Goal: Task Accomplishment & Management: Use online tool/utility

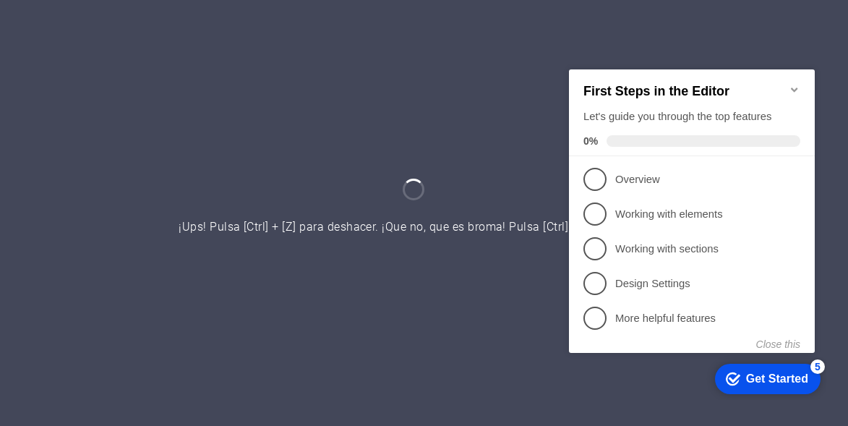
click at [425, 75] on div at bounding box center [424, 213] width 848 height 426
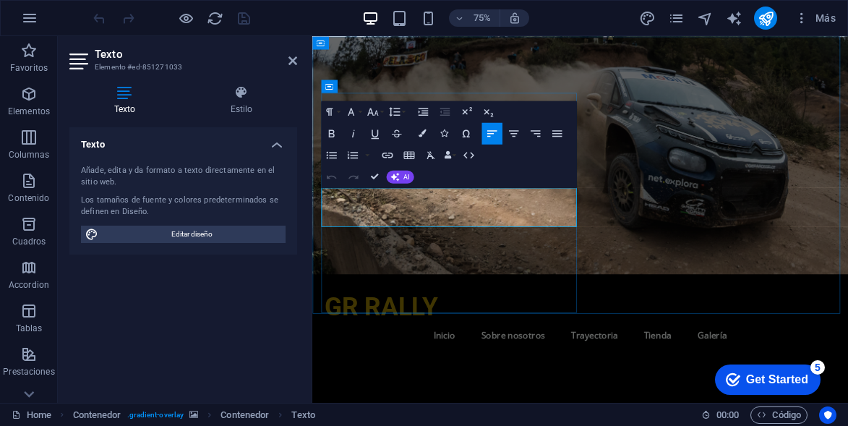
click at [756, 202] on figure at bounding box center [669, 194] width 714 height 317
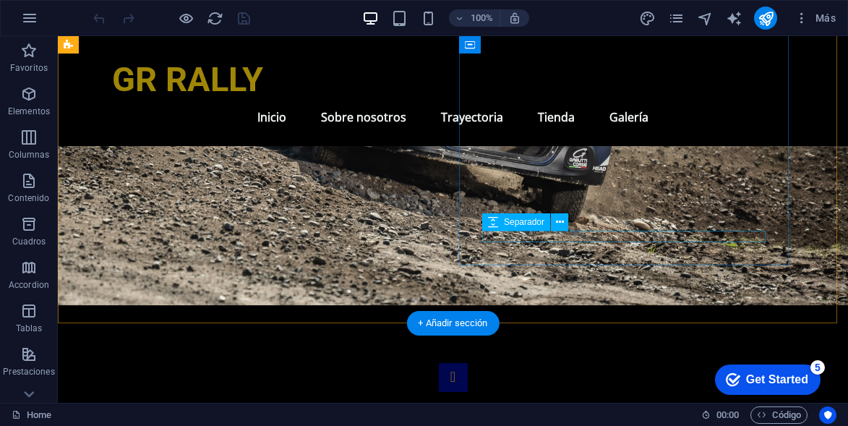
scroll to position [795, 0]
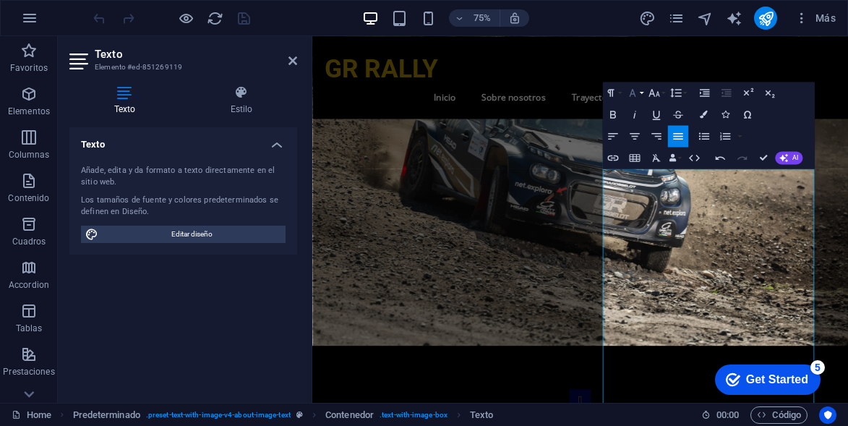
click at [632, 93] on icon "button" at bounding box center [631, 92] width 13 height 13
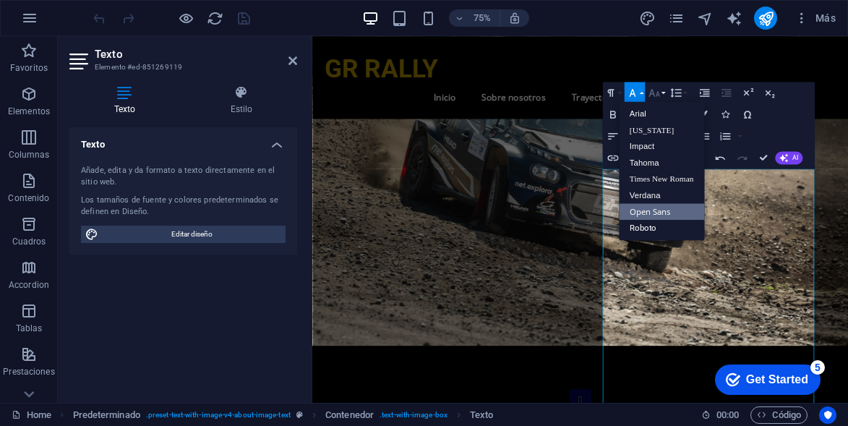
scroll to position [0, 0]
click at [650, 93] on icon "button" at bounding box center [653, 93] width 11 height 8
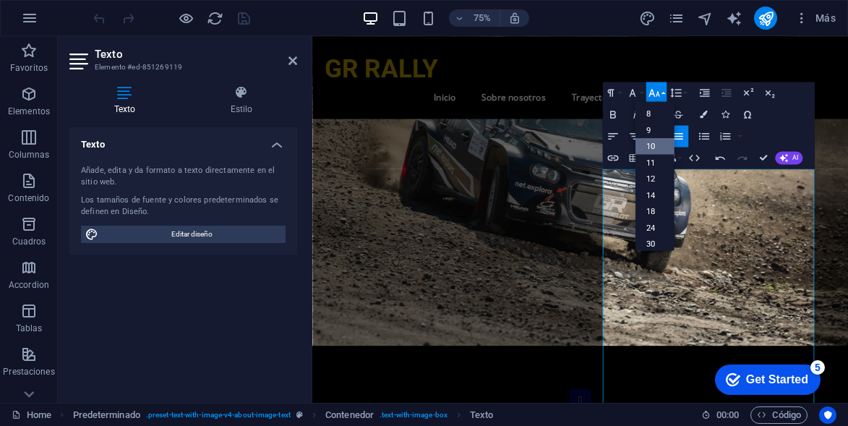
click at [653, 148] on link "10" at bounding box center [654, 146] width 39 height 17
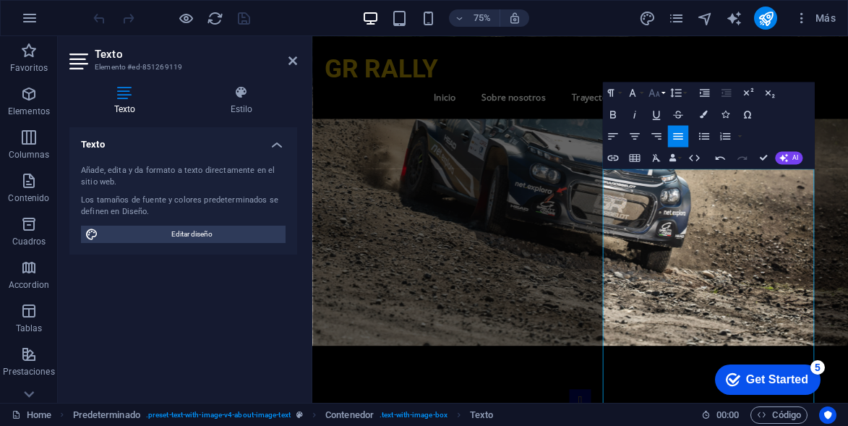
click at [654, 88] on icon "button" at bounding box center [653, 92] width 13 height 13
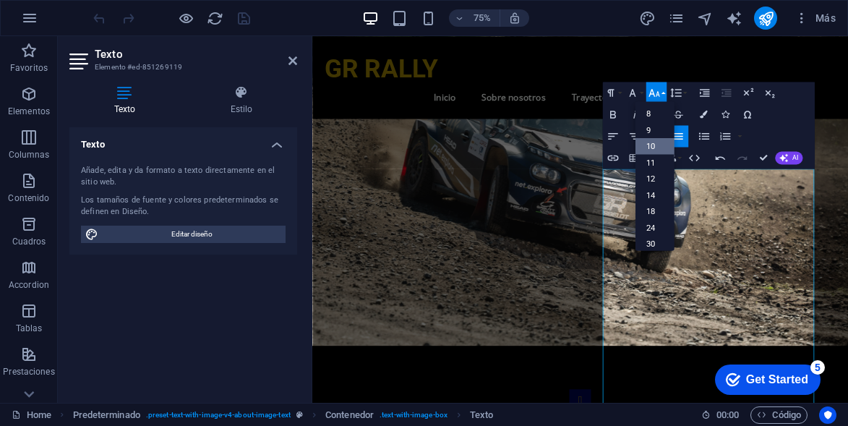
scroll to position [60, 0]
click at [655, 126] on link "12" at bounding box center [654, 134] width 39 height 17
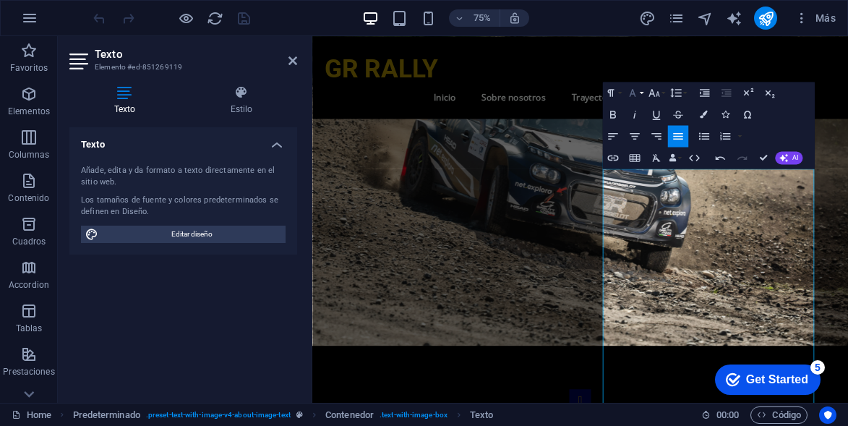
click at [635, 85] on button "Font Family" at bounding box center [634, 93] width 21 height 22
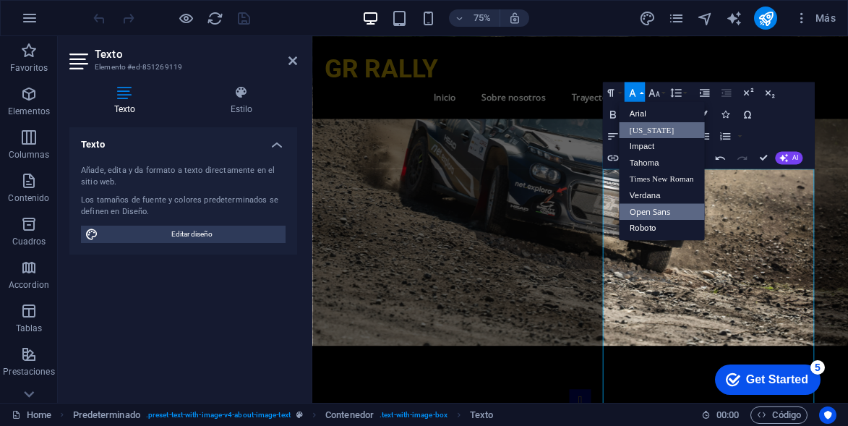
scroll to position [0, 0]
click at [787, 161] on icon "button" at bounding box center [783, 157] width 9 height 9
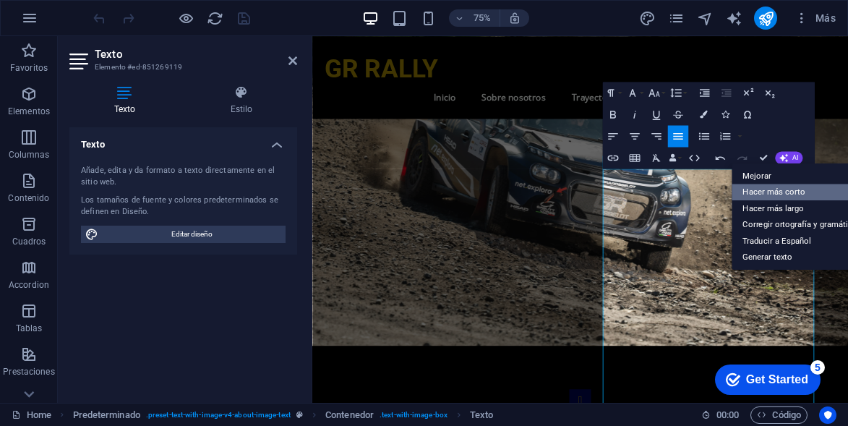
click at [795, 195] on link "Hacer más corto" at bounding box center [800, 192] width 136 height 17
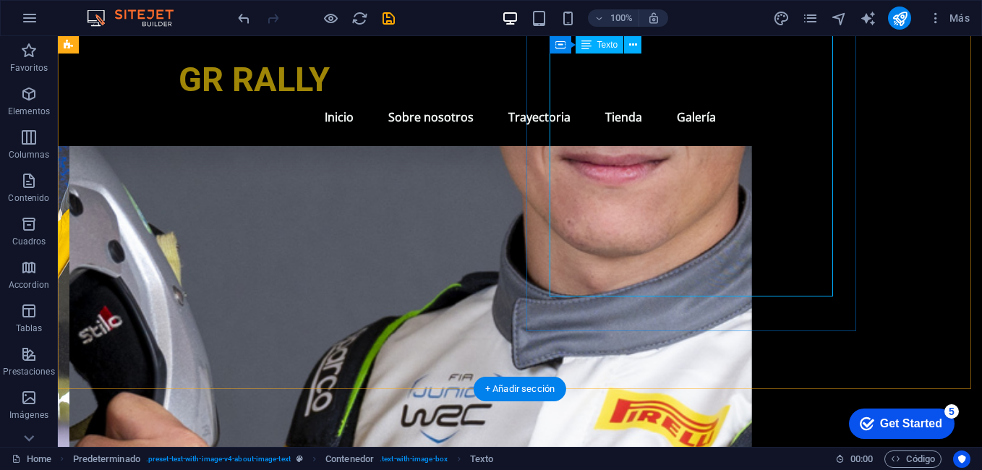
scroll to position [2025, 0]
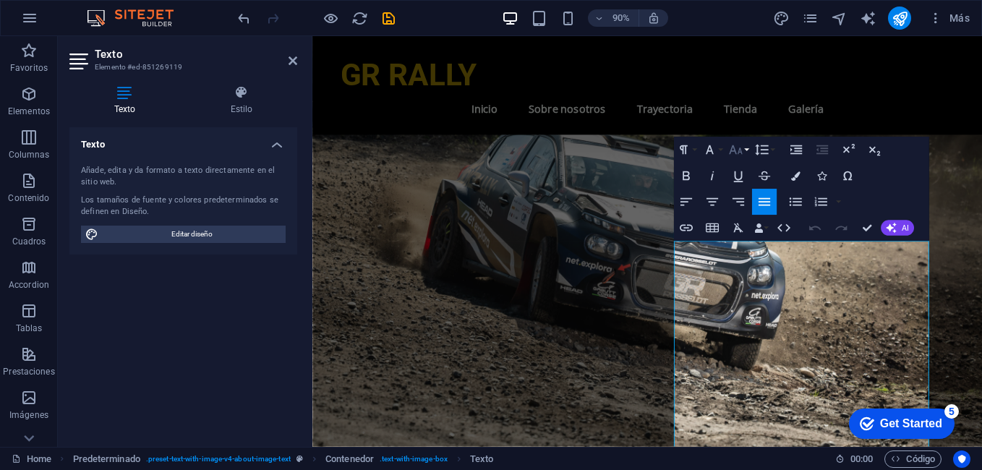
click at [731, 145] on icon "button" at bounding box center [735, 150] width 16 height 16
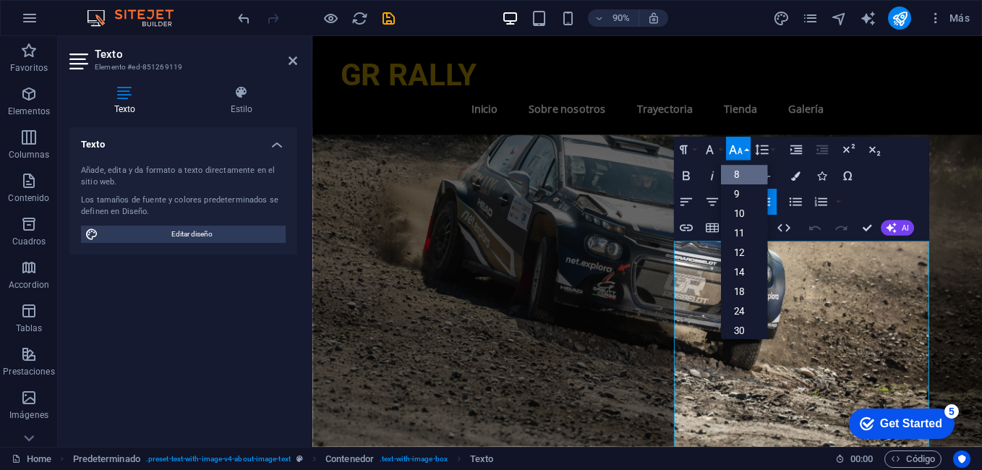
click at [739, 166] on link "8" at bounding box center [743, 176] width 47 height 20
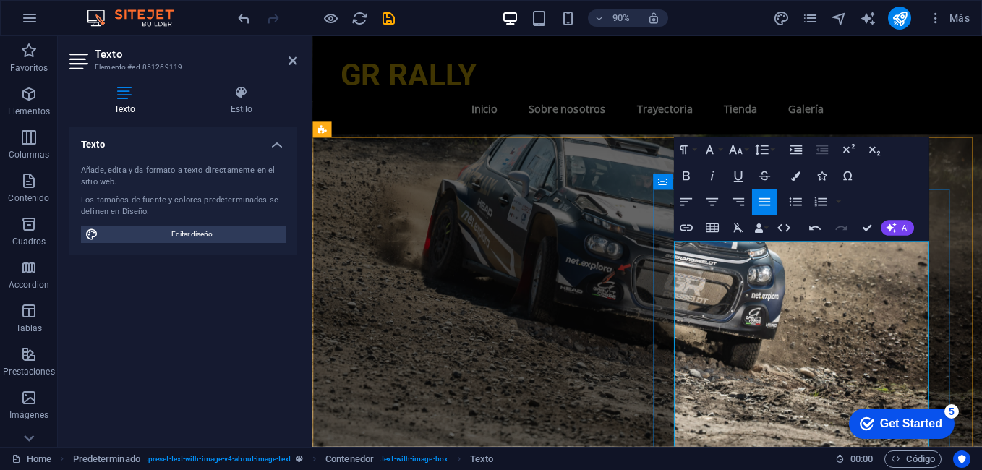
click at [729, 148] on icon "button" at bounding box center [735, 150] width 16 height 16
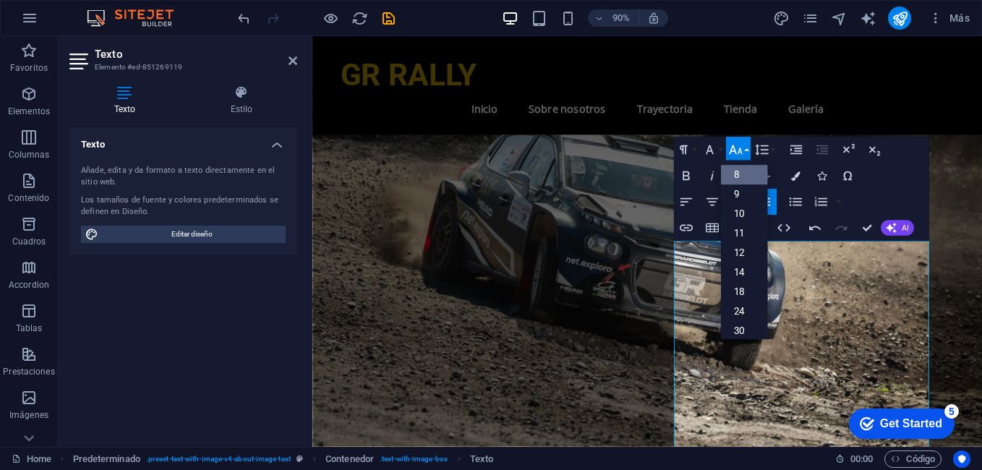
scroll to position [17, 0]
click at [742, 173] on link "9" at bounding box center [743, 181] width 47 height 20
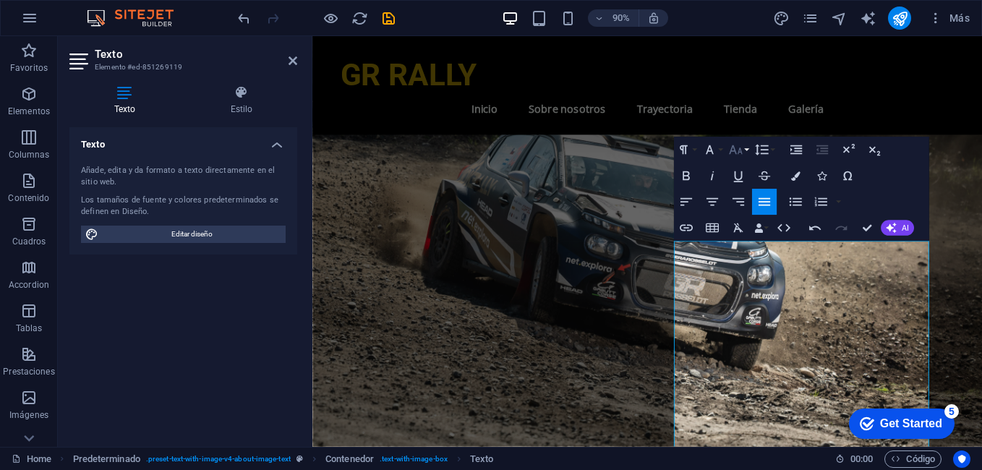
click at [735, 151] on icon "button" at bounding box center [735, 150] width 13 height 9
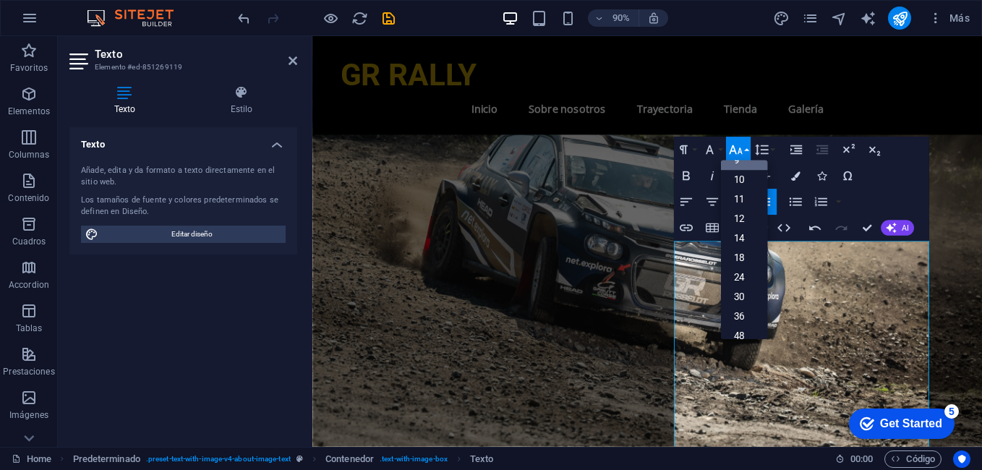
click at [739, 166] on link "9" at bounding box center [743, 161] width 47 height 20
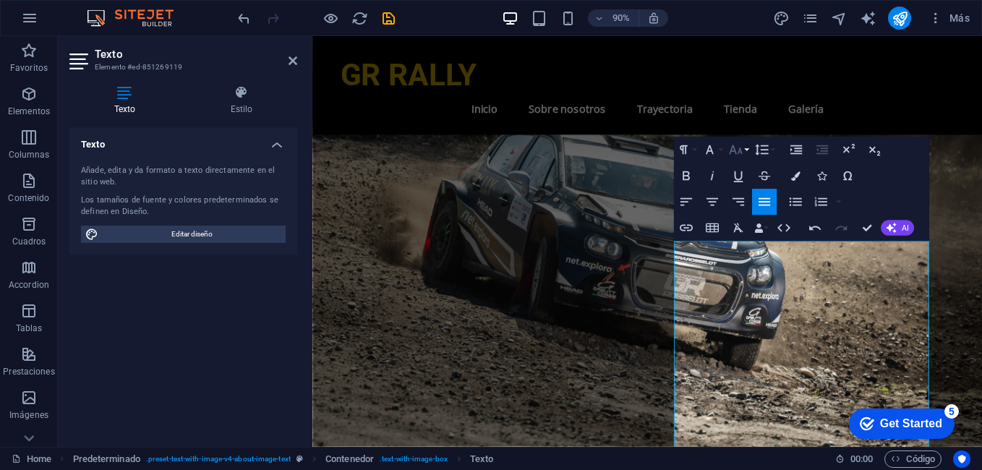
click at [727, 150] on button "Font Size" at bounding box center [738, 150] width 25 height 26
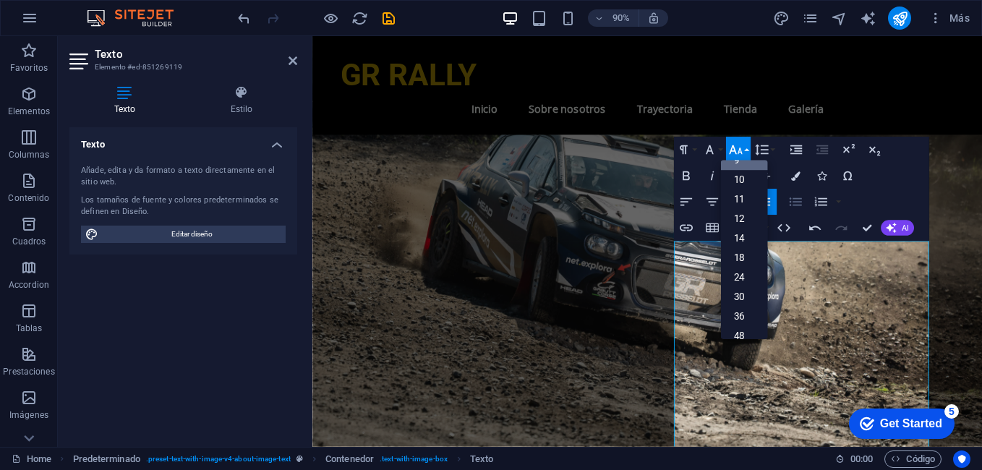
click at [795, 206] on icon "button" at bounding box center [795, 203] width 16 height 16
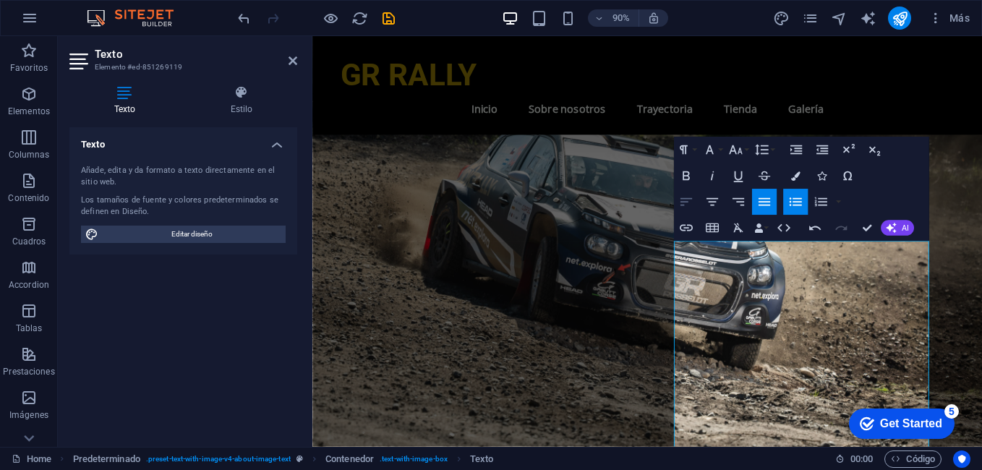
click at [683, 200] on icon "button" at bounding box center [686, 203] width 16 height 16
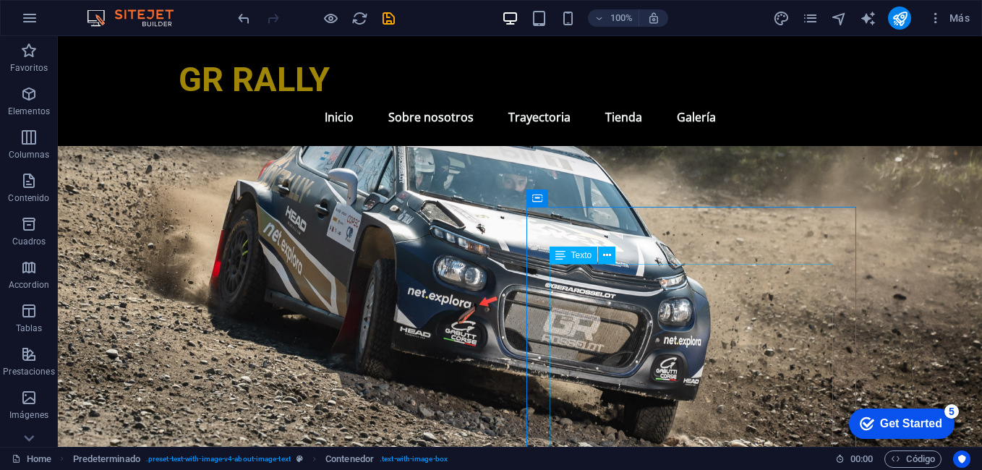
click at [241, 27] on div at bounding box center [316, 18] width 162 height 23
click at [242, 15] on icon "undo" at bounding box center [244, 18] width 17 height 17
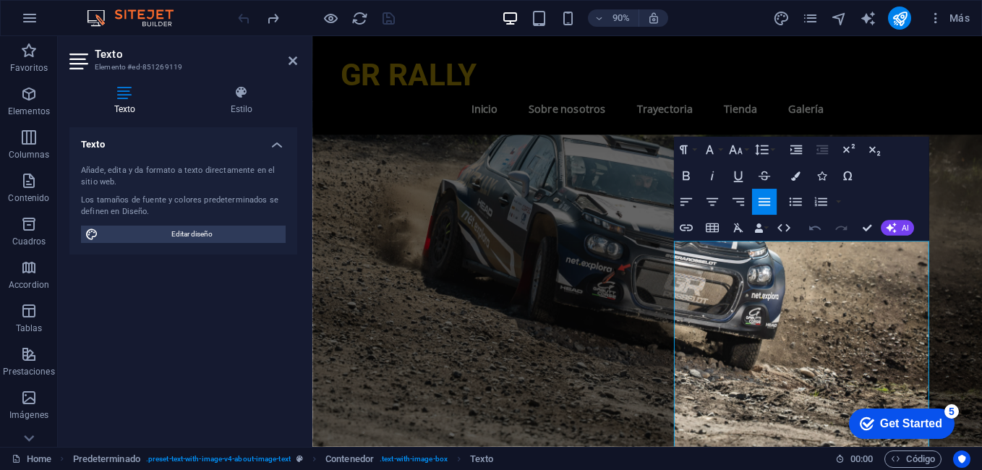
click at [813, 237] on button "Undo" at bounding box center [815, 228] width 25 height 26
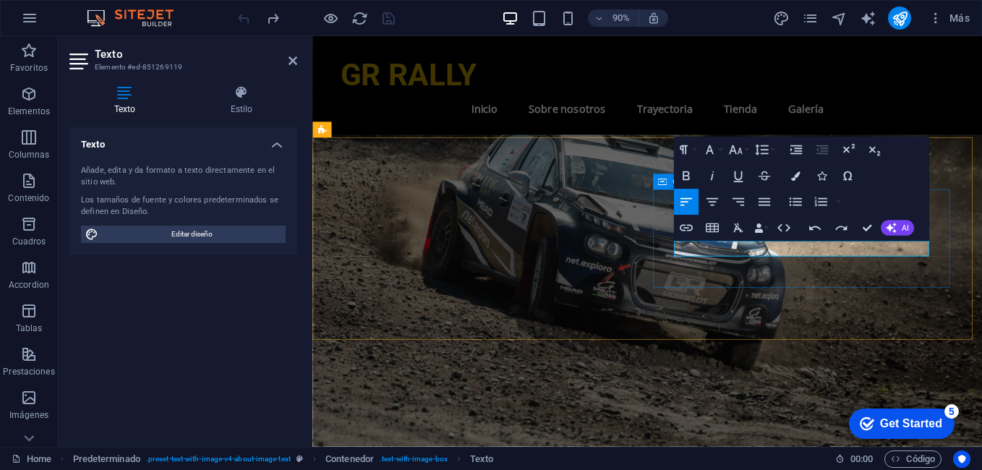
click at [0, 0] on div "Separador" at bounding box center [0, 0] width 0 height 0
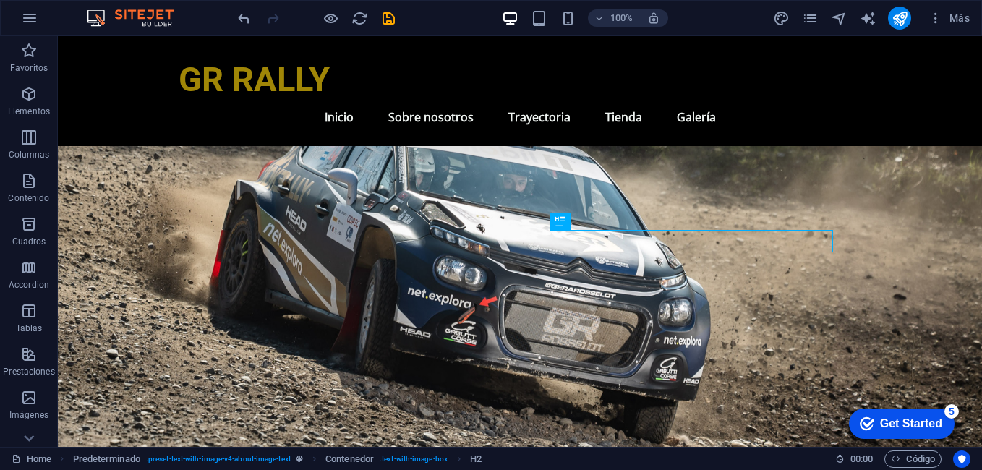
click at [255, 12] on div at bounding box center [316, 18] width 162 height 23
click at [252, 14] on icon "undo" at bounding box center [244, 18] width 17 height 17
click at [252, 14] on div at bounding box center [316, 18] width 162 height 23
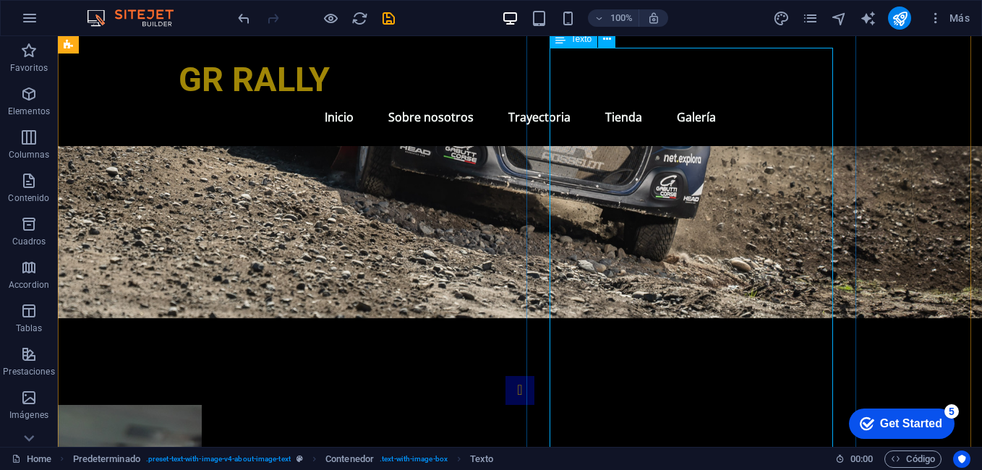
scroll to position [961, 0]
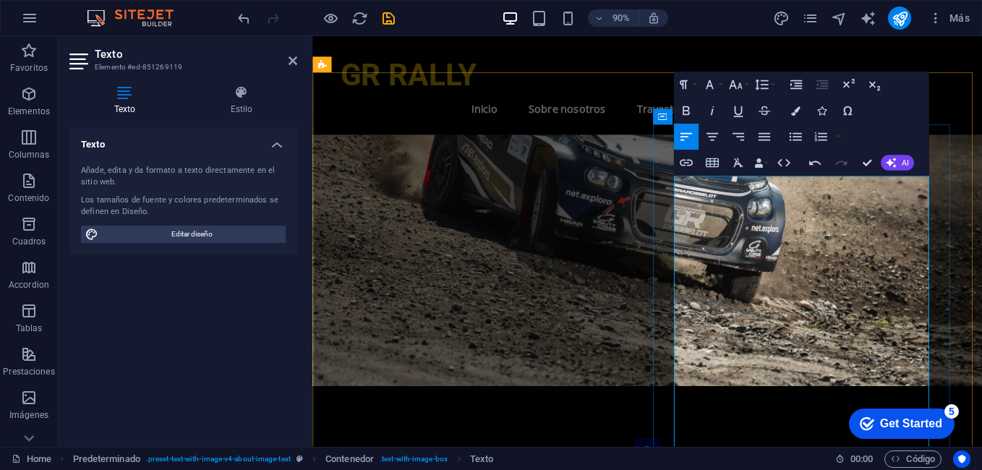
scroll to position [816, 0]
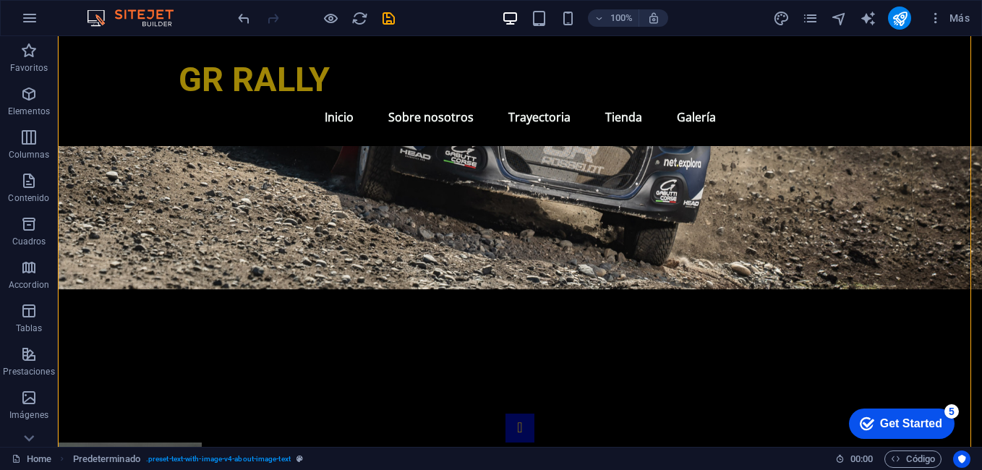
scroll to position [744, 0]
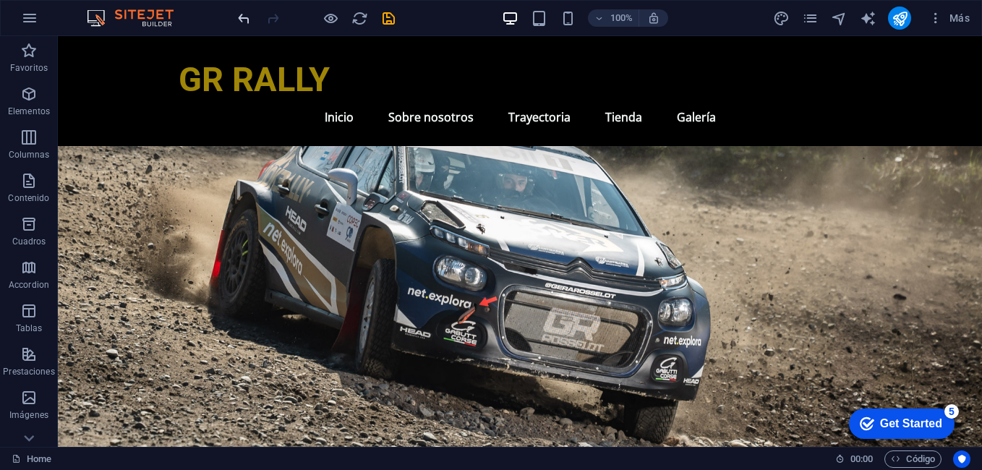
click at [242, 17] on icon "undo" at bounding box center [244, 18] width 17 height 17
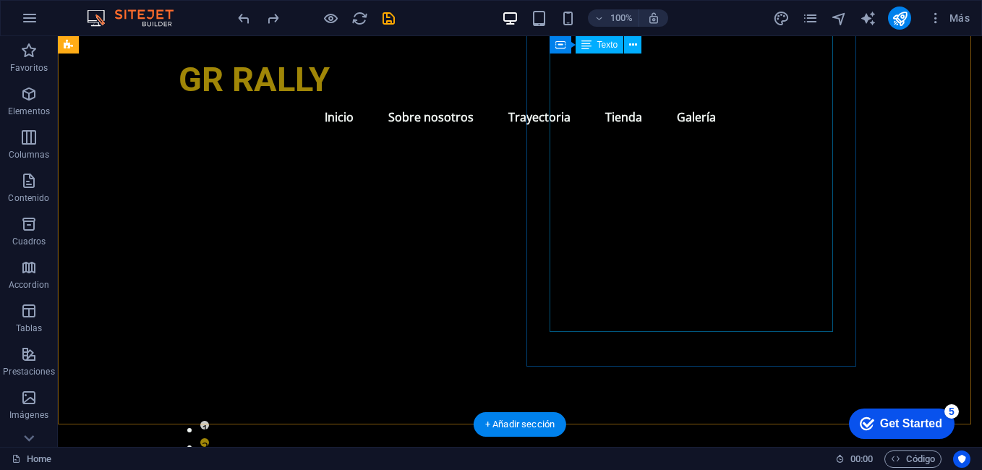
scroll to position [1250, 0]
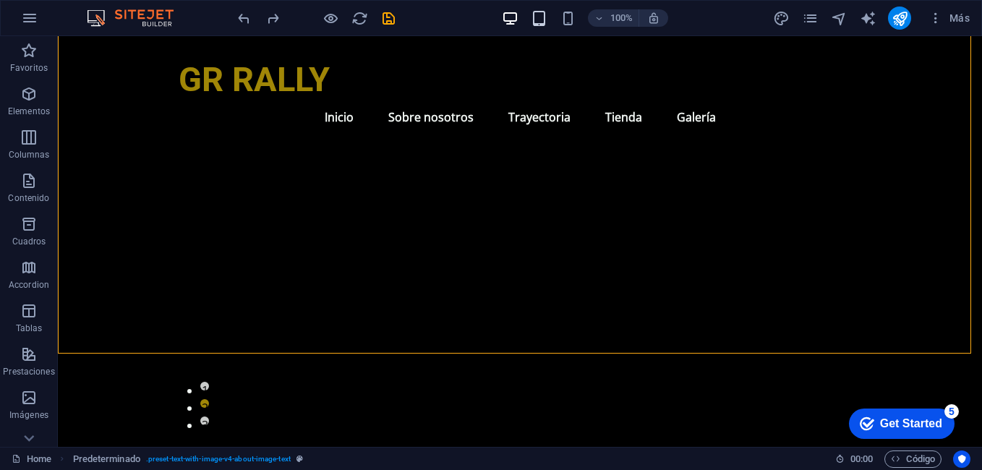
click at [531, 10] on icon "button" at bounding box center [539, 18] width 17 height 17
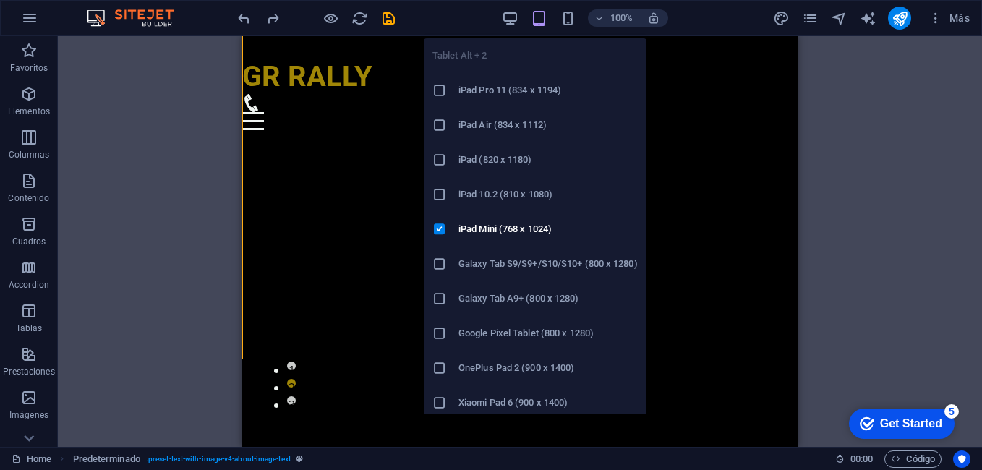
scroll to position [1244, 0]
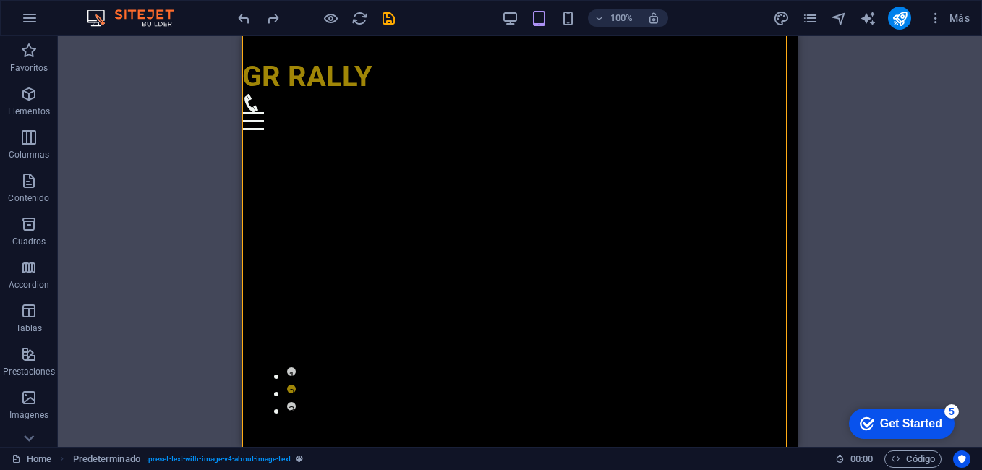
click at [330, 8] on div at bounding box center [316, 18] width 162 height 23
click at [329, 12] on icon "button" at bounding box center [331, 18] width 17 height 17
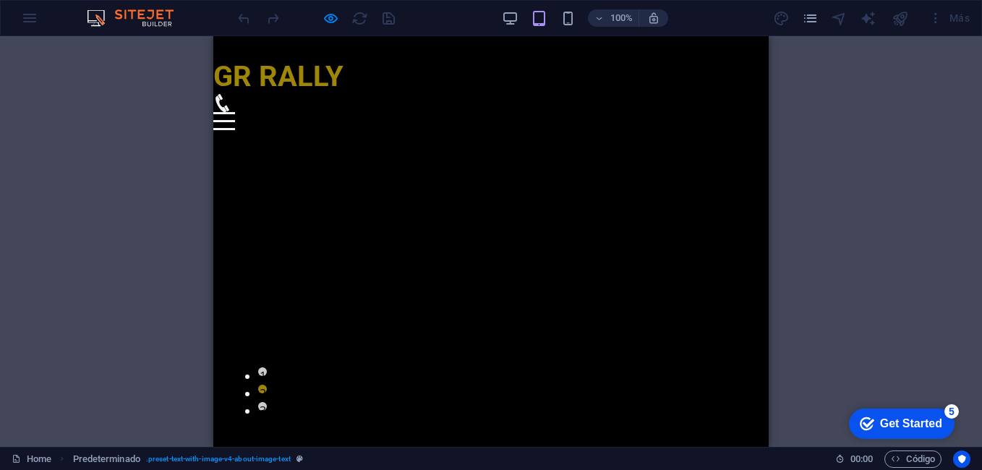
click at [504, 8] on div "100%" at bounding box center [584, 18] width 167 height 23
click at [510, 10] on icon "button" at bounding box center [510, 18] width 17 height 17
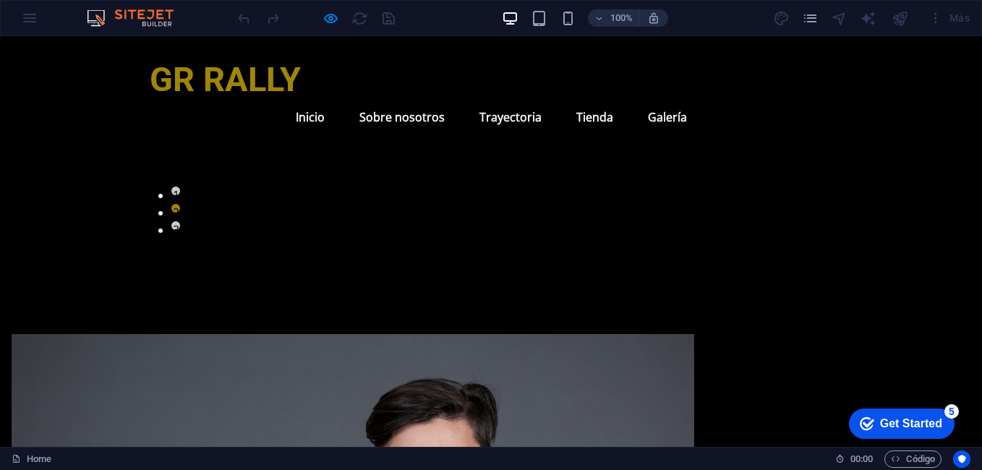
scroll to position [1591, 0]
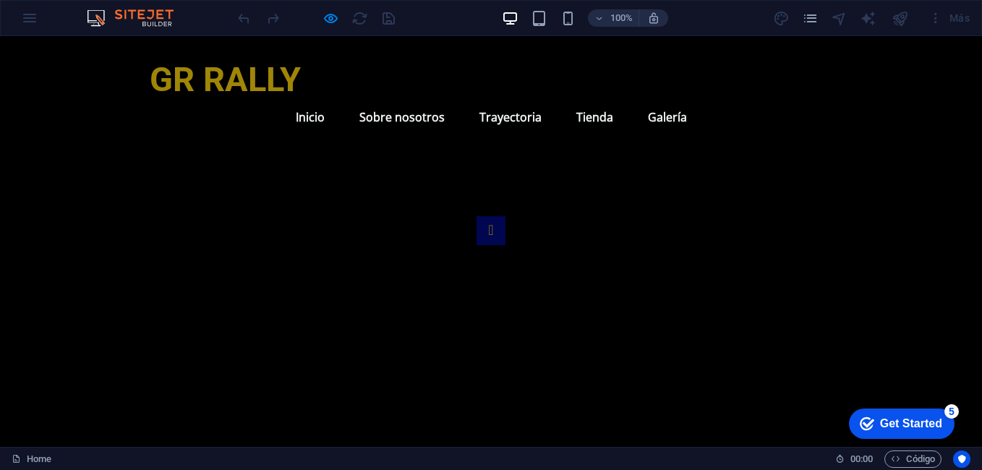
scroll to position [1085, 0]
click at [381, 19] on div at bounding box center [316, 18] width 162 height 23
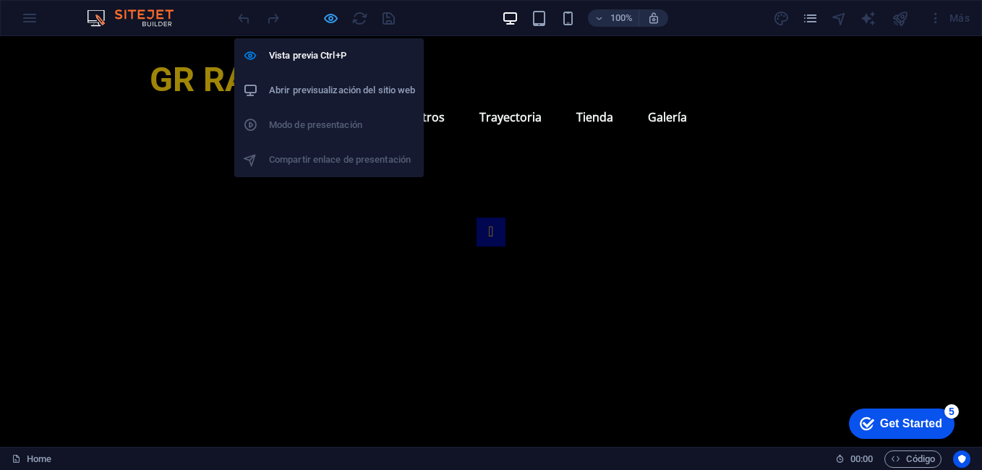
click at [324, 12] on icon "button" at bounding box center [331, 18] width 17 height 17
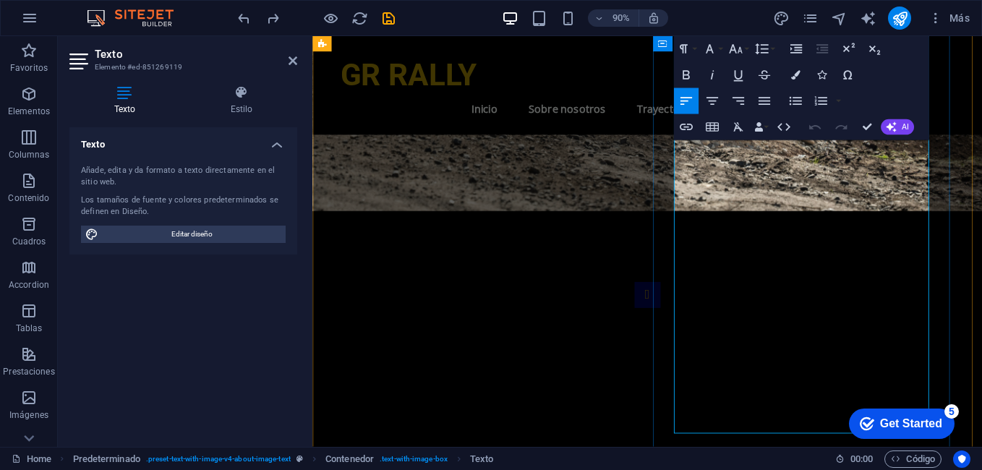
scroll to position [1033, 0]
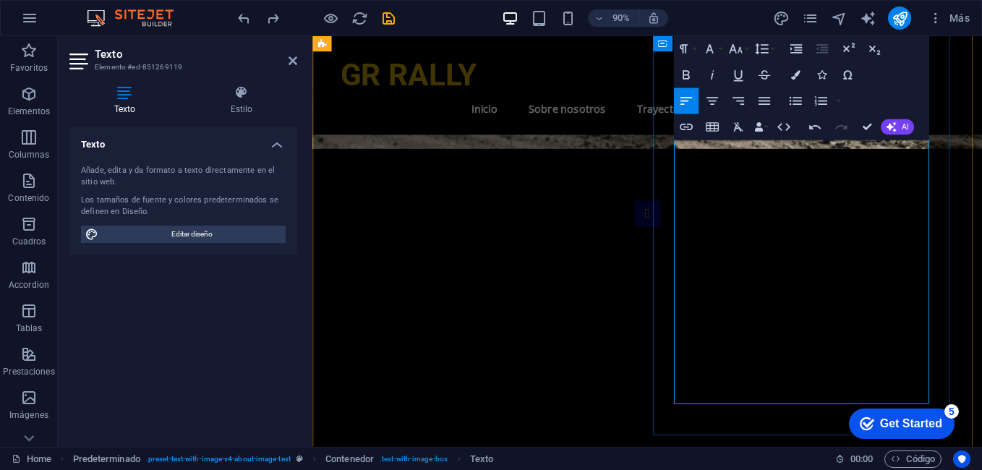
scroll to position [1085, 0]
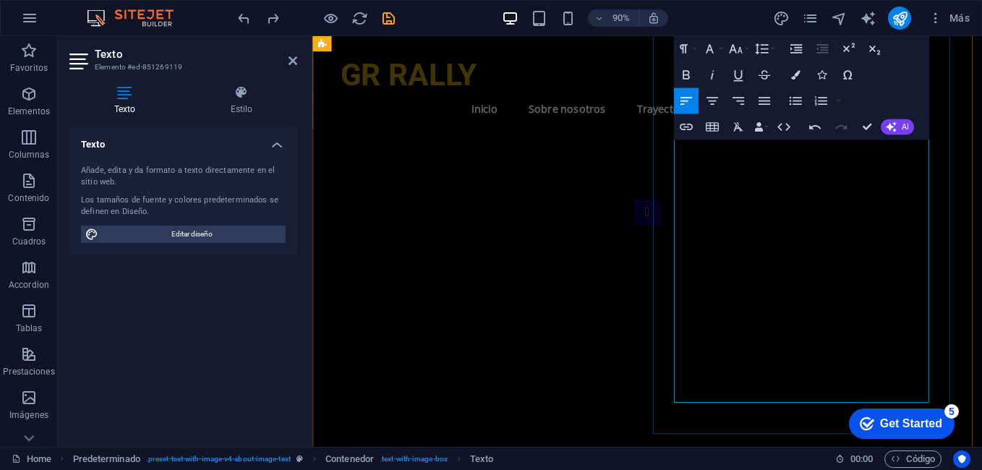
drag, startPoint x: 817, startPoint y: 294, endPoint x: 716, endPoint y: 301, distance: 101.5
drag, startPoint x: 815, startPoint y: 299, endPoint x: 700, endPoint y: 302, distance: 115.0
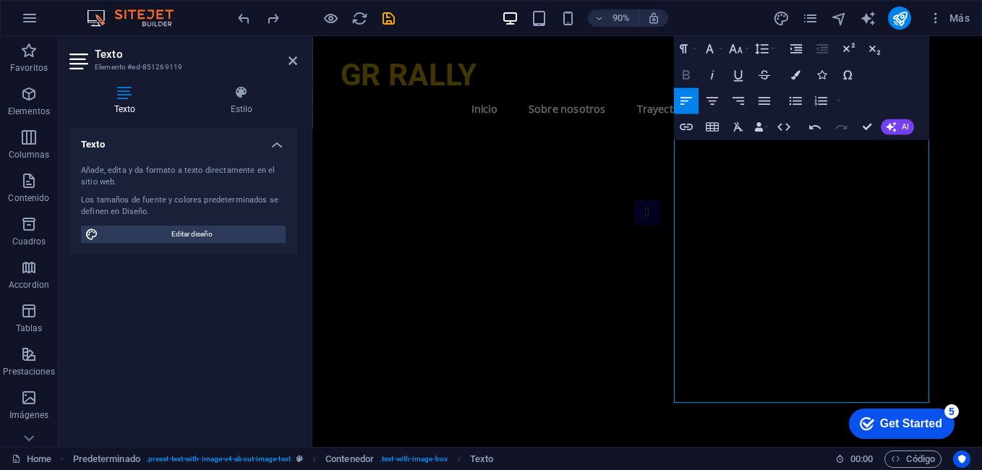
click at [679, 82] on icon "button" at bounding box center [686, 75] width 16 height 16
click at [687, 65] on button "Bold" at bounding box center [686, 75] width 25 height 26
click at [687, 69] on icon "button" at bounding box center [686, 75] width 16 height 16
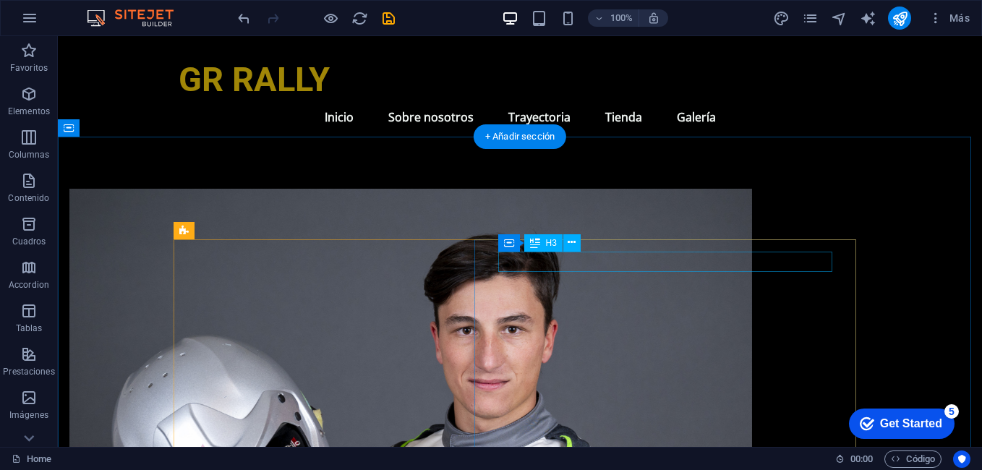
scroll to position [1374, 0]
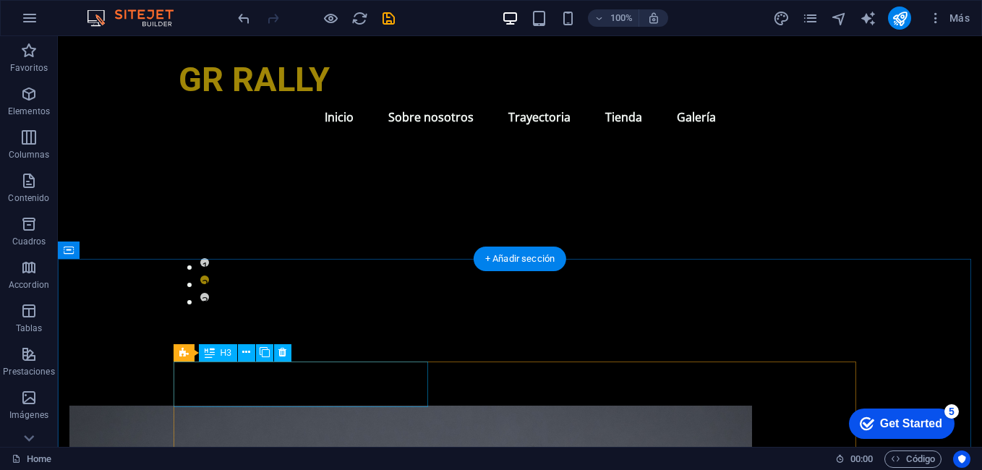
drag, startPoint x: 267, startPoint y: 421, endPoint x: 209, endPoint y: 385, distance: 68.2
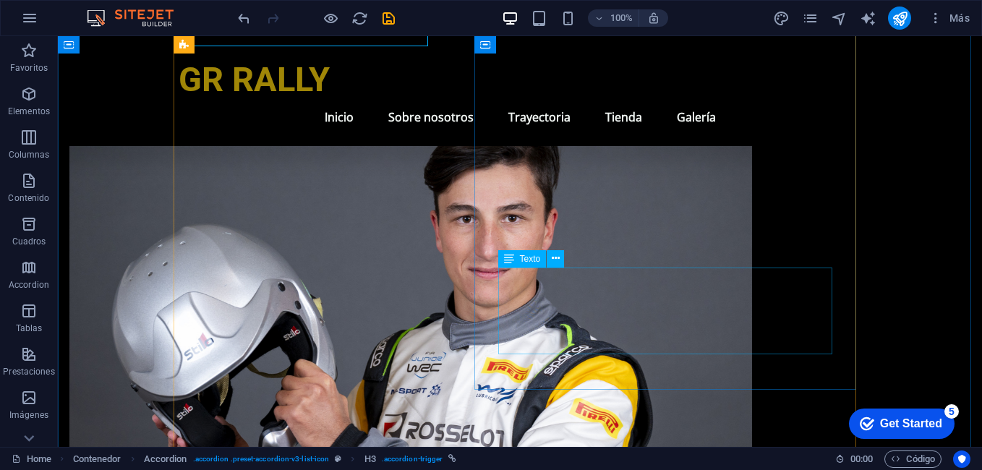
scroll to position [1735, 0]
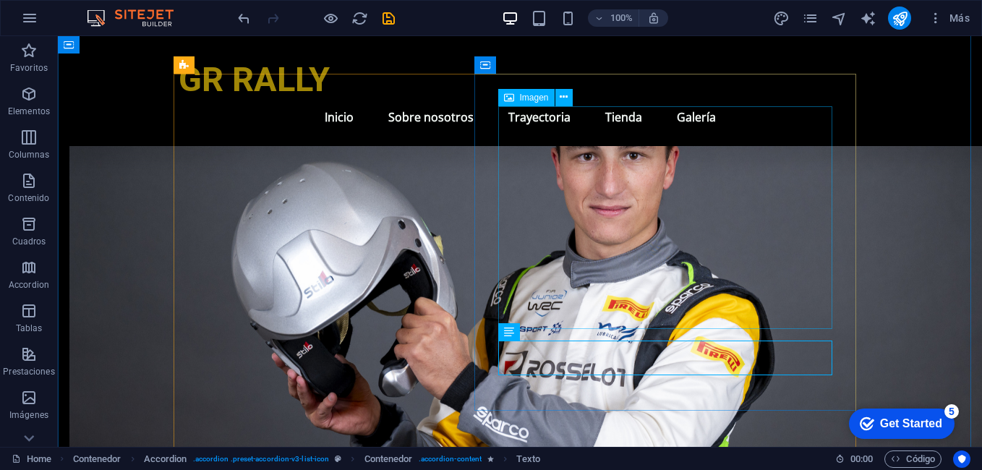
scroll to position [1591, 0]
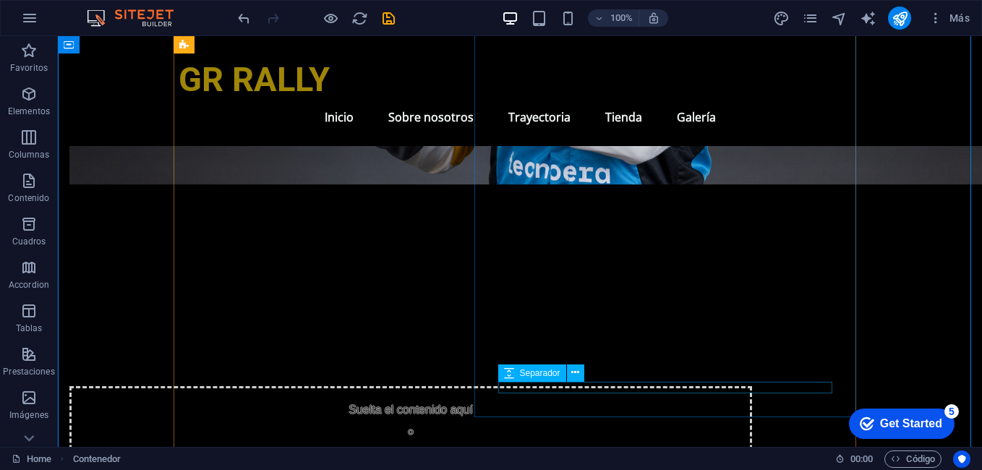
scroll to position [2097, 0]
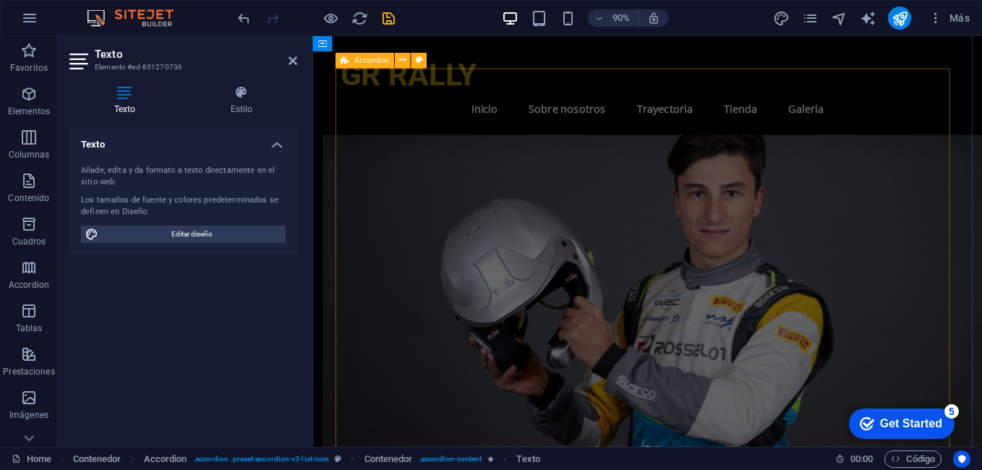
scroll to position [1591, 0]
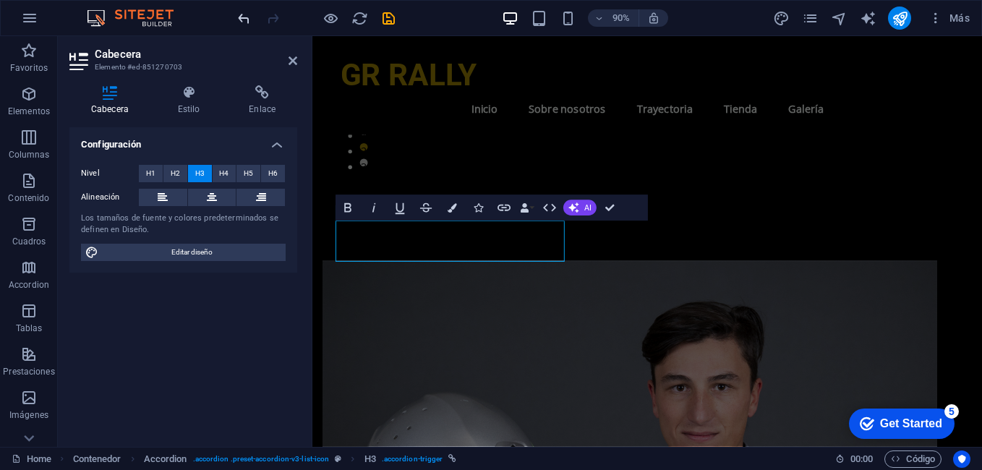
click at [240, 18] on icon "undo" at bounding box center [244, 18] width 17 height 17
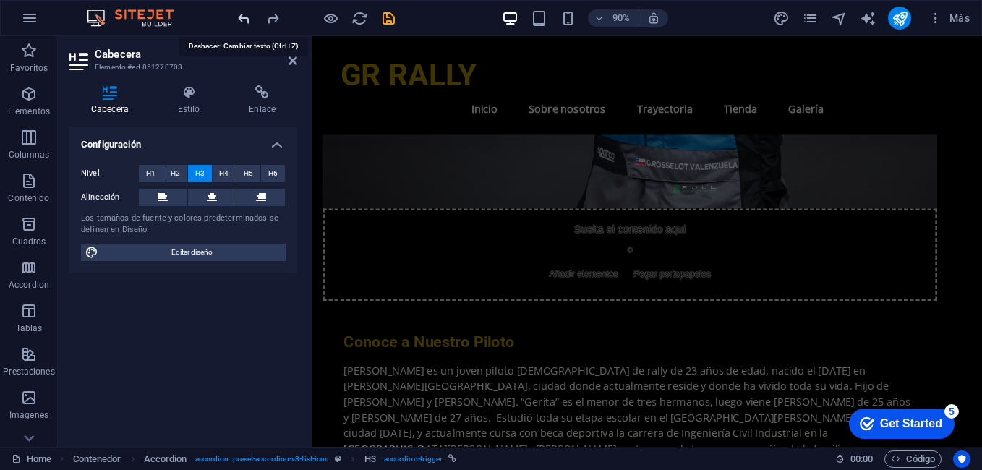
click at [240, 18] on icon "undo" at bounding box center [244, 18] width 17 height 17
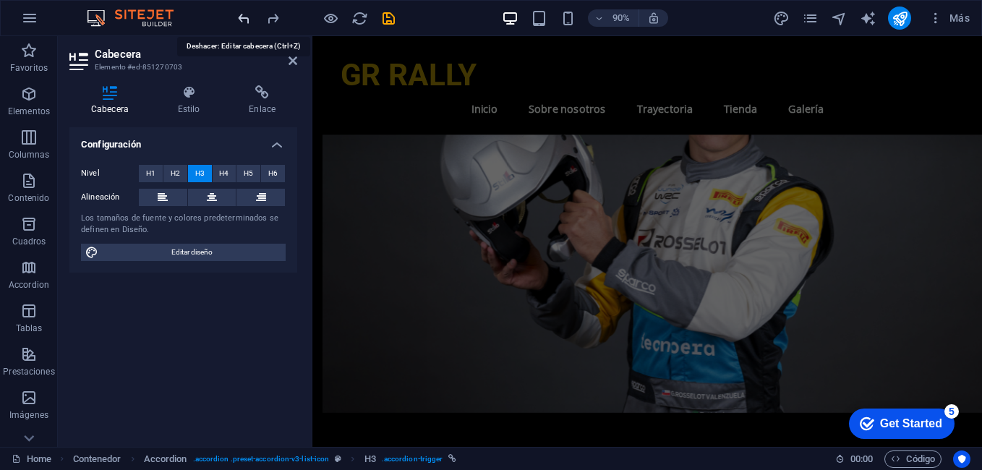
click at [240, 18] on icon "undo" at bounding box center [244, 18] width 17 height 17
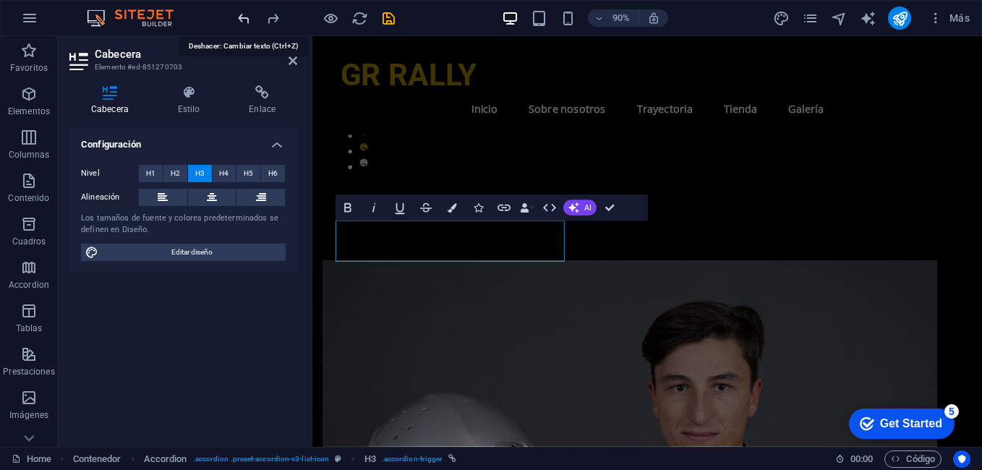
click at [240, 18] on icon "undo" at bounding box center [244, 18] width 17 height 17
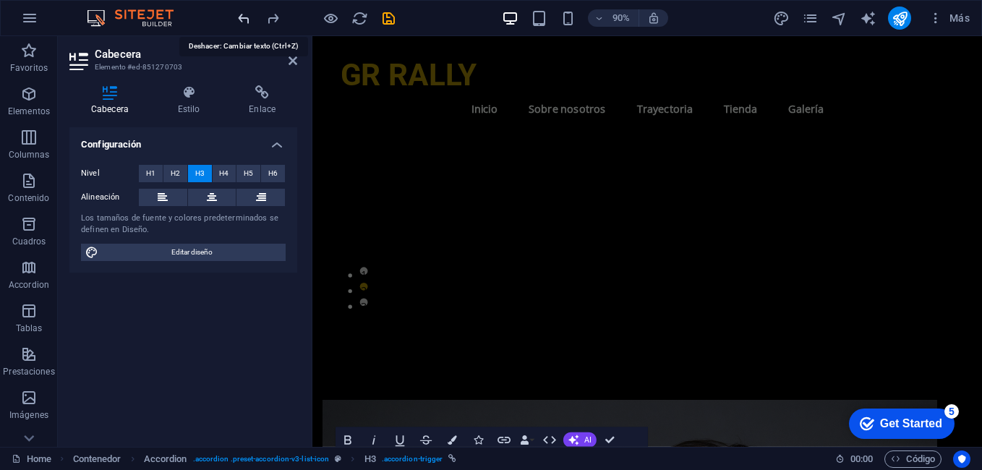
scroll to position [996, 0]
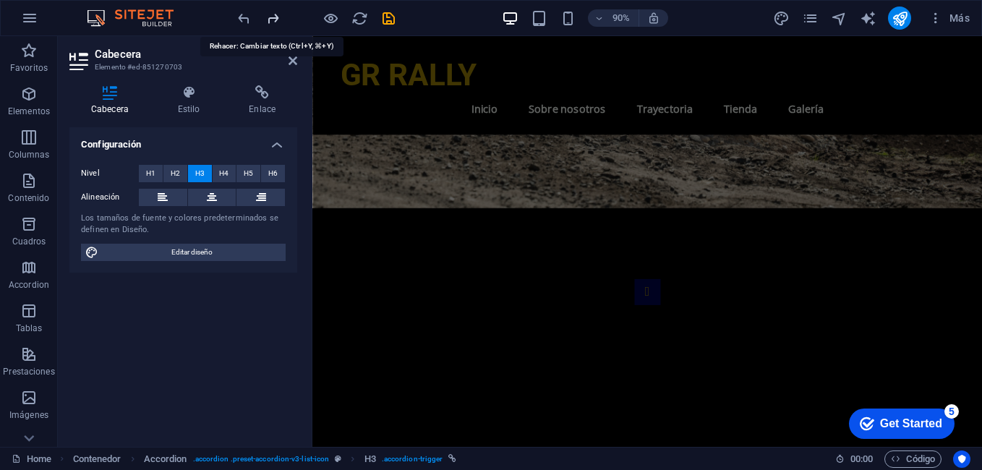
click at [280, 24] on icon "redo" at bounding box center [273, 18] width 17 height 17
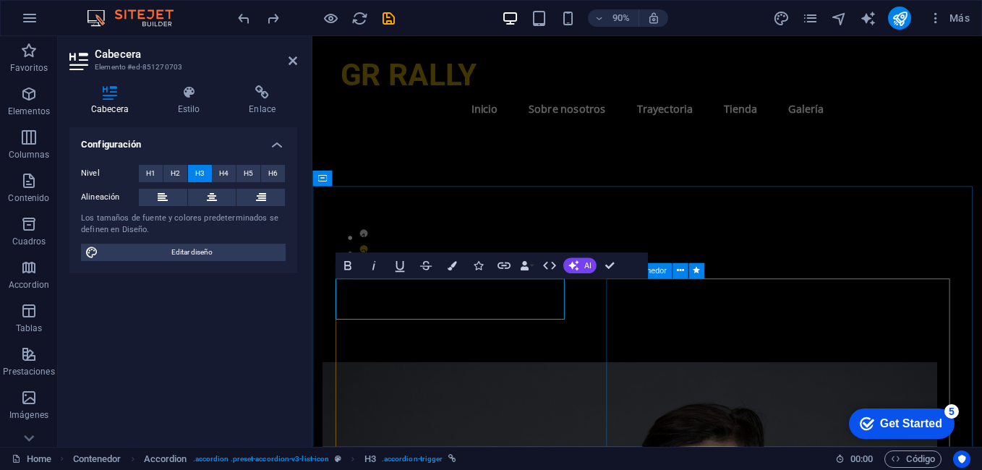
scroll to position [1430, 0]
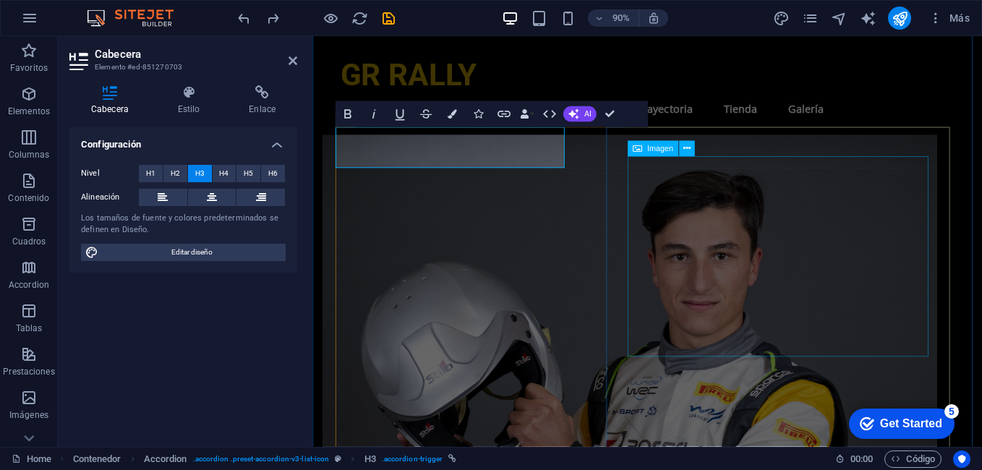
scroll to position [1647, 0]
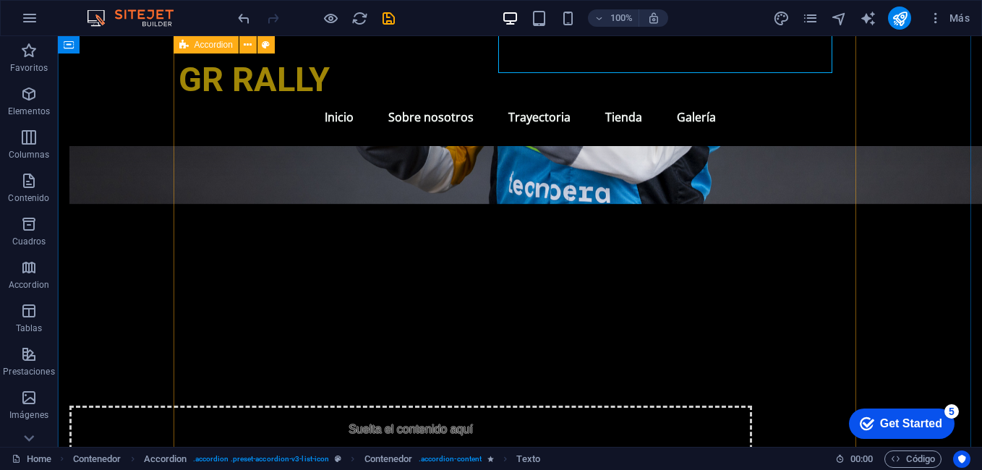
scroll to position [2008, 0]
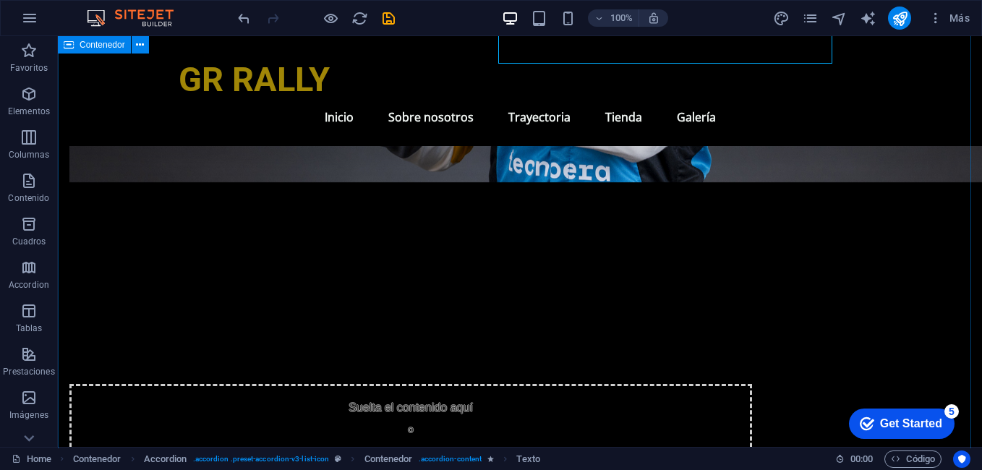
drag, startPoint x: 896, startPoint y: 236, endPoint x: 821, endPoint y: 243, distance: 74.8
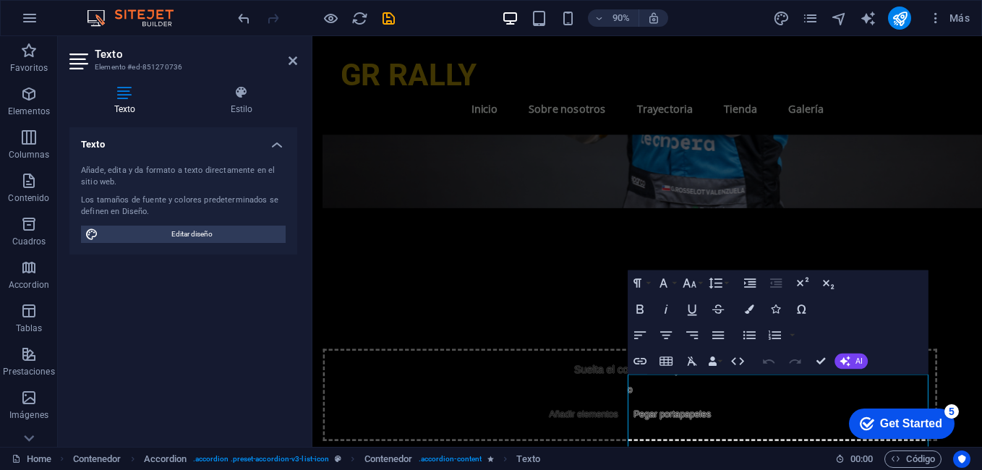
click at [733, 425] on div "Home Contenedor Accordion . accordion .preset-accordion-v3-list-icon Contenedor…" at bounding box center [491, 458] width 982 height 23
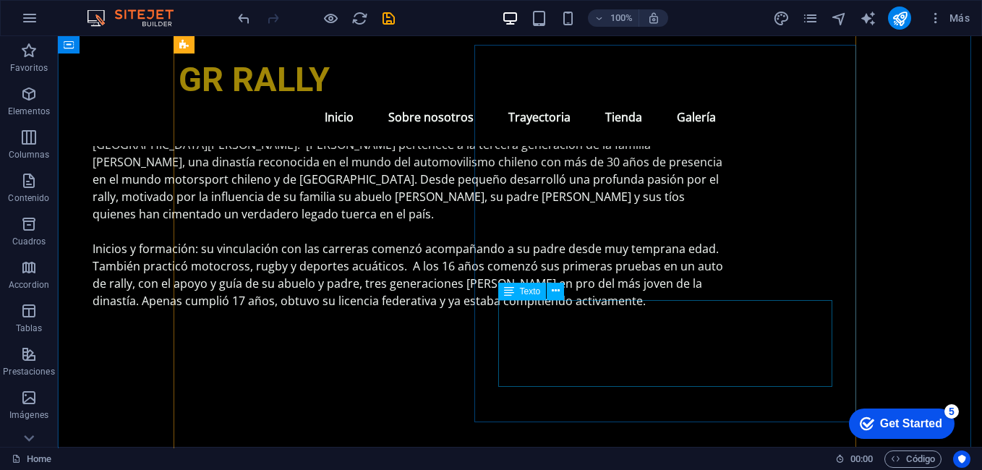
scroll to position [2442, 0]
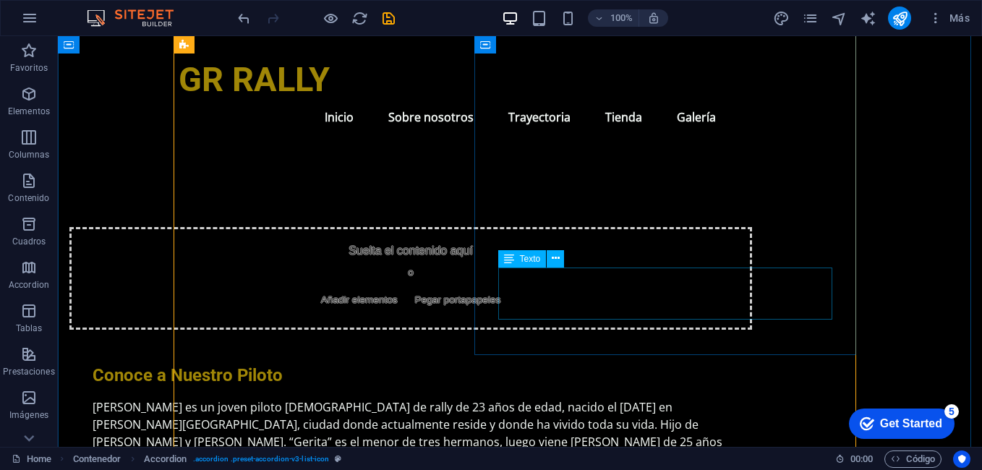
scroll to position [2153, 0]
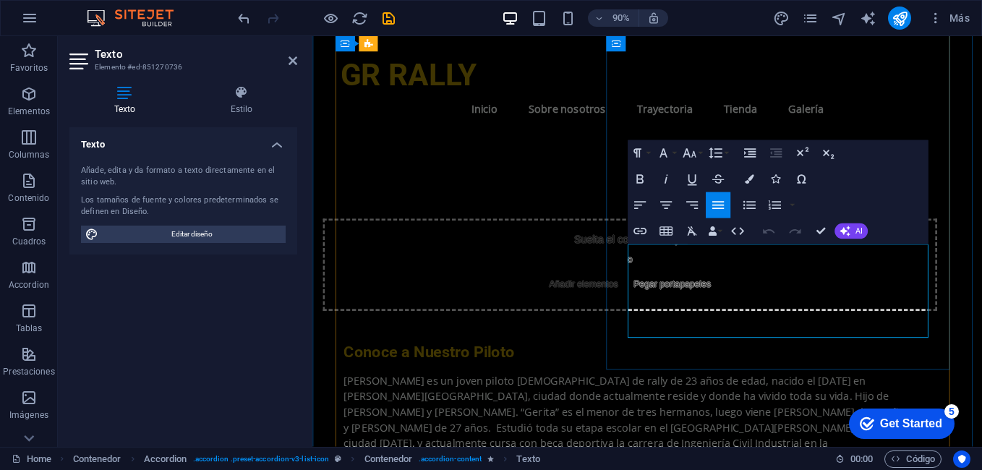
drag, startPoint x: 723, startPoint y: 346, endPoint x: 680, endPoint y: 331, distance: 45.3
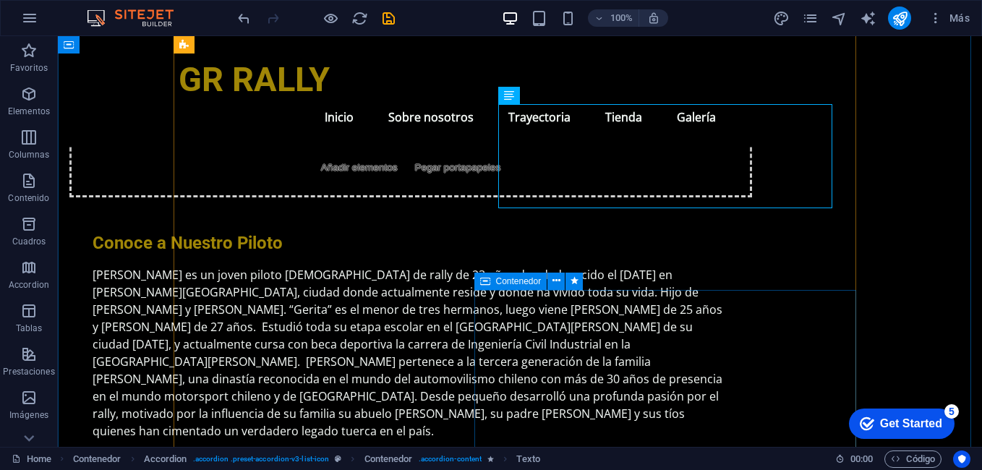
scroll to position [2442, 0]
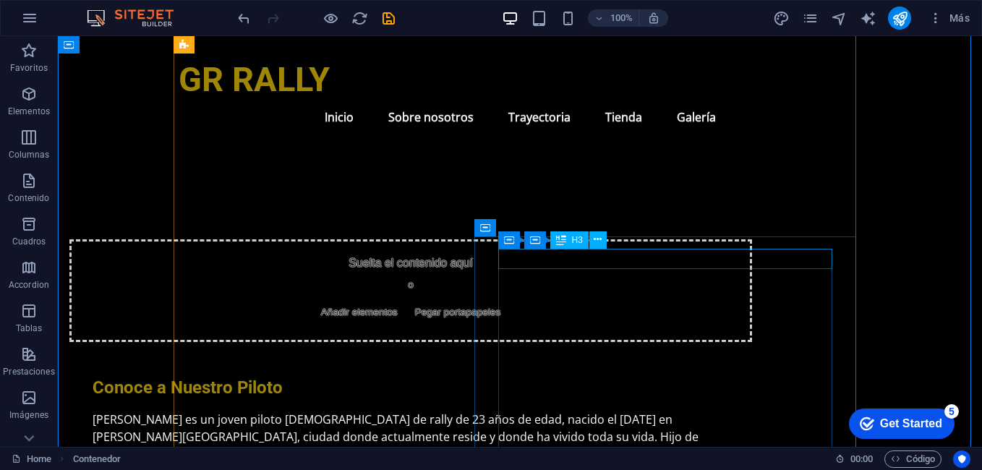
scroll to position [2370, 0]
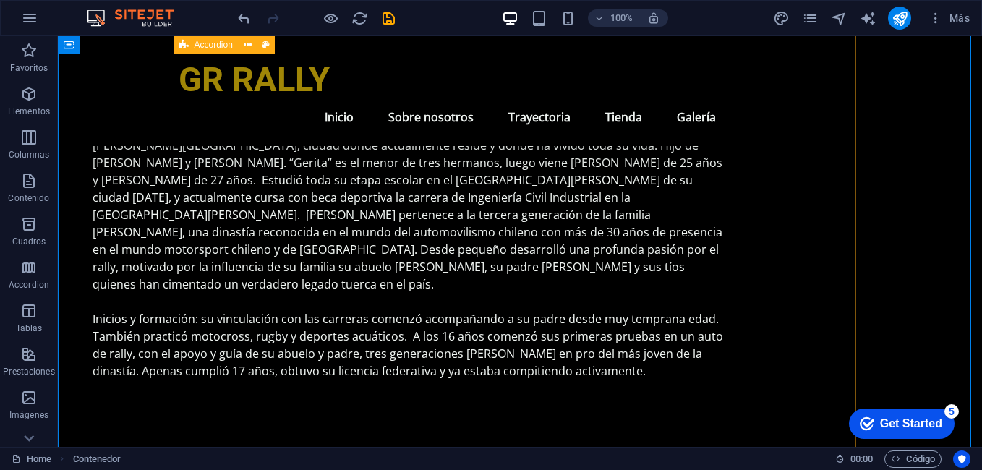
scroll to position [2442, 0]
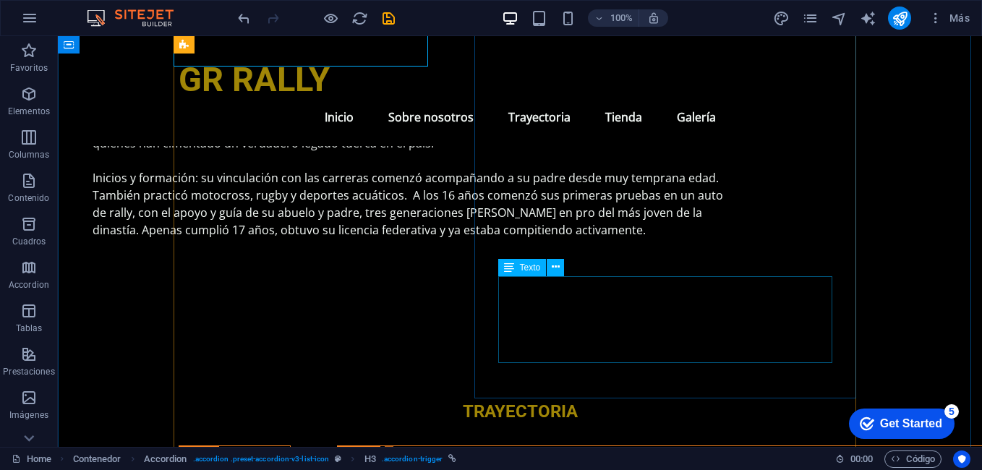
scroll to position [2587, 0]
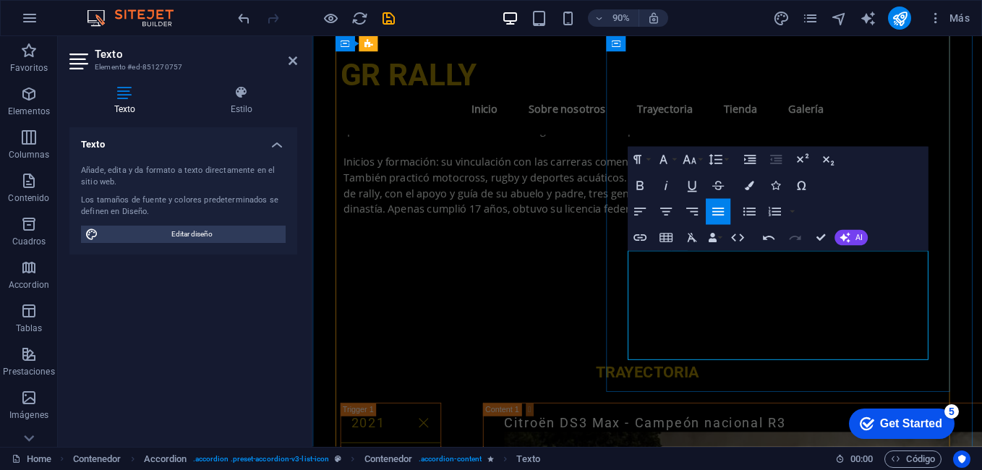
drag, startPoint x: 704, startPoint y: 354, endPoint x: 664, endPoint y: 354, distance: 39.8
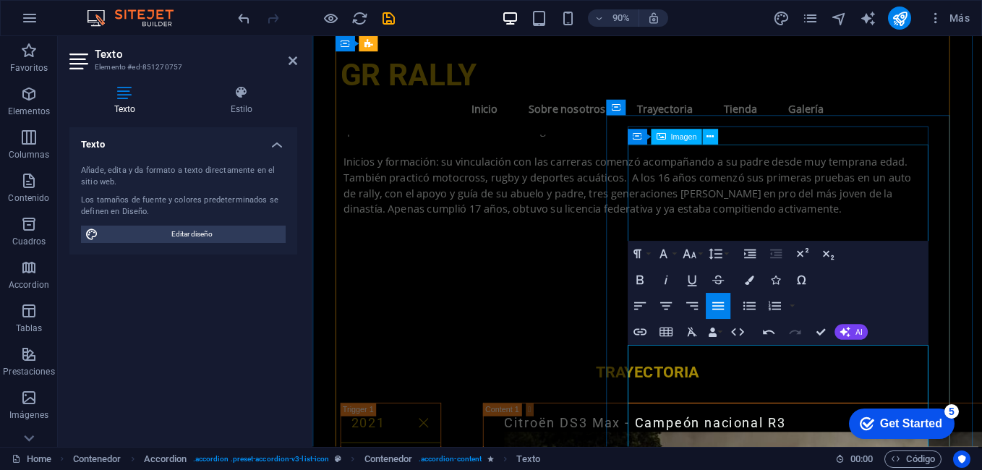
scroll to position [2442, 0]
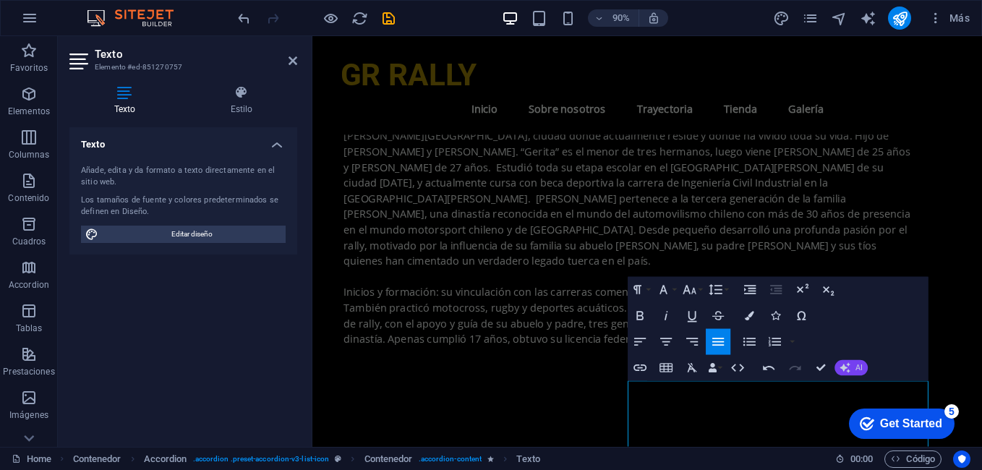
click at [847, 364] on span "AI" at bounding box center [858, 368] width 7 height 8
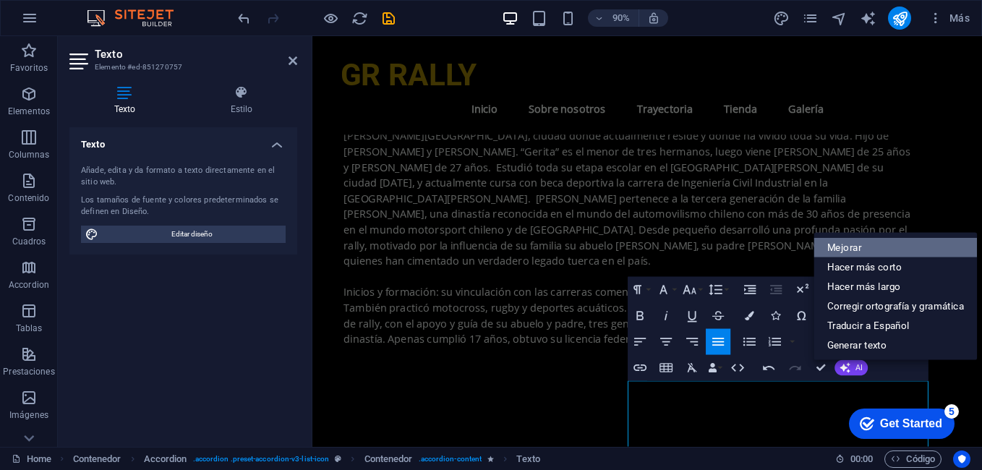
click at [847, 251] on link "Mejorar" at bounding box center [895, 248] width 163 height 20
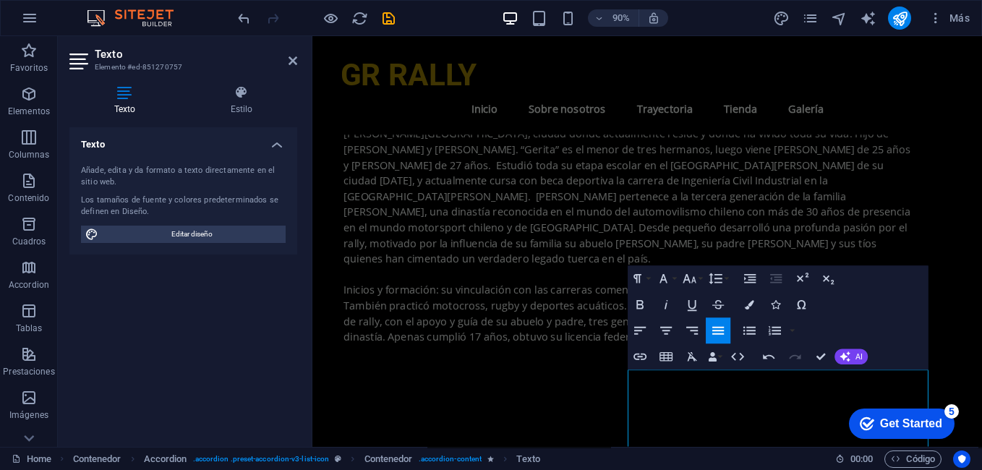
scroll to position [2589, 0]
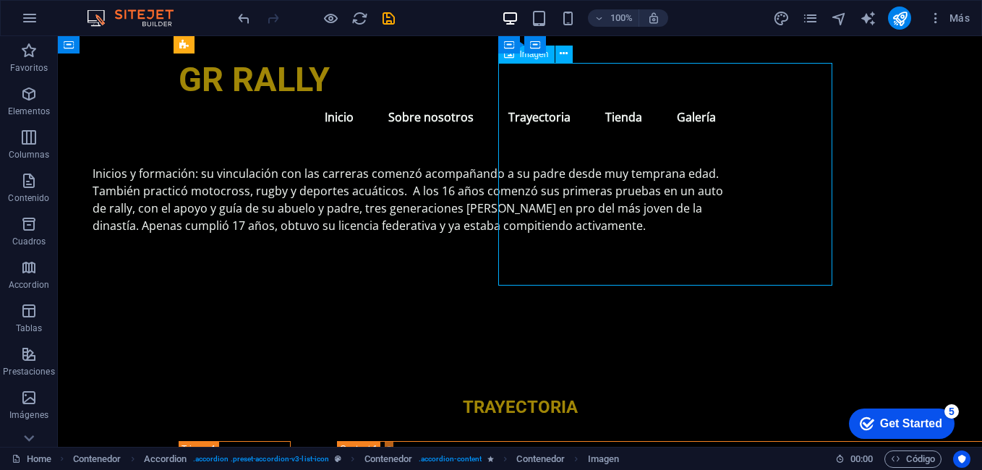
scroll to position [2445, 0]
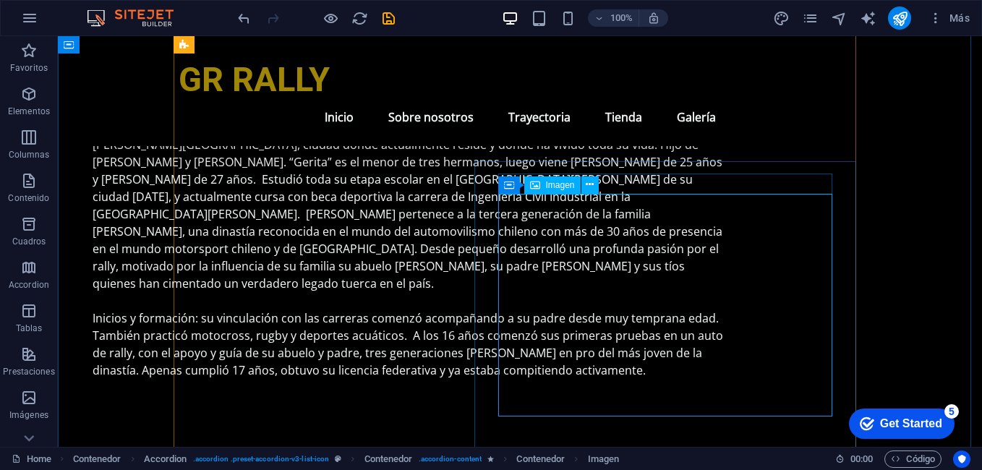
click at [542, 189] on div "Imagen" at bounding box center [552, 184] width 56 height 17
click at [555, 182] on span "Imagen" at bounding box center [560, 185] width 29 height 9
click at [588, 183] on icon at bounding box center [590, 184] width 8 height 15
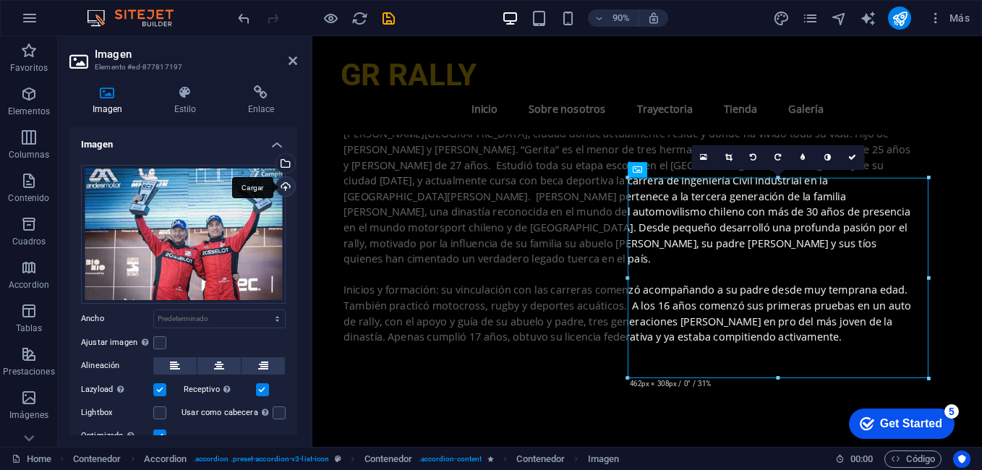
click at [281, 185] on div "Cargar" at bounding box center [284, 188] width 22 height 22
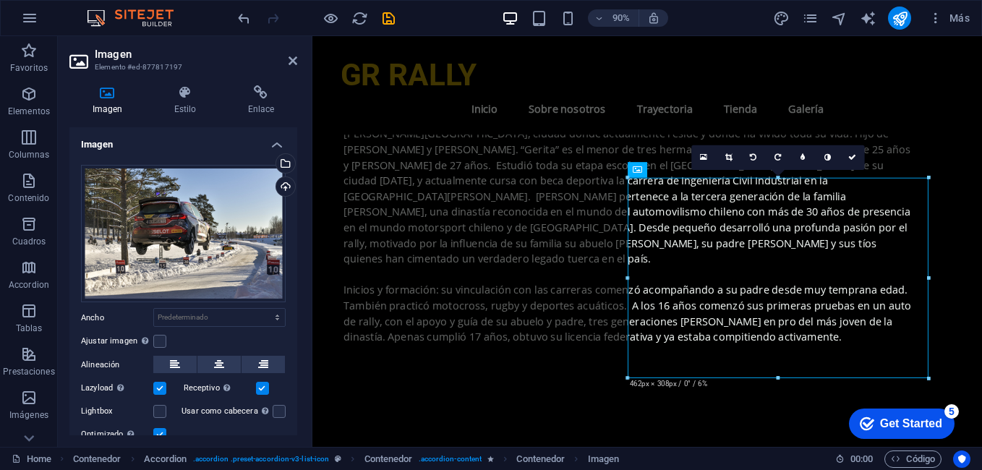
click at [294, 48] on h2 "Imagen" at bounding box center [196, 54] width 202 height 13
click at [296, 61] on icon at bounding box center [293, 61] width 9 height 12
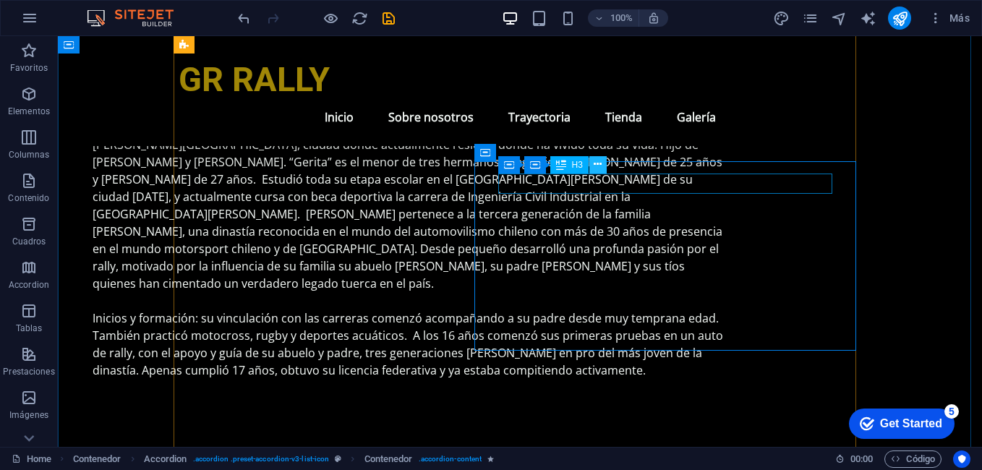
click at [600, 168] on icon at bounding box center [598, 164] width 8 height 15
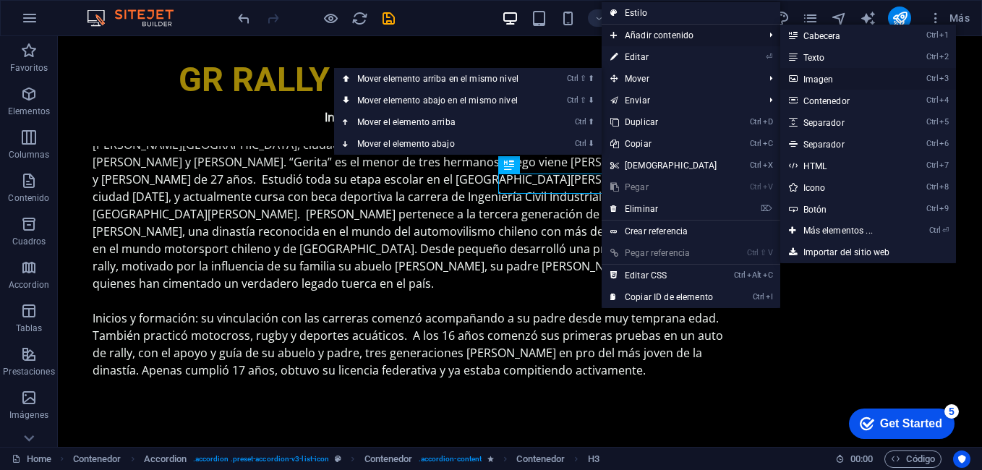
click at [804, 72] on link "Ctrl 3 Imagen" at bounding box center [840, 79] width 121 height 22
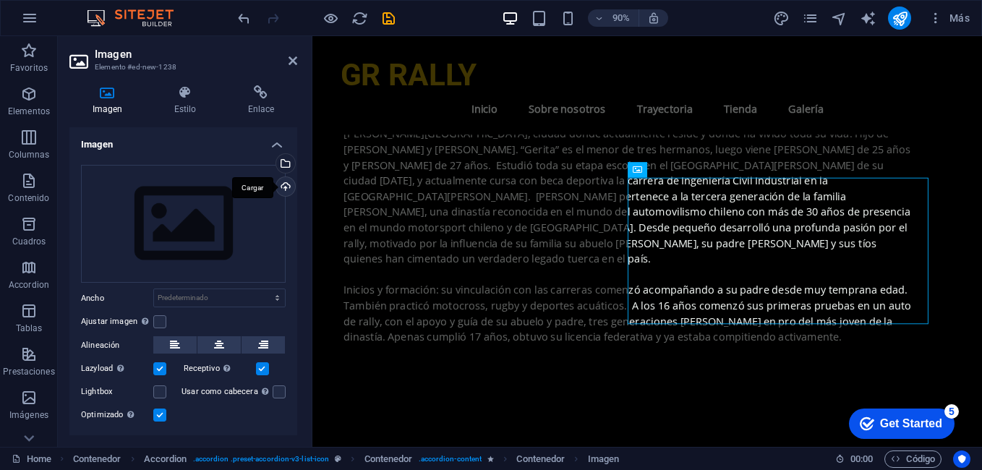
click at [283, 187] on div "Cargar" at bounding box center [284, 188] width 22 height 22
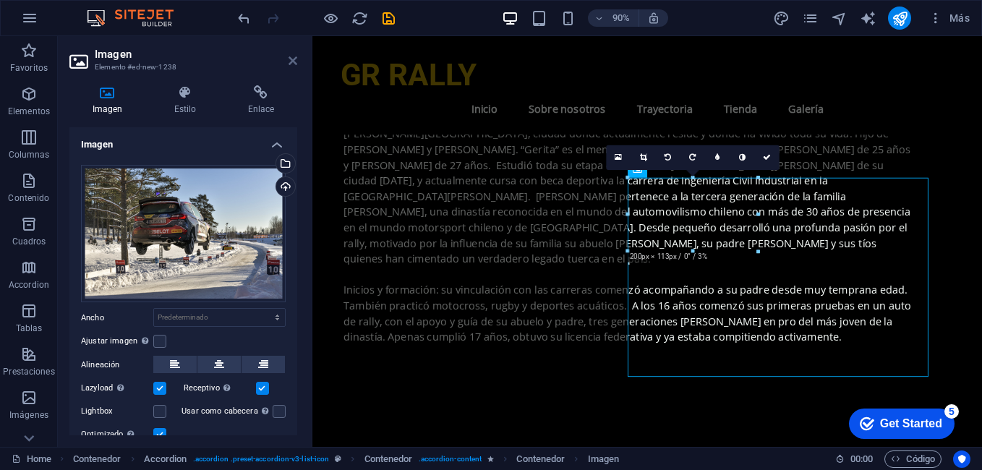
click at [289, 58] on icon at bounding box center [293, 61] width 9 height 12
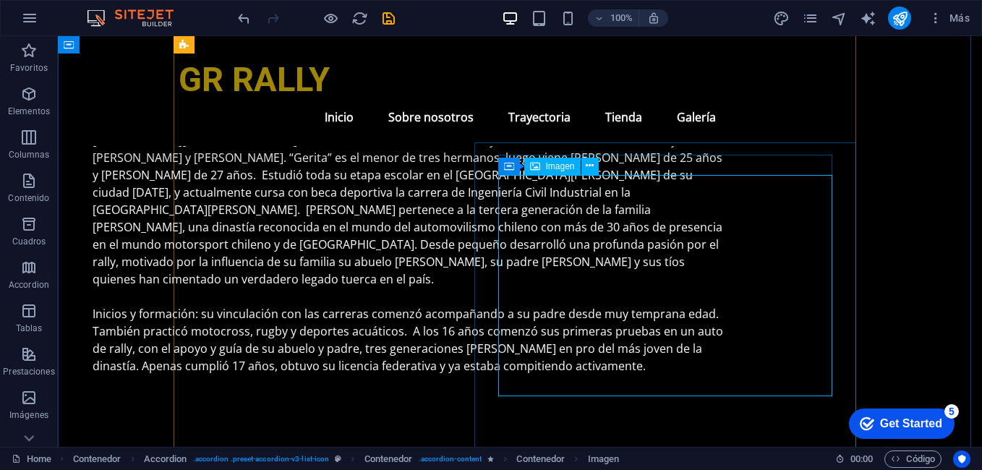
scroll to position [2445, 0]
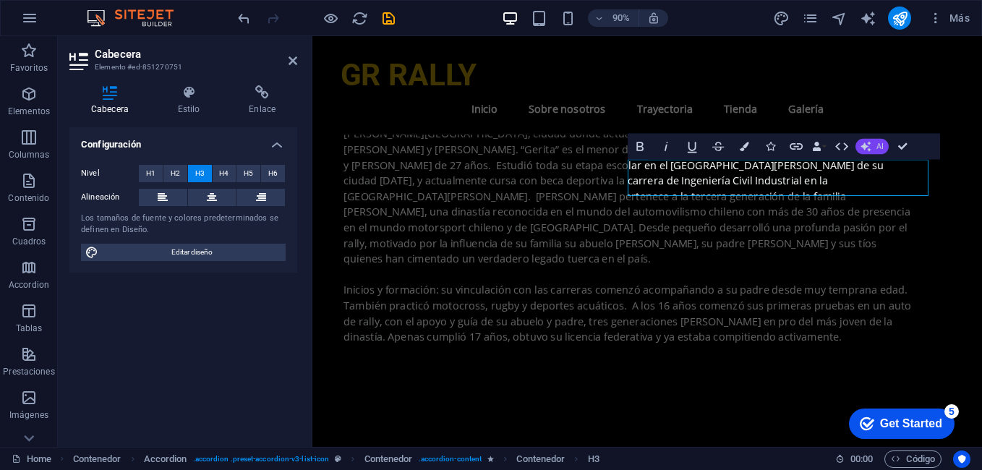
click at [847, 151] on icon "button" at bounding box center [866, 147] width 10 height 10
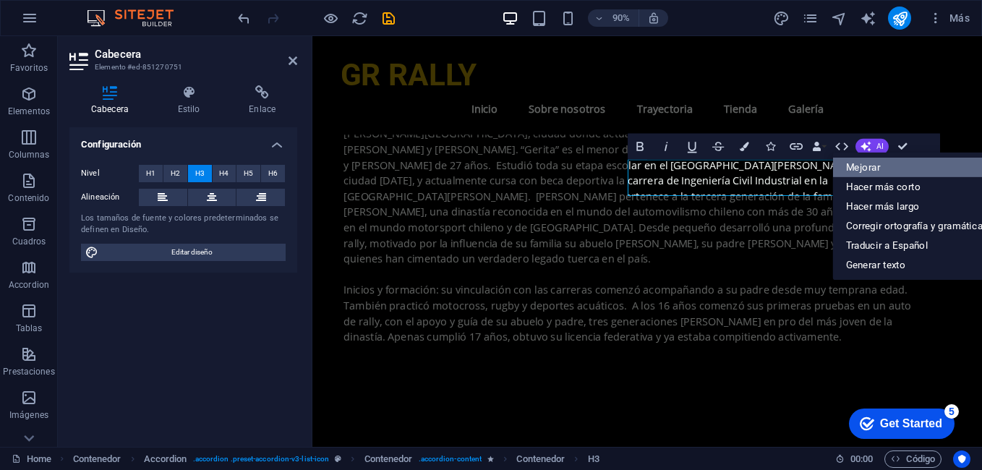
click at [847, 173] on link "Mejorar" at bounding box center [913, 168] width 163 height 20
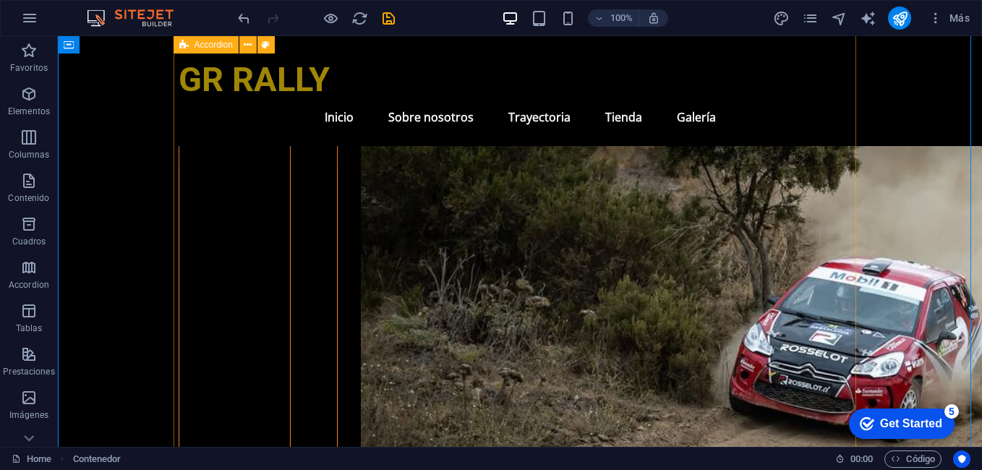
scroll to position [3023, 0]
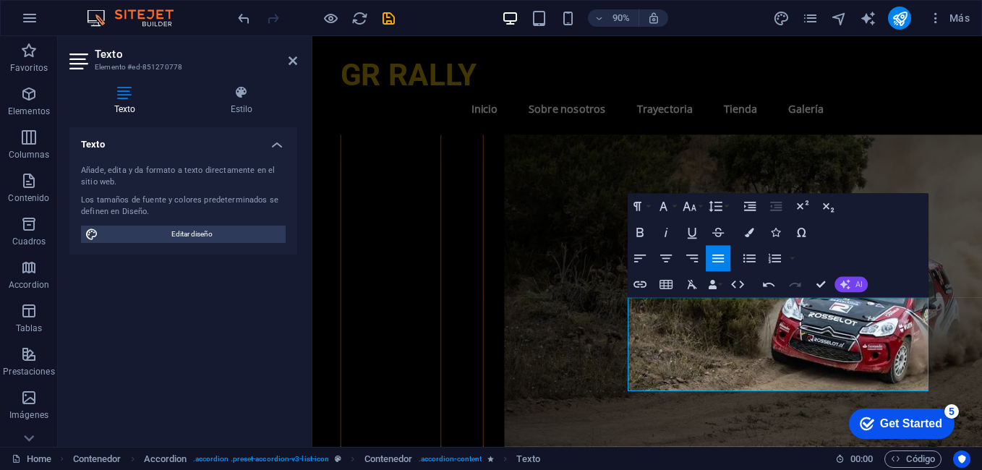
click at [841, 292] on button "AI" at bounding box center [850, 285] width 33 height 16
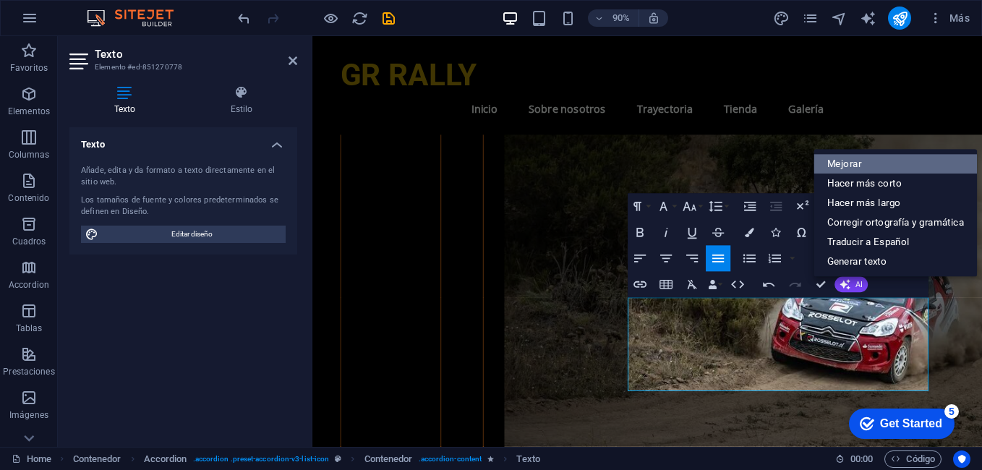
click at [834, 168] on link "Mejorar" at bounding box center [895, 165] width 163 height 20
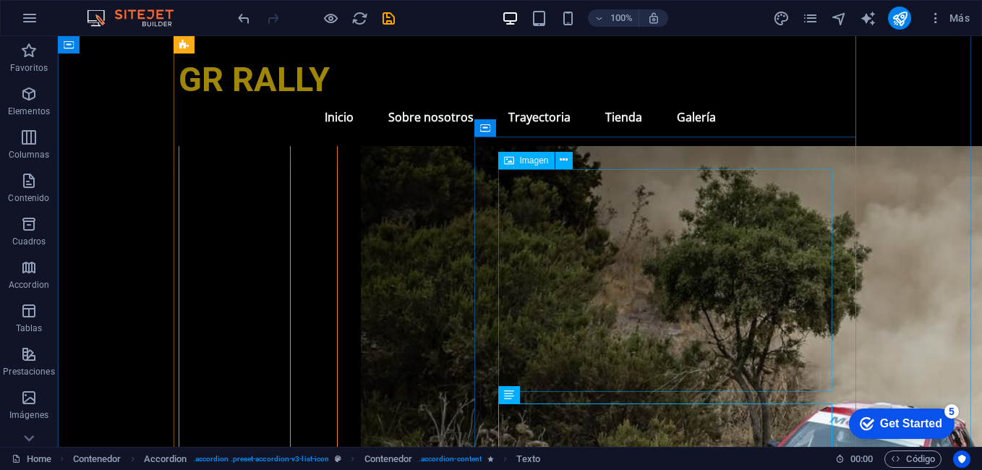
scroll to position [2879, 0]
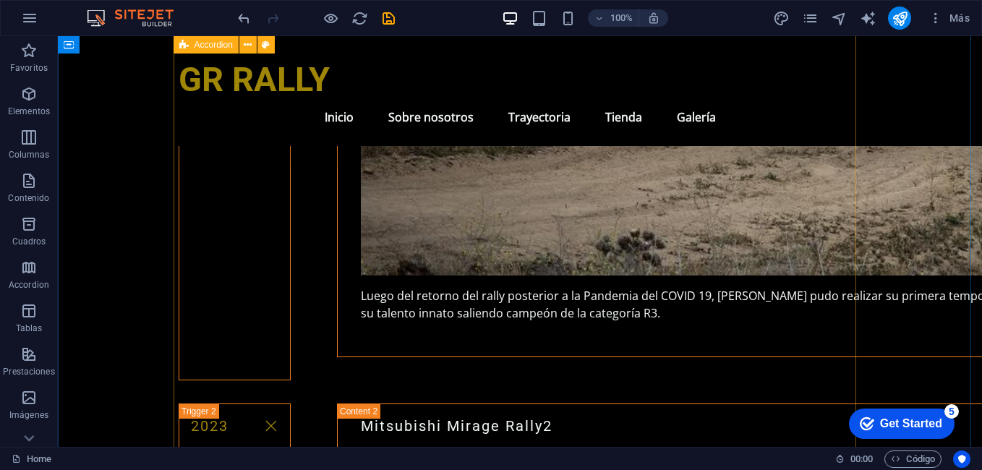
scroll to position [3385, 0]
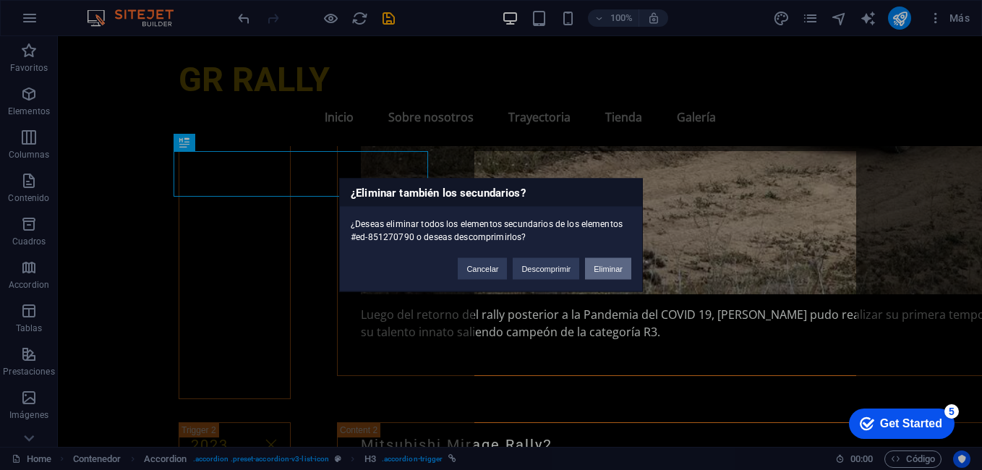
click at [605, 268] on button "Eliminar" at bounding box center [608, 269] width 46 height 22
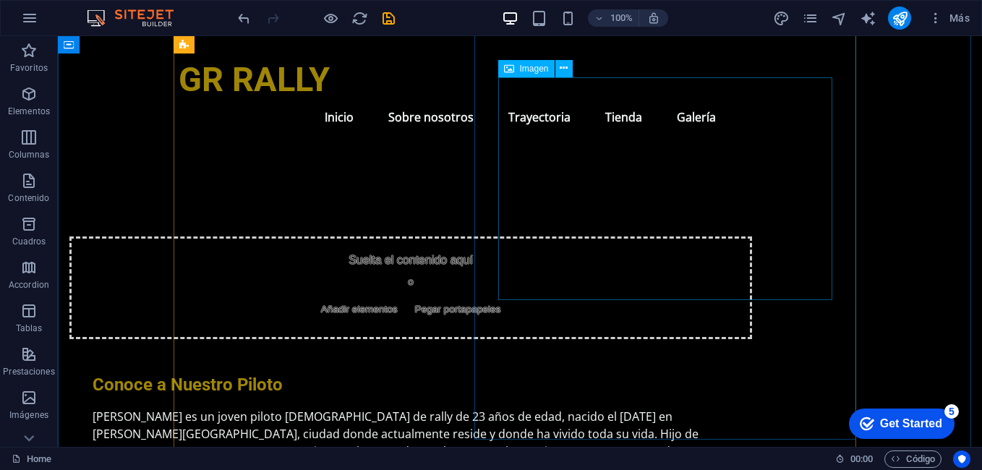
scroll to position [2011, 0]
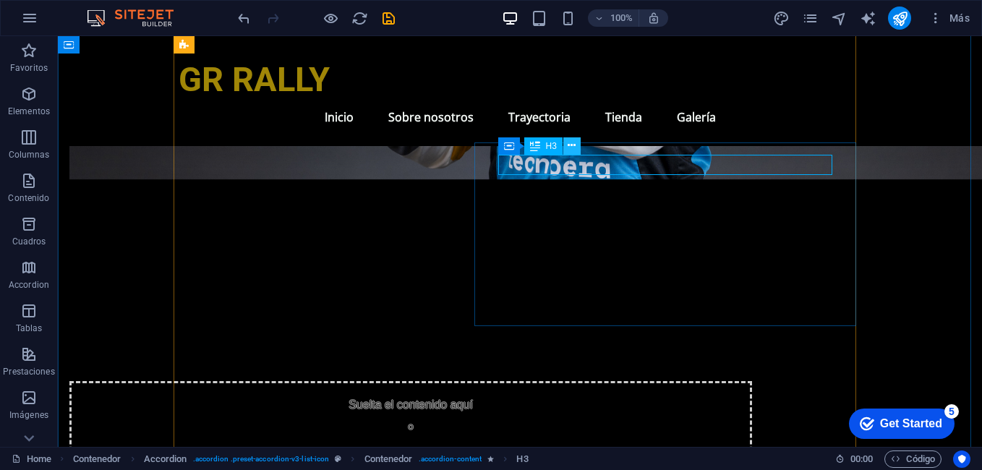
click at [563, 145] on button at bounding box center [571, 145] width 17 height 17
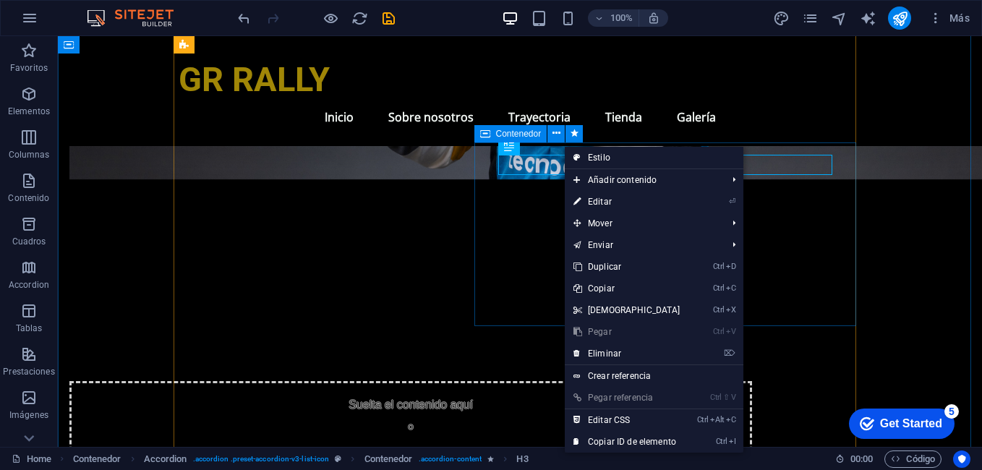
drag, startPoint x: 567, startPoint y: 142, endPoint x: 513, endPoint y: 110, distance: 62.6
click at [567, 142] on div "Contenedor" at bounding box center [533, 134] width 119 height 18
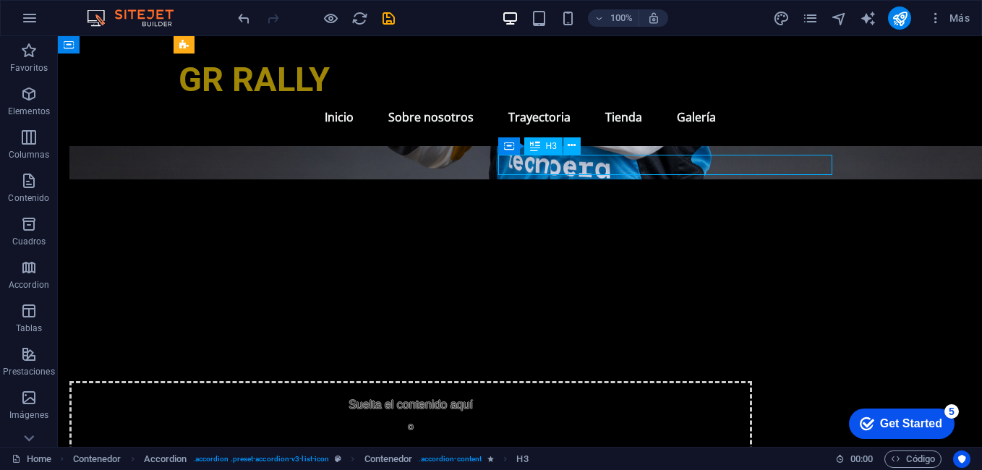
click at [578, 145] on button at bounding box center [571, 145] width 17 height 17
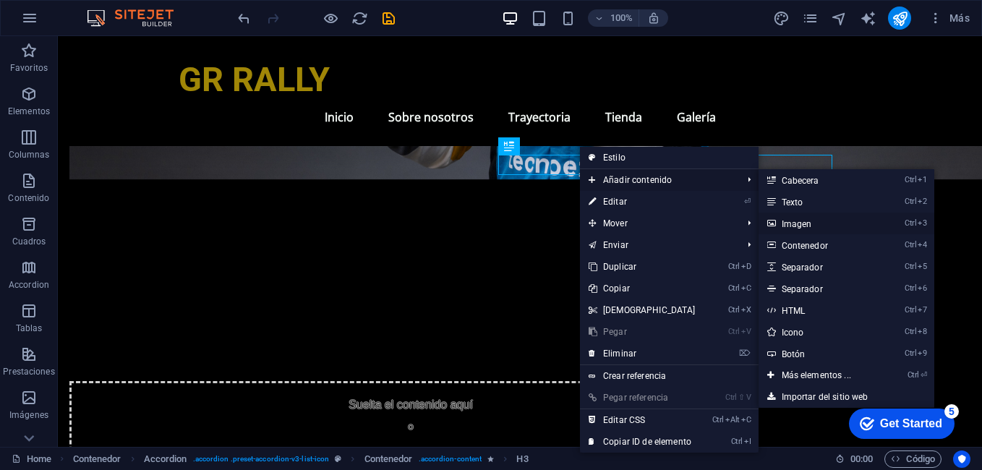
click at [803, 220] on link "Ctrl 3 Imagen" at bounding box center [819, 224] width 121 height 22
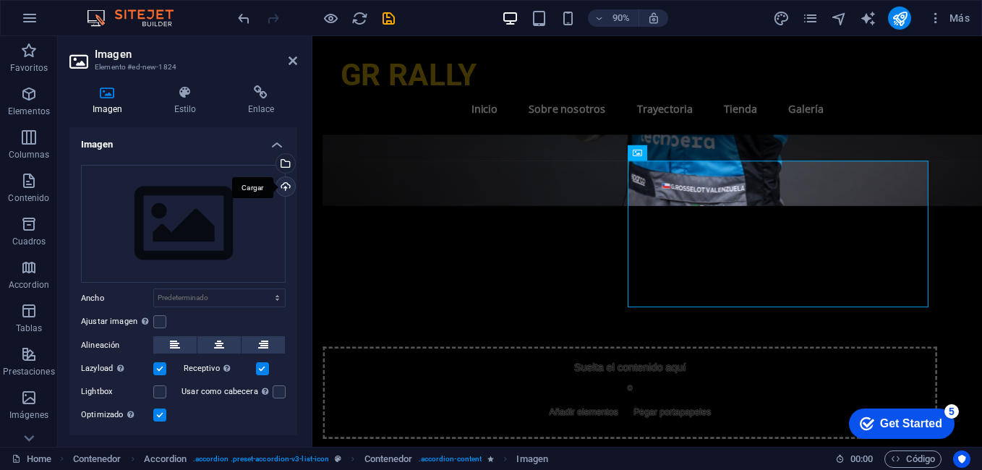
click at [282, 193] on div "Cargar" at bounding box center [284, 188] width 22 height 22
click at [273, 189] on div "Cargar" at bounding box center [284, 188] width 22 height 22
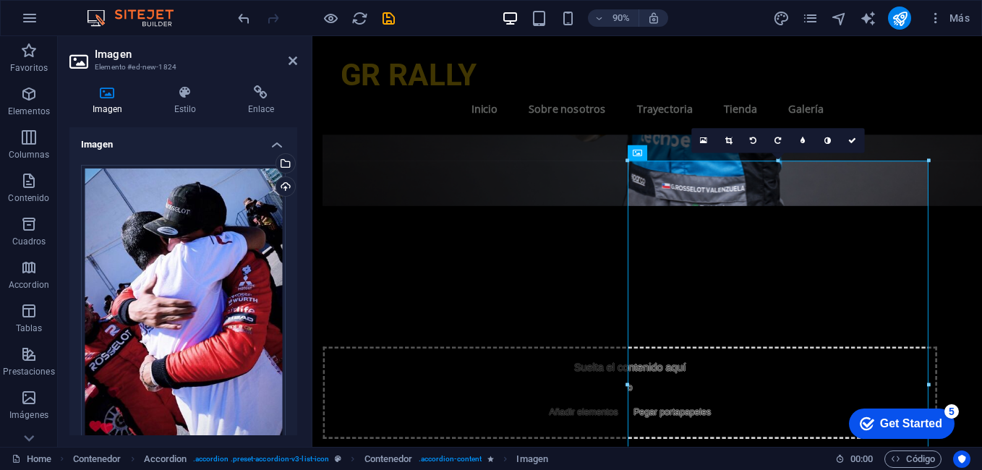
click at [286, 69] on header "Imagen Elemento #ed-new-1824" at bounding box center [183, 55] width 228 height 38
click at [292, 61] on icon at bounding box center [293, 61] width 9 height 12
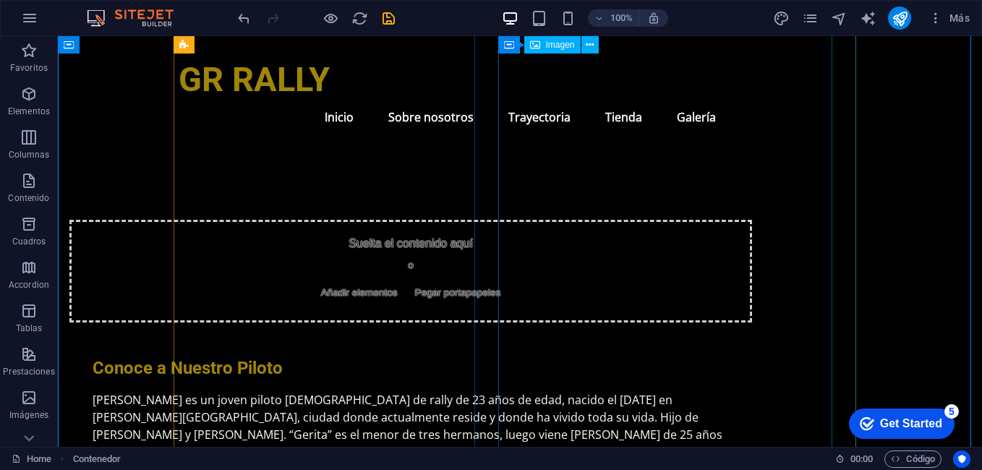
scroll to position [2156, 0]
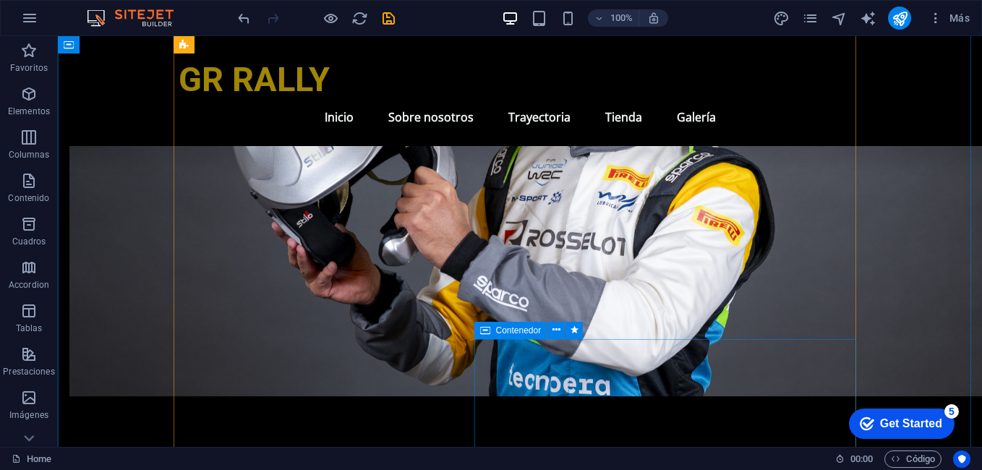
scroll to position [1939, 0]
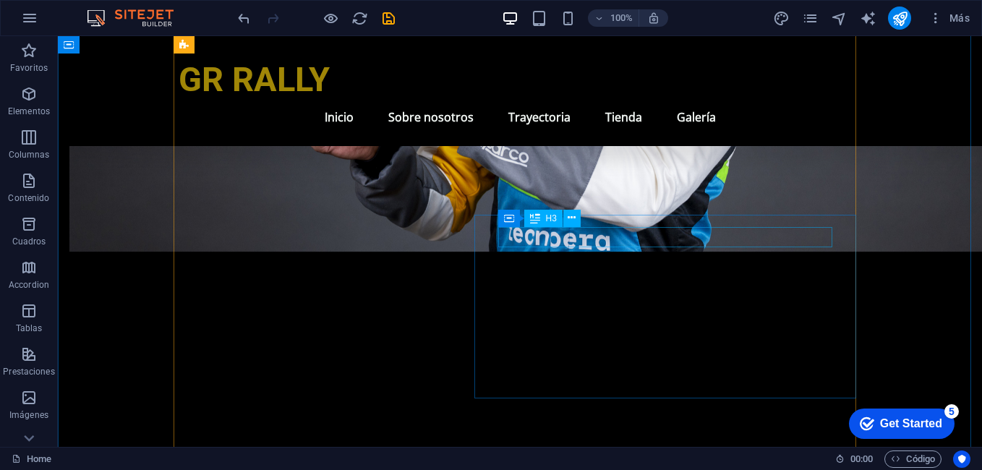
click at [576, 215] on button at bounding box center [571, 218] width 17 height 17
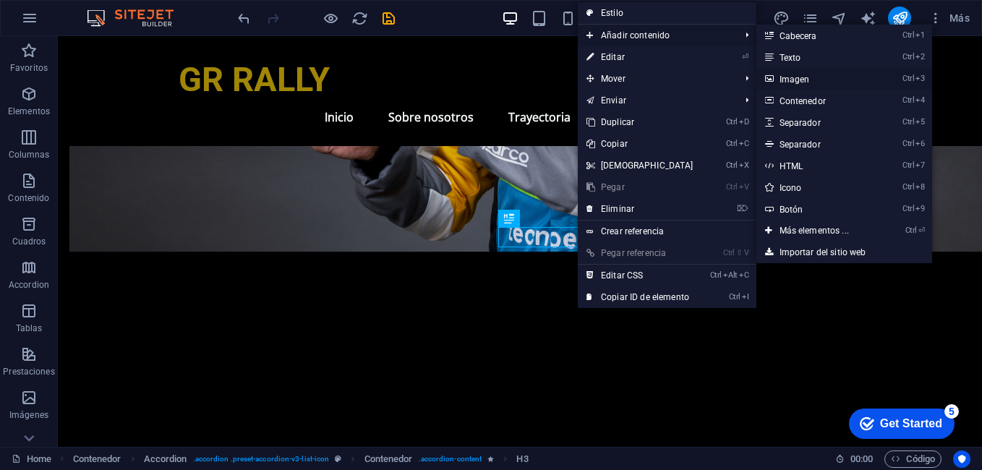
drag, startPoint x: 814, startPoint y: 77, endPoint x: 500, endPoint y: 127, distance: 317.7
click at [814, 77] on link "Ctrl 3 Imagen" at bounding box center [816, 79] width 121 height 22
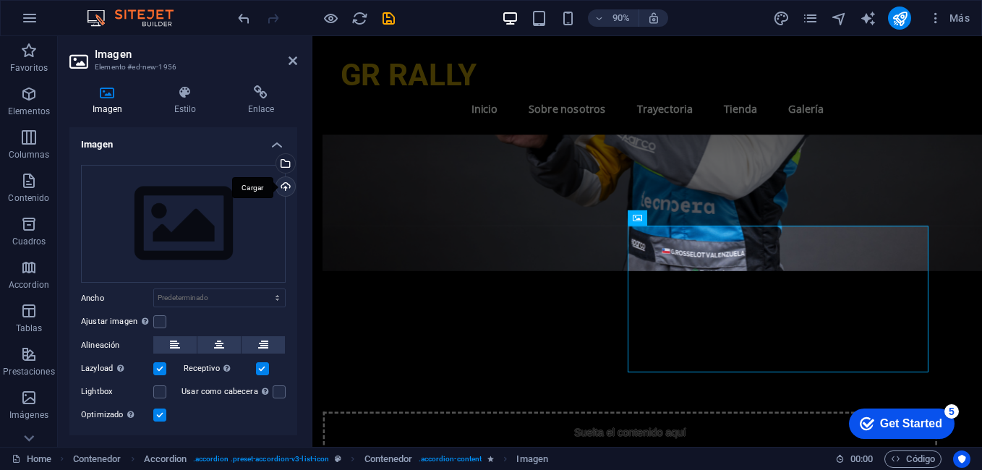
click at [277, 179] on div "Cargar" at bounding box center [284, 188] width 22 height 22
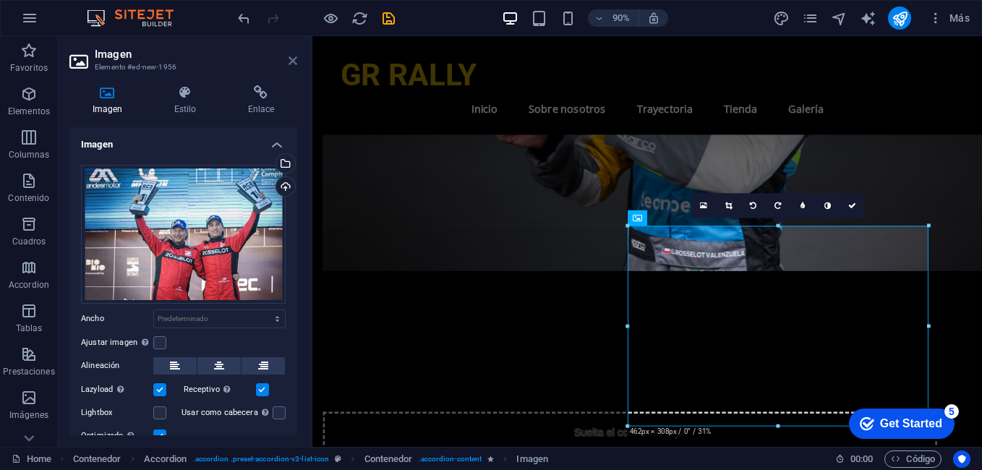
drag, startPoint x: 291, startPoint y: 61, endPoint x: 241, endPoint y: 46, distance: 51.9
click at [291, 61] on icon at bounding box center [293, 61] width 9 height 12
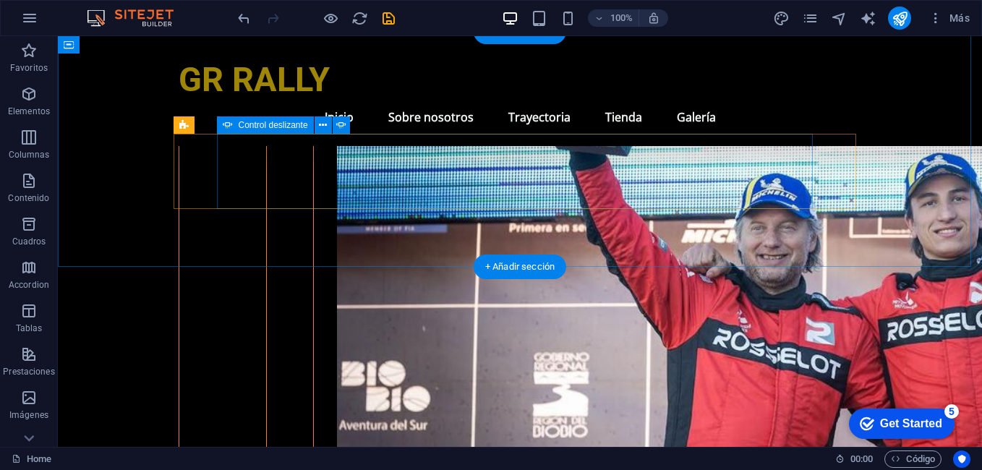
scroll to position [3760, 0]
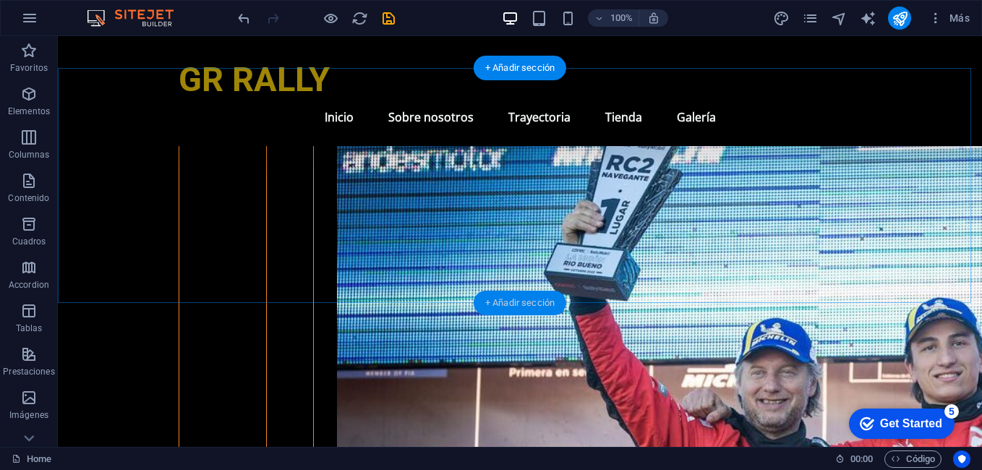
click at [521, 299] on div "+ Añadir sección" at bounding box center [520, 303] width 93 height 25
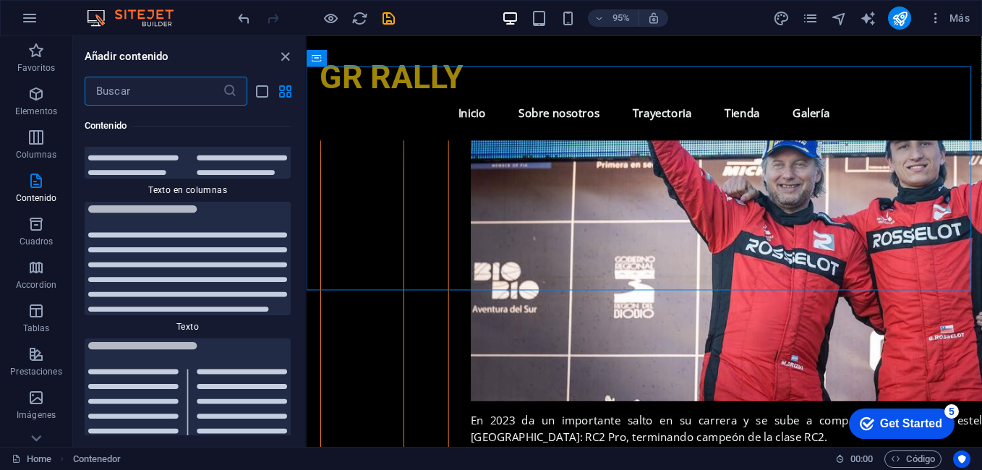
scroll to position [4977, 0]
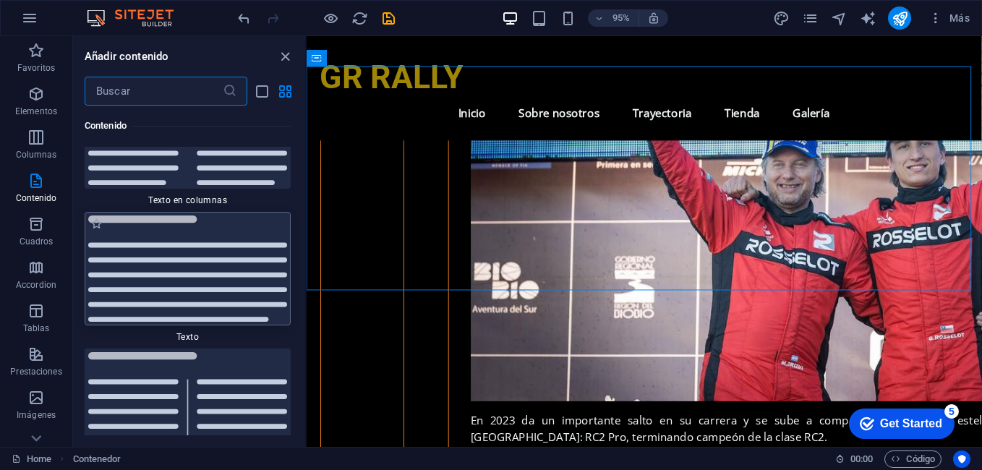
click at [219, 278] on img at bounding box center [187, 268] width 199 height 106
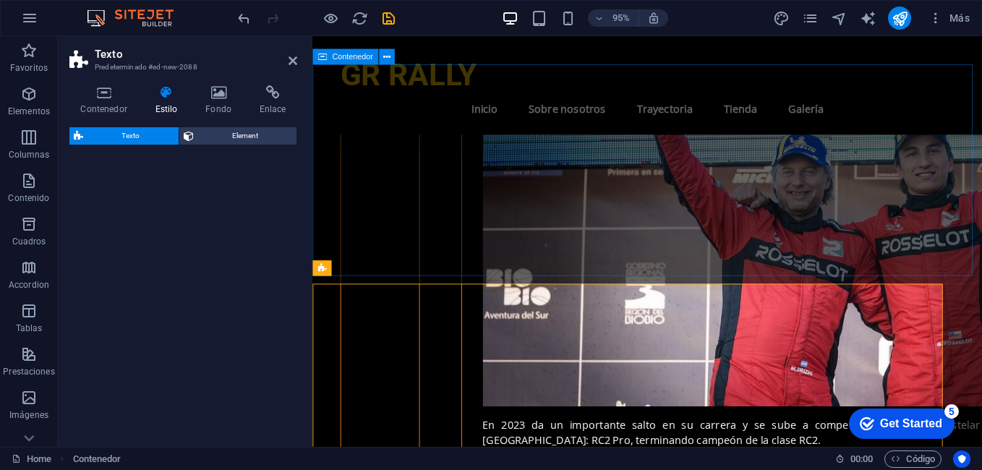
select select "preset-text-v2-default"
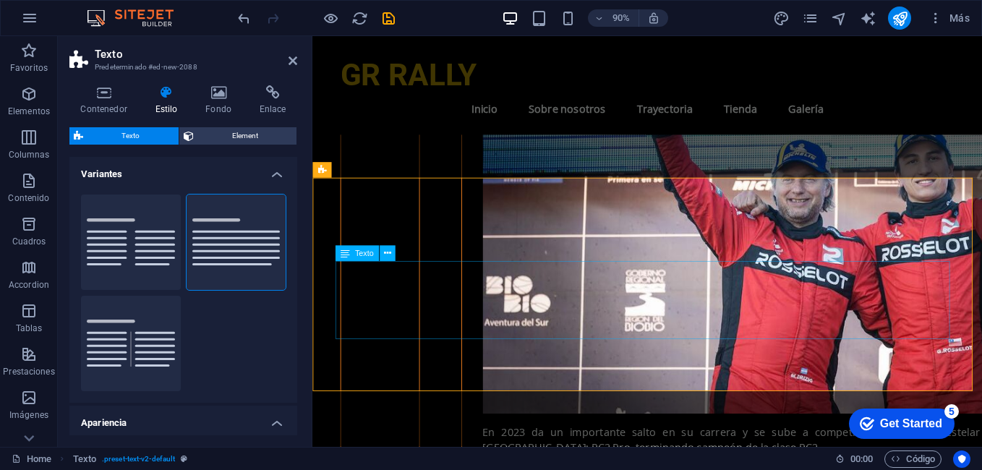
scroll to position [3905, 0]
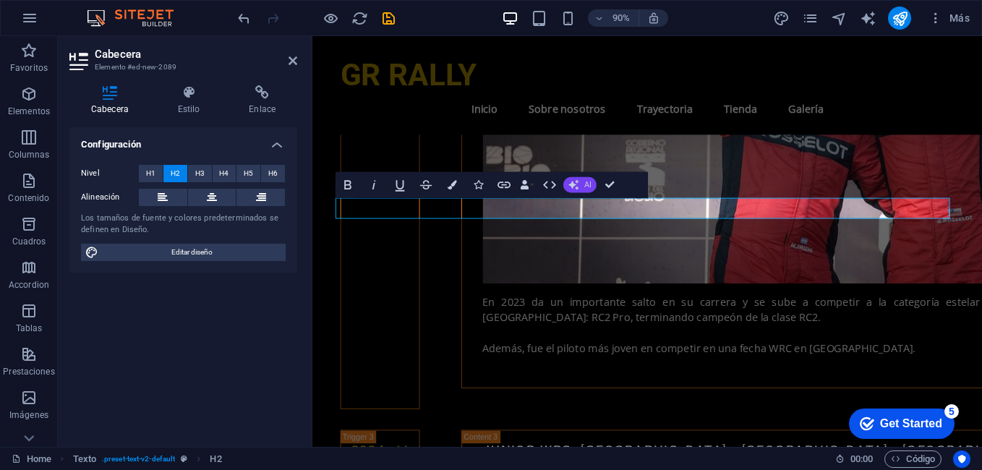
click at [571, 184] on icon "button" at bounding box center [573, 185] width 10 height 10
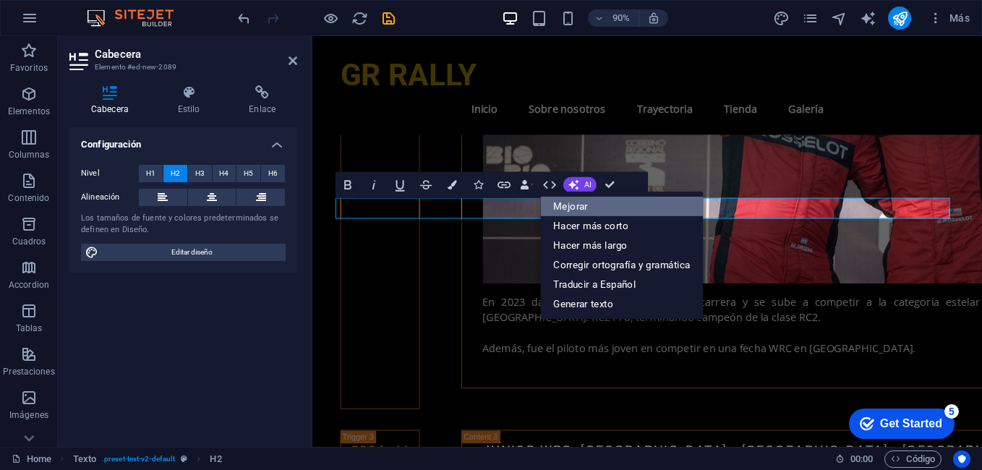
click at [582, 208] on link "Mejorar" at bounding box center [621, 207] width 163 height 20
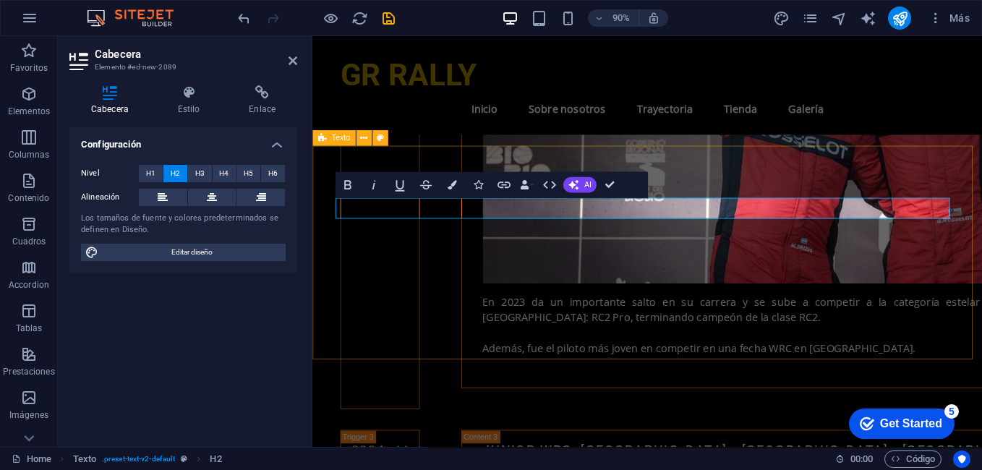
drag, startPoint x: 567, startPoint y: 231, endPoint x: 333, endPoint y: 230, distance: 233.6
drag, startPoint x: 614, startPoint y: 228, endPoint x: 910, endPoint y: 274, distance: 300.1
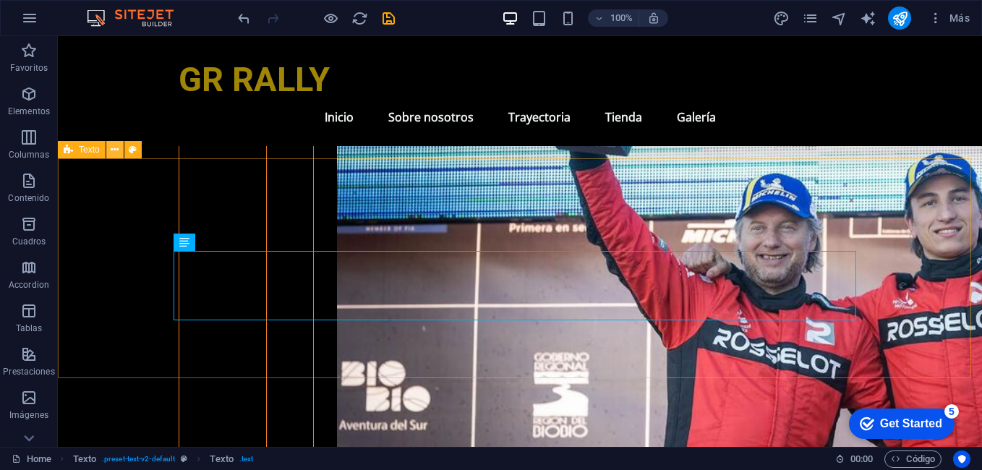
click at [117, 146] on icon at bounding box center [115, 149] width 8 height 15
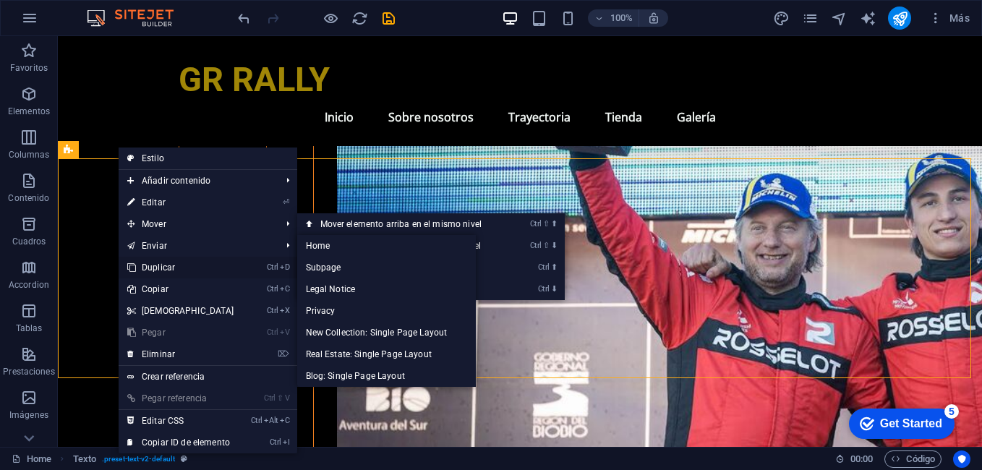
click at [192, 261] on link "Ctrl D Duplicar" at bounding box center [181, 268] width 124 height 22
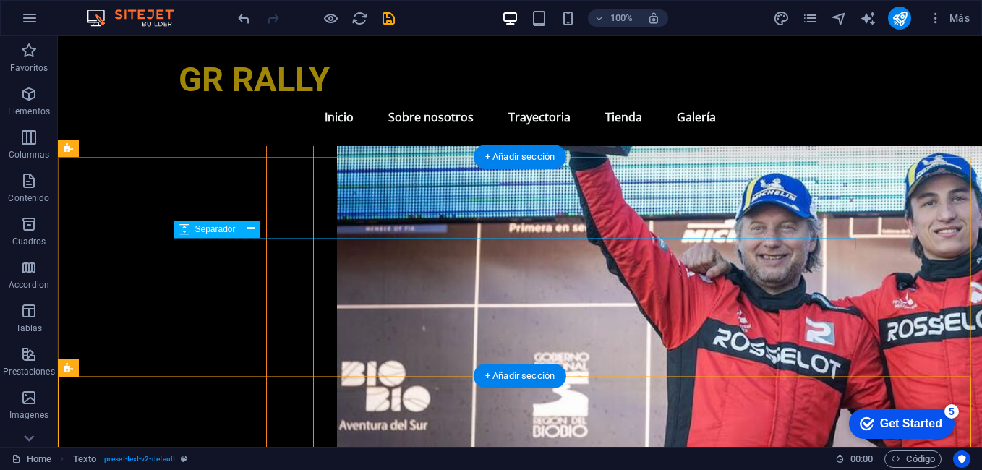
scroll to position [3977, 0]
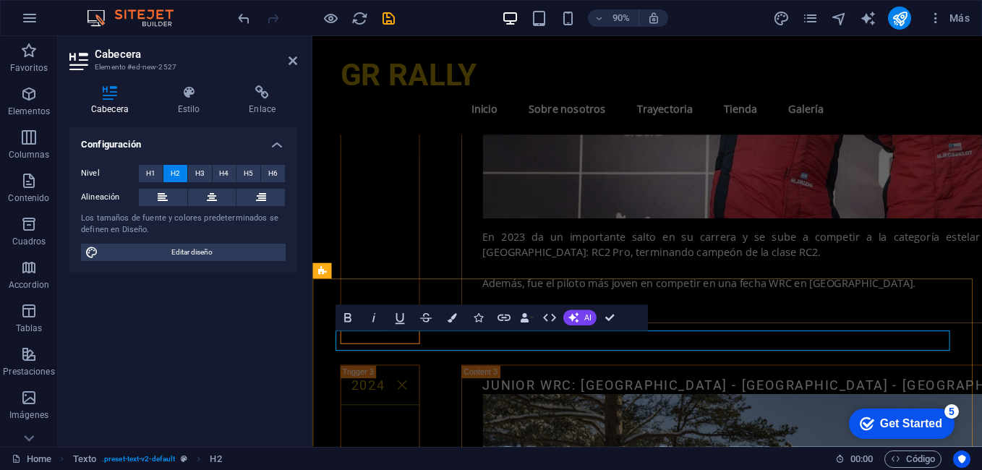
drag, startPoint x: 641, startPoint y: 375, endPoint x: 495, endPoint y: 370, distance: 146.9
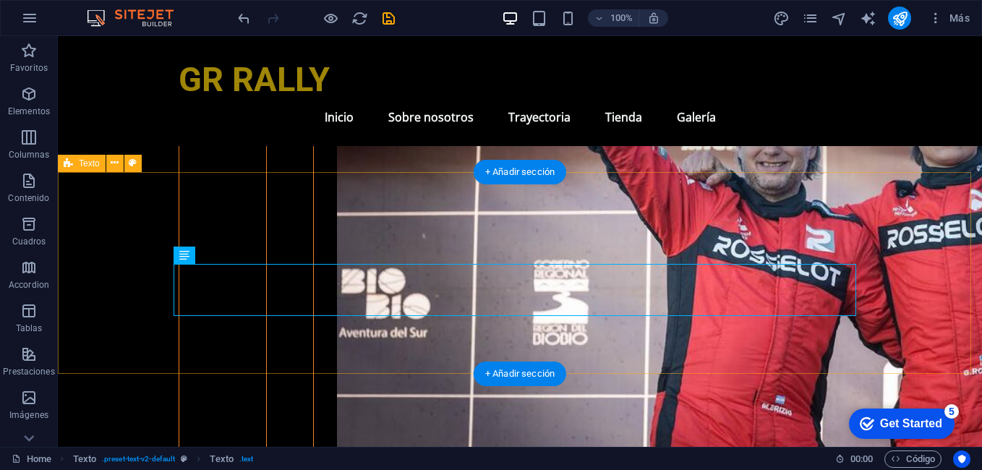
scroll to position [4122, 0]
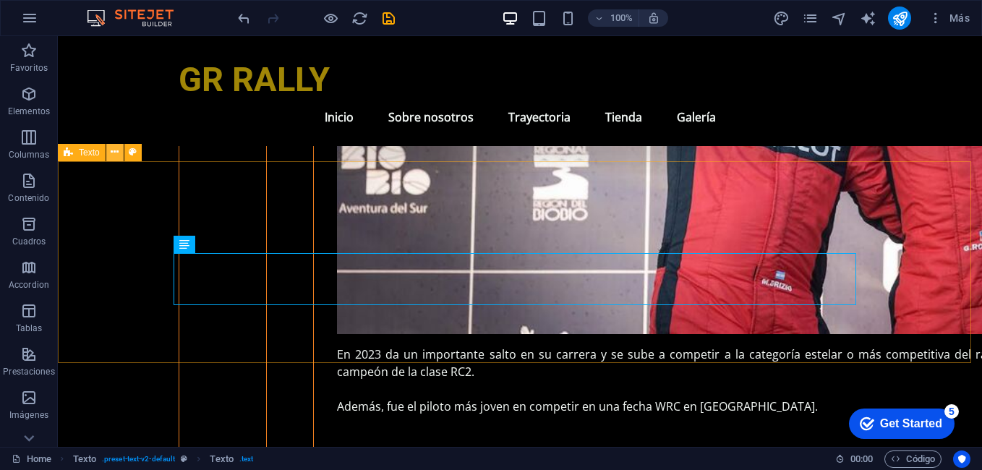
click at [116, 153] on icon at bounding box center [115, 152] width 8 height 15
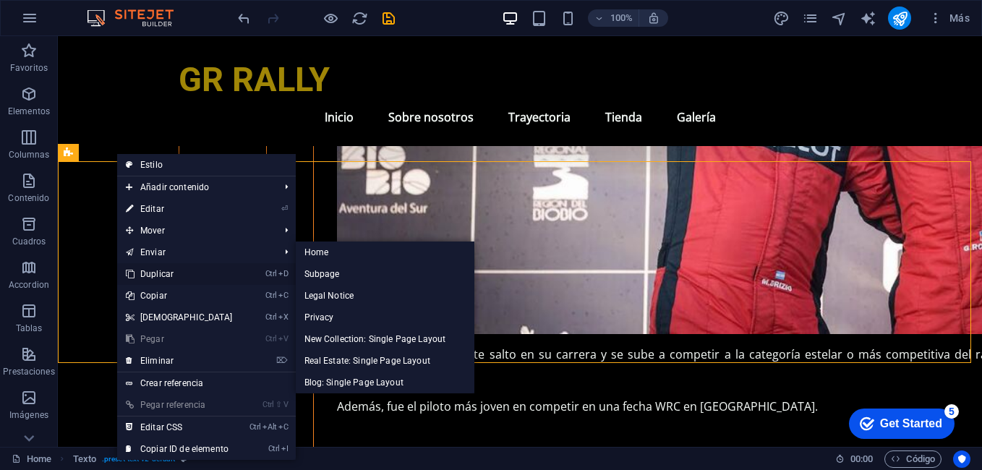
click at [171, 268] on link "Ctrl D Duplicar" at bounding box center [179, 274] width 124 height 22
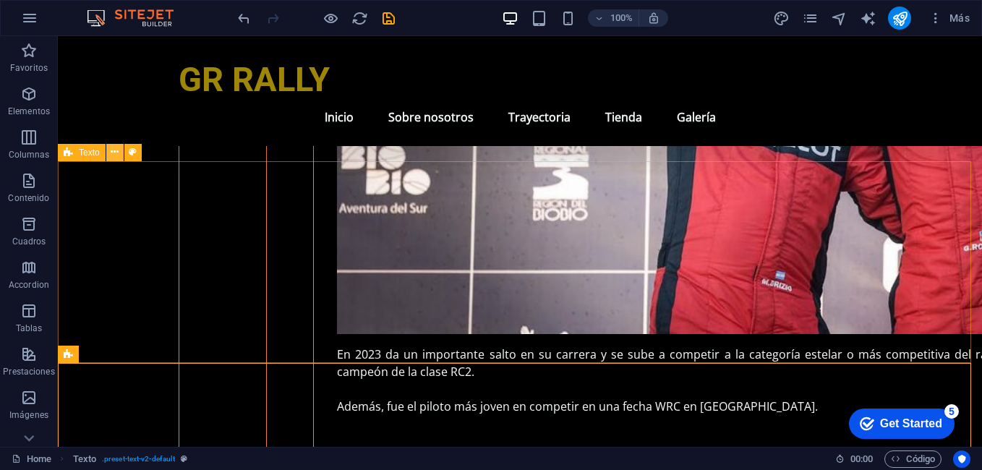
click at [119, 151] on button at bounding box center [114, 152] width 17 height 17
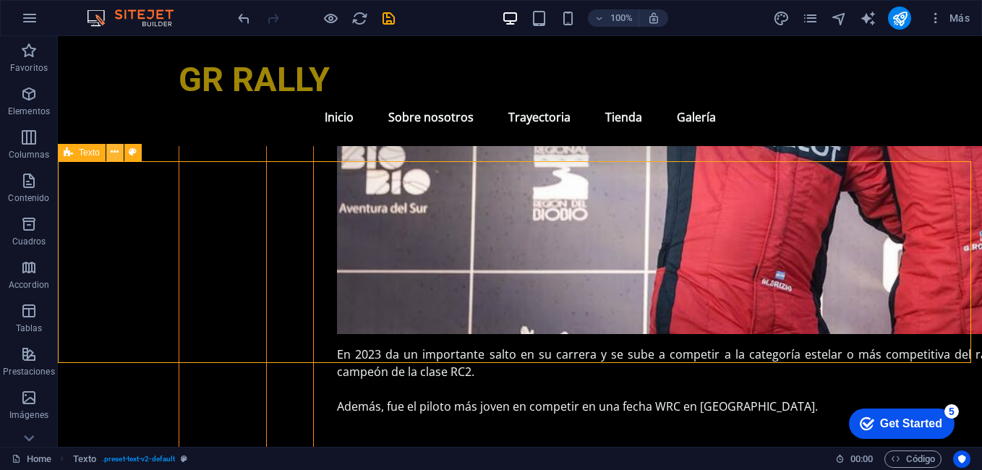
click at [118, 154] on icon at bounding box center [115, 152] width 8 height 15
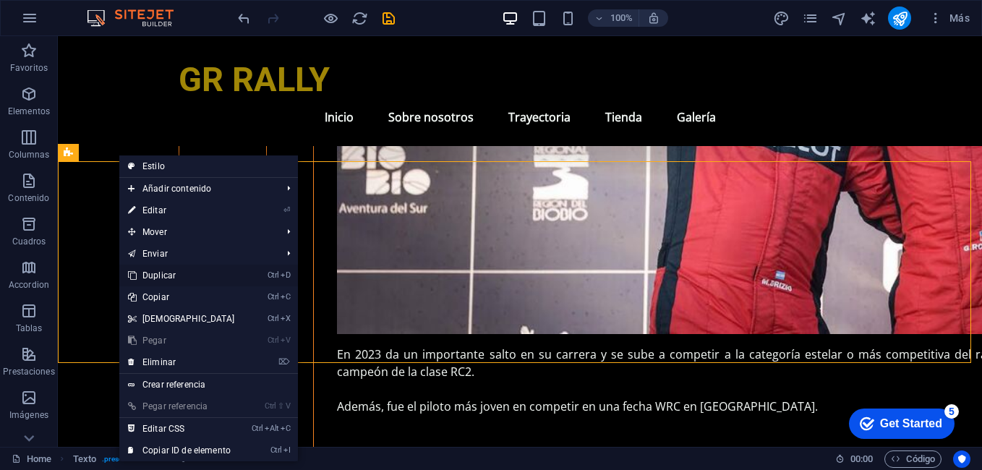
click at [202, 276] on link "Ctrl D Duplicar" at bounding box center [181, 276] width 124 height 22
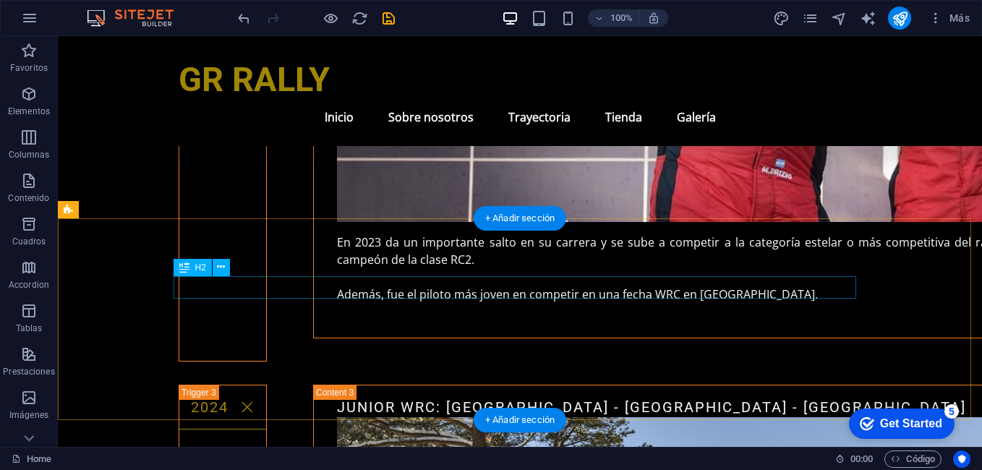
scroll to position [4266, 0]
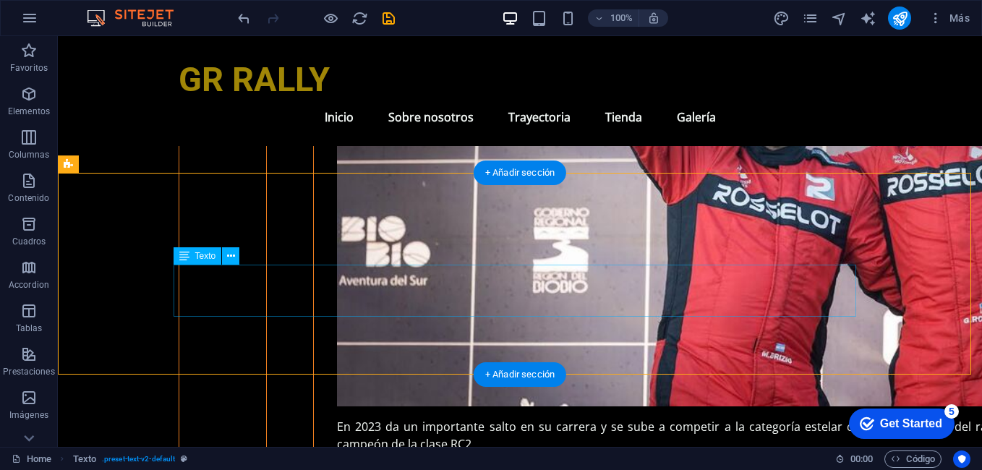
scroll to position [4339, 0]
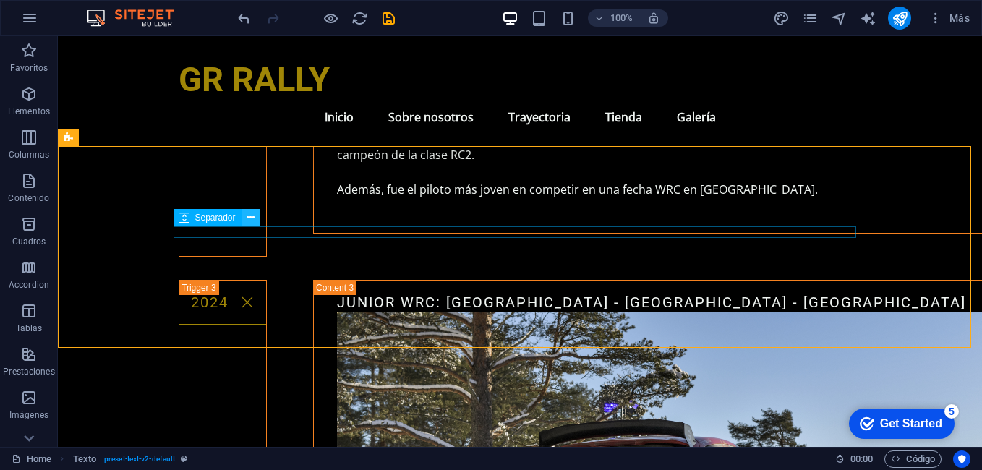
click at [257, 213] on button at bounding box center [250, 217] width 17 height 17
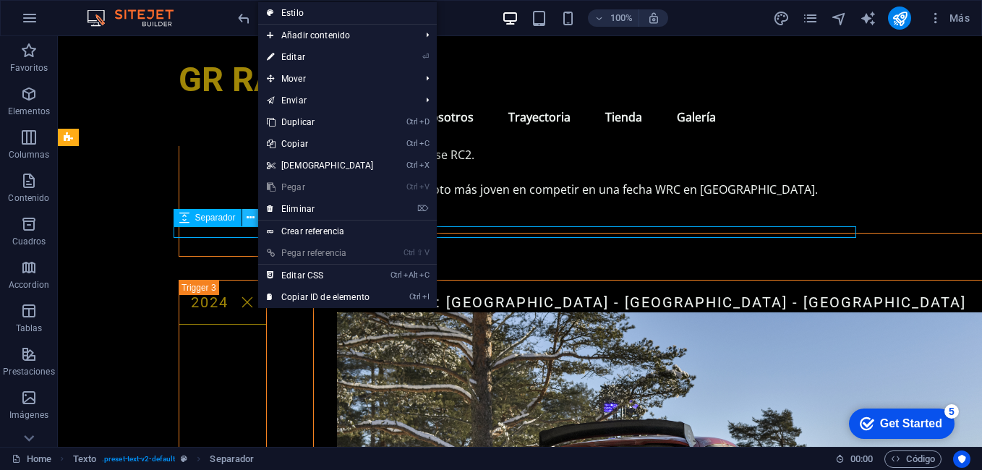
click at [255, 213] on button at bounding box center [250, 217] width 17 height 17
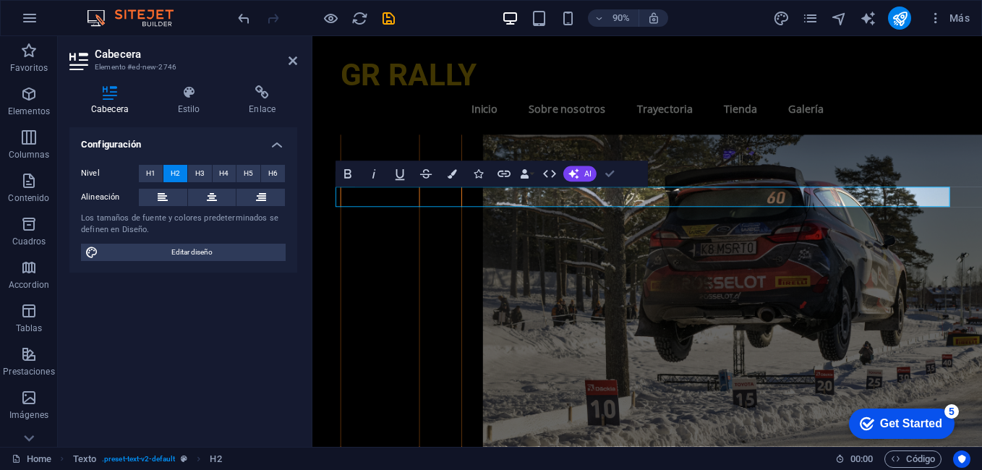
drag, startPoint x: 621, startPoint y: 178, endPoint x: 563, endPoint y: 142, distance: 68.2
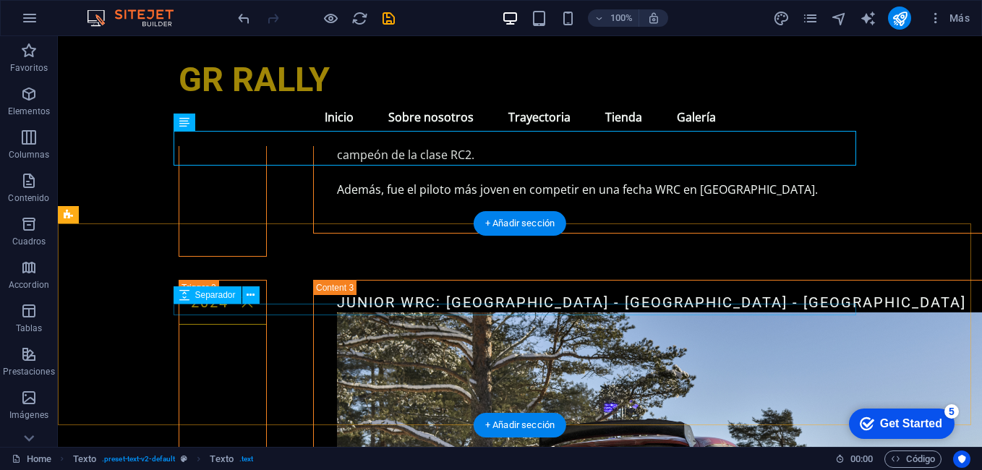
scroll to position [4483, 0]
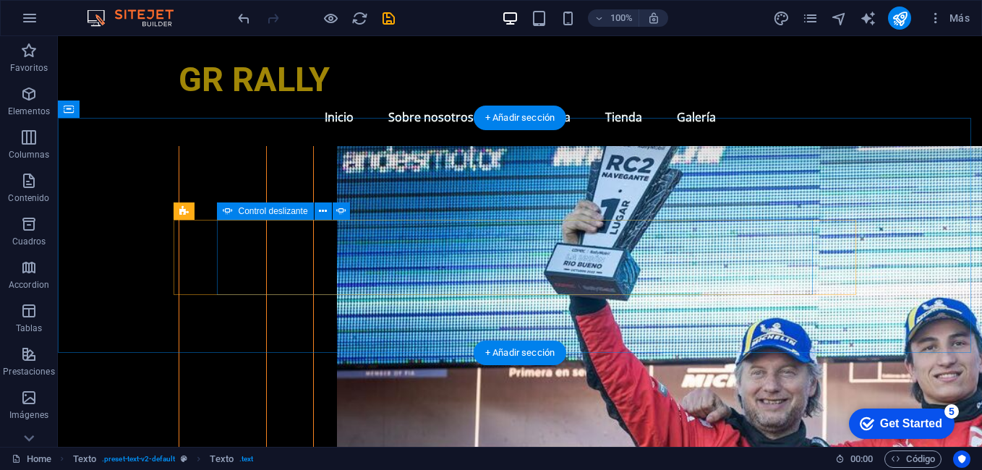
scroll to position [3543, 0]
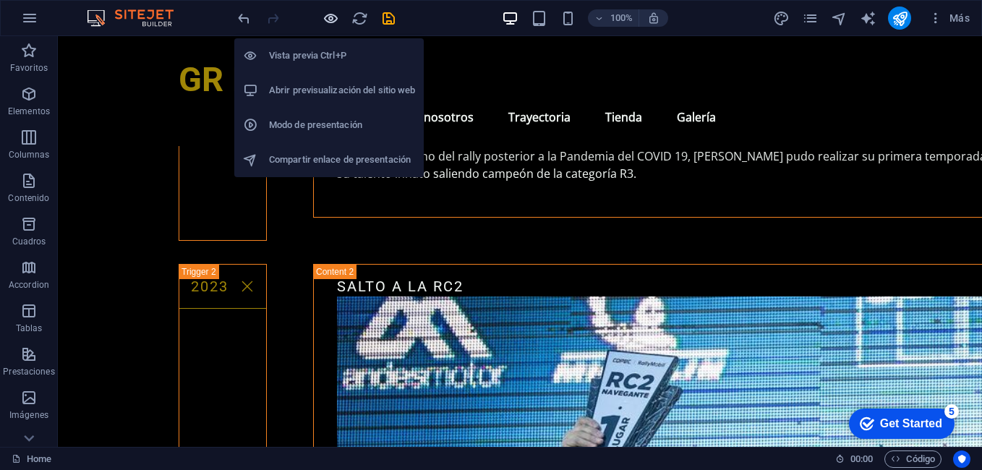
click at [333, 11] on icon "button" at bounding box center [331, 18] width 17 height 17
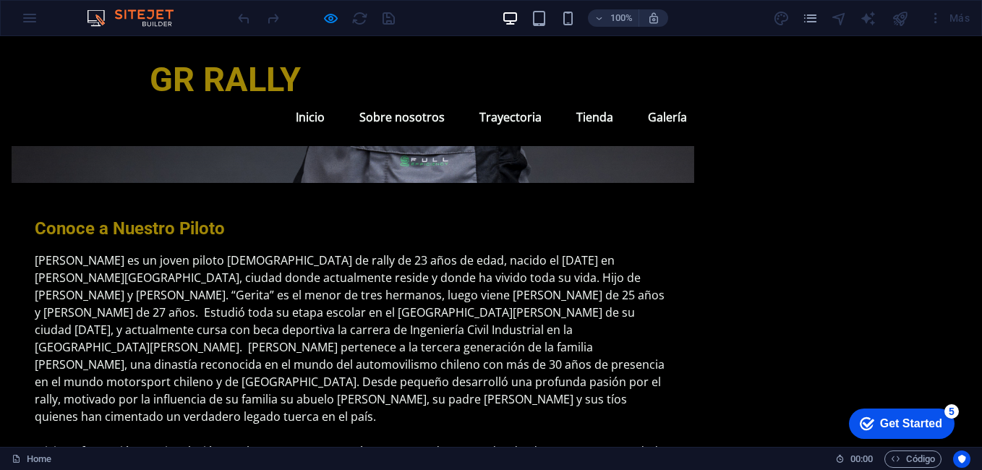
scroll to position [2281, 0]
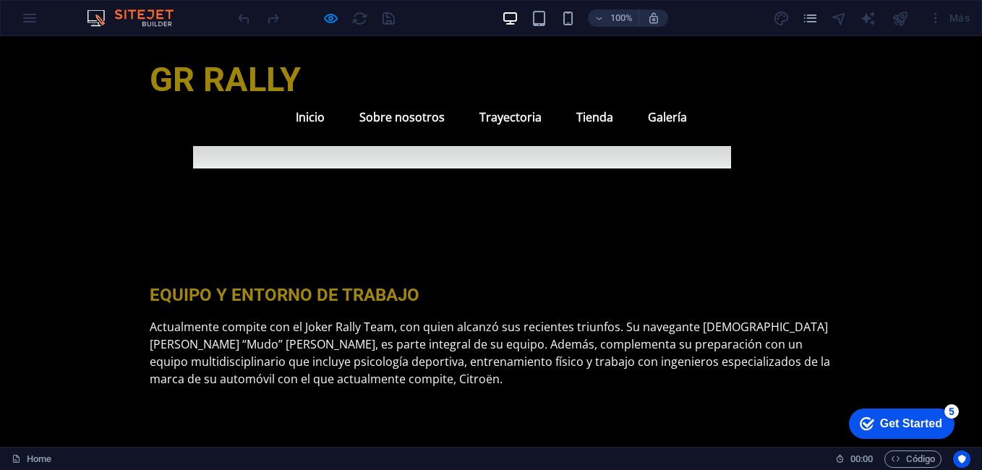
scroll to position [4017, 0]
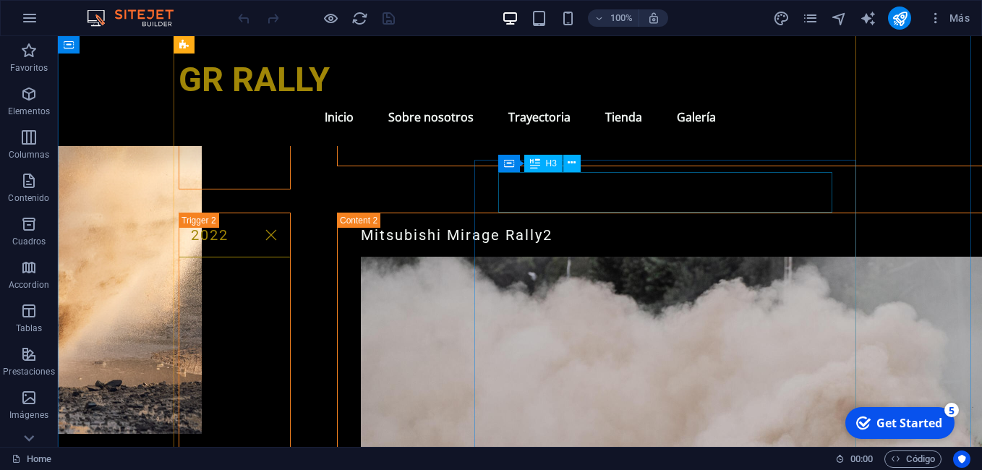
scroll to position [2898, 0]
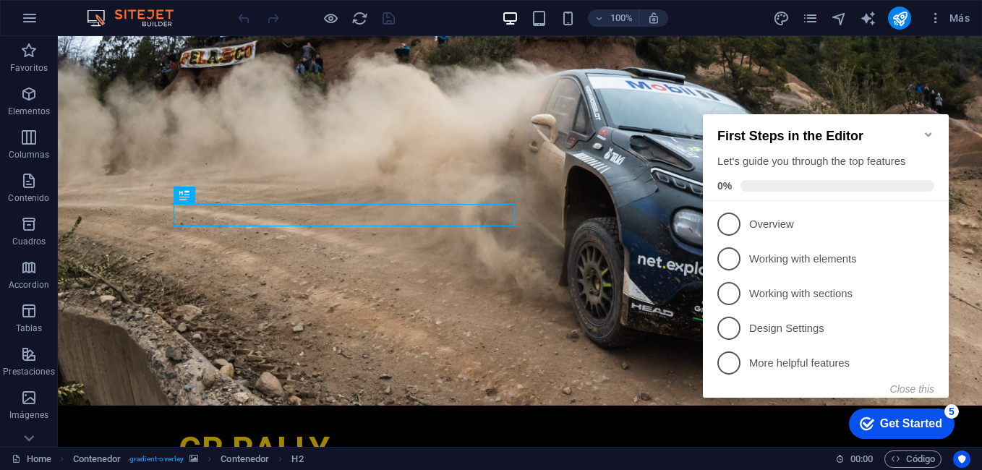
click at [927, 135] on h2 "First Steps in the Editor" at bounding box center [825, 136] width 217 height 15
click at [921, 129] on h2 "First Steps in the Editor" at bounding box center [825, 136] width 217 height 15
click at [924, 129] on icon "Minimize checklist" at bounding box center [929, 135] width 12 height 12
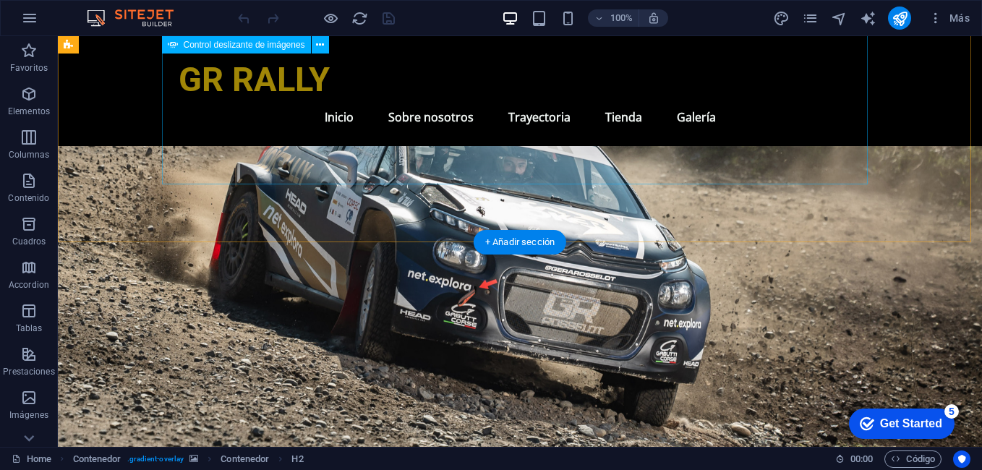
scroll to position [868, 0]
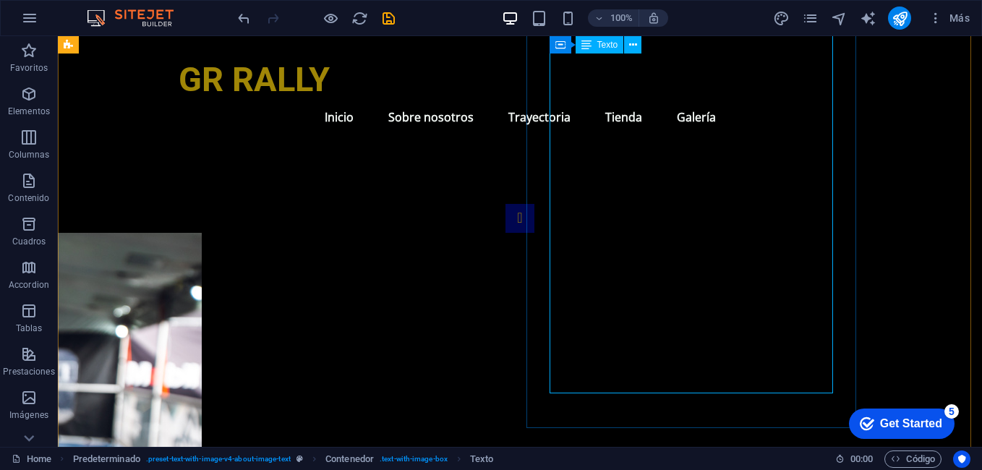
scroll to position [1085, 0]
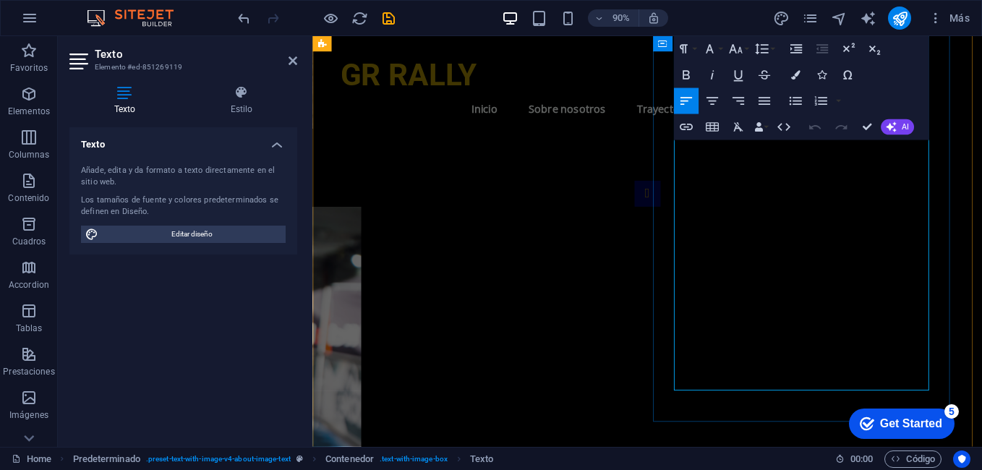
scroll to position [1106, 0]
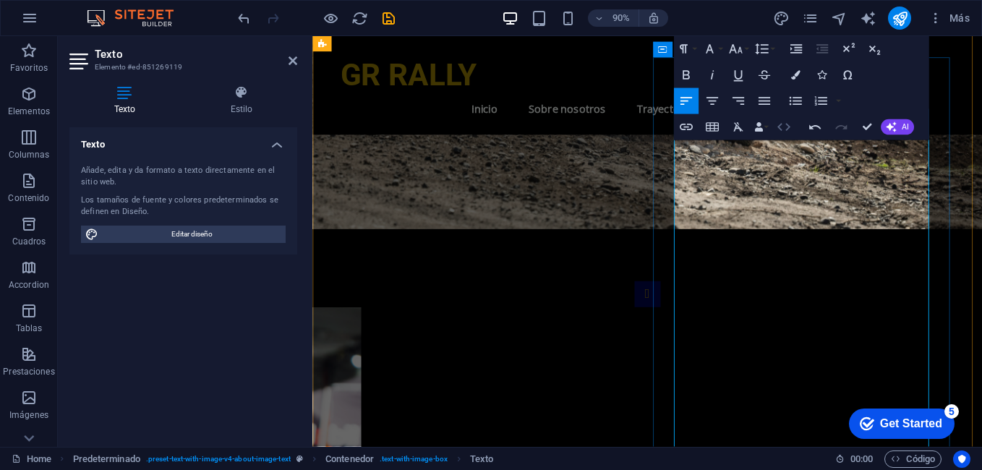
scroll to position [1085, 0]
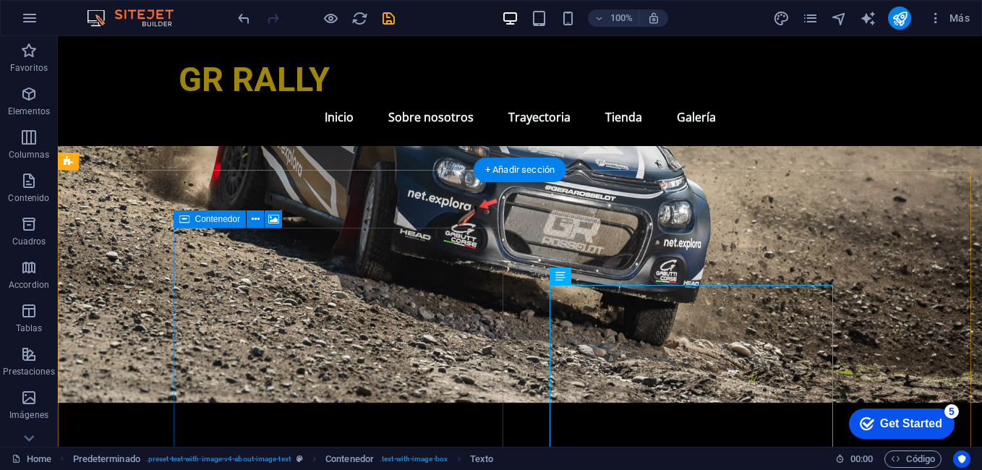
scroll to position [723, 0]
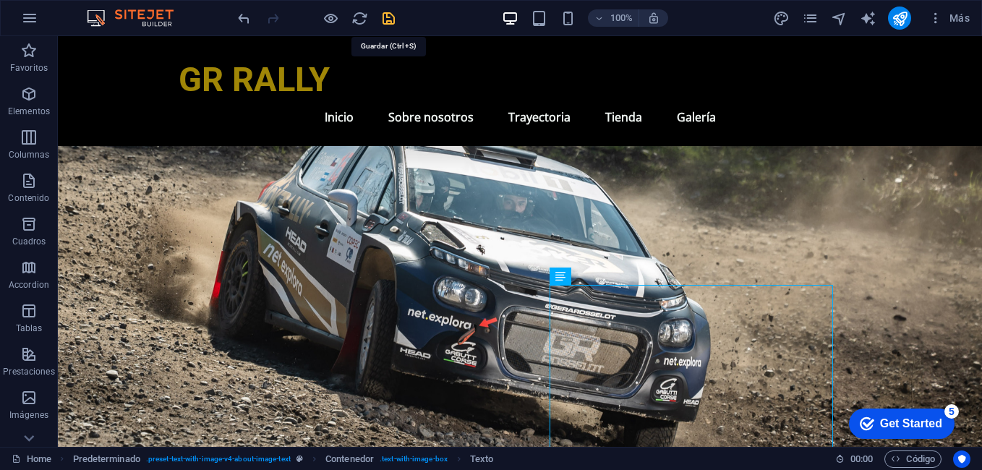
click at [389, 10] on icon "save" at bounding box center [388, 18] width 17 height 17
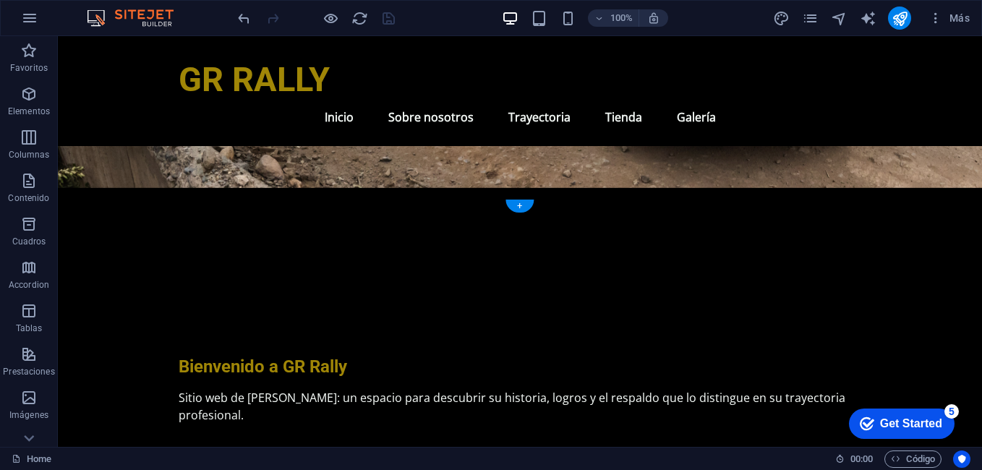
scroll to position [0, 0]
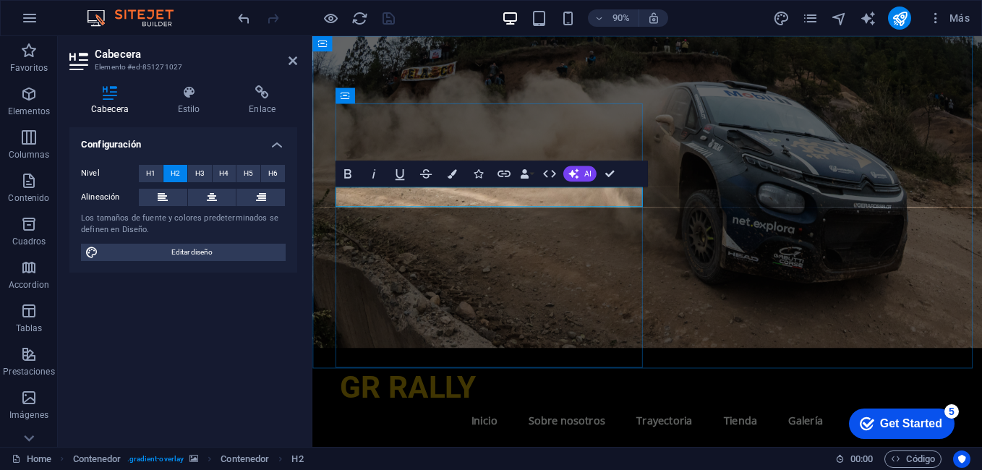
drag, startPoint x: 523, startPoint y: 208, endPoint x: 430, endPoint y: 226, distance: 94.2
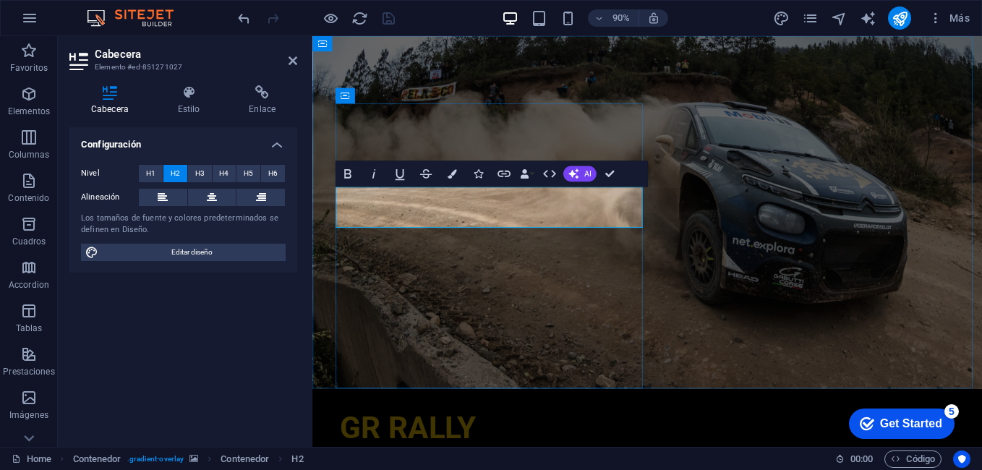
drag, startPoint x: 643, startPoint y: 216, endPoint x: 762, endPoint y: 215, distance: 119.3
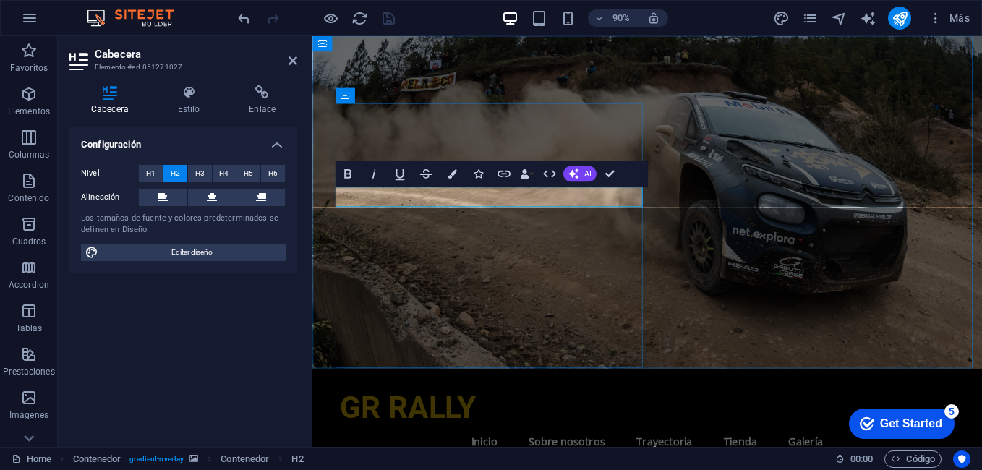
drag, startPoint x: 656, startPoint y: 215, endPoint x: 430, endPoint y: 223, distance: 226.5
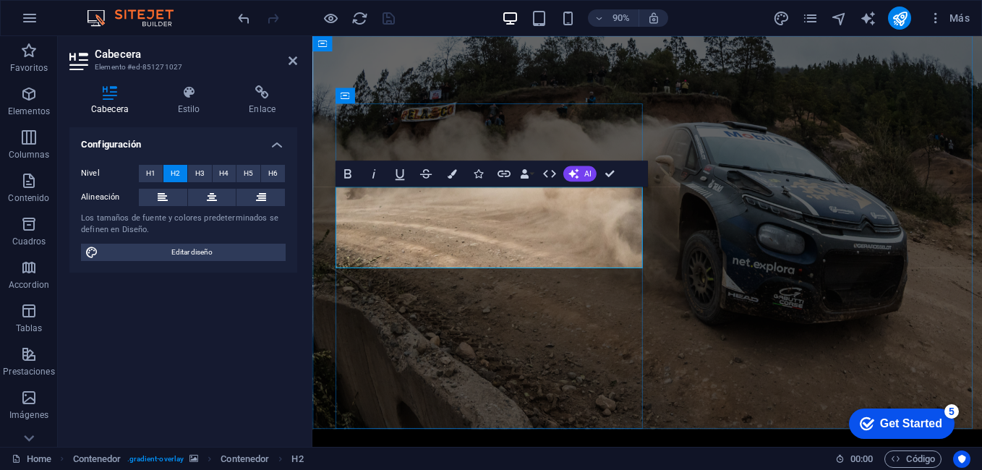
drag, startPoint x: 501, startPoint y: 285, endPoint x: 337, endPoint y: 264, distance: 165.5
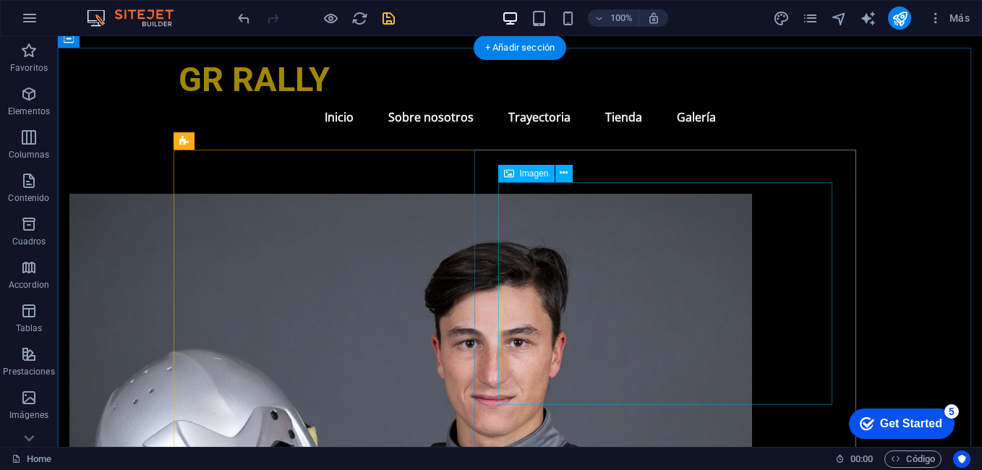
scroll to position [1591, 0]
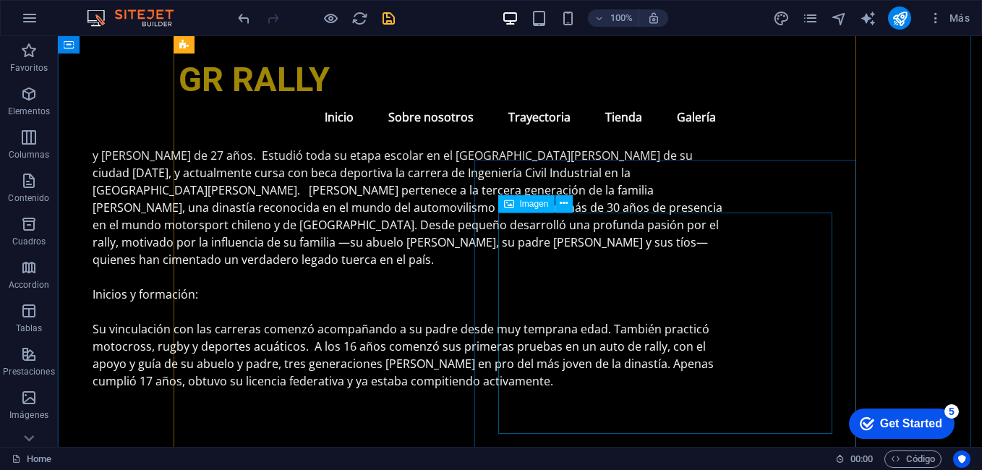
scroll to position [2531, 0]
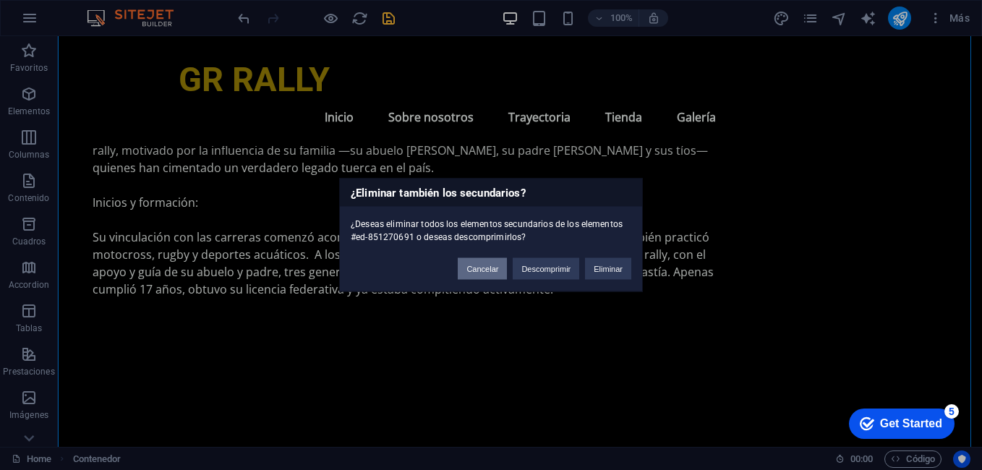
click at [477, 262] on button "Cancelar" at bounding box center [482, 269] width 49 height 22
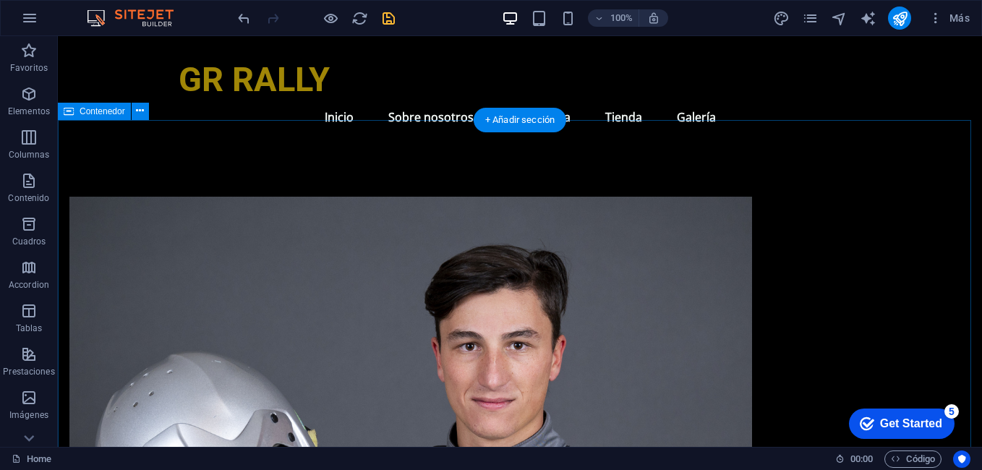
scroll to position [1374, 0]
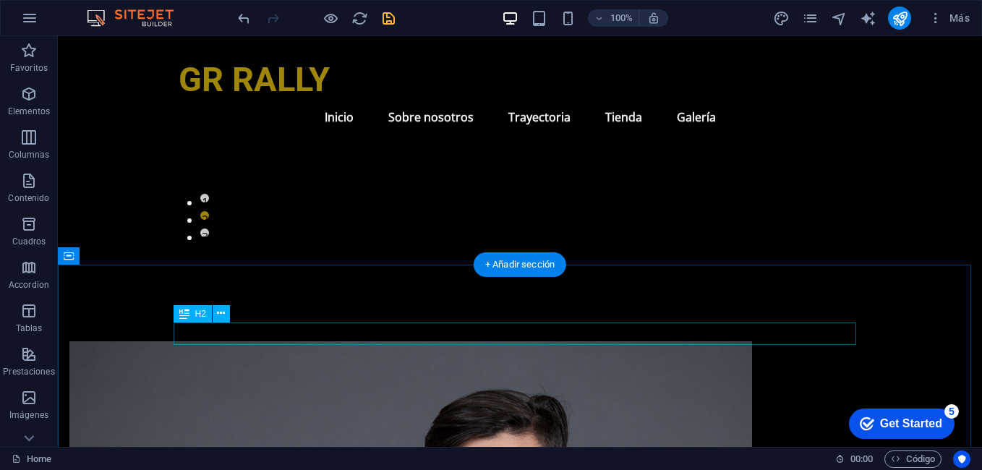
drag, startPoint x: 513, startPoint y: 333, endPoint x: 283, endPoint y: 366, distance: 232.2
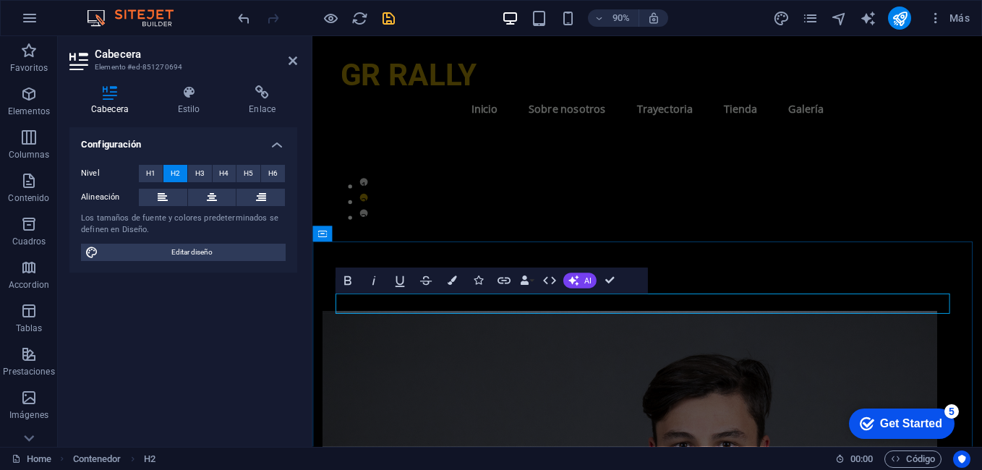
drag, startPoint x: 615, startPoint y: 286, endPoint x: 558, endPoint y: 250, distance: 67.6
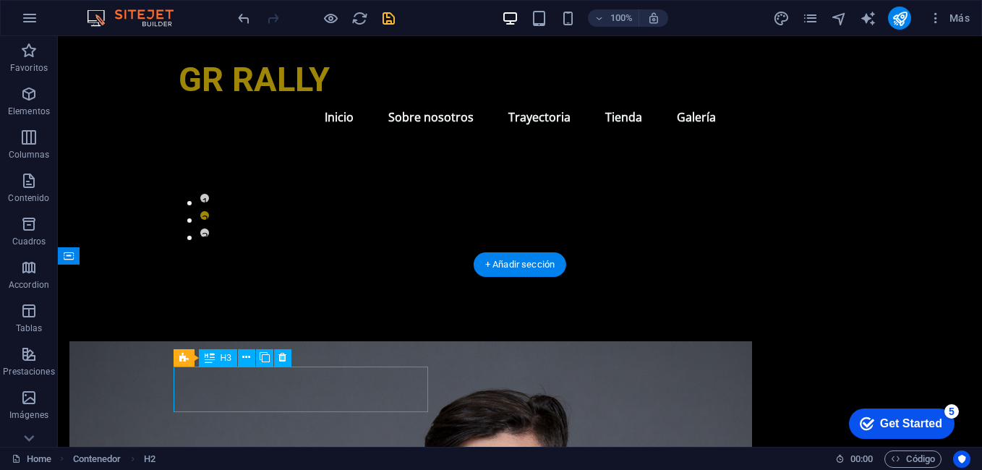
drag, startPoint x: 292, startPoint y: 385, endPoint x: 349, endPoint y: 421, distance: 67.2
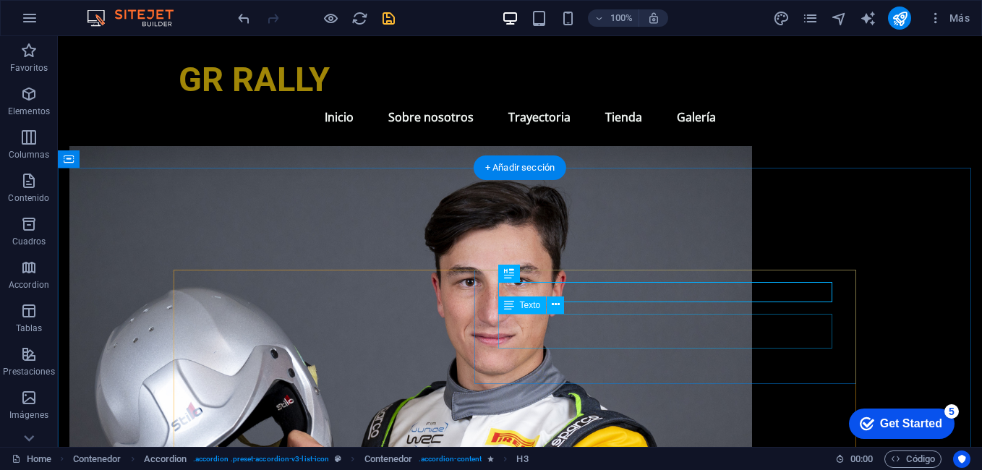
scroll to position [1591, 0]
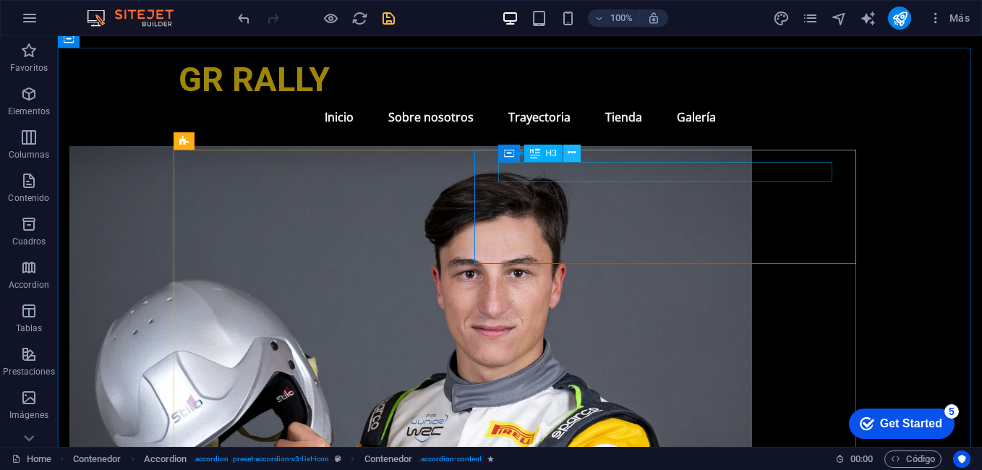
click at [565, 148] on button at bounding box center [571, 153] width 17 height 17
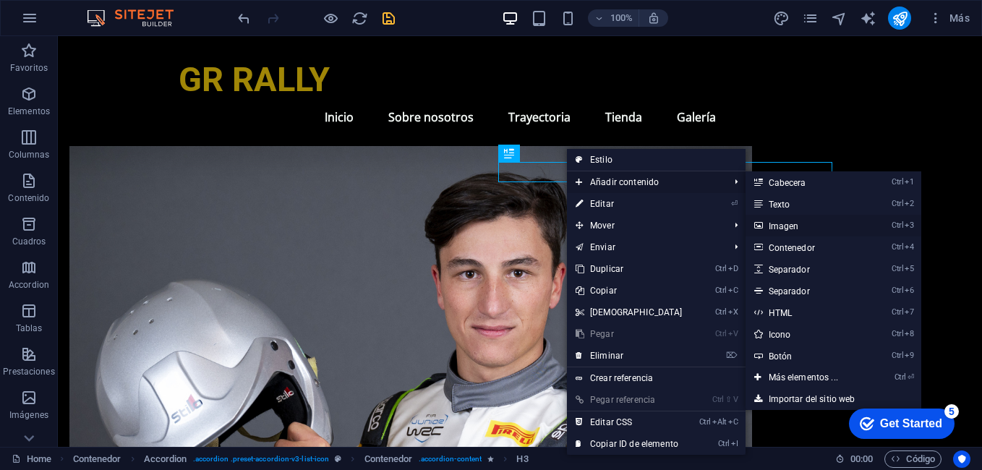
click at [780, 221] on link "Ctrl 3 Imagen" at bounding box center [806, 226] width 121 height 22
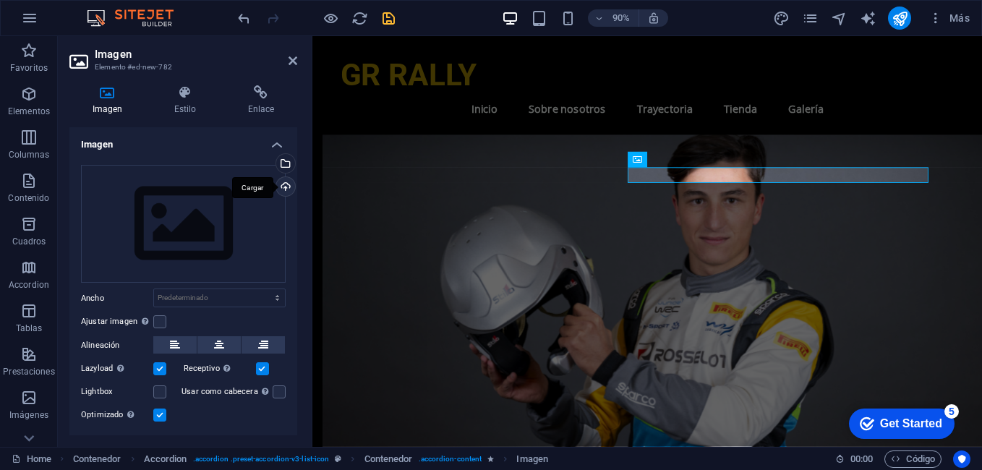
click at [286, 182] on div "Cargar" at bounding box center [284, 188] width 22 height 22
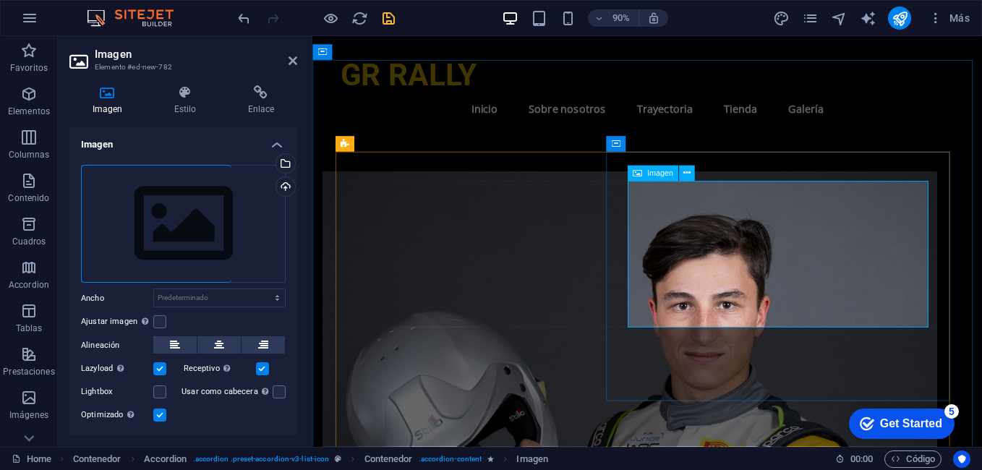
scroll to position [1519, 0]
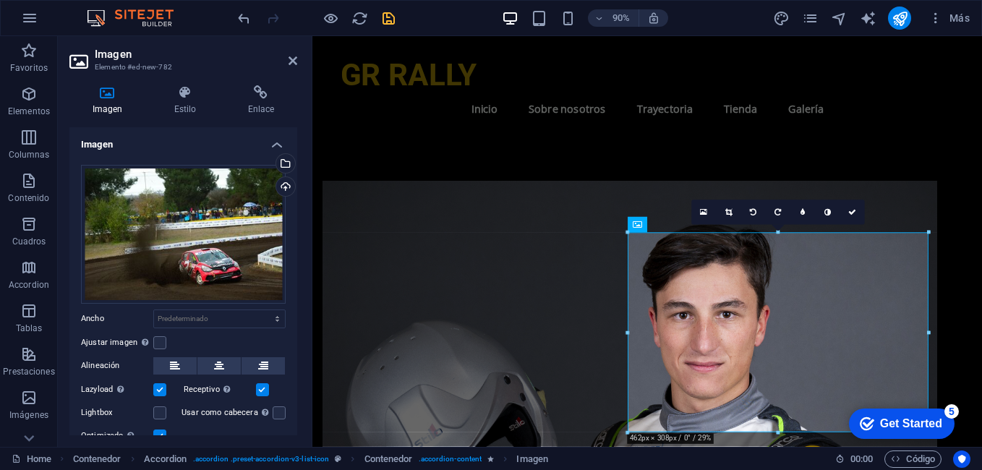
click at [283, 62] on header "Imagen Elemento #ed-new-782" at bounding box center [183, 55] width 228 height 38
click at [296, 60] on icon at bounding box center [293, 61] width 9 height 12
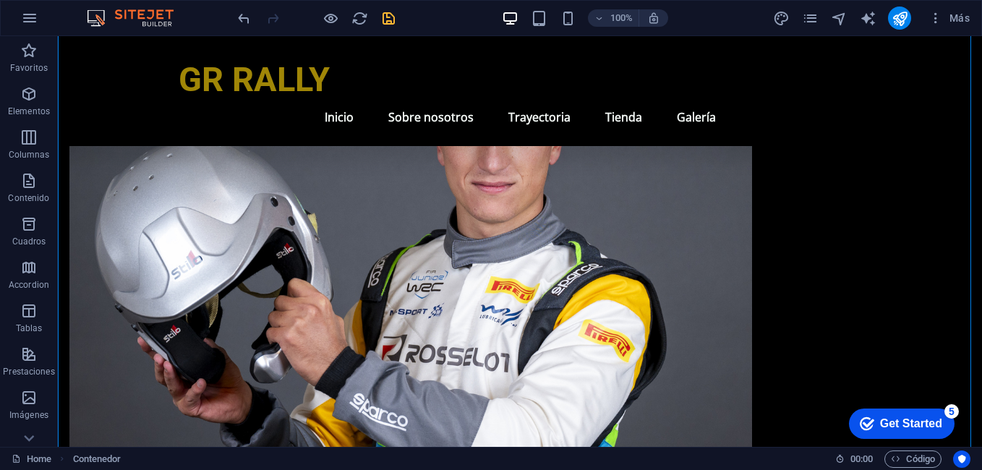
scroll to position [1735, 0]
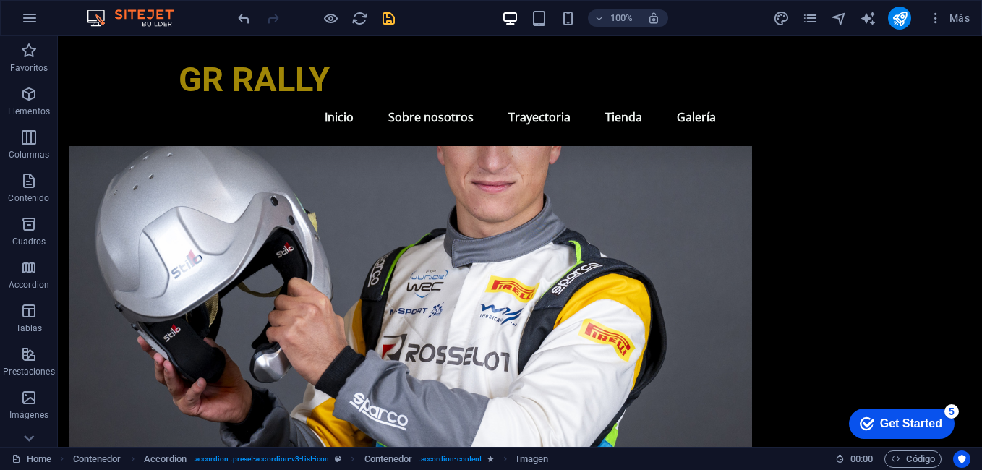
drag, startPoint x: 662, startPoint y: 221, endPoint x: 662, endPoint y: 296, distance: 75.2
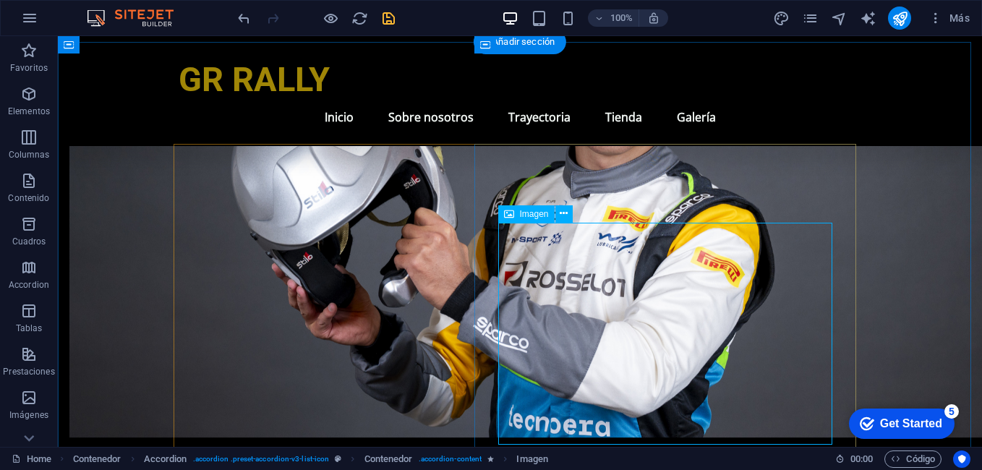
scroll to position [1591, 0]
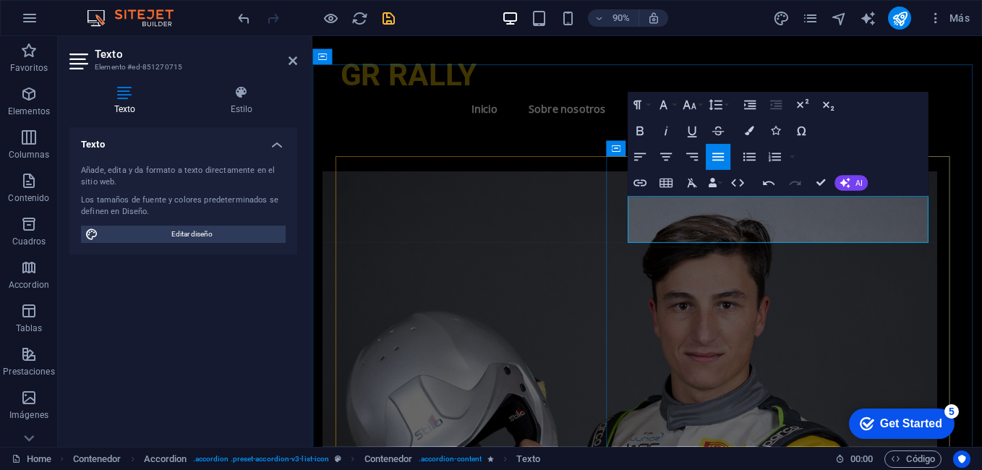
scroll to position [1519, 0]
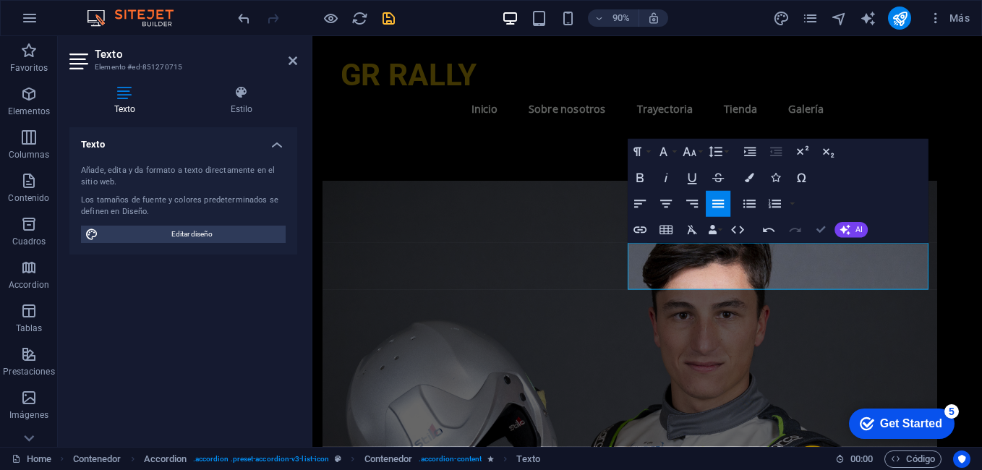
drag, startPoint x: 813, startPoint y: 230, endPoint x: 768, endPoint y: 195, distance: 56.7
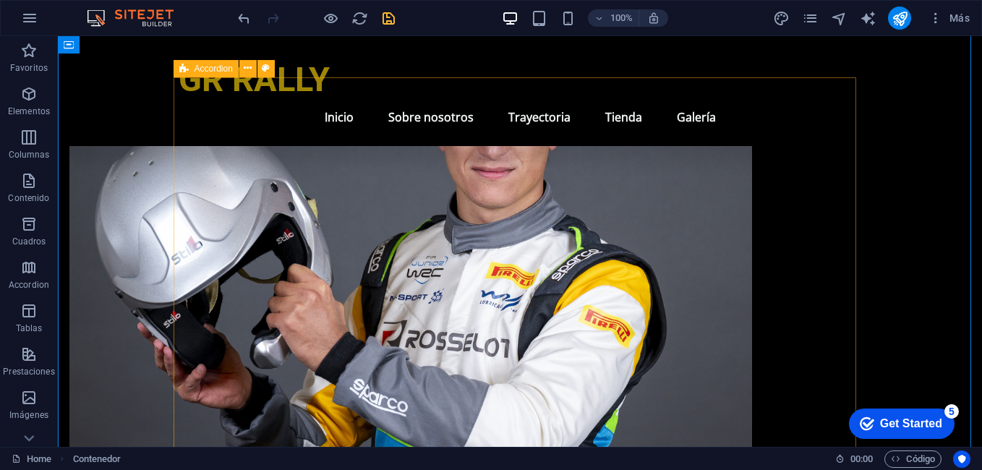
scroll to position [1880, 0]
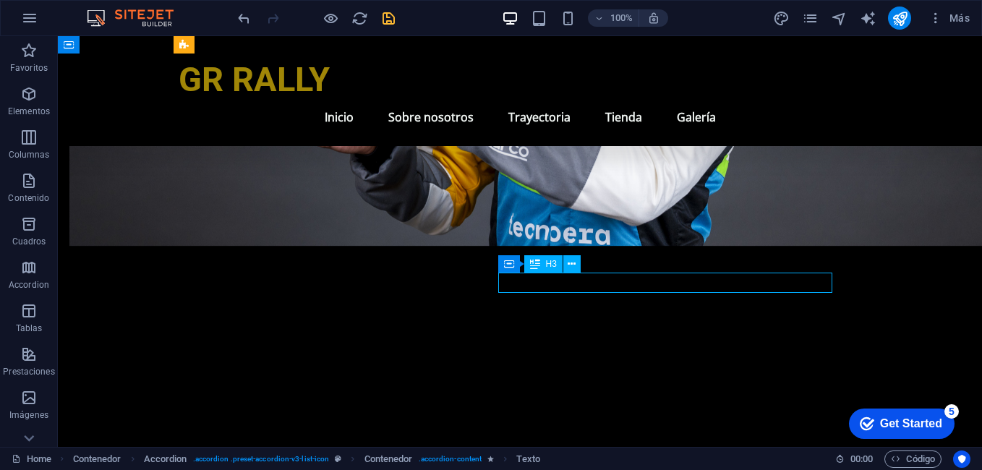
click at [568, 263] on icon at bounding box center [572, 264] width 8 height 15
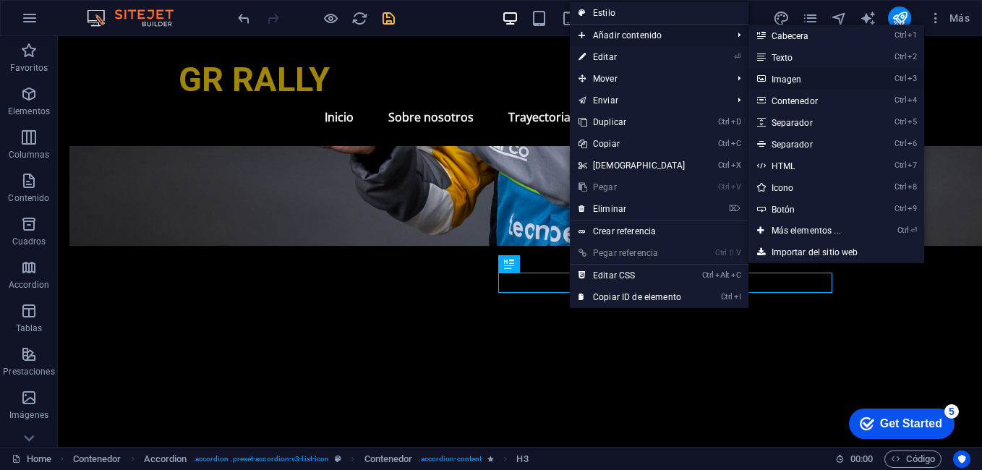
click at [787, 71] on link "Ctrl 3 Imagen" at bounding box center [808, 79] width 121 height 22
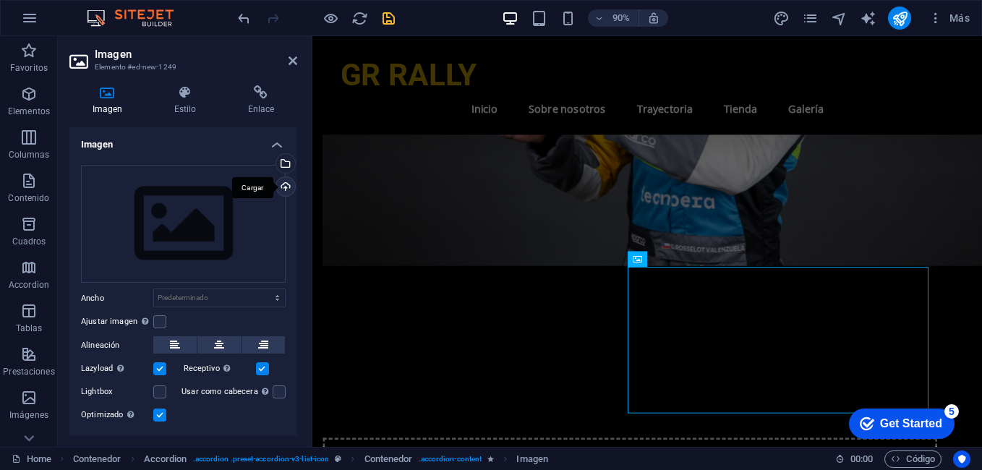
click at [291, 190] on div "Cargar" at bounding box center [284, 188] width 22 height 22
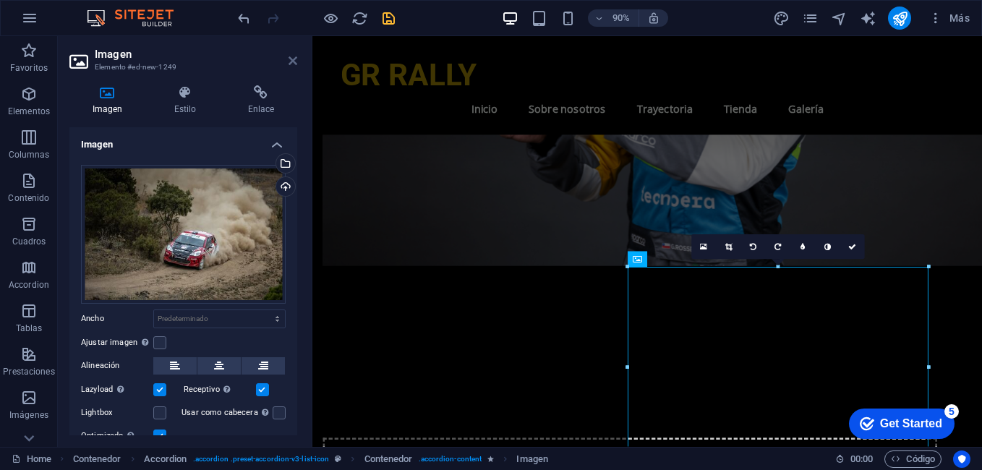
click at [289, 59] on icon at bounding box center [293, 61] width 9 height 12
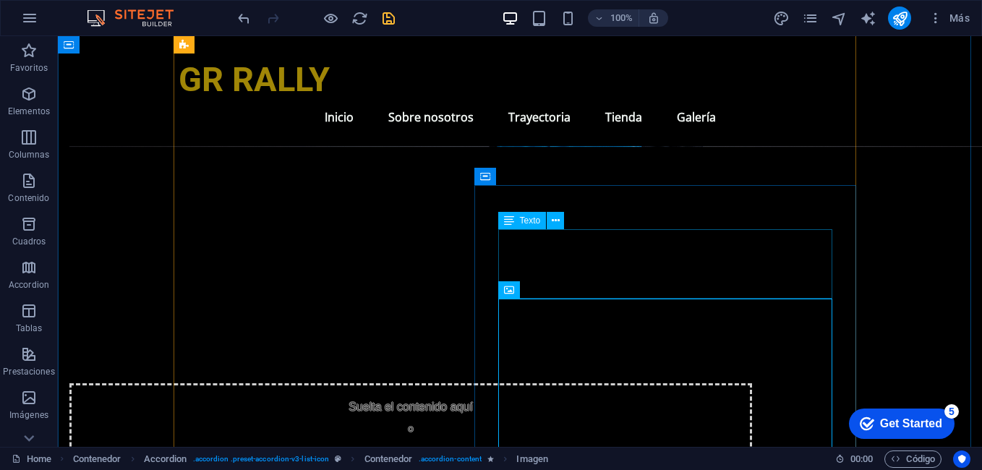
scroll to position [2004, 0]
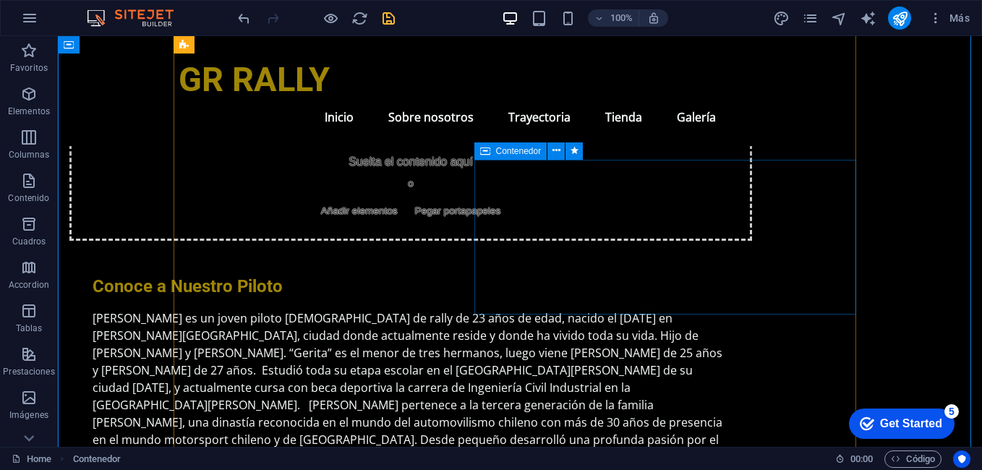
scroll to position [2438, 0]
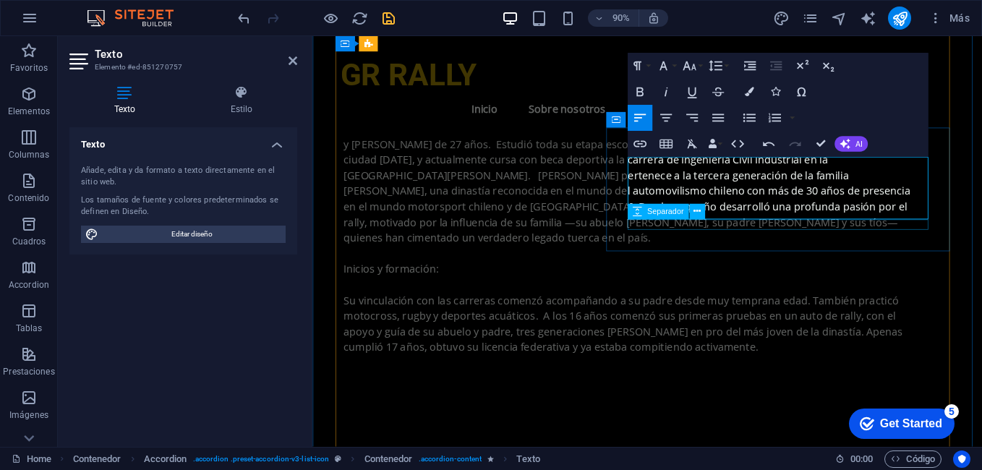
scroll to position [2366, 0]
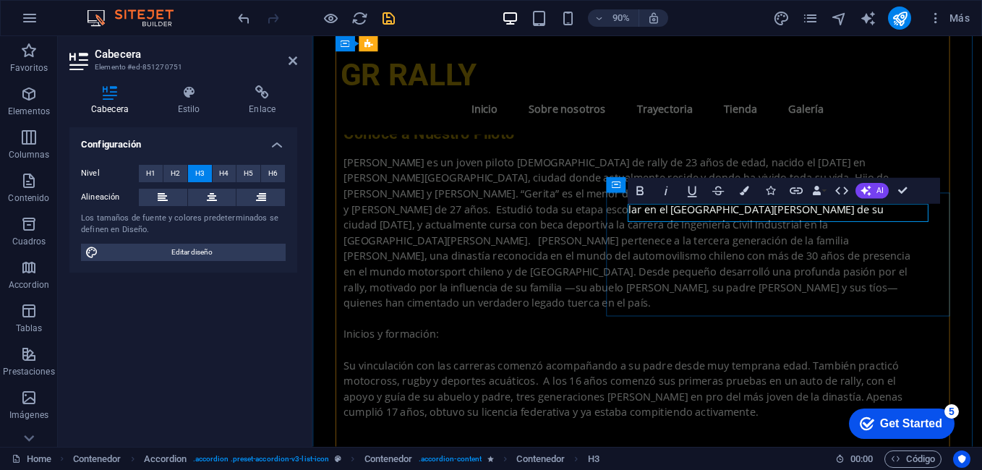
drag, startPoint x: 718, startPoint y: 236, endPoint x: 783, endPoint y: 228, distance: 65.6
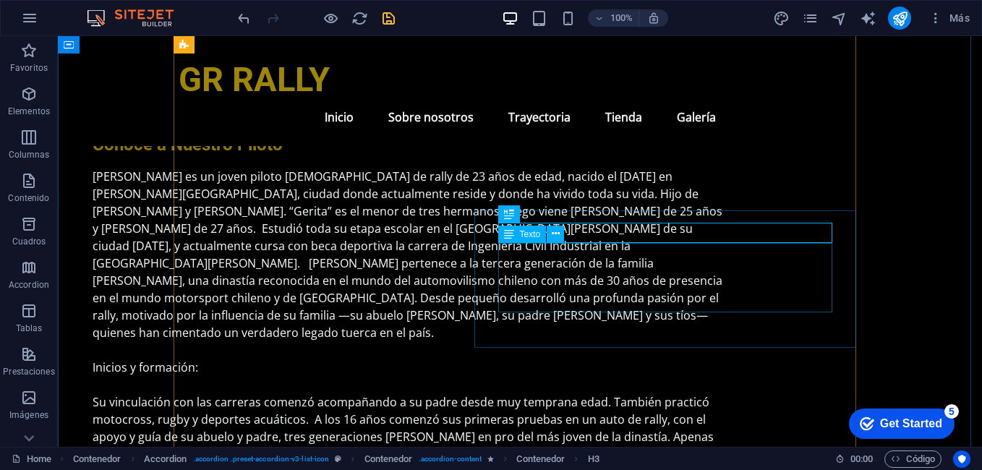
click at [597, 221] on icon at bounding box center [598, 213] width 8 height 15
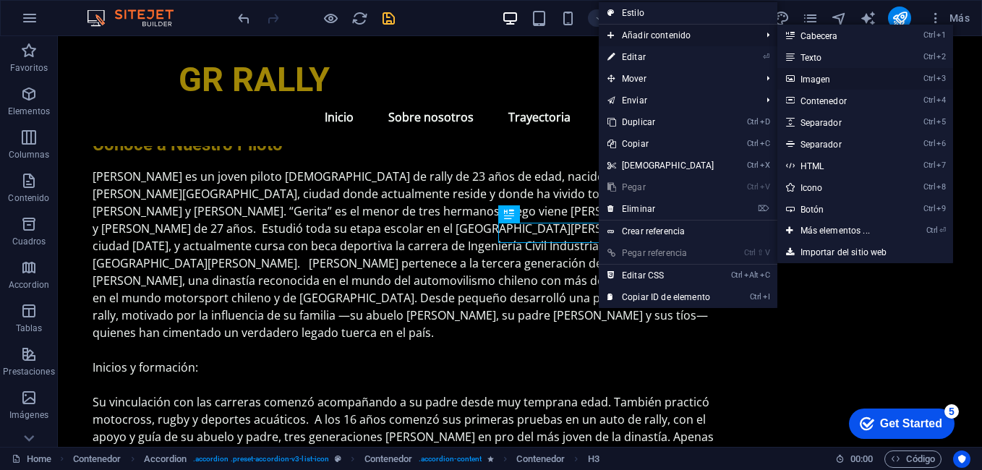
drag, startPoint x: 825, startPoint y: 76, endPoint x: 500, endPoint y: 157, distance: 334.6
click at [825, 77] on link "Ctrl 3 Imagen" at bounding box center [837, 79] width 121 height 22
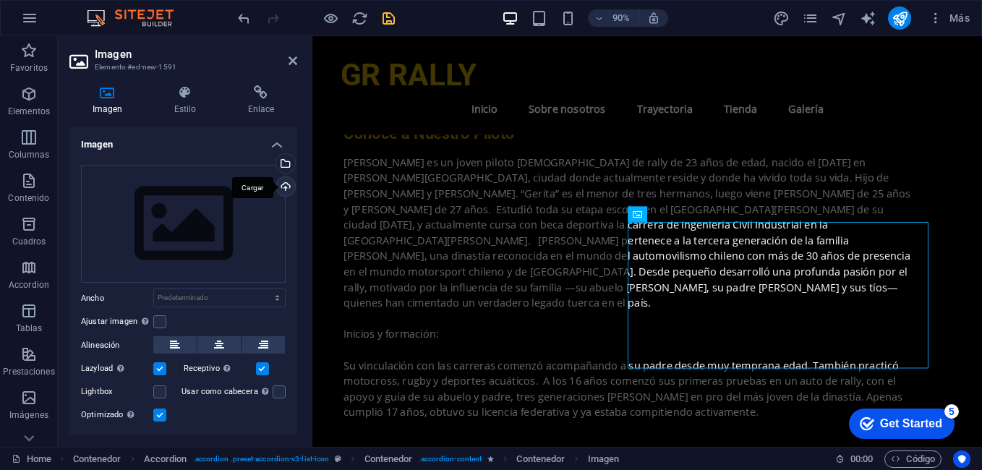
click at [286, 191] on div "Cargar" at bounding box center [284, 188] width 22 height 22
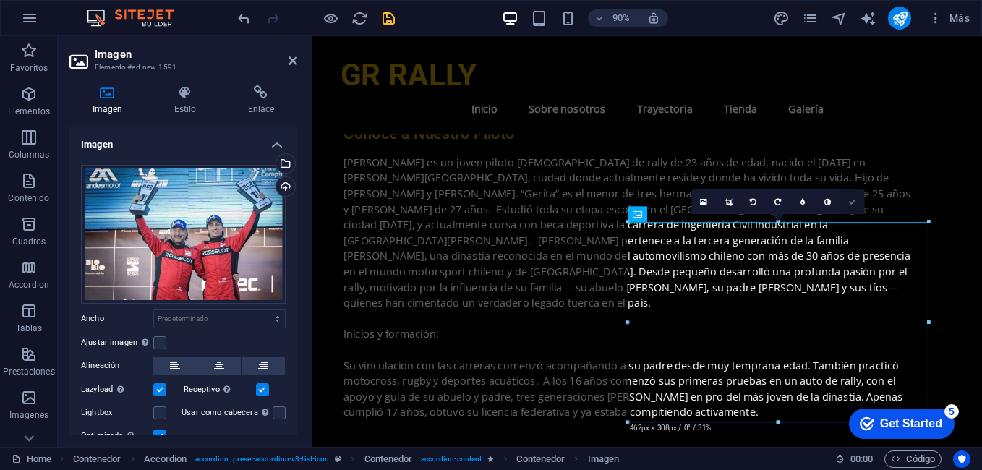
click at [846, 195] on link at bounding box center [852, 201] width 25 height 25
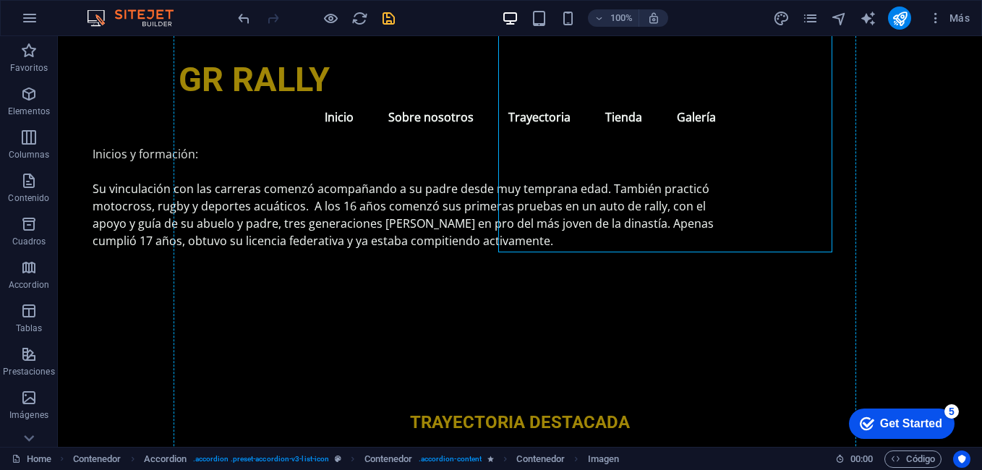
drag, startPoint x: 746, startPoint y: 258, endPoint x: 655, endPoint y: 340, distance: 122.4
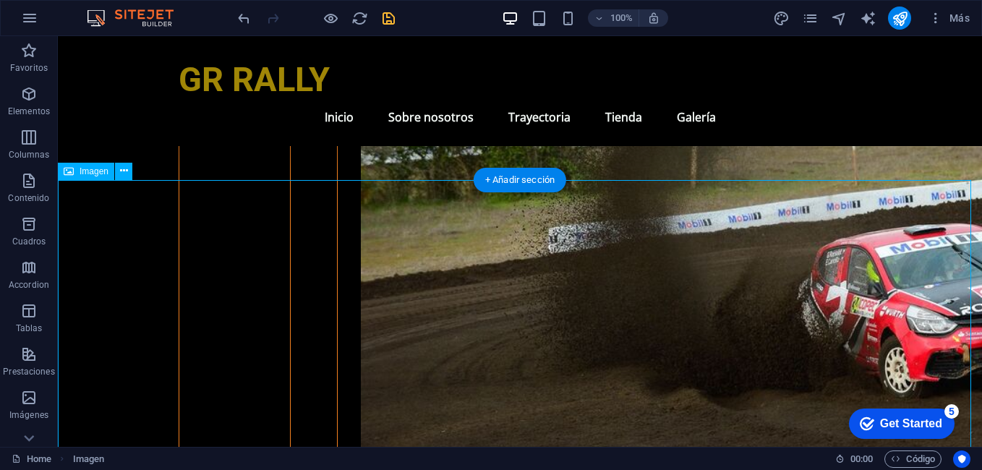
scroll to position [3303, 0]
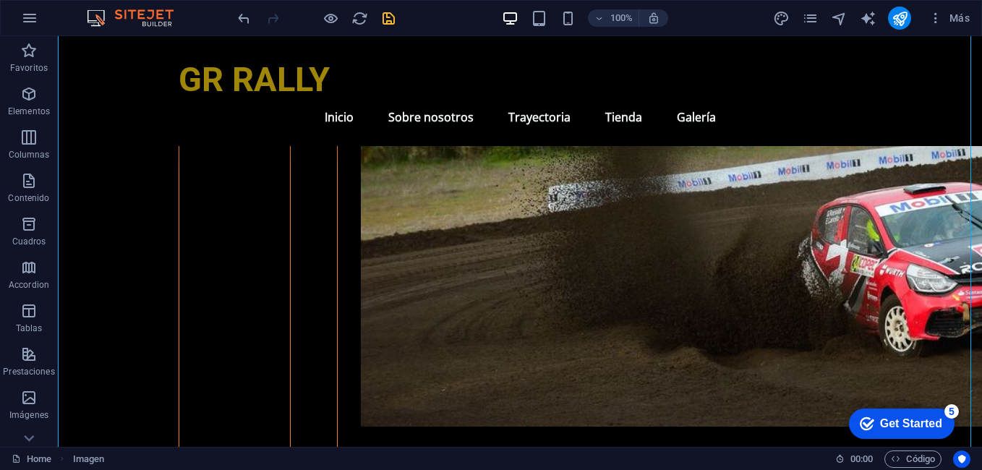
click at [232, 25] on div "100% Más" at bounding box center [491, 18] width 981 height 35
click at [236, 24] on icon "undo" at bounding box center [244, 18] width 17 height 17
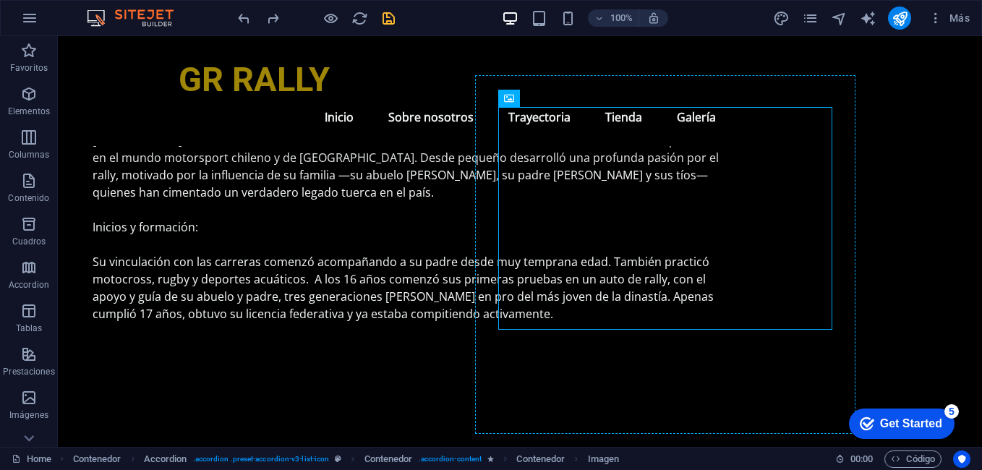
scroll to position [2507, 0]
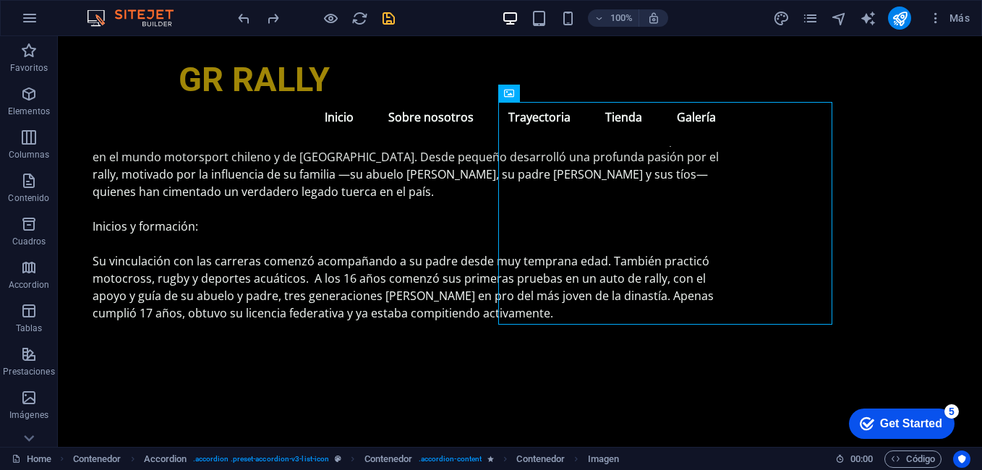
drag, startPoint x: 597, startPoint y: 229, endPoint x: 592, endPoint y: 262, distance: 33.6
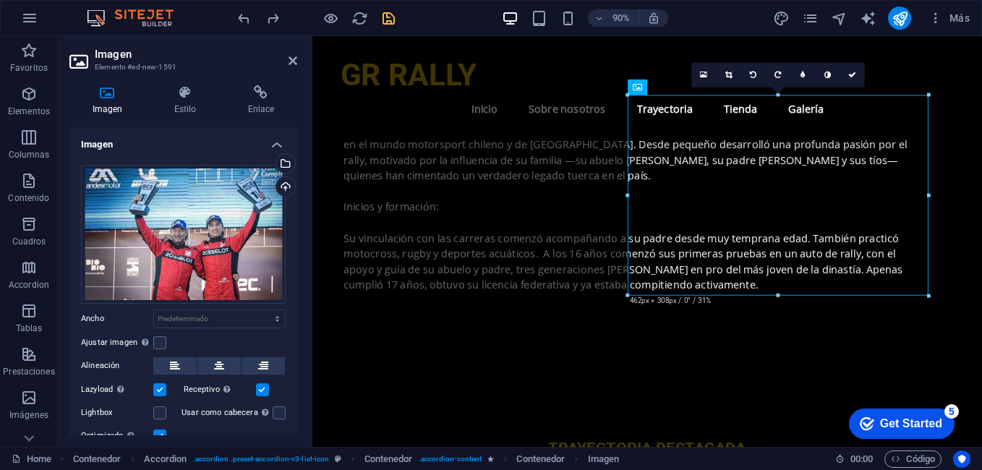
click at [287, 63] on header "Imagen Elemento #ed-new-1591" at bounding box center [183, 55] width 228 height 38
click at [280, 55] on h2 "Imagen" at bounding box center [196, 54] width 202 height 13
click at [296, 61] on icon at bounding box center [293, 61] width 9 height 12
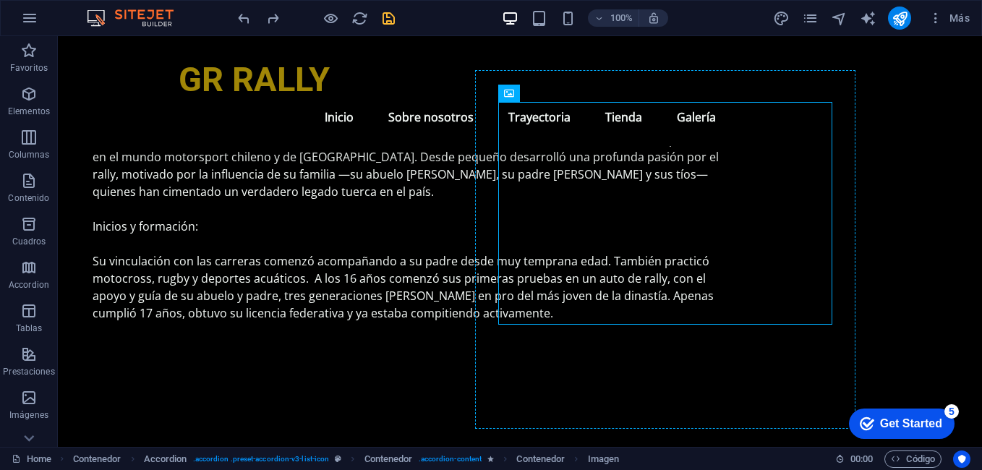
drag, startPoint x: 545, startPoint y: 213, endPoint x: 527, endPoint y: 370, distance: 157.9
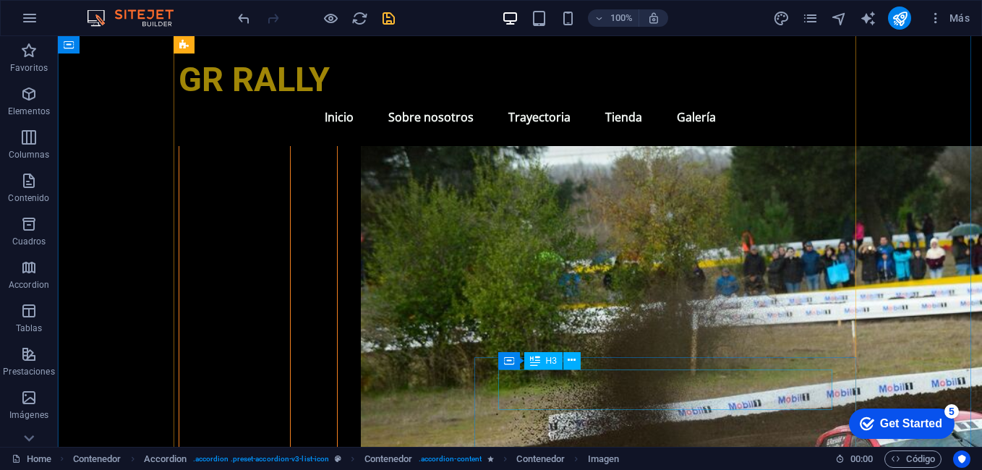
scroll to position [3303, 0]
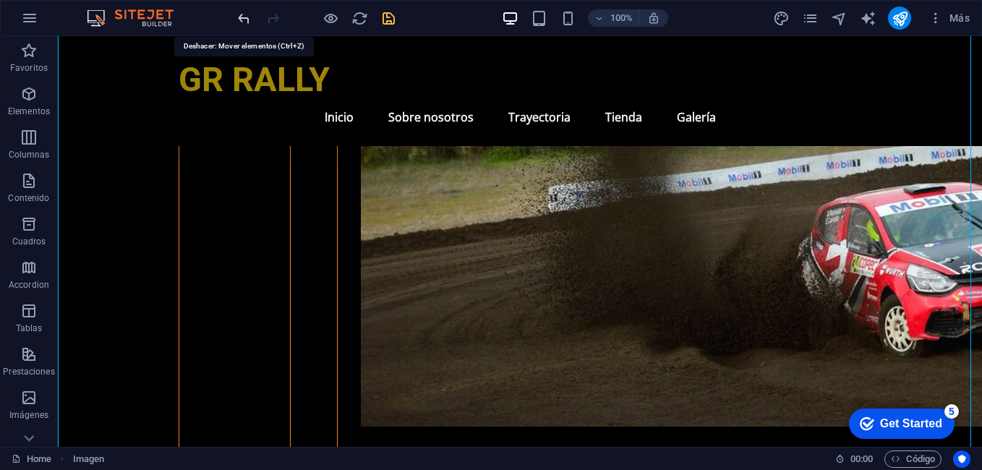
click at [244, 24] on icon "undo" at bounding box center [244, 18] width 17 height 17
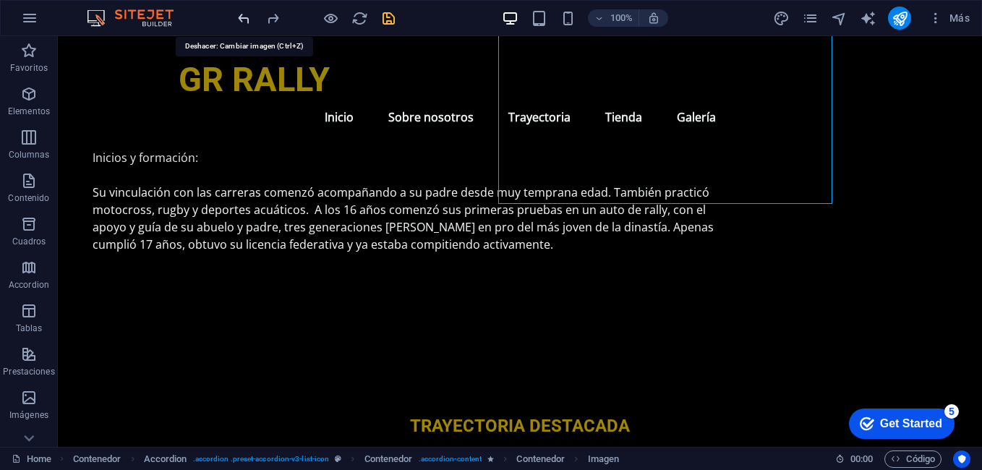
scroll to position [2479, 0]
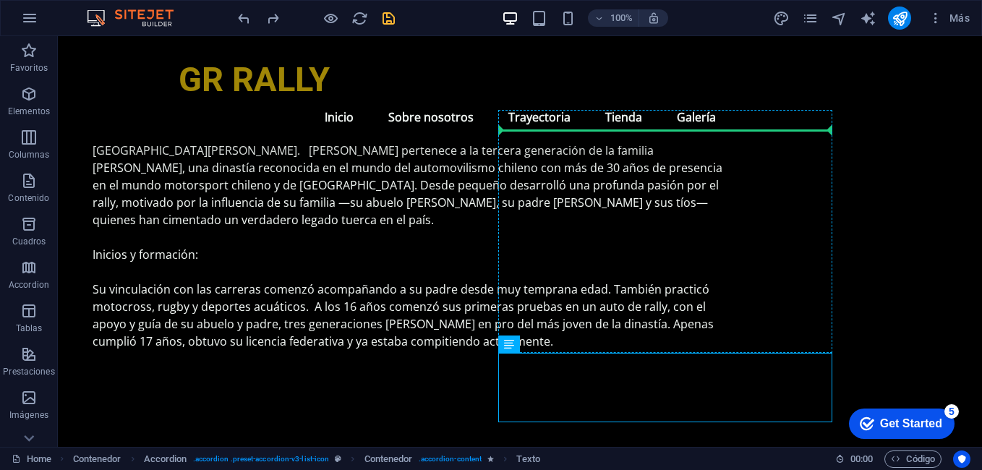
drag, startPoint x: 613, startPoint y: 375, endPoint x: 590, endPoint y: 235, distance: 142.2
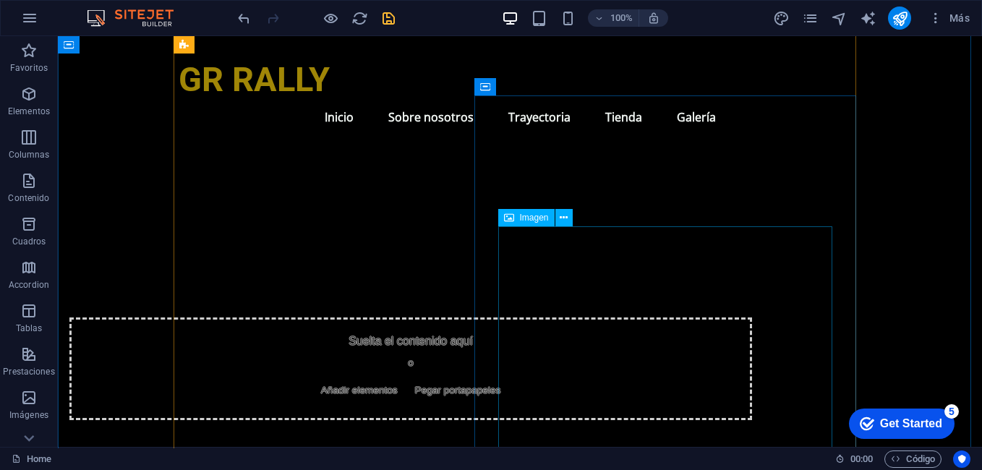
scroll to position [2262, 0]
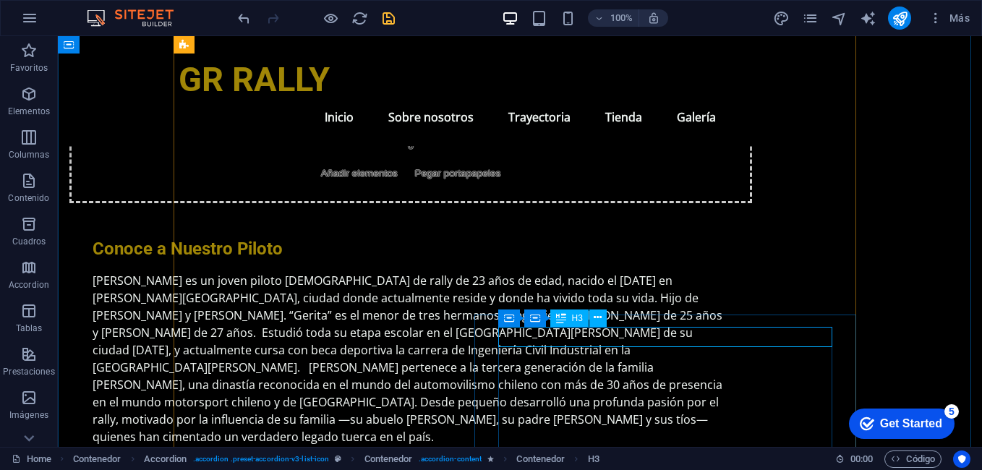
scroll to position [2334, 0]
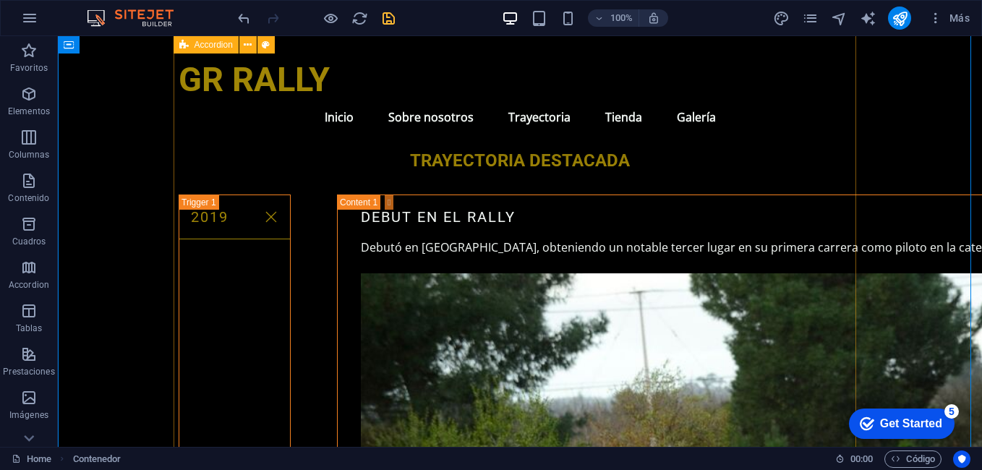
scroll to position [2840, 0]
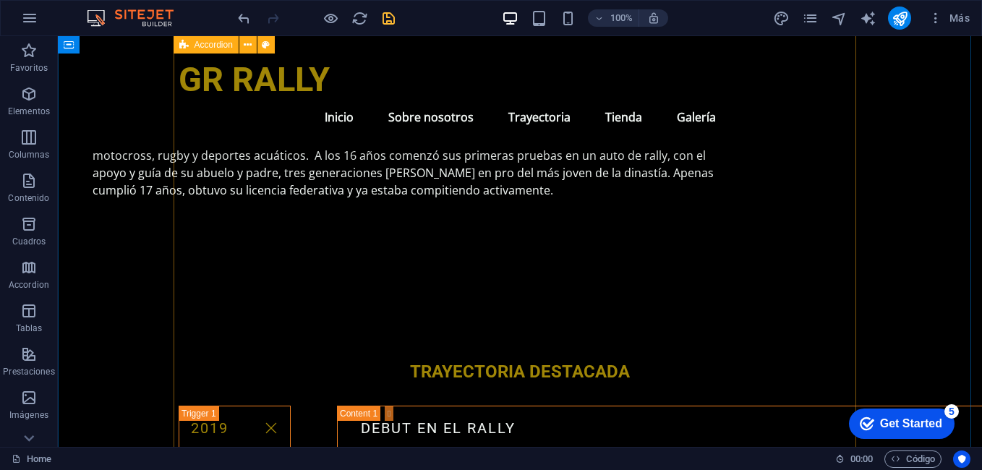
scroll to position [2768, 0]
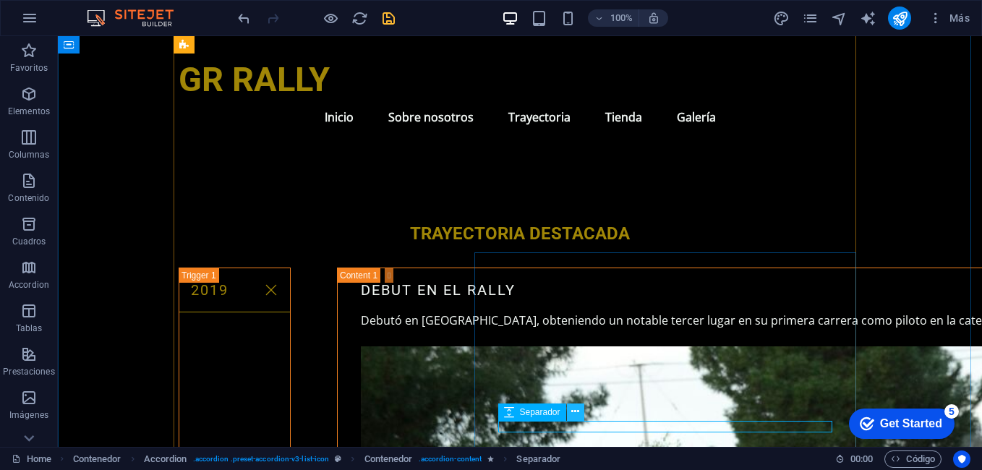
click at [574, 410] on icon at bounding box center [575, 411] width 8 height 15
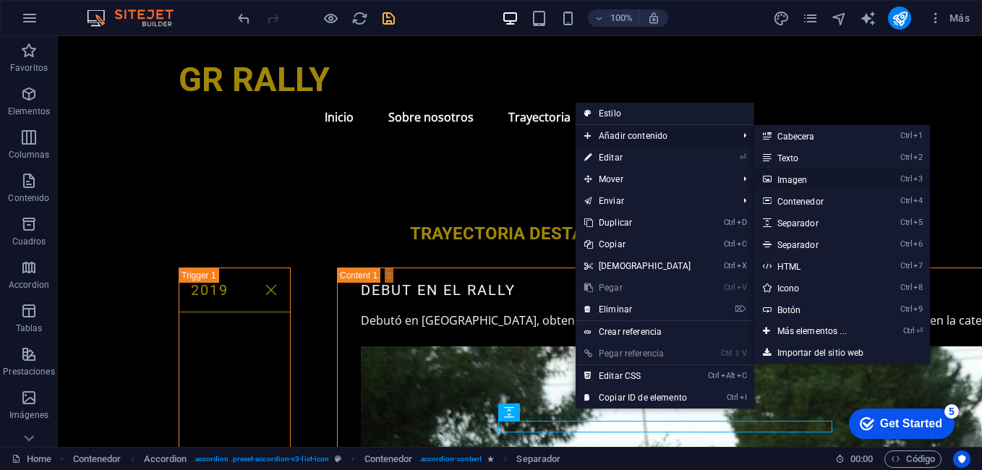
click at [772, 168] on link "Ctrl 3 Imagen" at bounding box center [814, 179] width 121 height 22
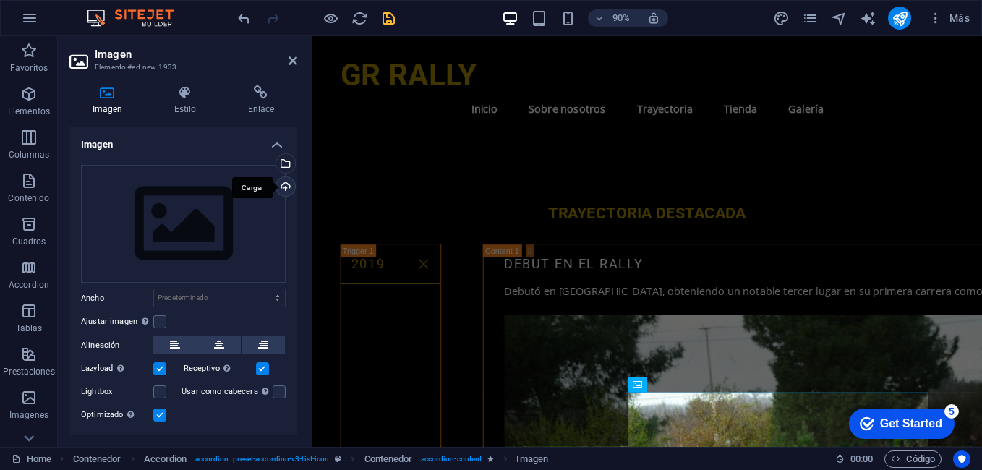
click at [291, 189] on div "Cargar" at bounding box center [284, 188] width 22 height 22
click at [294, 66] on icon at bounding box center [293, 61] width 9 height 12
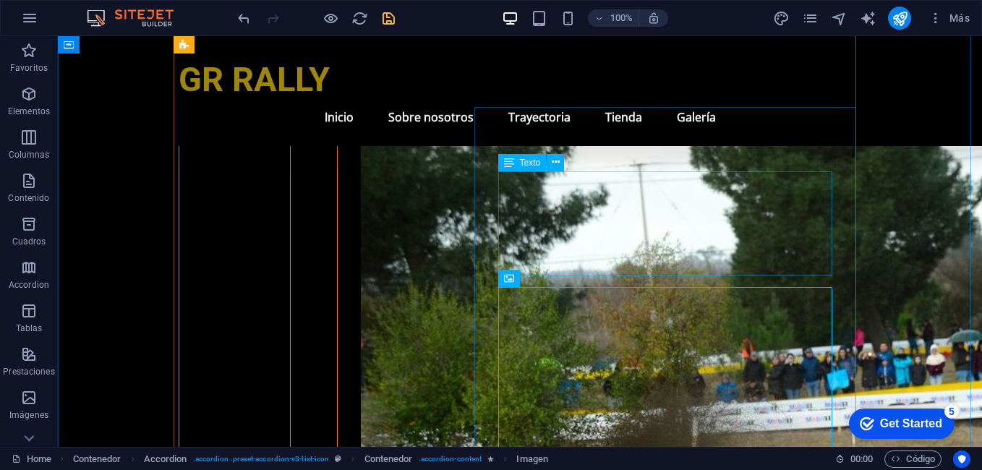
scroll to position [3057, 0]
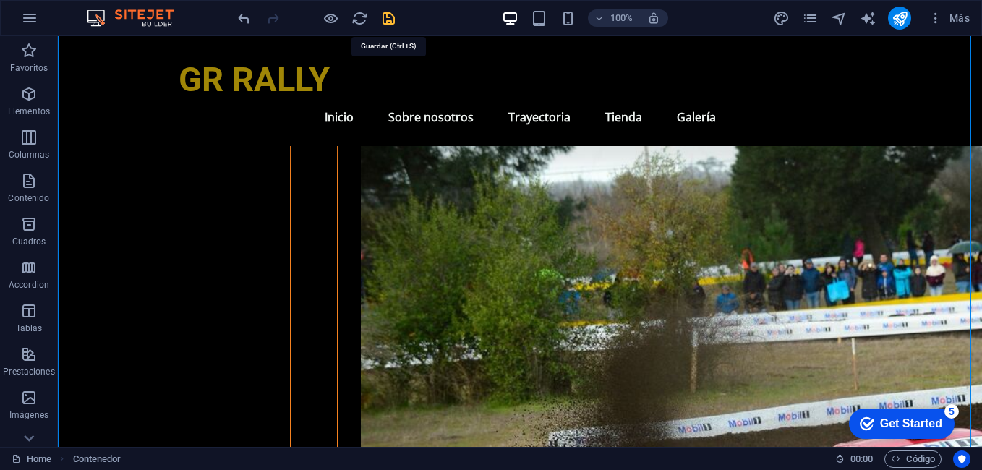
click at [388, 20] on icon "save" at bounding box center [388, 18] width 17 height 17
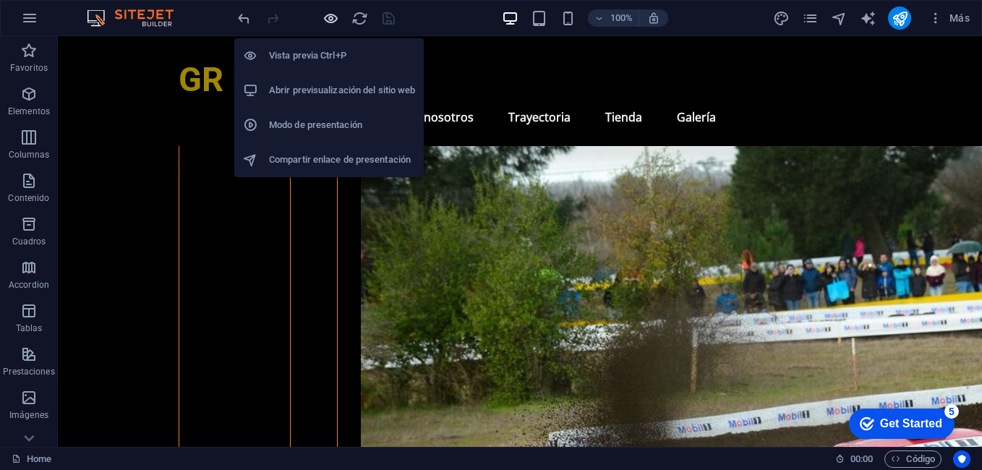
click at [331, 22] on icon "button" at bounding box center [331, 18] width 17 height 17
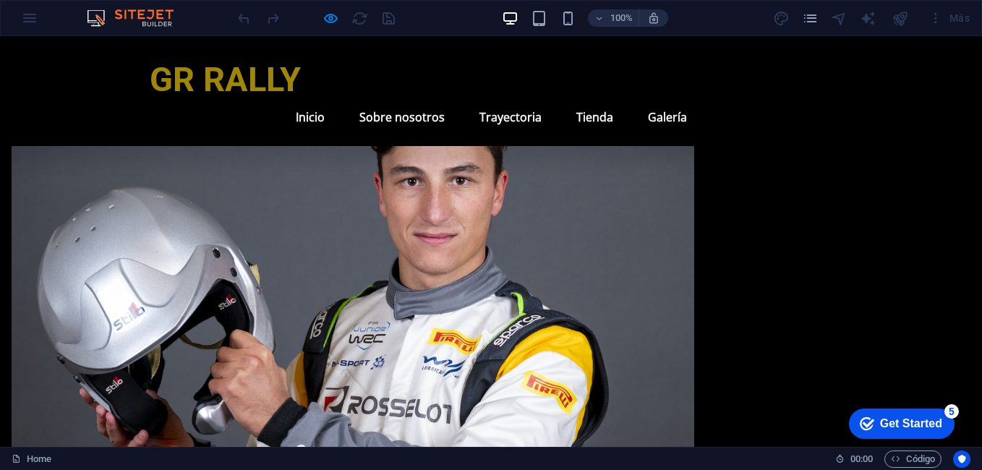
scroll to position [1539, 0]
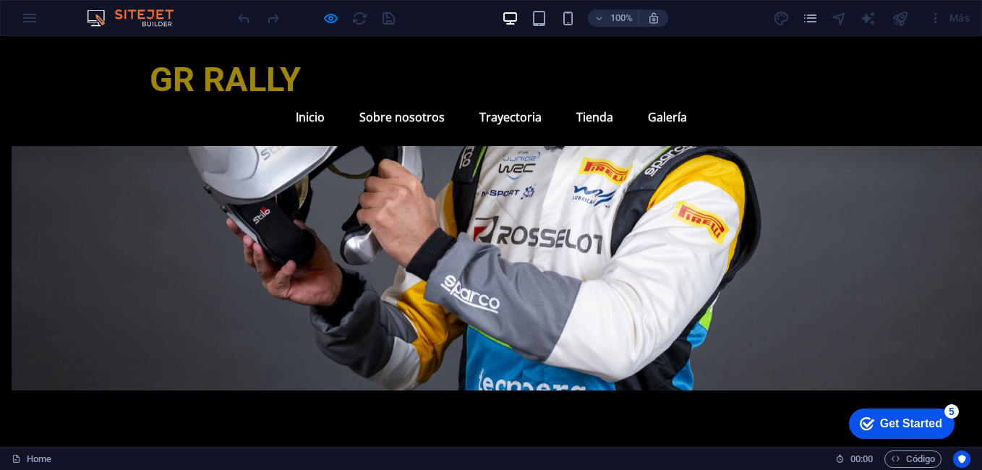
scroll to position [1756, 0]
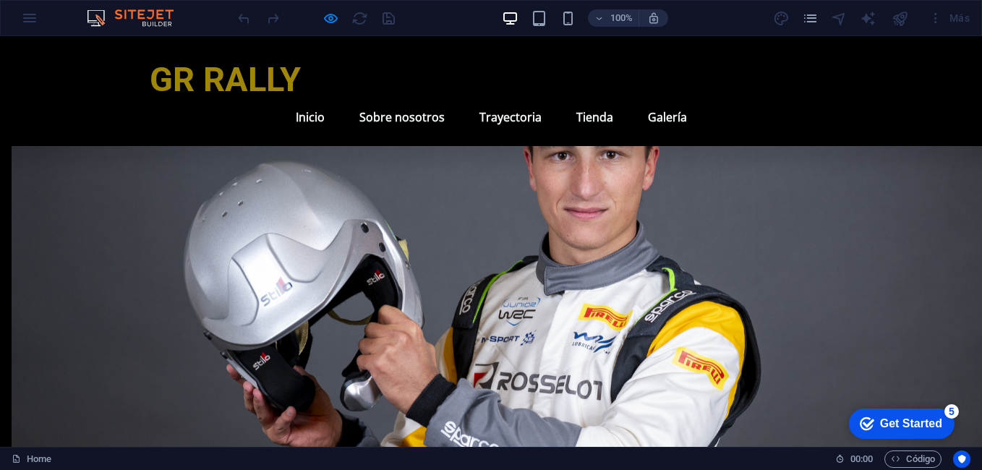
scroll to position [1557, 0]
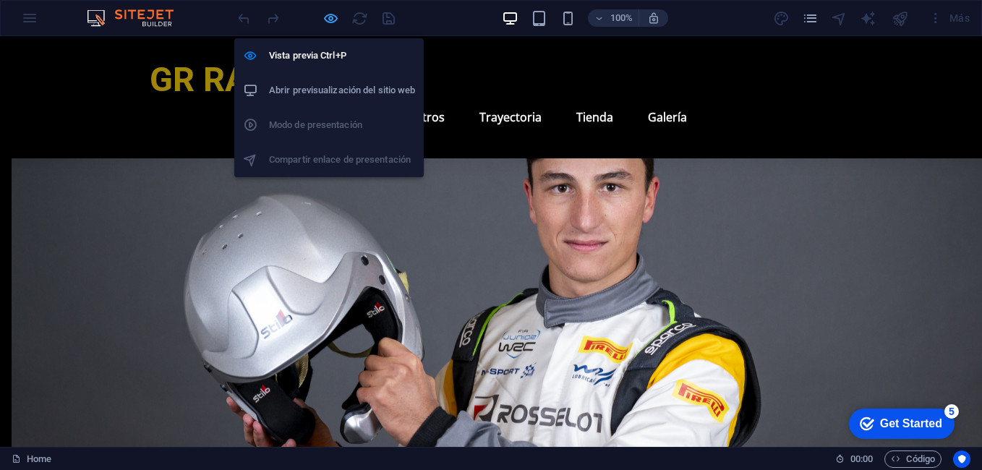
click at [335, 18] on icon "button" at bounding box center [331, 18] width 17 height 17
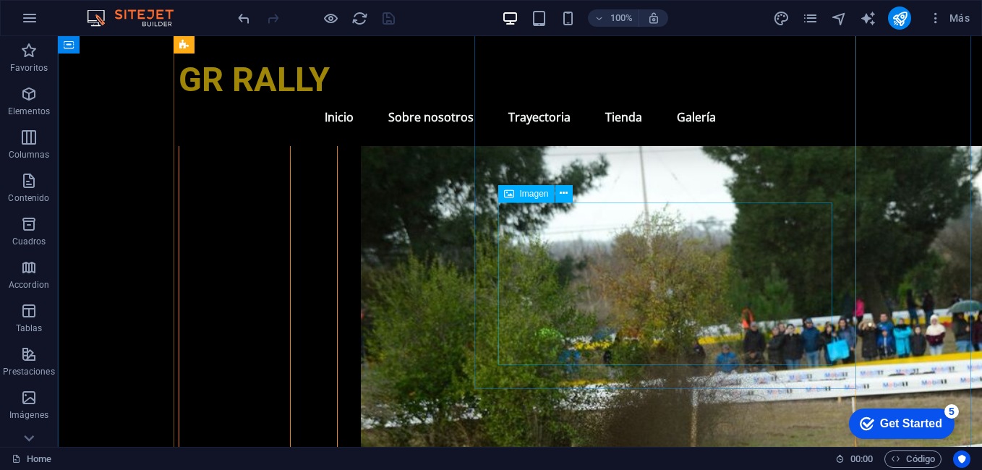
scroll to position [3003, 0]
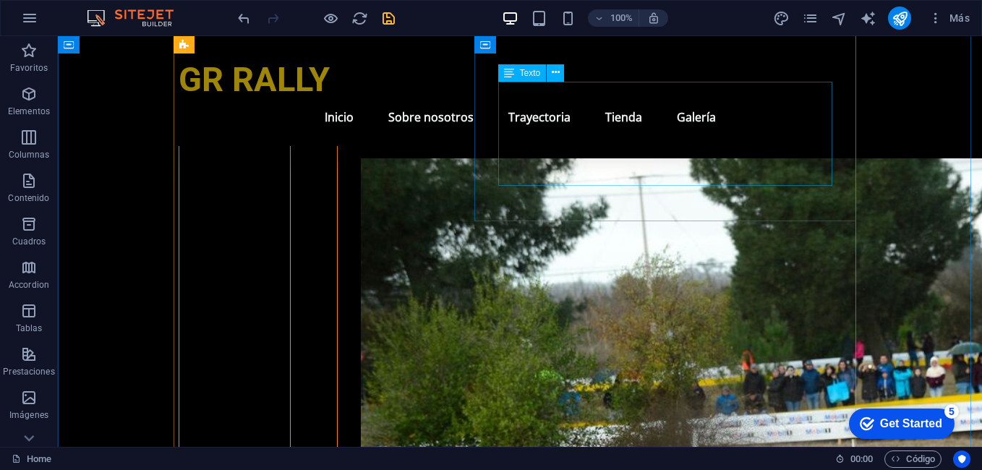
scroll to position [2931, 0]
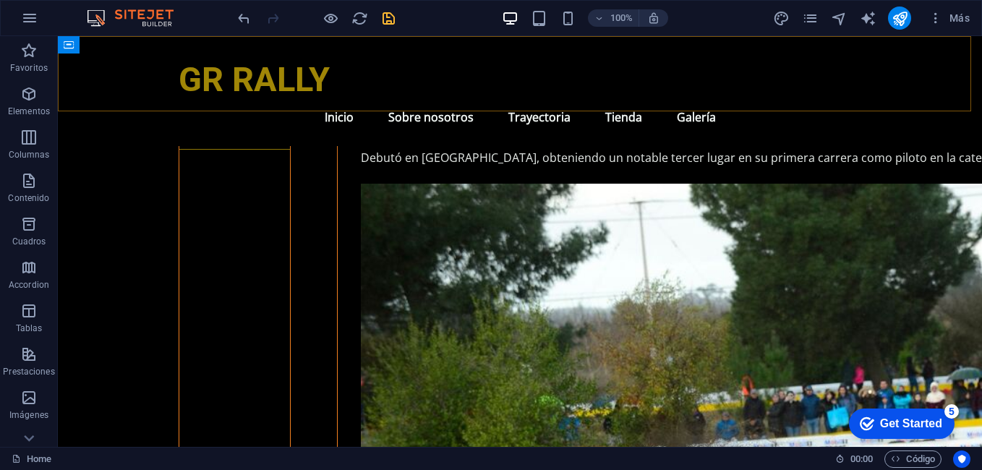
click at [566, 100] on nav "Inicio Sobre nosotros Trayectoria Tienda Galería" at bounding box center [520, 117] width 683 height 35
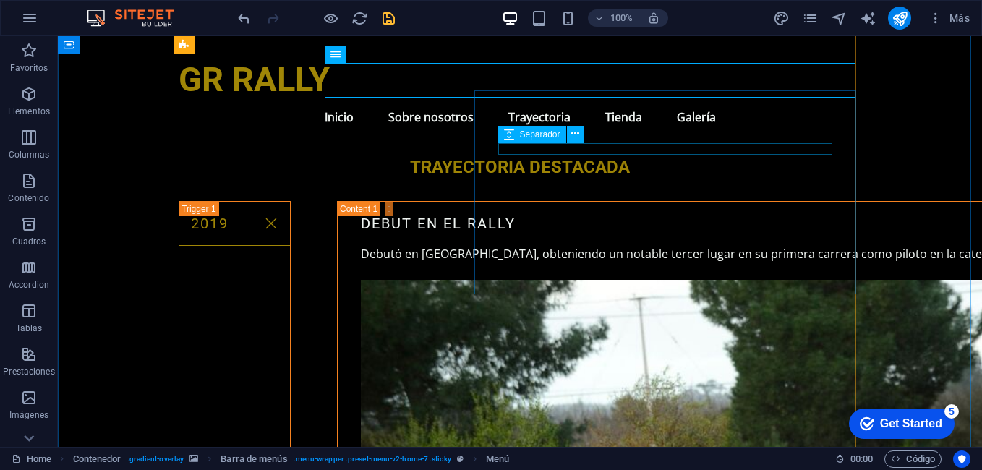
scroll to position [2786, 0]
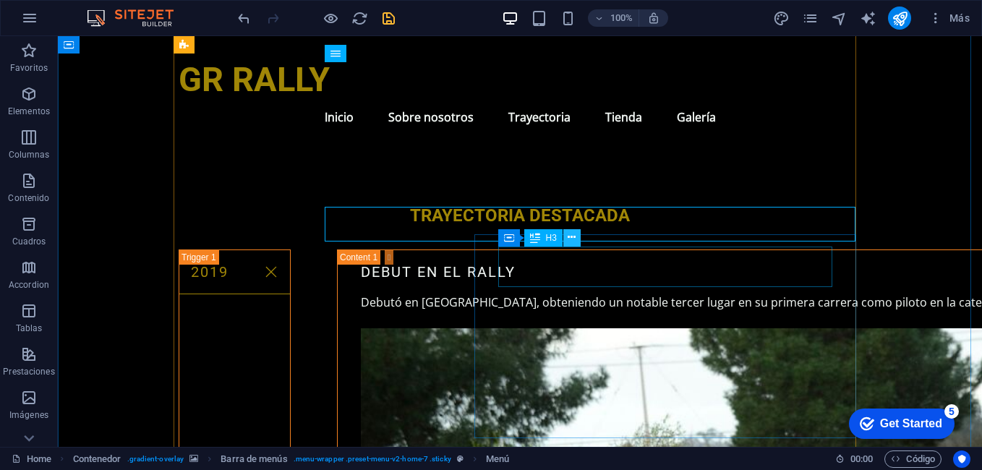
click at [570, 241] on icon at bounding box center [572, 237] width 8 height 15
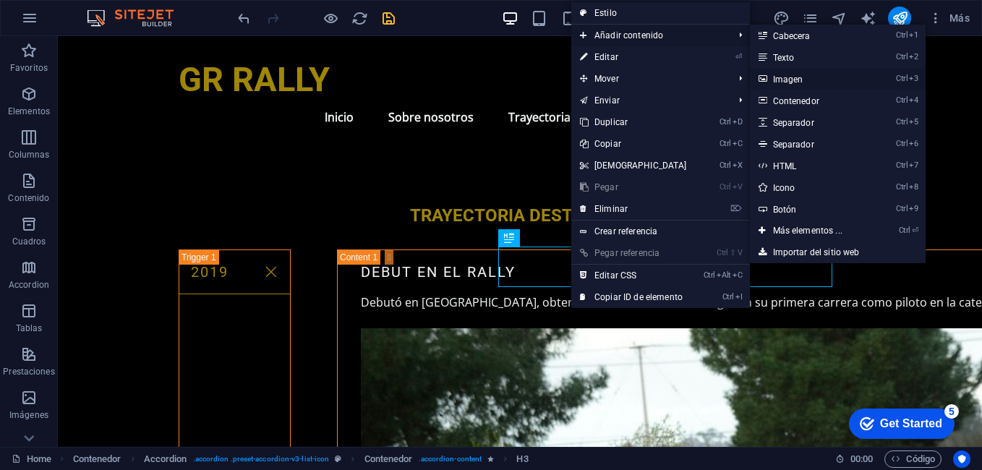
click at [800, 78] on link "Ctrl 3 Imagen" at bounding box center [810, 79] width 121 height 22
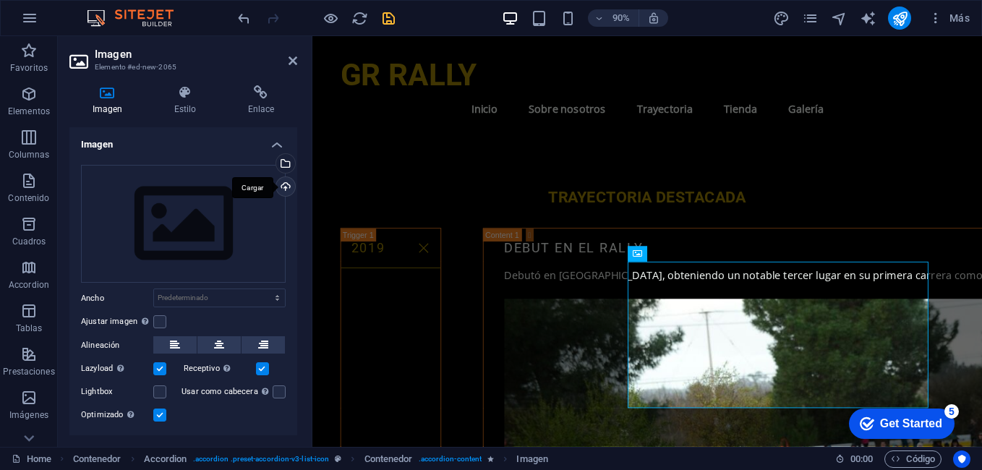
click at [278, 179] on div "Cargar" at bounding box center [284, 188] width 22 height 22
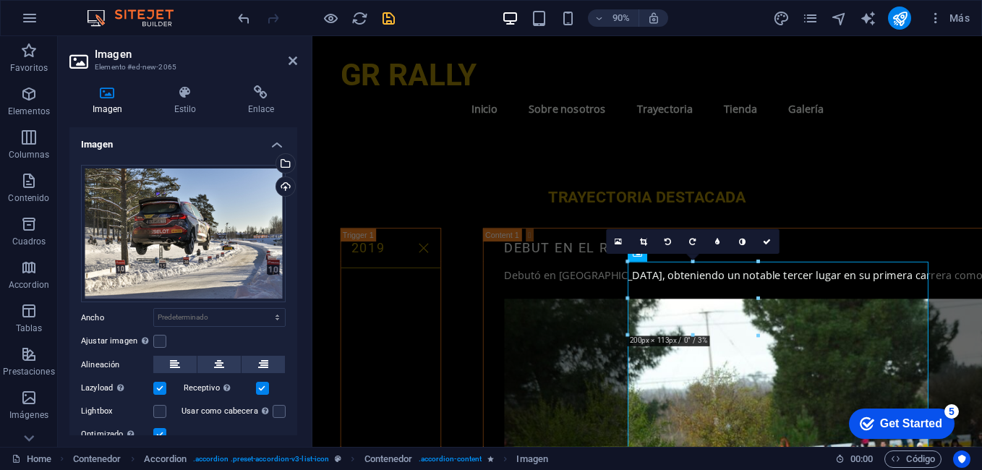
click at [297, 62] on aside "Imagen Elemento #ed-new-2065 Imagen Estilo Enlace Imagen Arrastra archivos aquí…" at bounding box center [185, 241] width 255 height 411
click at [297, 63] on aside "Imagen Elemento #ed-new-2065 Imagen Estilo Enlace Imagen Arrastra archivos aquí…" at bounding box center [185, 241] width 255 height 411
click at [283, 69] on header "Imagen Elemento #ed-new-2065" at bounding box center [183, 55] width 228 height 38
click at [293, 63] on icon at bounding box center [293, 61] width 9 height 12
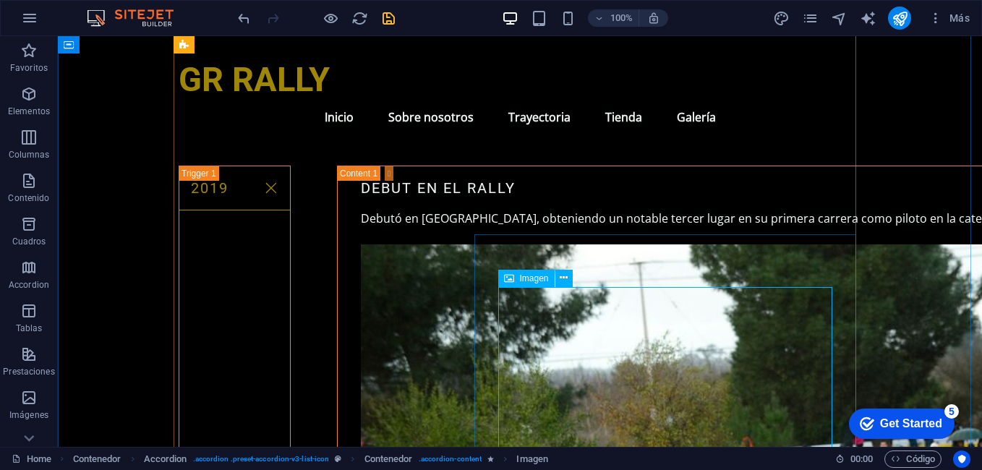
scroll to position [2931, 0]
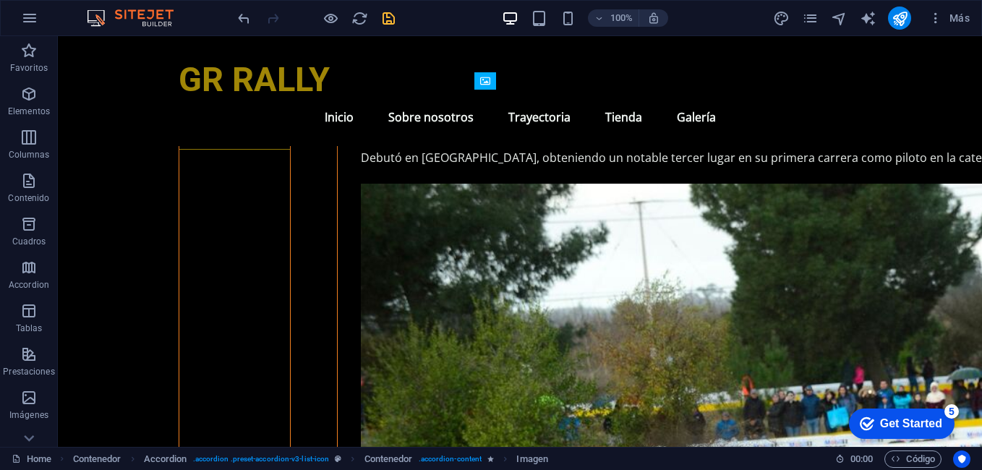
drag, startPoint x: 717, startPoint y: 302, endPoint x: 675, endPoint y: 385, distance: 93.5
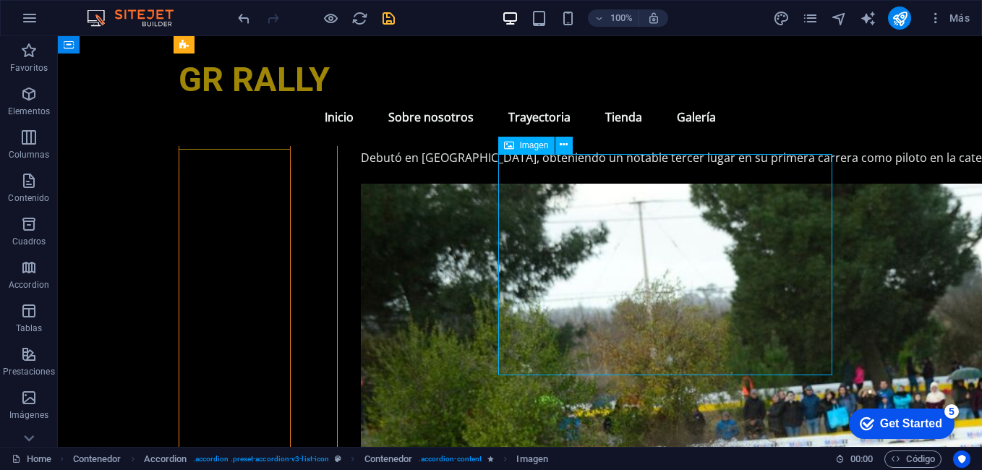
drag, startPoint x: 654, startPoint y: 256, endPoint x: 641, endPoint y: 364, distance: 108.4
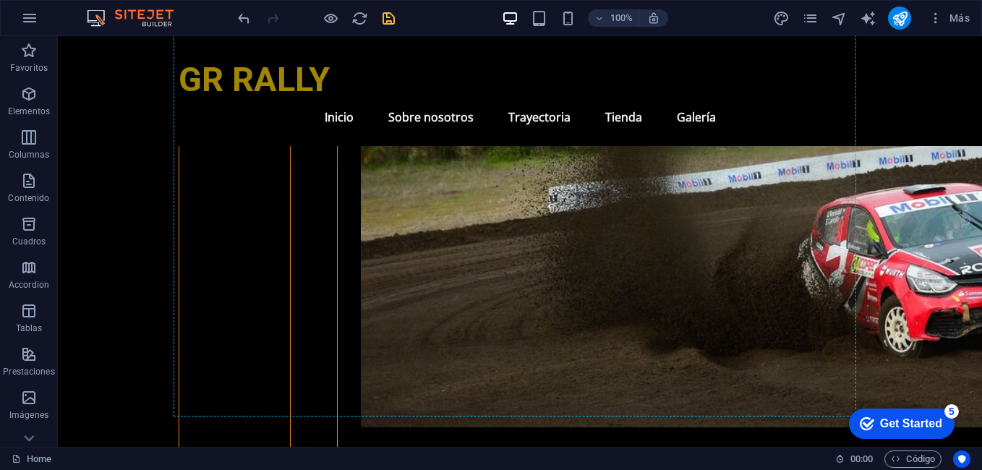
scroll to position [3081, 0]
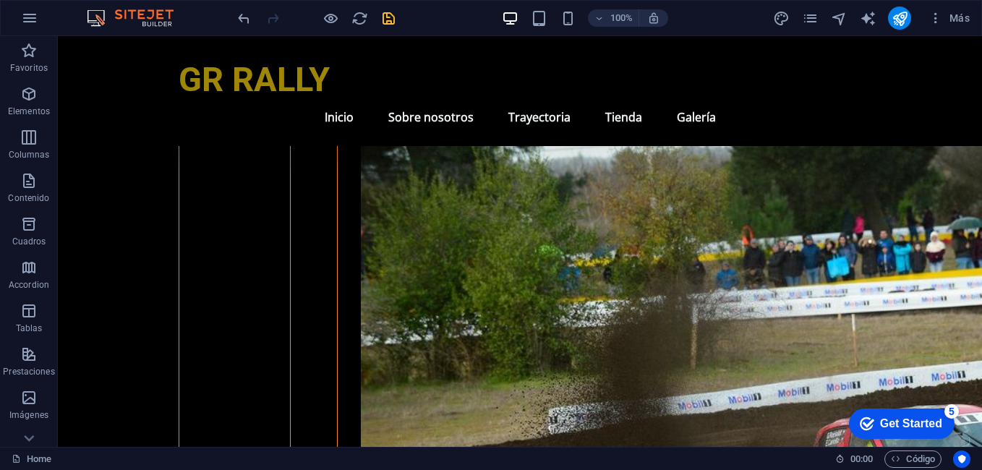
drag, startPoint x: 681, startPoint y: 294, endPoint x: 643, endPoint y: 319, distance: 45.9
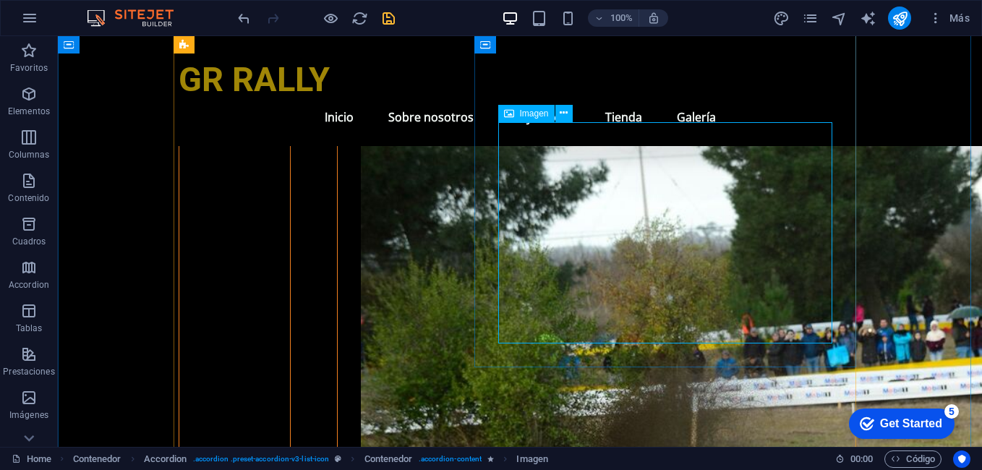
scroll to position [2937, 0]
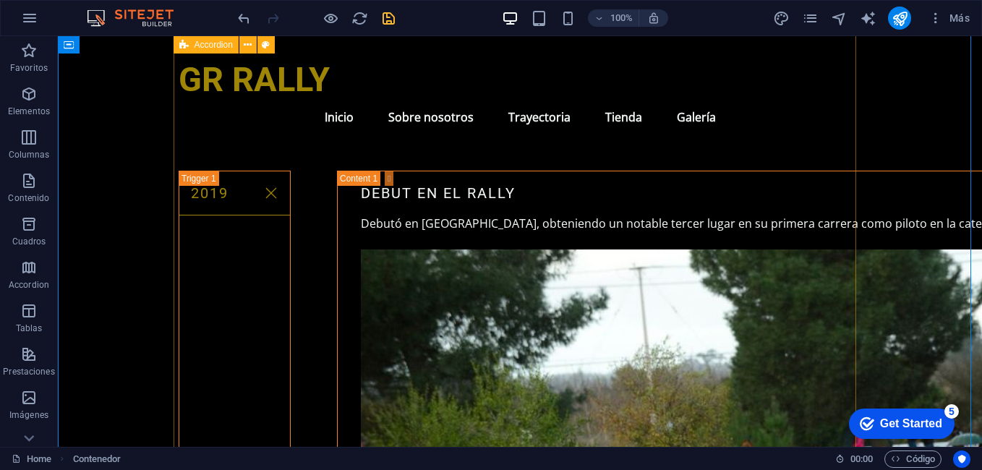
scroll to position [2864, 0]
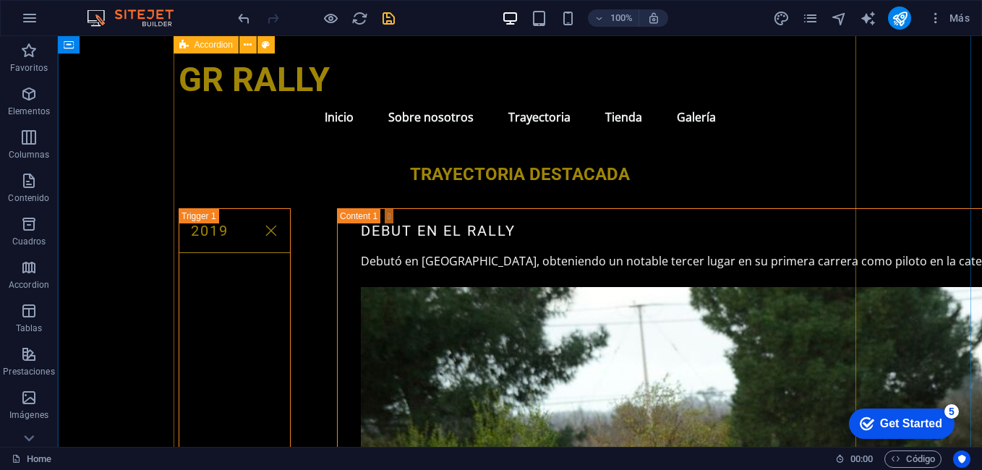
scroll to position [2792, 0]
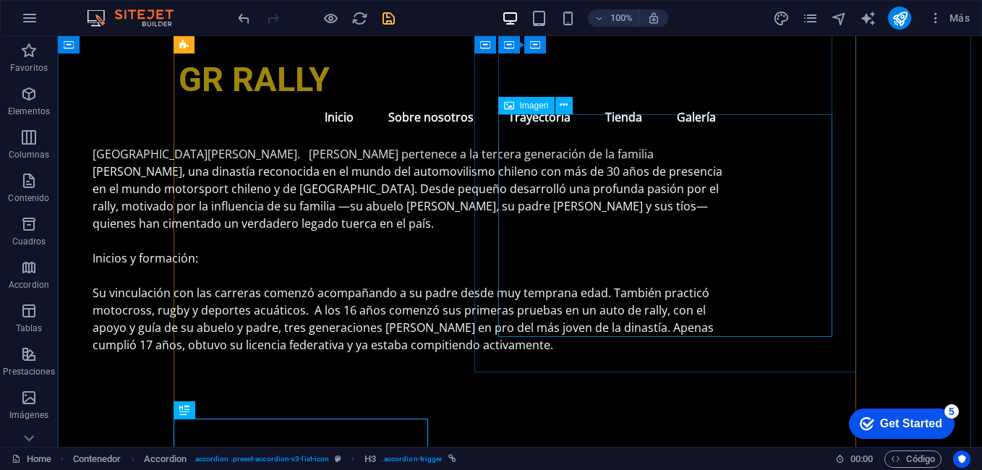
scroll to position [2430, 0]
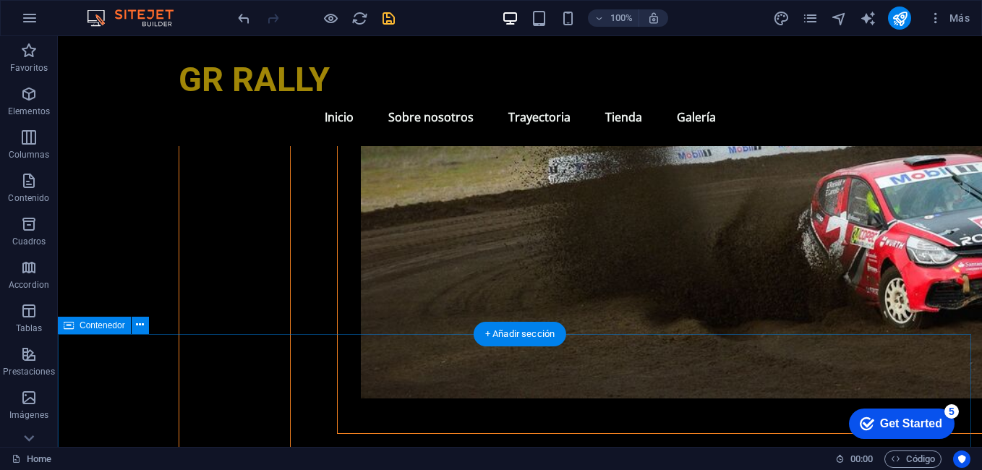
scroll to position [3298, 0]
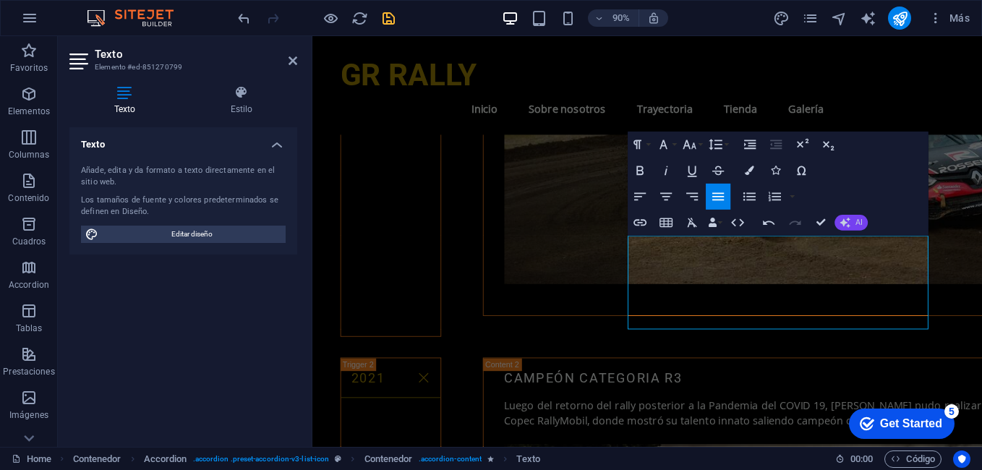
click at [842, 218] on icon "button" at bounding box center [845, 223] width 10 height 10
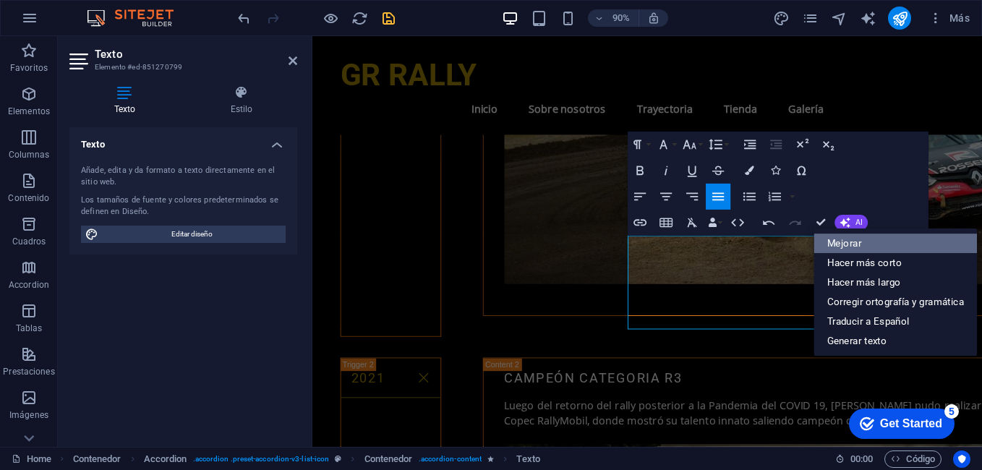
click at [842, 242] on link "Mejorar" at bounding box center [895, 244] width 163 height 20
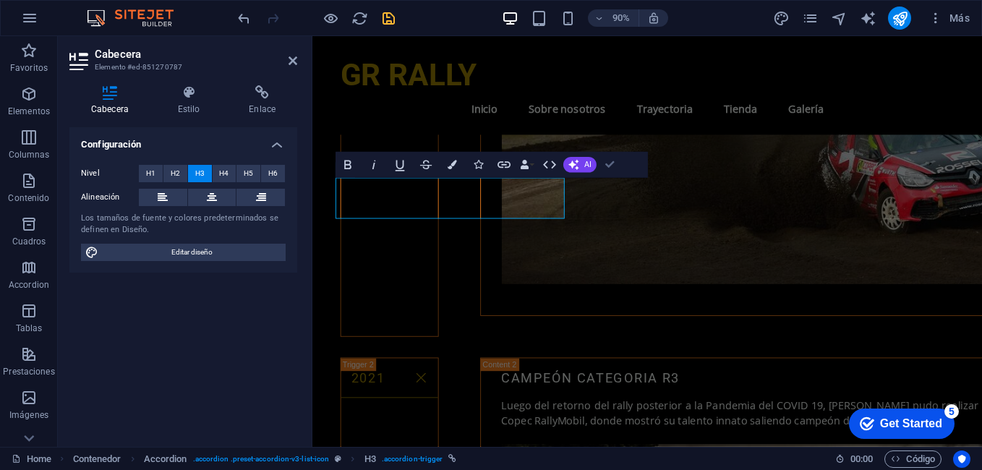
drag, startPoint x: 602, startPoint y: 168, endPoint x: 552, endPoint y: 138, distance: 58.7
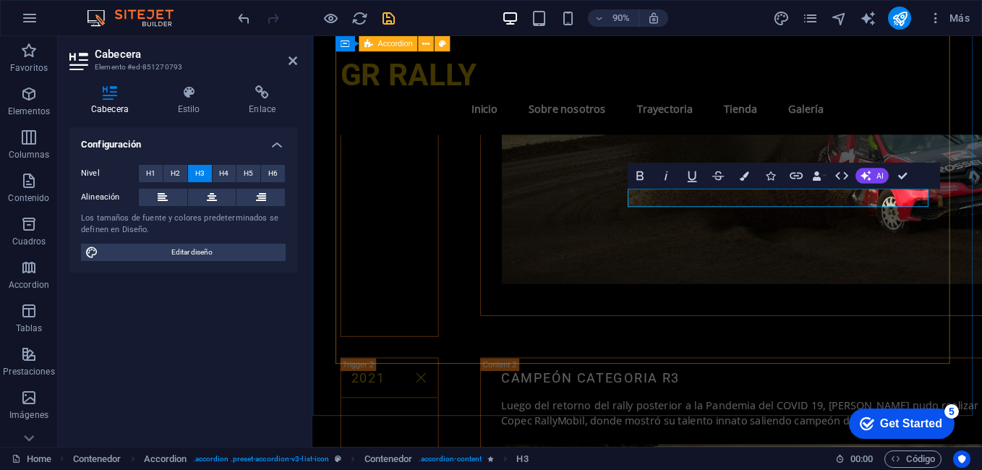
drag, startPoint x: 955, startPoint y: 211, endPoint x: 626, endPoint y: 223, distance: 329.2
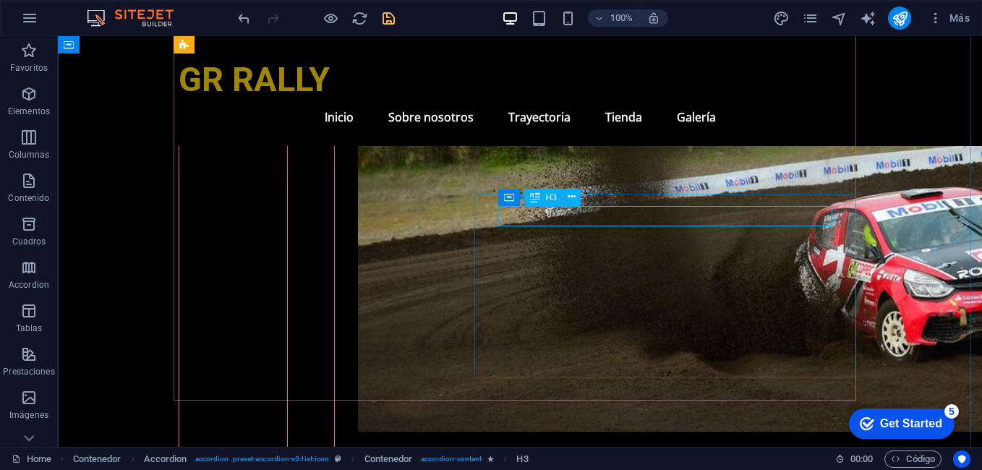
click at [581, 195] on div "Contenedor H3" at bounding box center [544, 198] width 92 height 18
click at [575, 195] on icon at bounding box center [572, 196] width 8 height 15
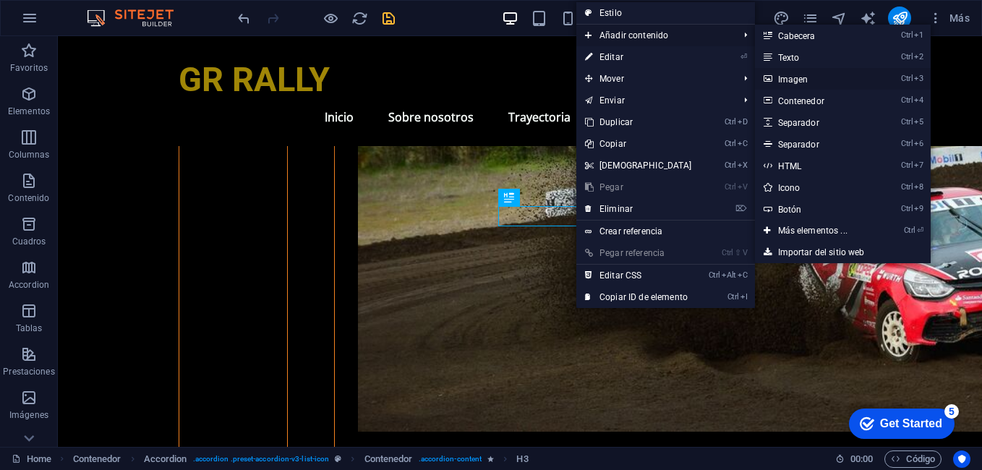
click at [803, 69] on link "Ctrl 3 Imagen" at bounding box center [815, 79] width 121 height 22
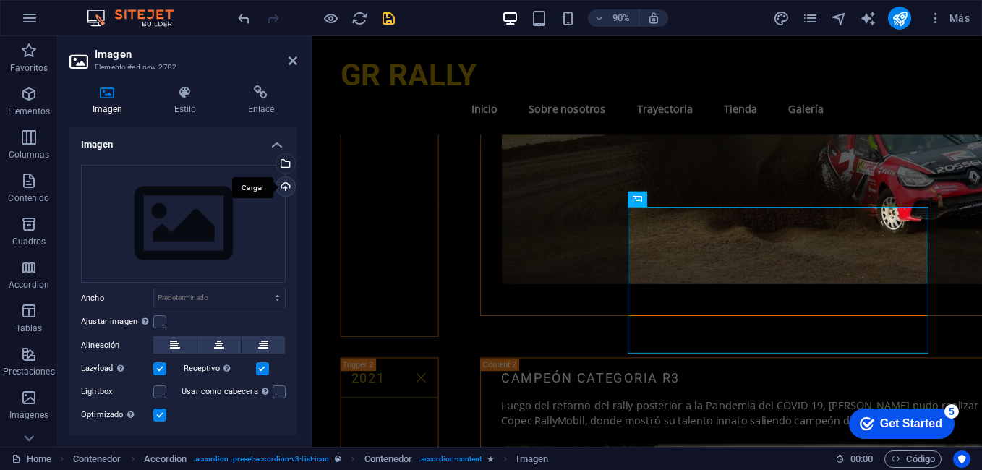
click at [285, 181] on div "Cargar" at bounding box center [284, 188] width 22 height 22
click at [279, 176] on div "Arrastra archivos aquí, haz clic para escoger archivos o selecciona archivos de…" at bounding box center [183, 224] width 205 height 119
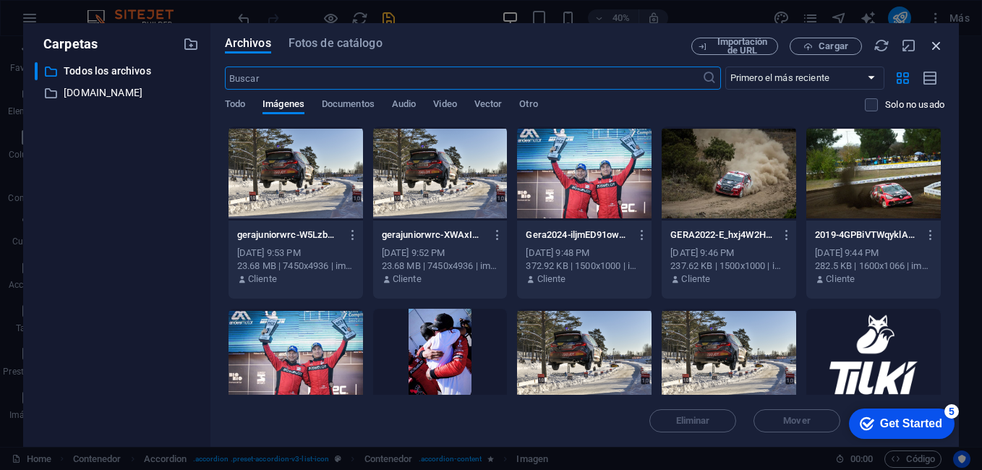
click at [933, 43] on icon "button" at bounding box center [936, 46] width 16 height 16
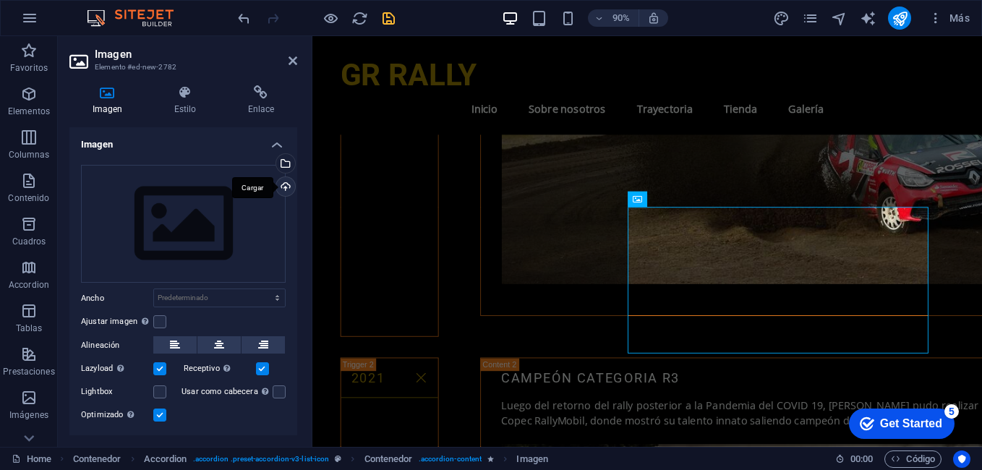
click at [280, 186] on div "Cargar" at bounding box center [284, 188] width 22 height 22
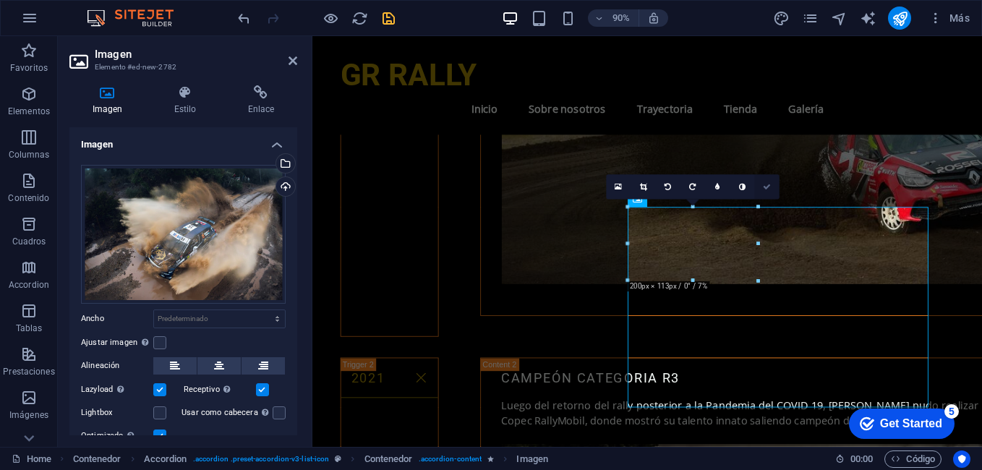
click at [770, 191] on link at bounding box center [766, 187] width 25 height 25
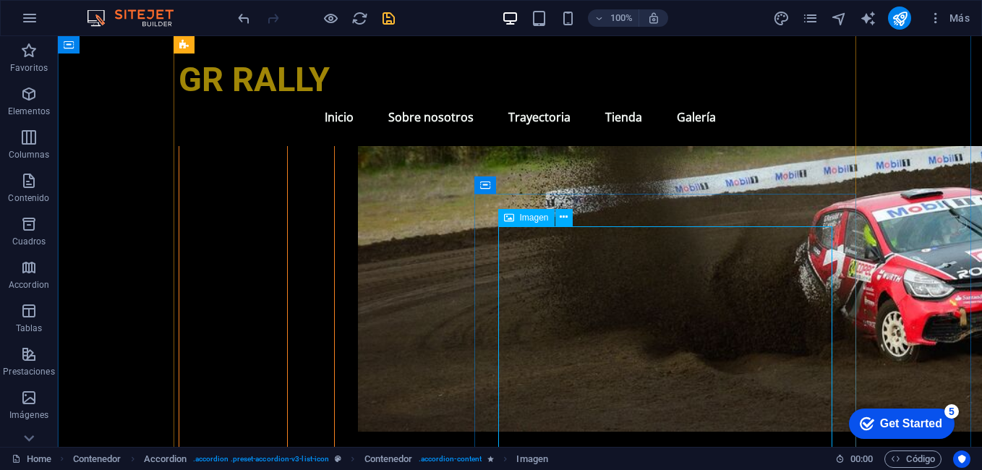
scroll to position [3443, 0]
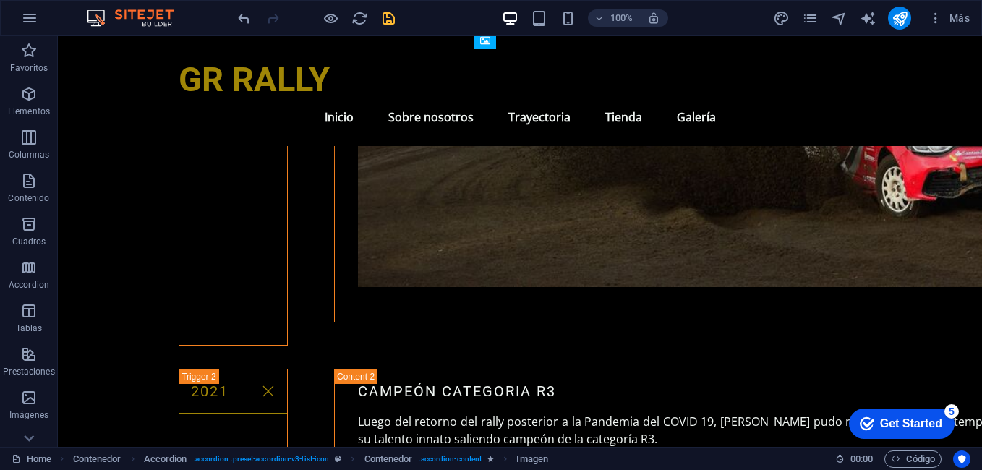
drag, startPoint x: 641, startPoint y: 242, endPoint x: 627, endPoint y: 332, distance: 90.8
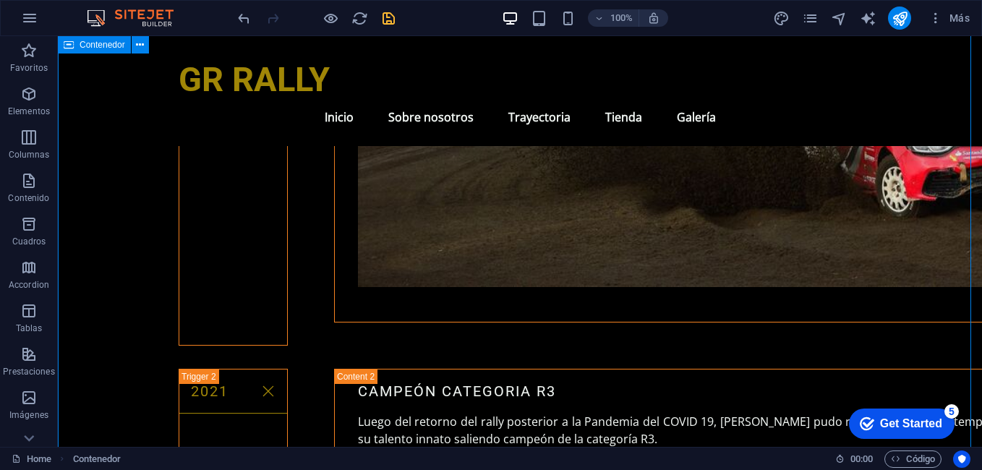
scroll to position [3226, 0]
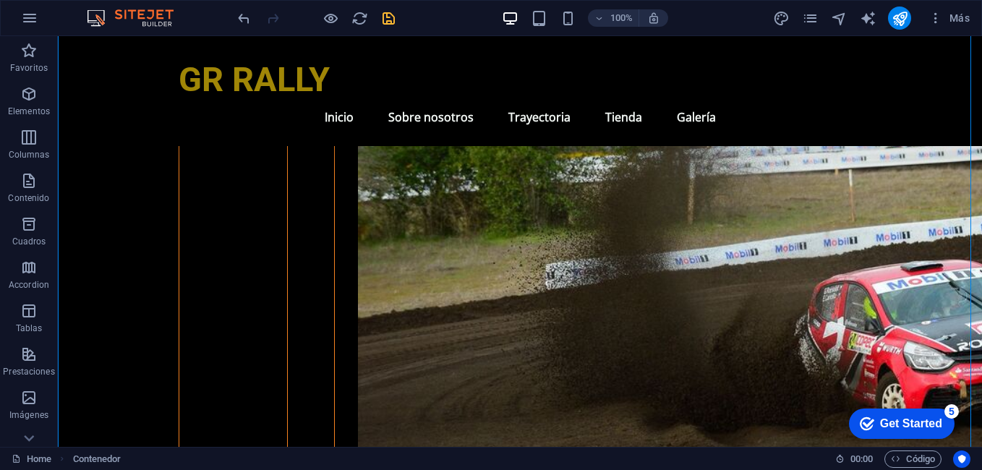
click at [384, 17] on icon "save" at bounding box center [388, 18] width 17 height 17
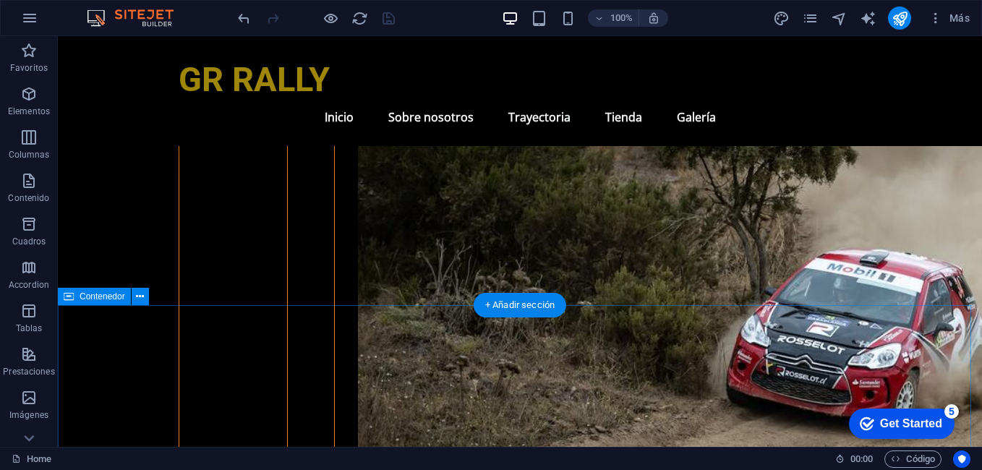
scroll to position [4166, 0]
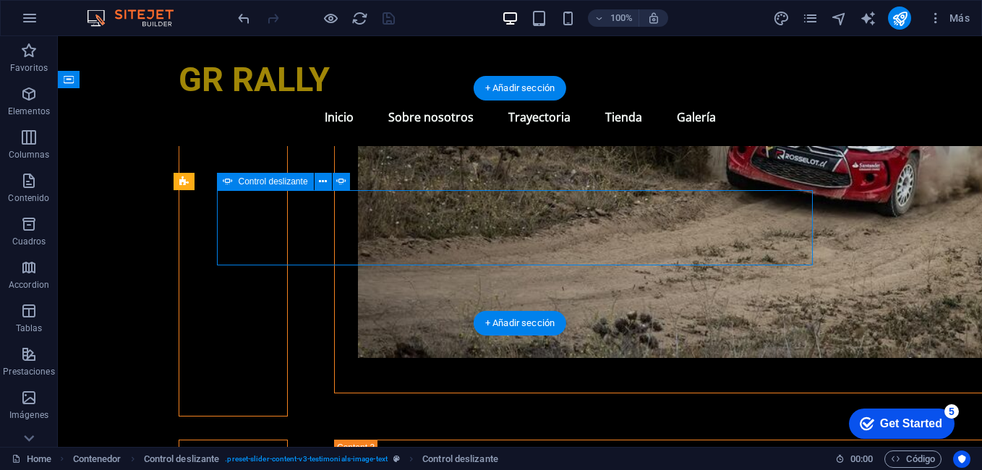
select select "ms"
select select "s"
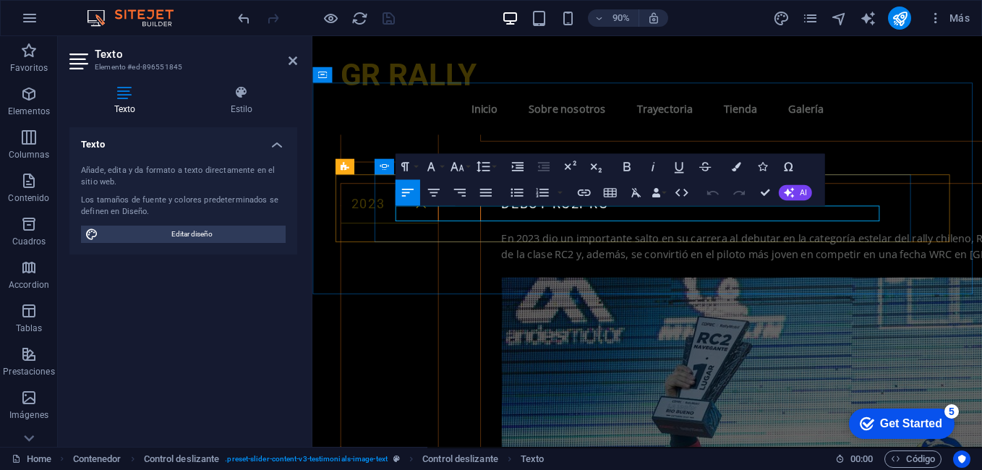
click at [787, 192] on icon "button" at bounding box center [789, 193] width 10 height 10
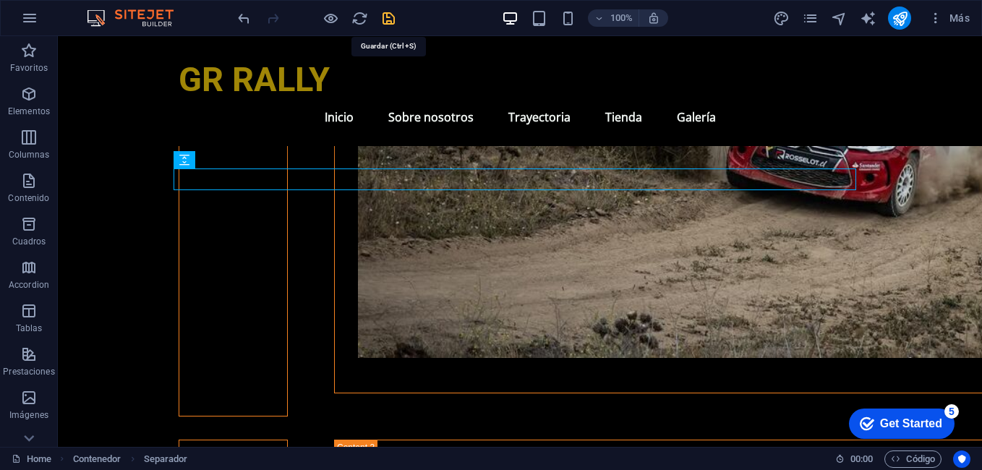
click at [386, 9] on div at bounding box center [316, 18] width 162 height 23
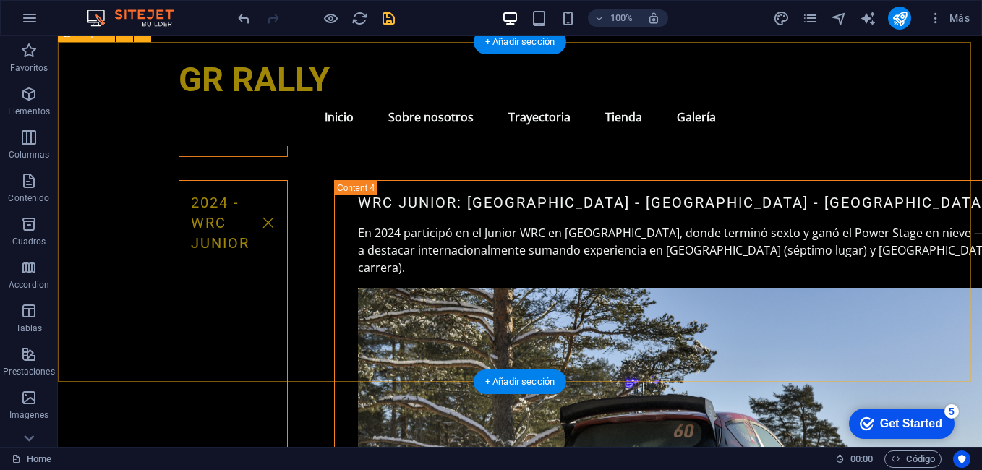
scroll to position [5176, 0]
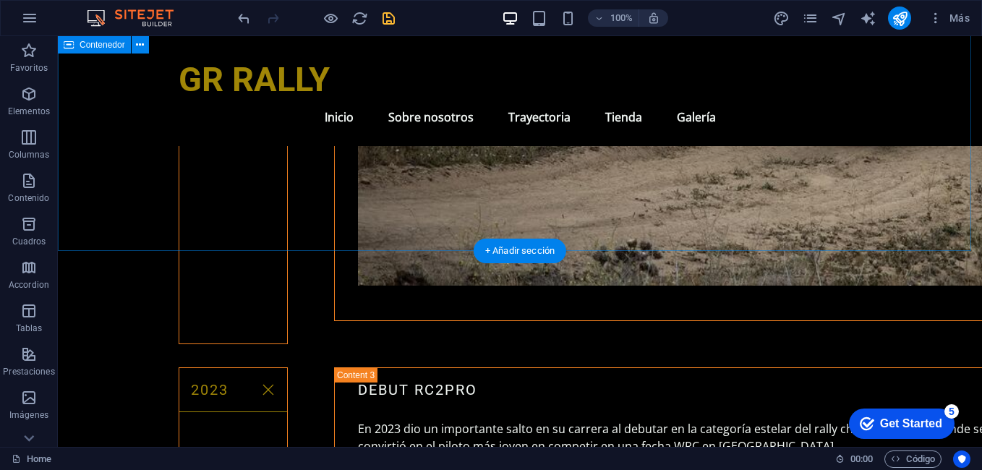
scroll to position [4094, 0]
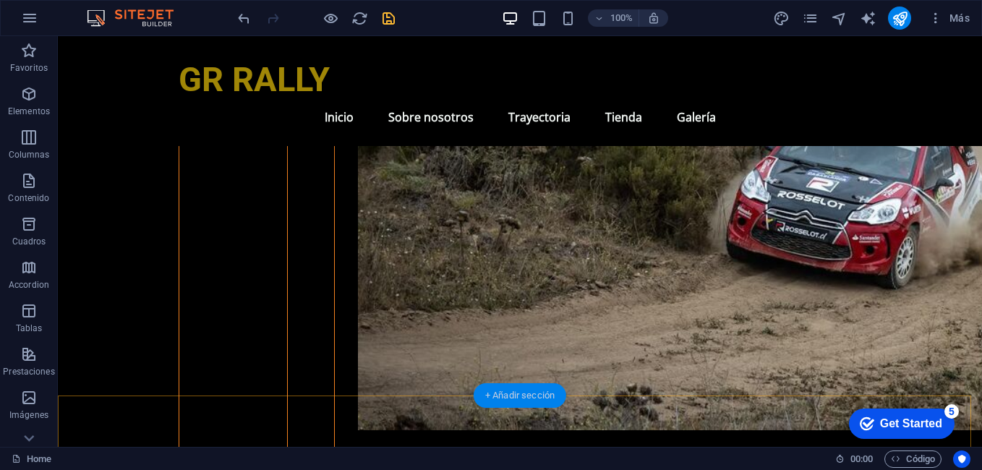
click at [542, 397] on div "+ Añadir sección" at bounding box center [520, 395] width 93 height 25
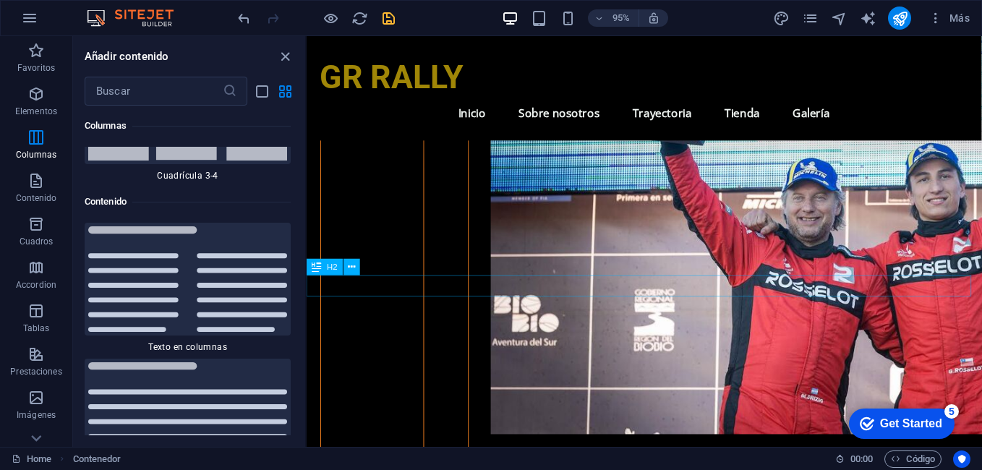
scroll to position [4600, 0]
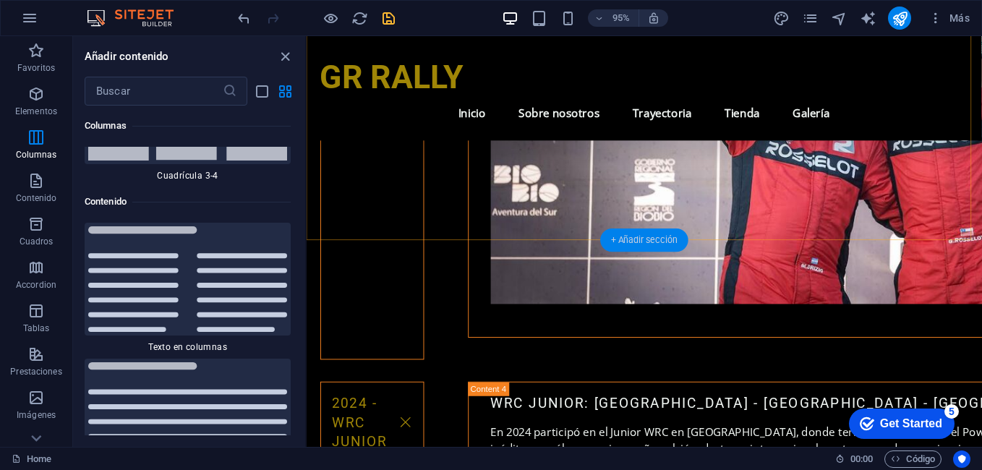
click at [657, 242] on div "+ Añadir sección" at bounding box center [644, 240] width 88 height 23
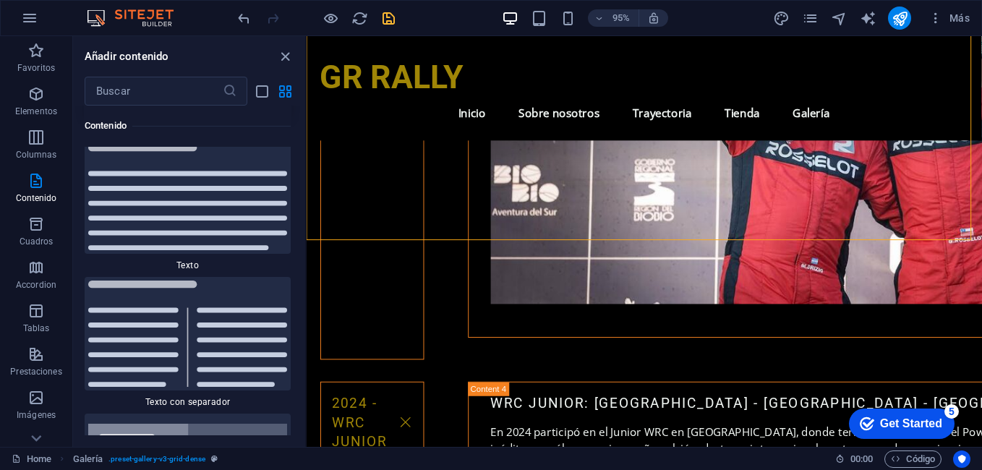
scroll to position [5050, 0]
click at [234, 242] on img at bounding box center [187, 196] width 199 height 106
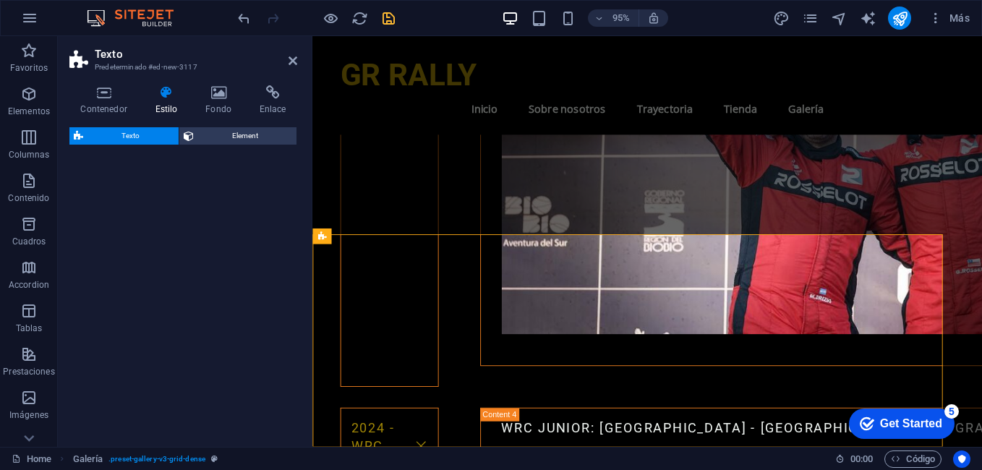
scroll to position [4594, 0]
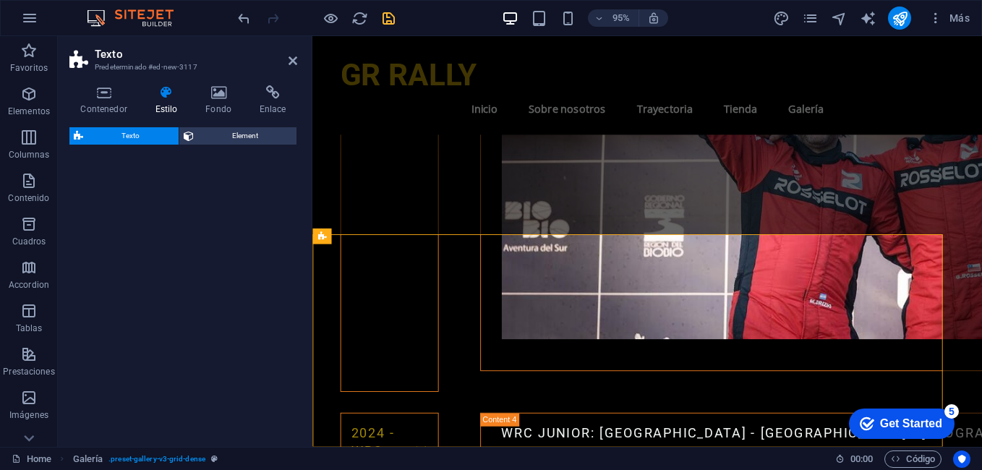
select select "preset-text-v2-default"
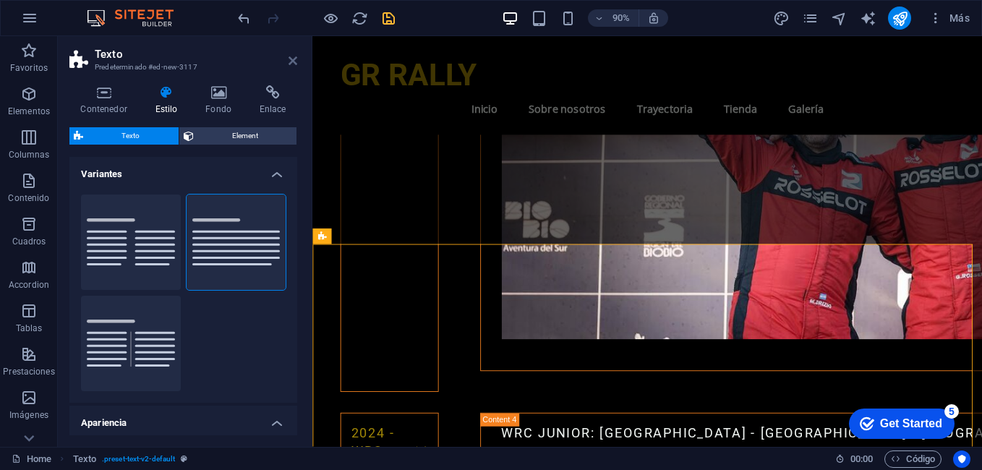
click at [289, 61] on icon at bounding box center [293, 61] width 9 height 12
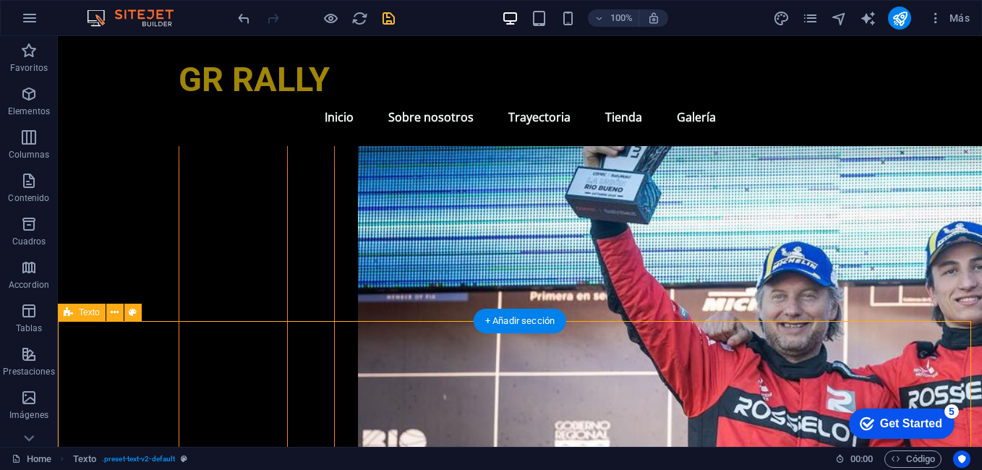
scroll to position [4739, 0]
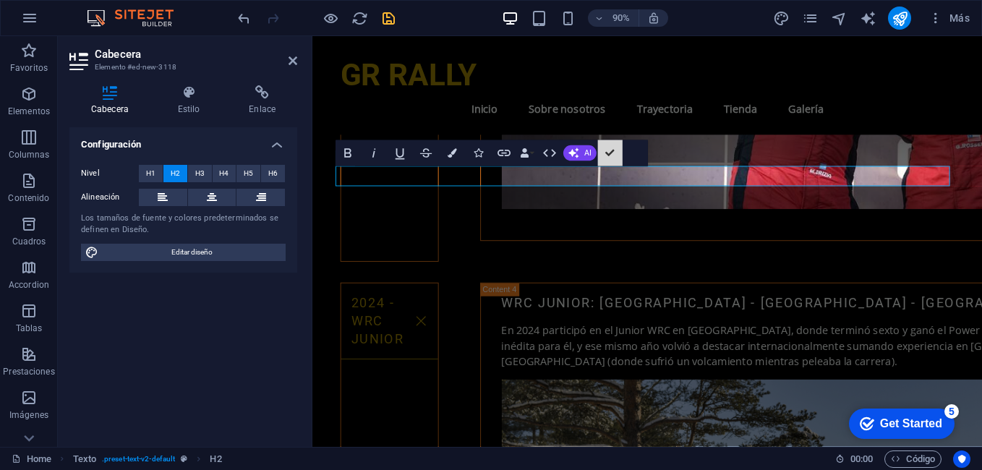
scroll to position [4828, 0]
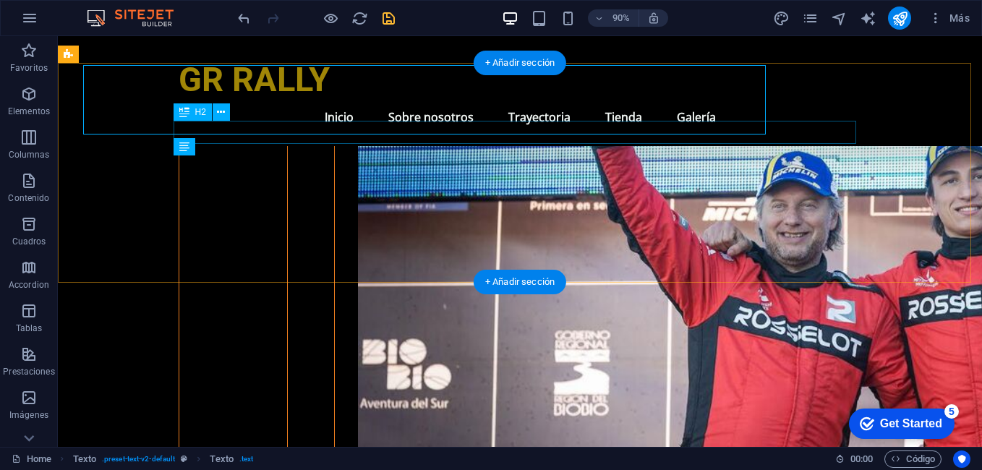
scroll to position [4888, 0]
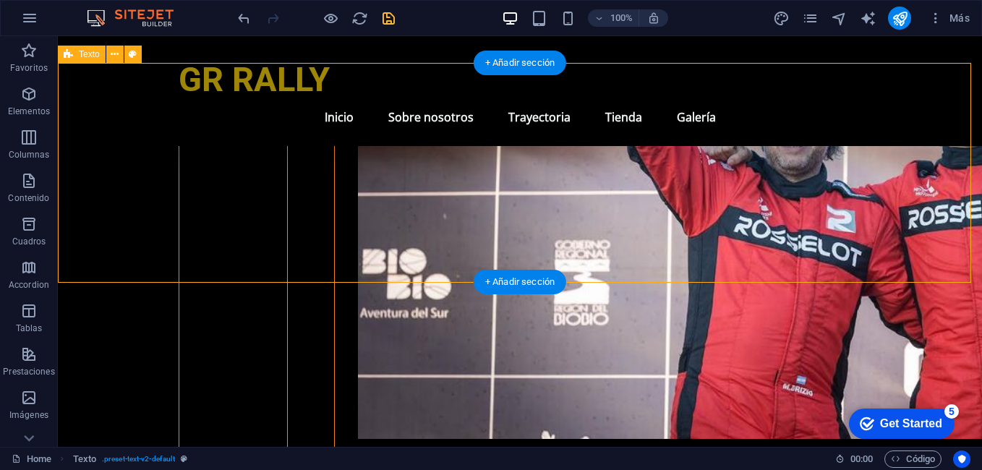
scroll to position [4816, 0]
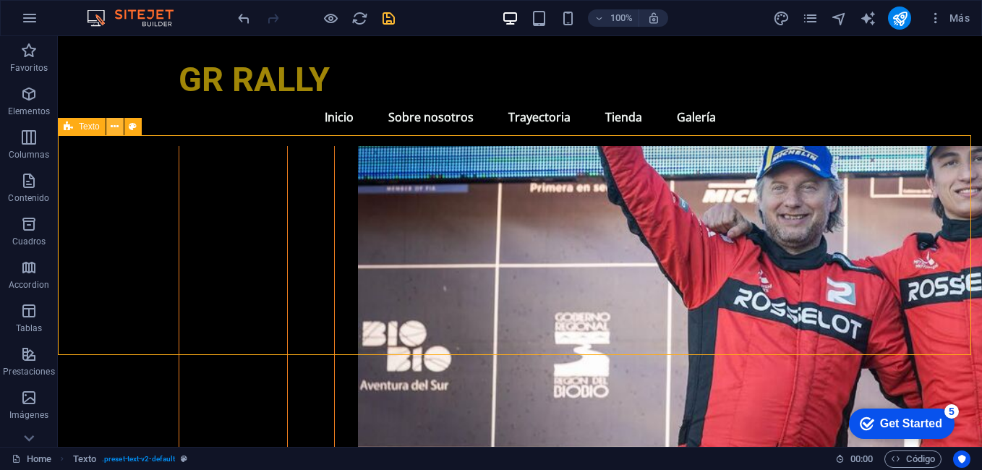
click at [111, 128] on icon at bounding box center [115, 126] width 8 height 15
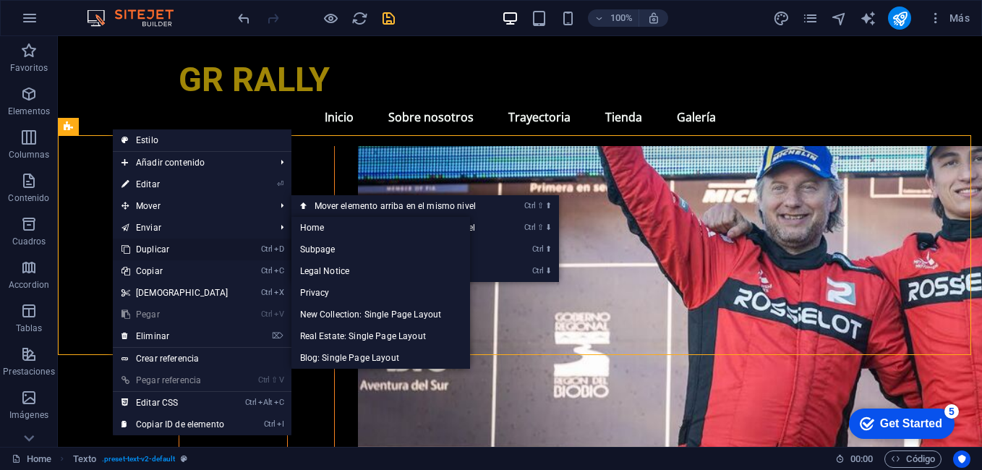
click at [171, 240] on link "Ctrl D Duplicar" at bounding box center [175, 250] width 124 height 22
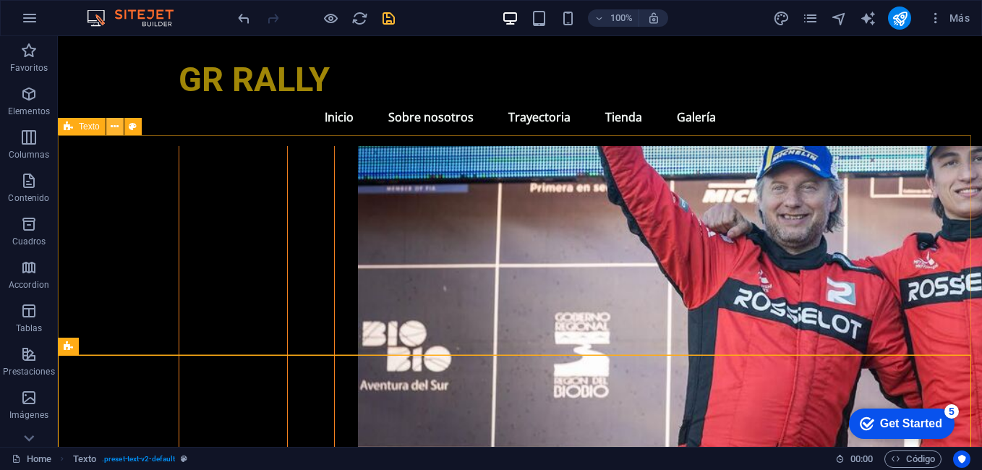
click at [106, 126] on button at bounding box center [114, 126] width 17 height 17
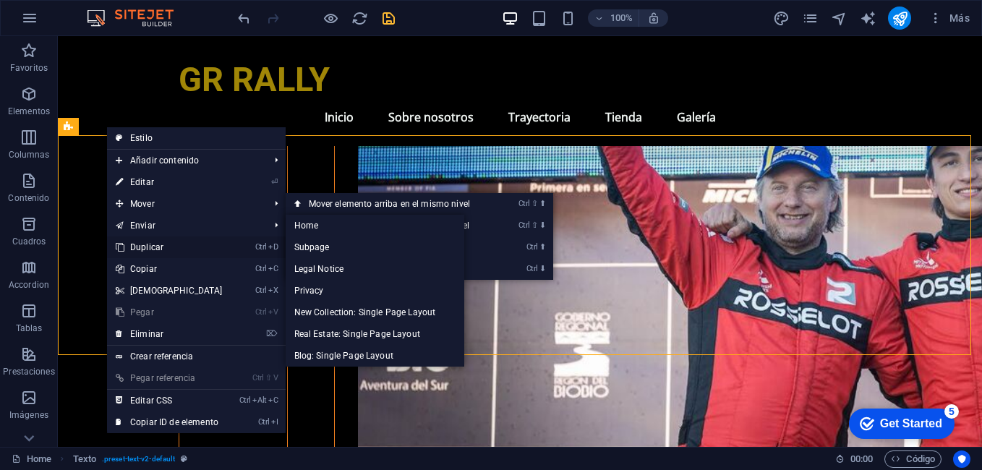
click at [158, 244] on link "Ctrl D Duplicar" at bounding box center [169, 247] width 124 height 22
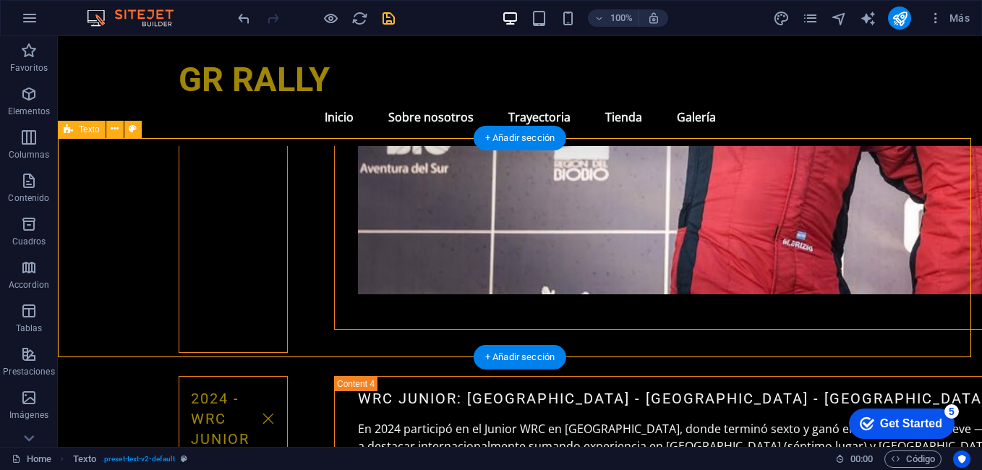
scroll to position [5250, 0]
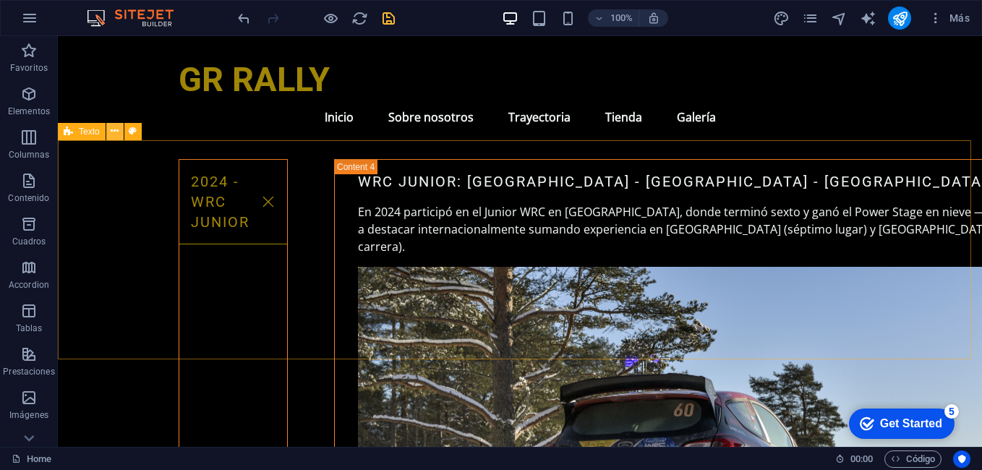
click at [112, 134] on icon at bounding box center [115, 131] width 8 height 15
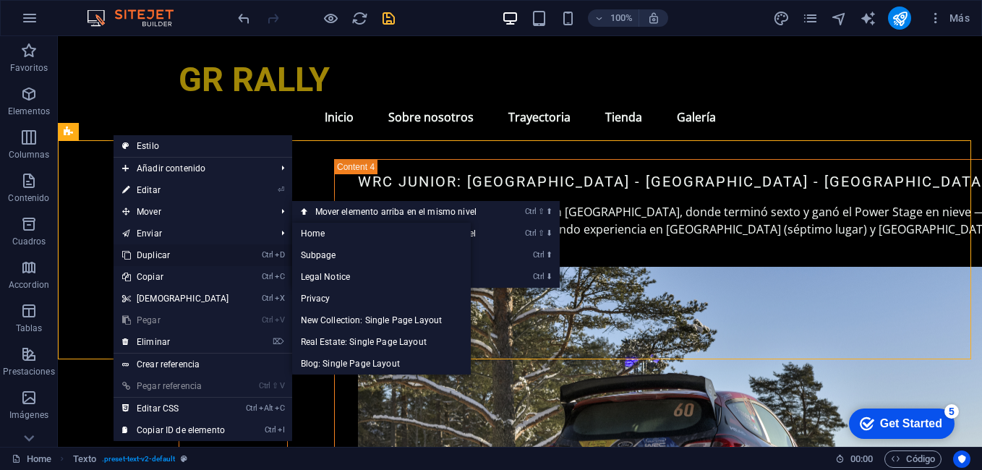
click at [150, 245] on link "Ctrl D Duplicar" at bounding box center [176, 255] width 124 height 22
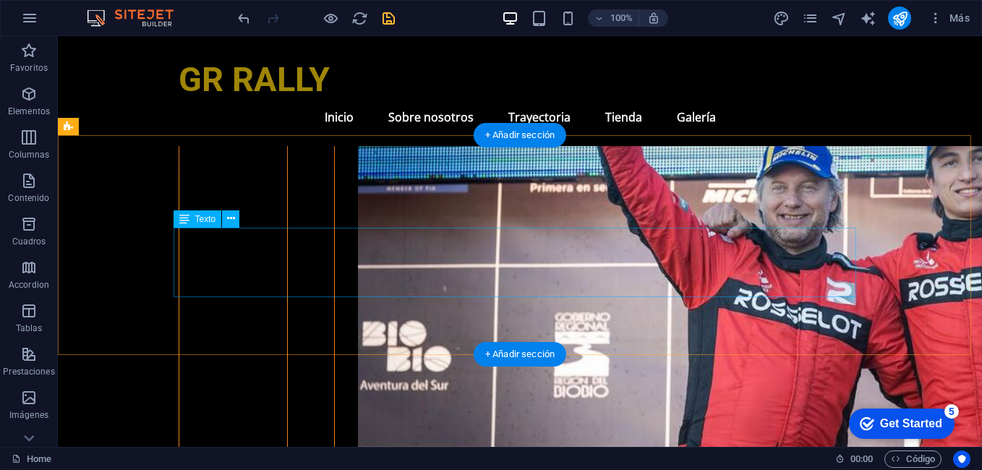
scroll to position [4961, 0]
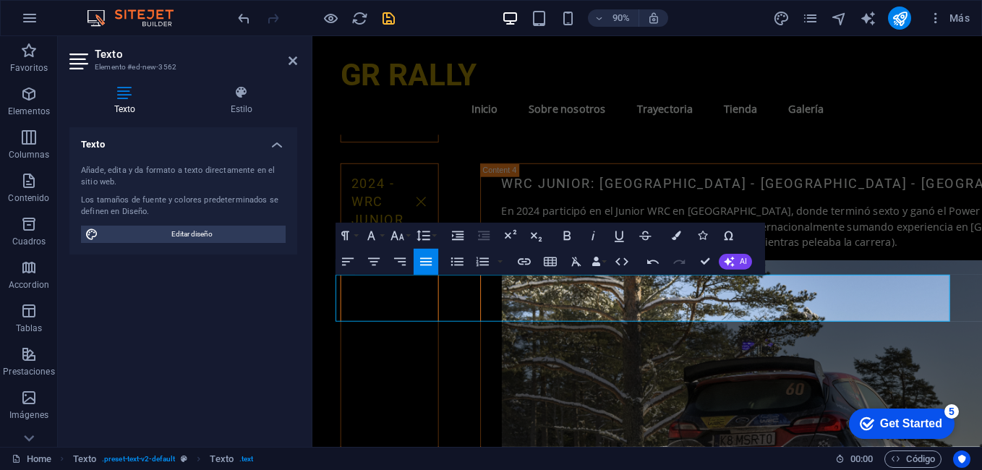
scroll to position [4961, 0]
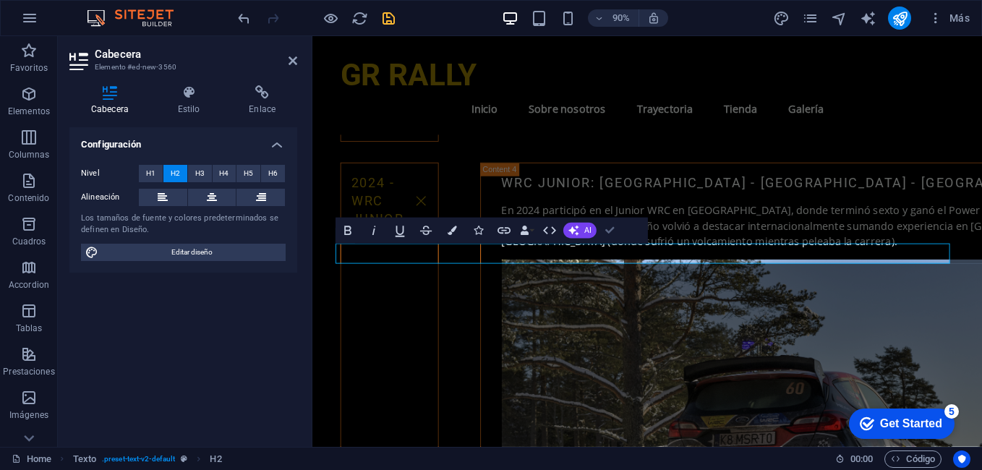
scroll to position [4962, 0]
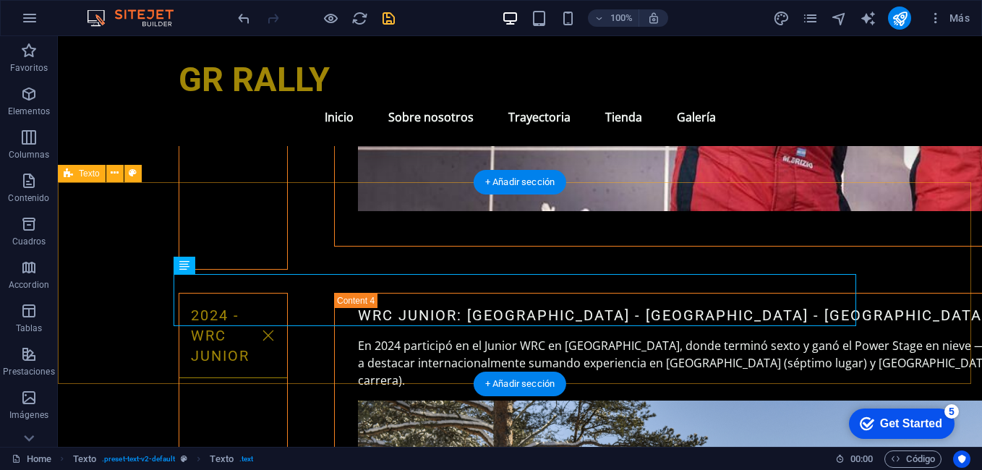
scroll to position [5180, 0]
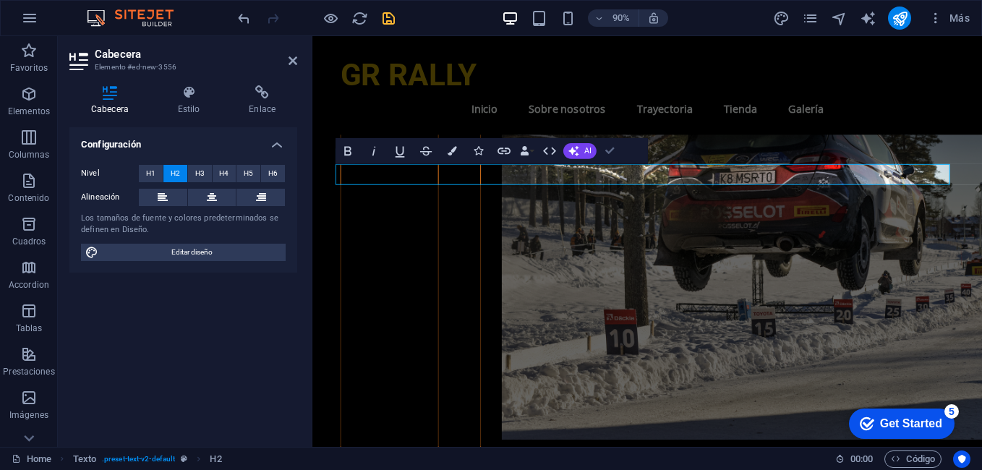
drag, startPoint x: 607, startPoint y: 157, endPoint x: 538, endPoint y: 127, distance: 75.8
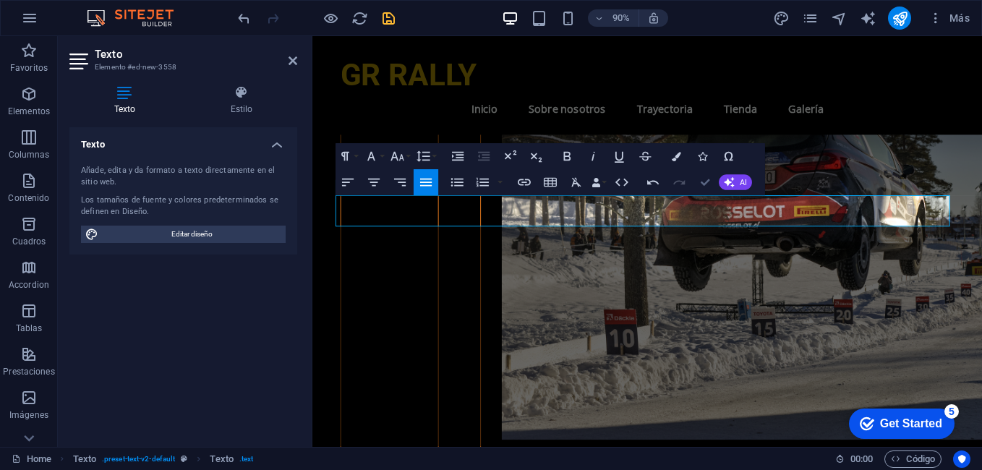
scroll to position [5251, 0]
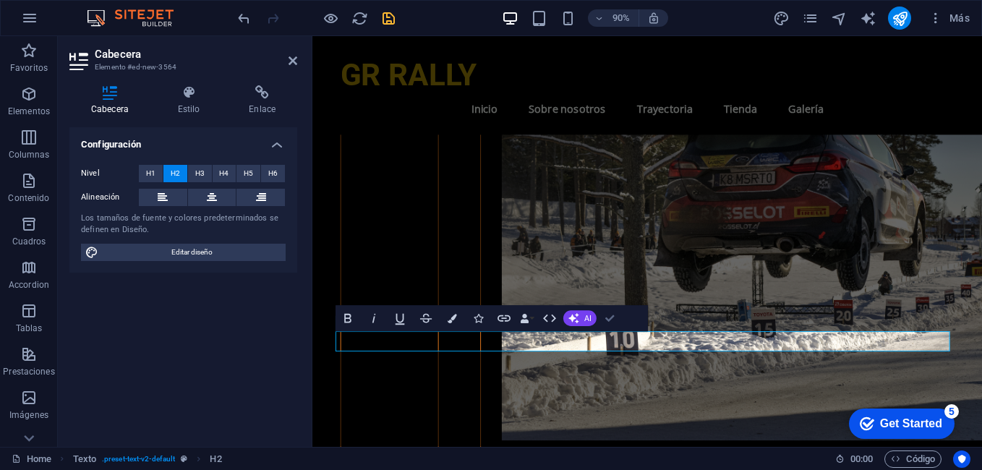
scroll to position [5251, 0]
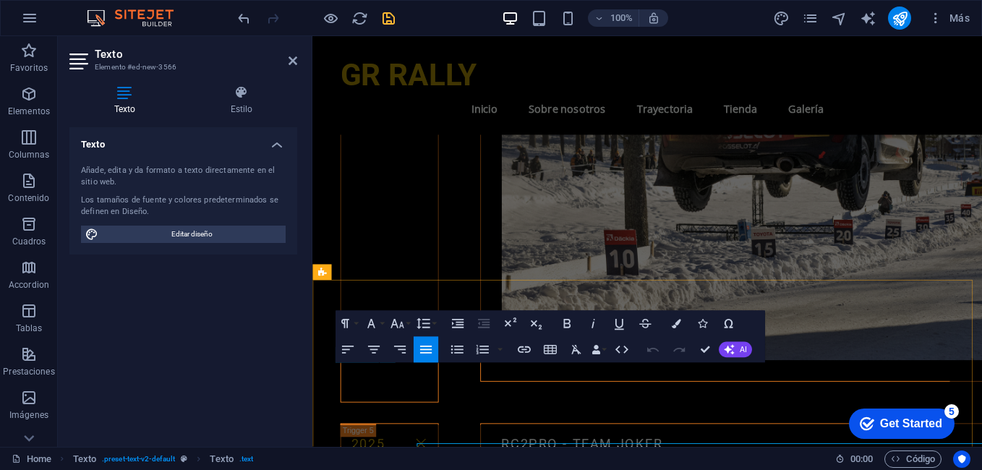
scroll to position [5160, 0]
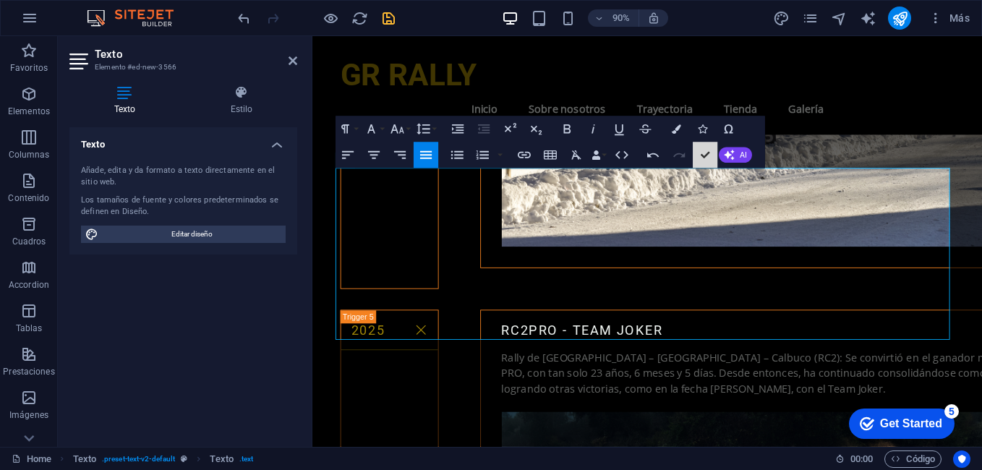
scroll to position [5466, 0]
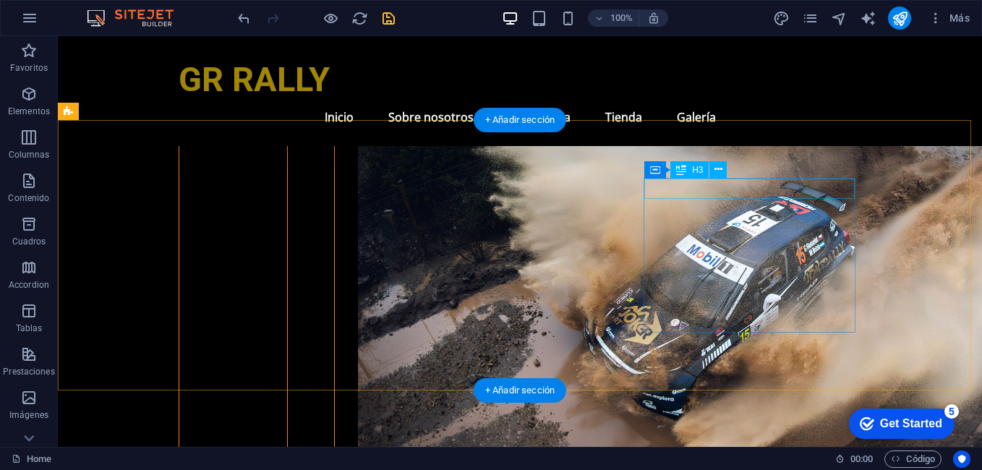
scroll to position [5972, 0]
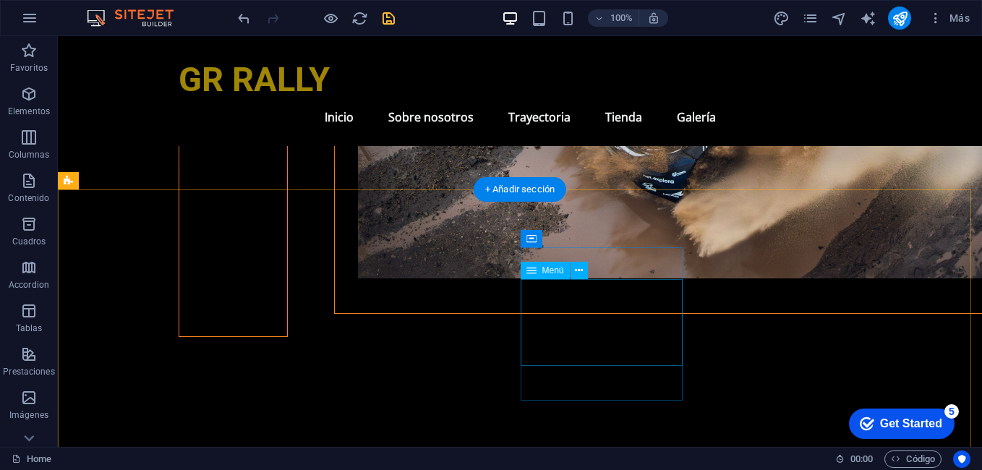
scroll to position [6447, 0]
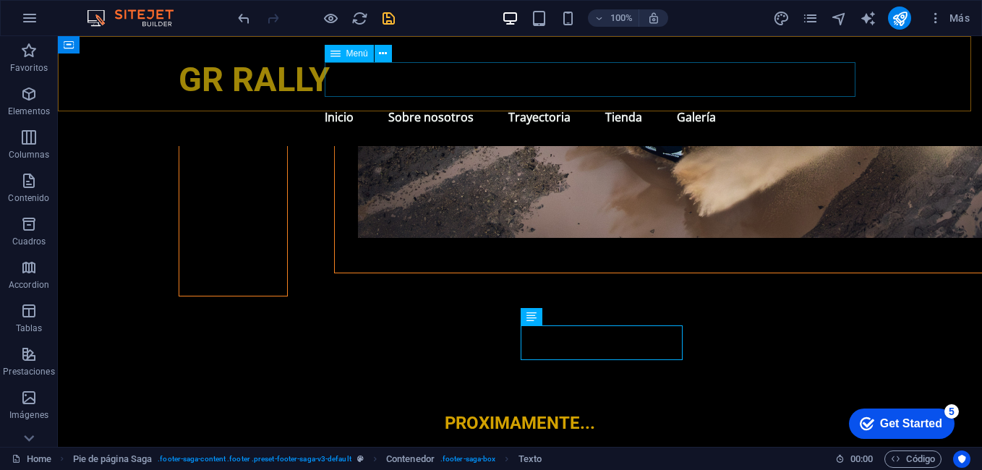
click at [682, 100] on nav "Inicio Sobre nosotros Trayectoria Tienda Galería" at bounding box center [520, 117] width 683 height 35
select select
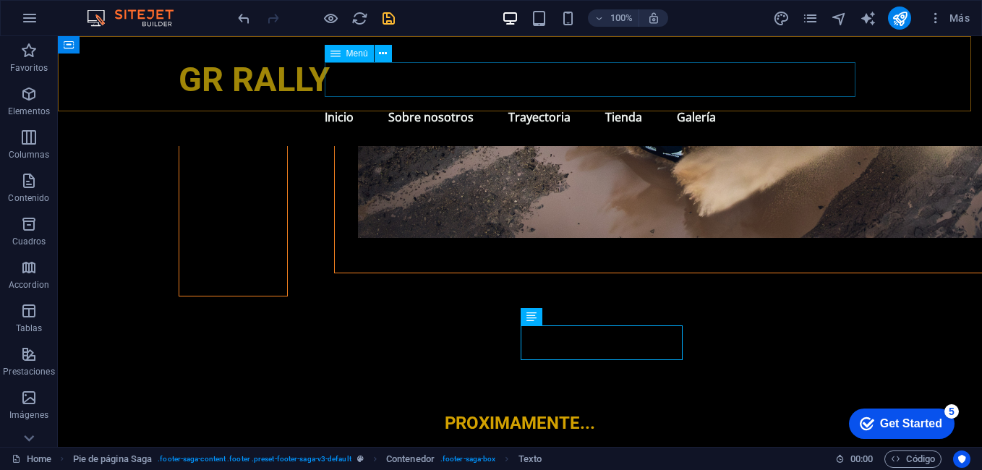
select select
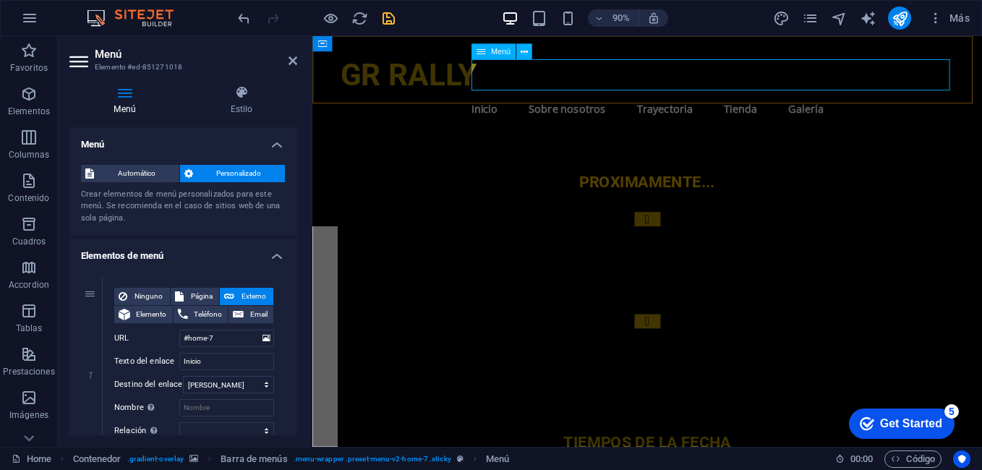
click at [883, 100] on nav "Inicio Sobre nosotros Trayectoria Tienda Galería" at bounding box center [684, 117] width 683 height 35
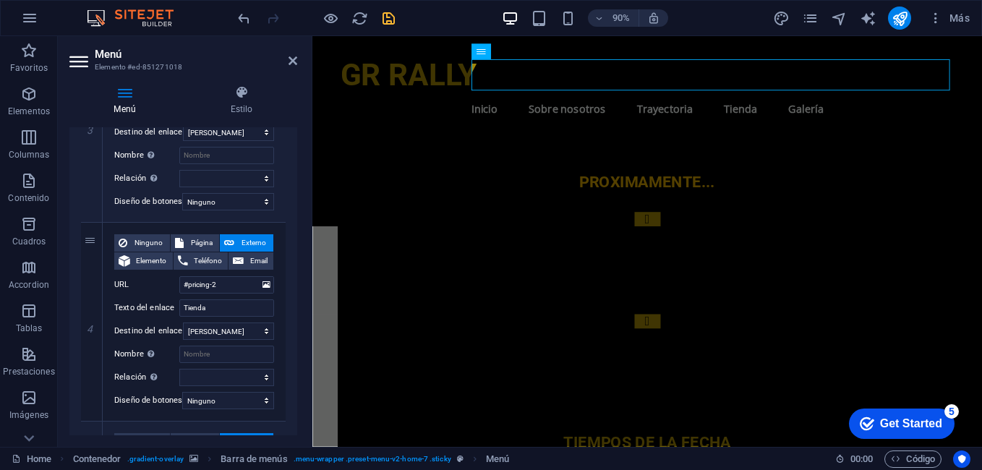
scroll to position [651, 0]
click at [97, 320] on link at bounding box center [91, 320] width 17 height 17
select select
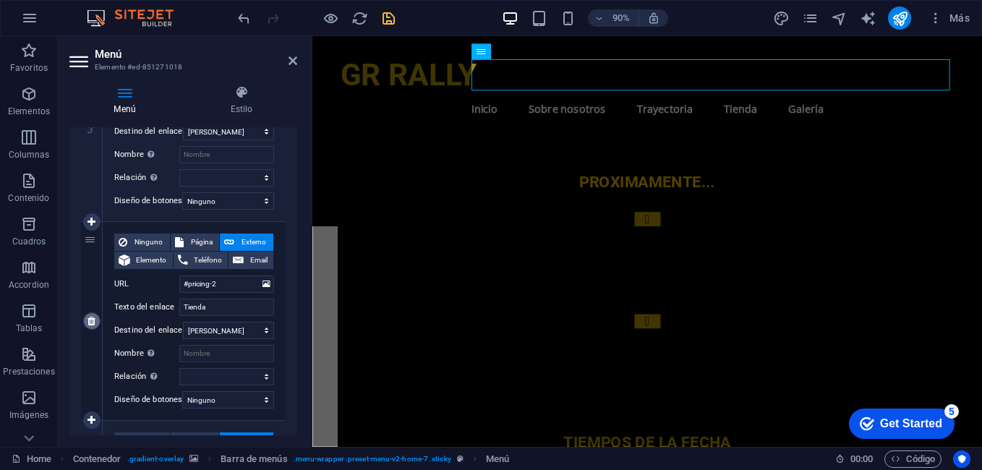
type input "#gallery-2"
type input "Galería"
select select
click at [307, 54] on aside "Menú Elemento #ed-851271018 Menú Estilo Menú Automático Personalizado Crear ele…" at bounding box center [185, 241] width 255 height 411
click at [298, 59] on aside "Menú Elemento #ed-851271018 Menú Estilo Menú Automático Personalizado Crear ele…" at bounding box center [185, 241] width 255 height 411
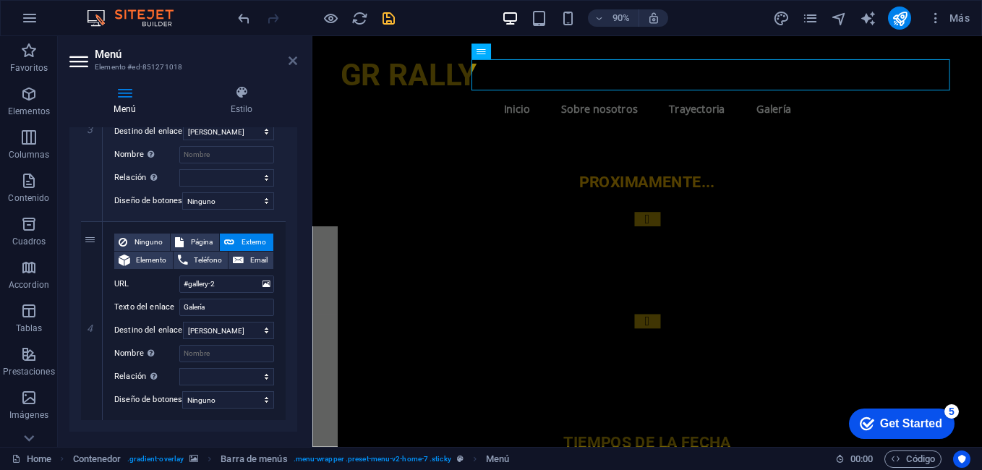
click at [291, 61] on icon at bounding box center [293, 61] width 9 height 12
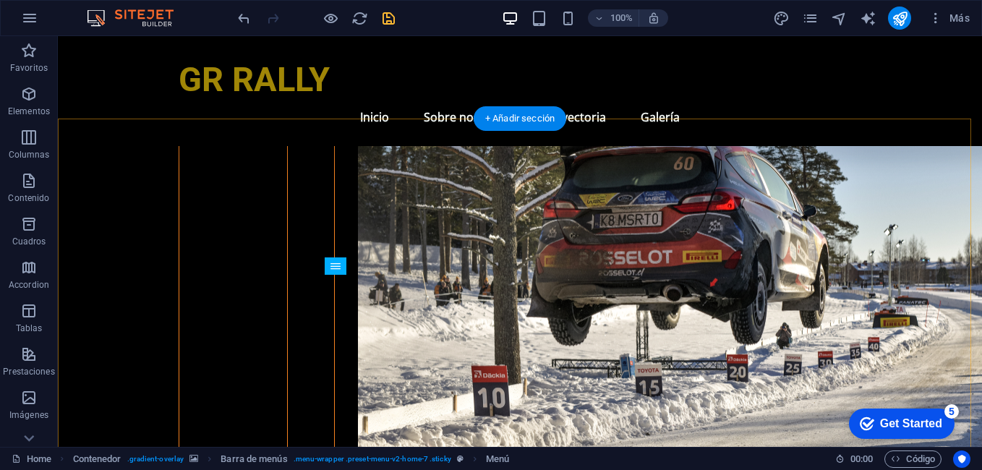
scroll to position [5434, 0]
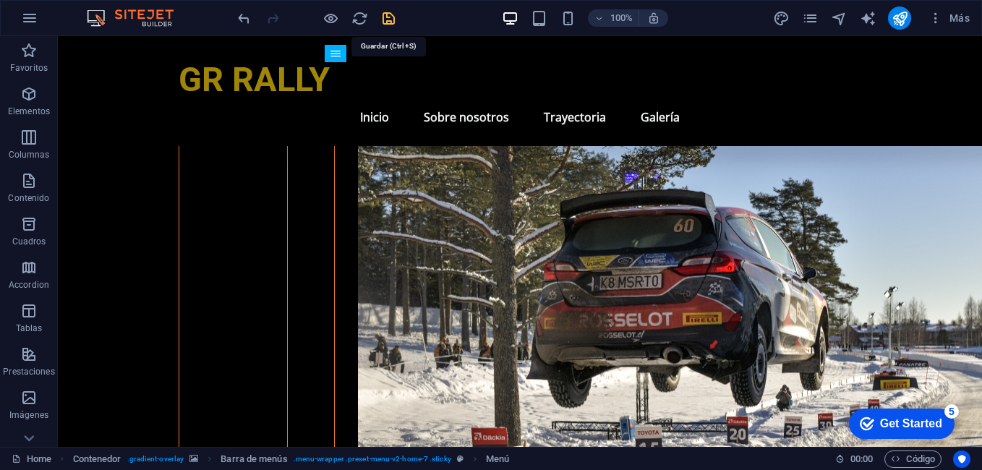
click at [387, 15] on icon "save" at bounding box center [388, 18] width 17 height 17
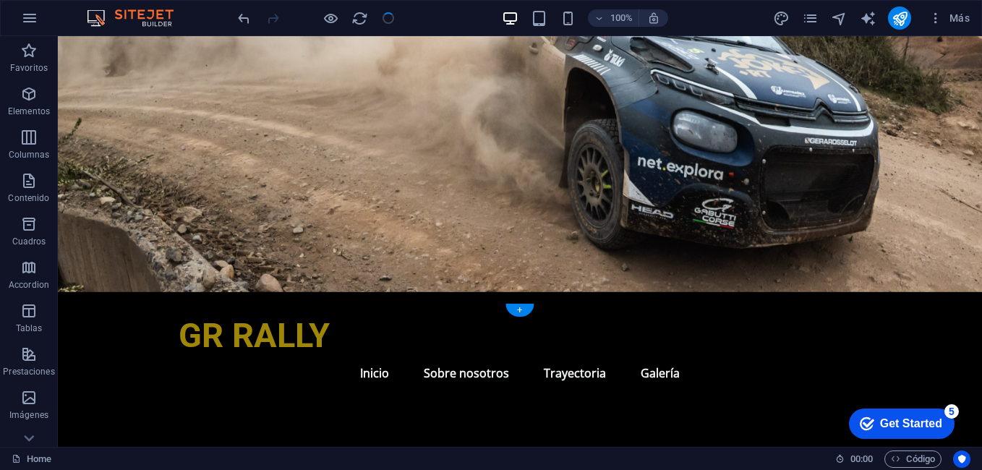
scroll to position [0, 0]
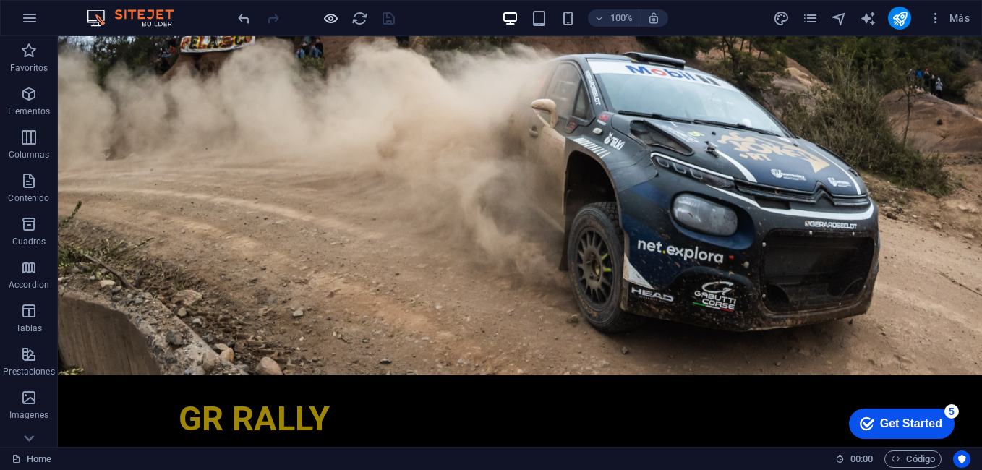
click at [338, 23] on icon "button" at bounding box center [331, 18] width 17 height 17
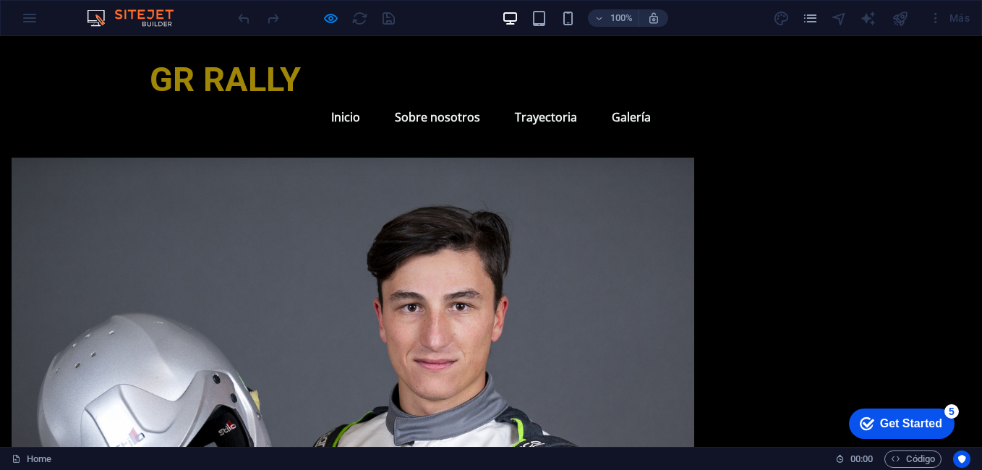
scroll to position [1519, 0]
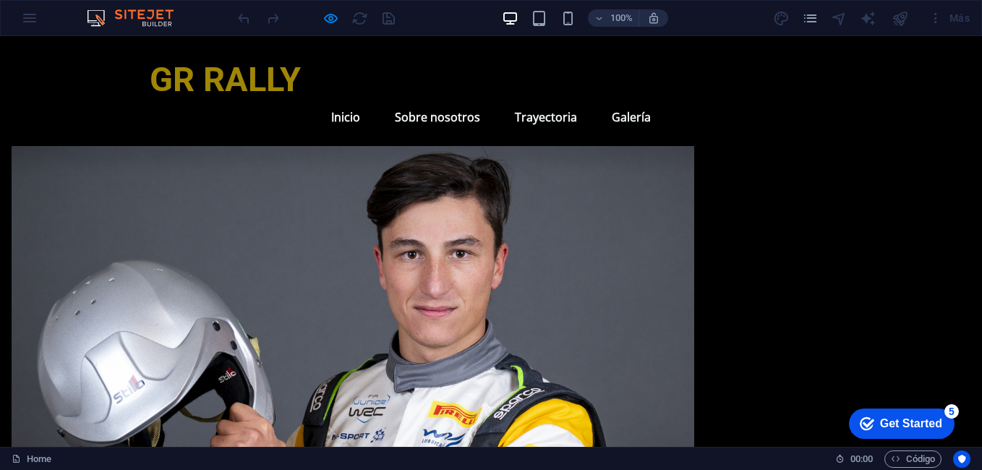
scroll to position [1591, 0]
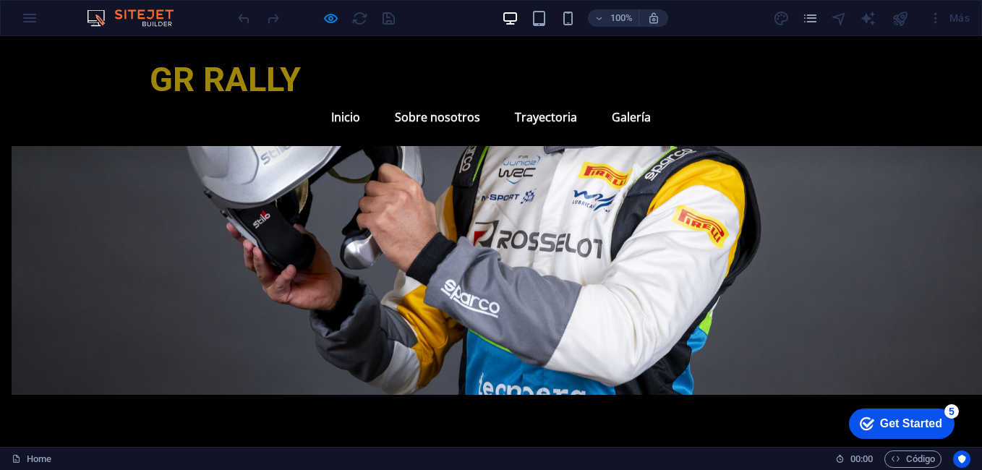
scroll to position [1735, 0]
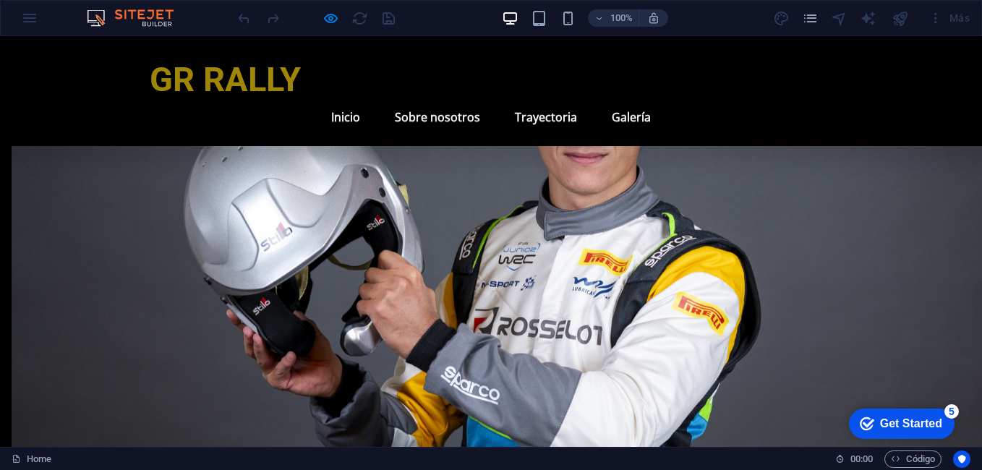
scroll to position [1557, 0]
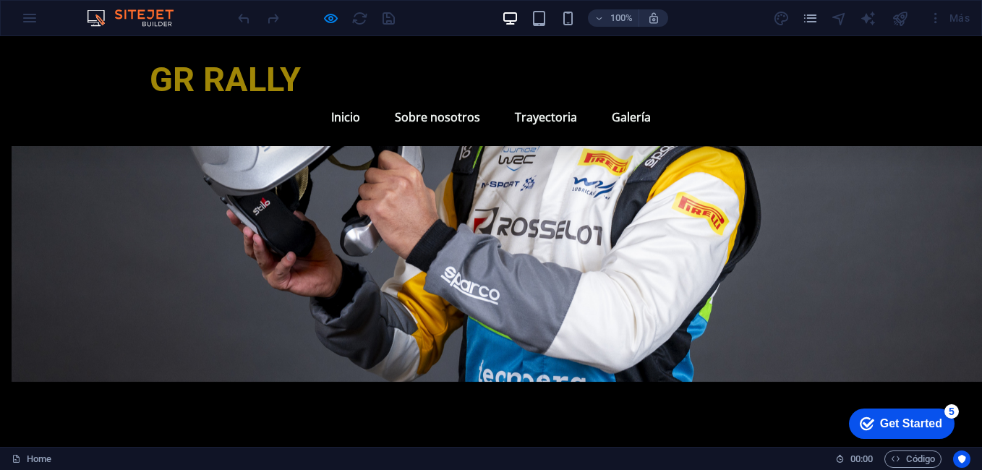
scroll to position [1774, 0]
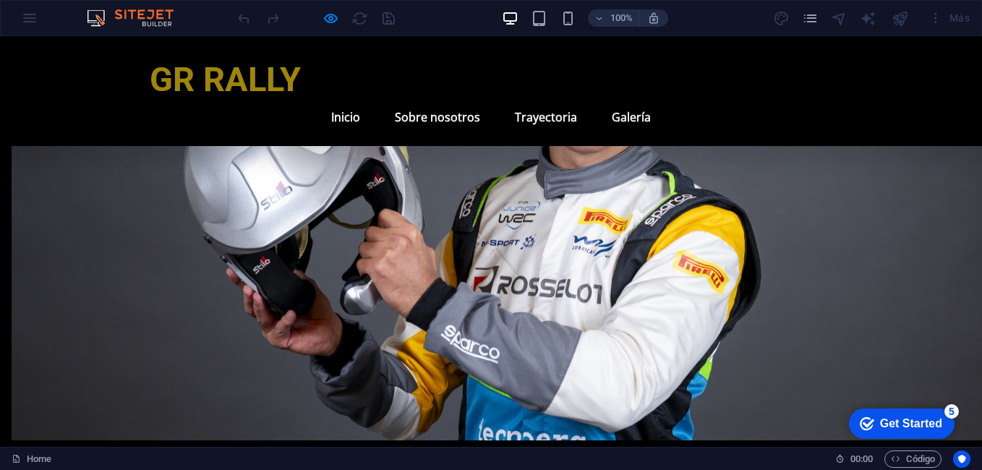
scroll to position [1702, 0]
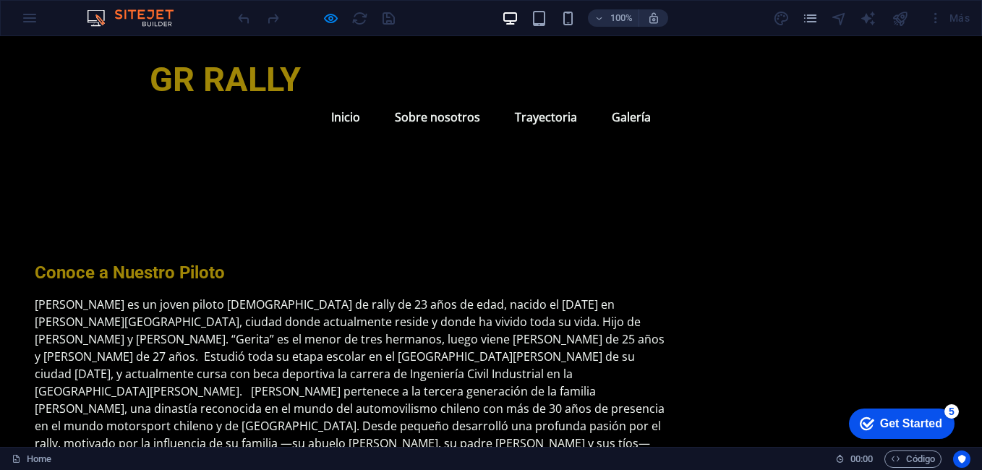
scroll to position [2208, 0]
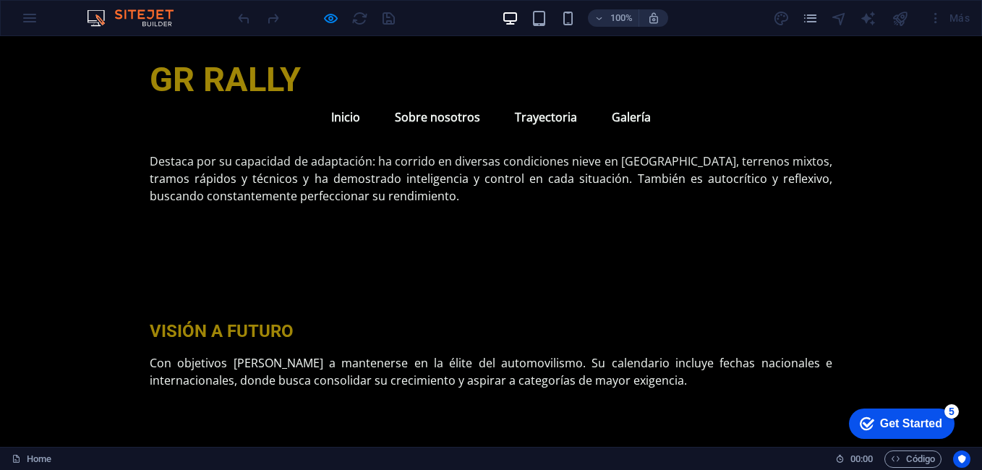
scroll to position [4590, 0]
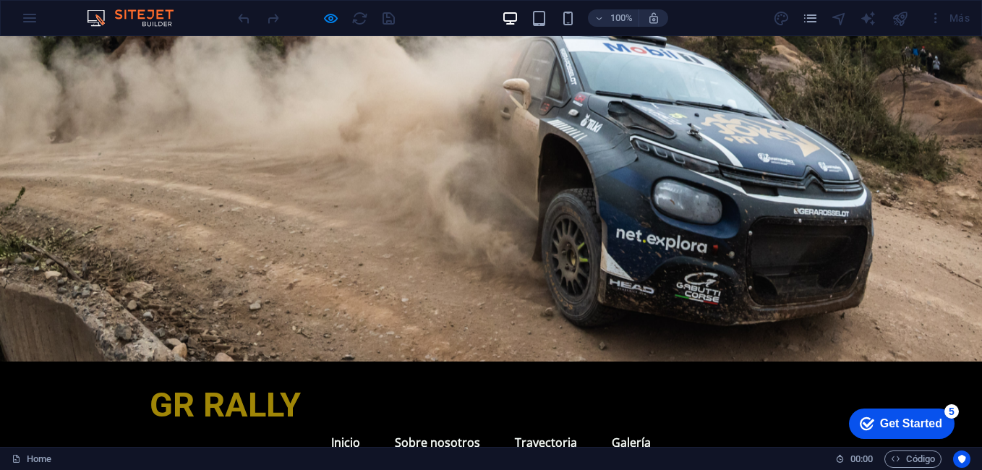
scroll to position [0, 0]
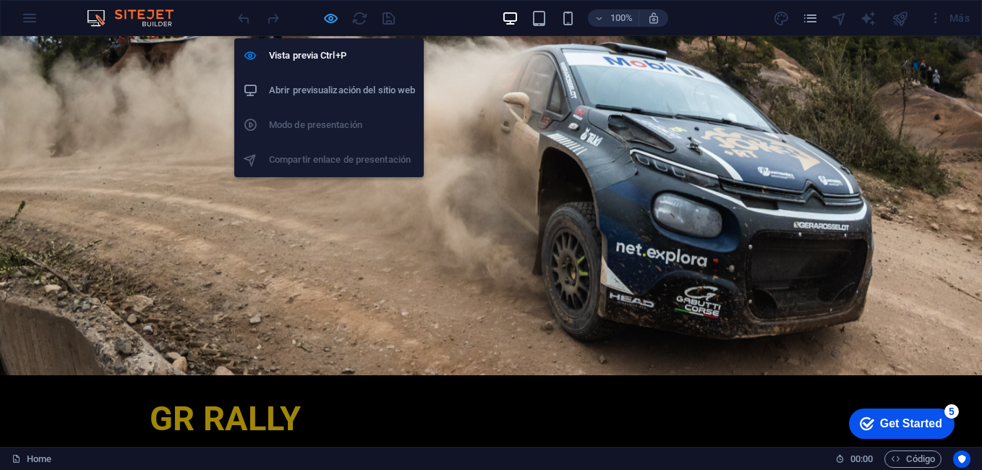
click at [335, 17] on icon "button" at bounding box center [331, 18] width 17 height 17
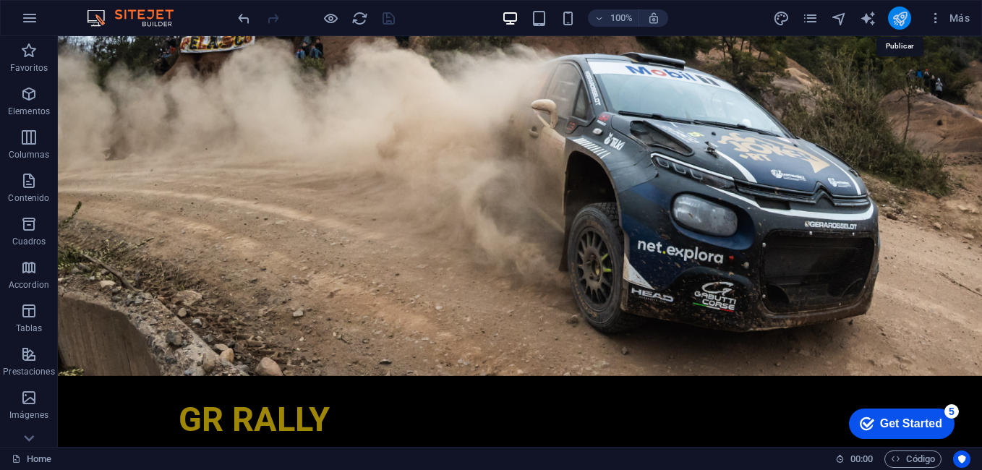
click at [900, 23] on icon "publish" at bounding box center [900, 18] width 17 height 17
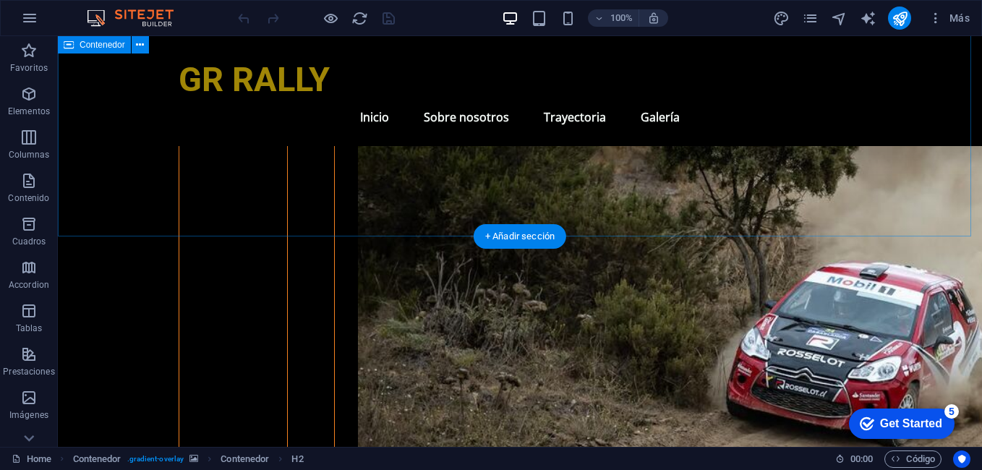
scroll to position [4122, 0]
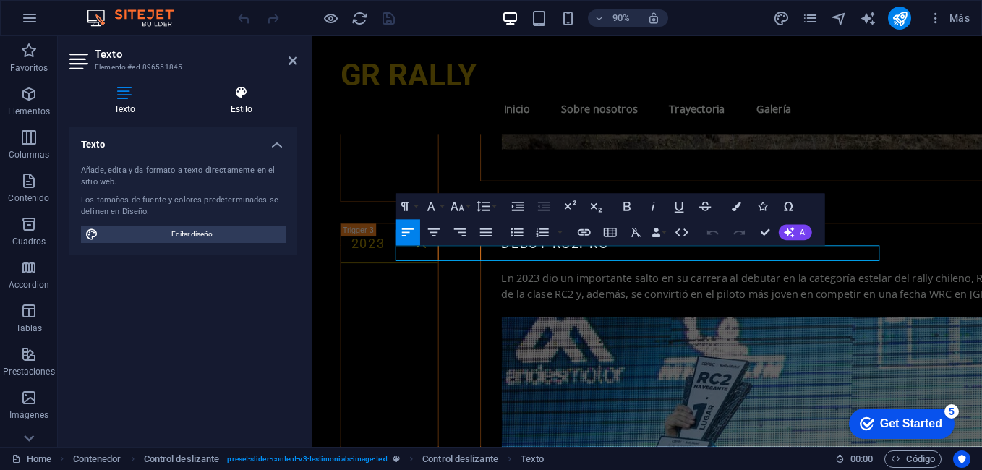
click at [228, 105] on h4 "Estilo" at bounding box center [241, 100] width 111 height 30
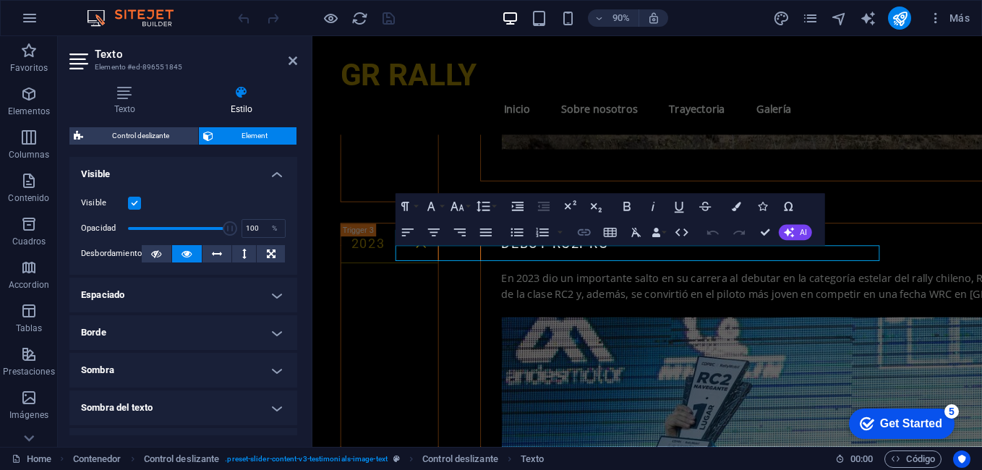
click at [584, 233] on icon "button" at bounding box center [583, 233] width 13 height 7
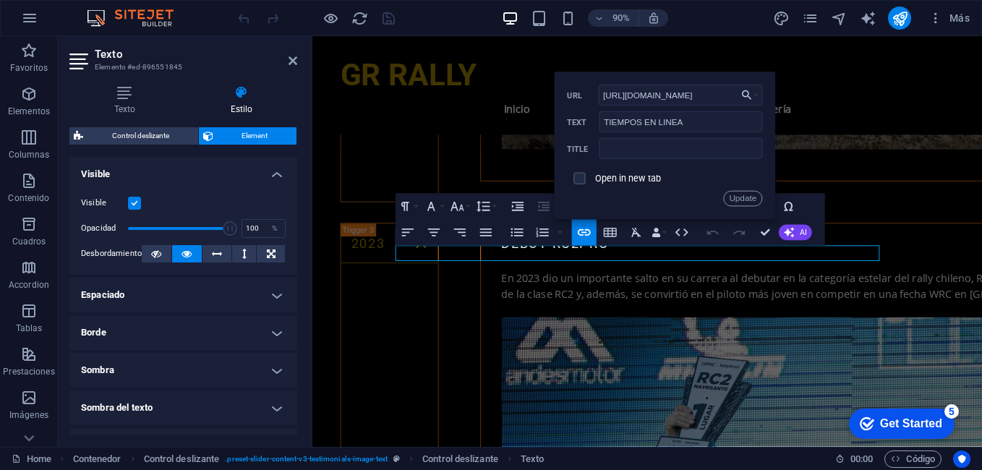
click at [612, 181] on label "Open in new tab" at bounding box center [628, 179] width 67 height 10
click at [743, 193] on button "Update" at bounding box center [742, 199] width 39 height 16
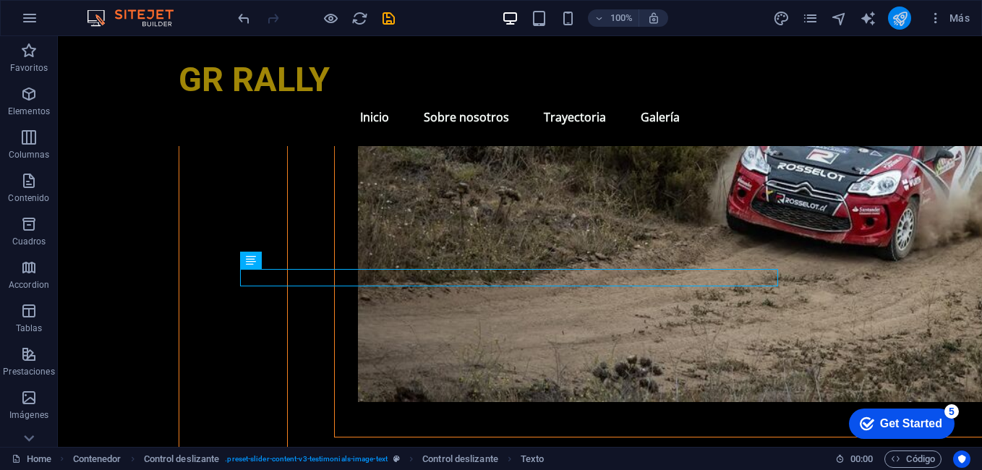
click at [890, 18] on button "publish" at bounding box center [899, 18] width 23 height 23
